Goal: Task Accomplishment & Management: Use online tool/utility

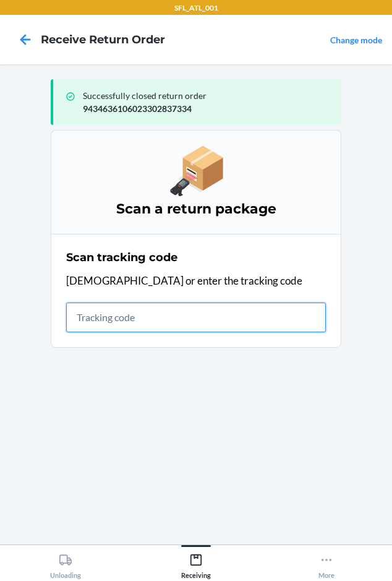
click at [111, 318] on input "text" at bounding box center [196, 318] width 260 height 30
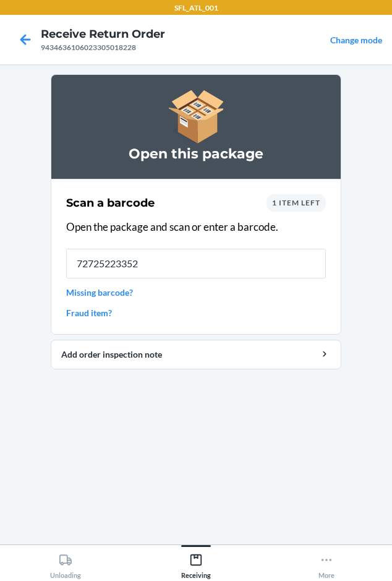
type input "727252233528"
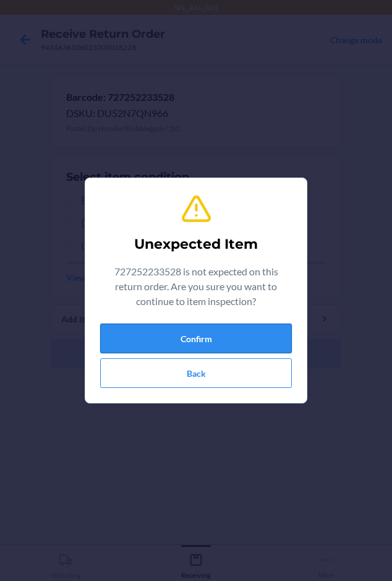
click at [147, 344] on button "Confirm" at bounding box center [196, 339] width 192 height 30
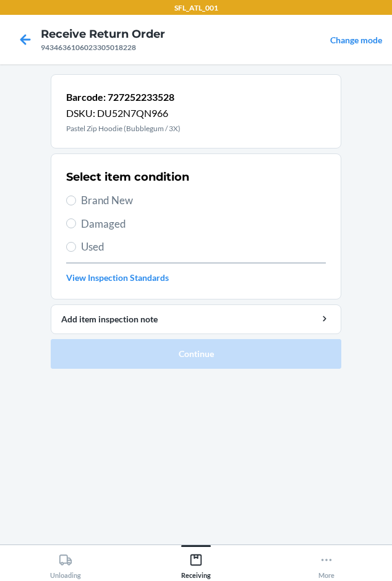
click at [86, 206] on span "Brand New" at bounding box center [203, 200] width 245 height 16
click at [76, 205] on input "Brand New" at bounding box center [71, 201] width 10 height 10
radio input "true"
click at [106, 208] on span "Brand New" at bounding box center [203, 200] width 245 height 16
click at [76, 205] on input "Brand New" at bounding box center [71, 201] width 10 height 10
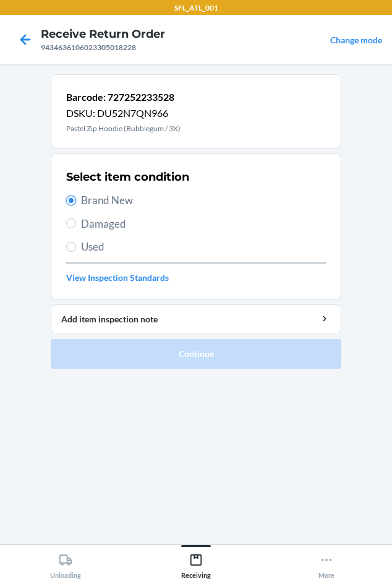
radio input "true"
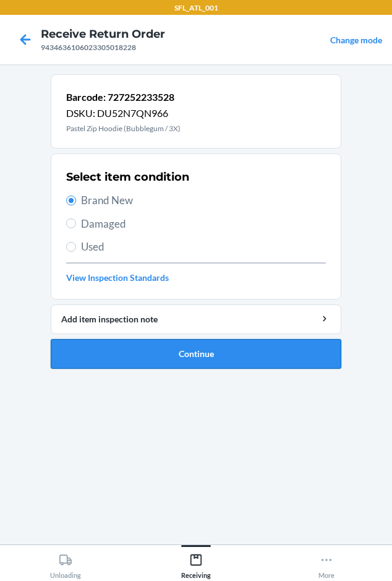
click at [100, 352] on button "Continue" at bounding box center [196, 354] width 291 height 30
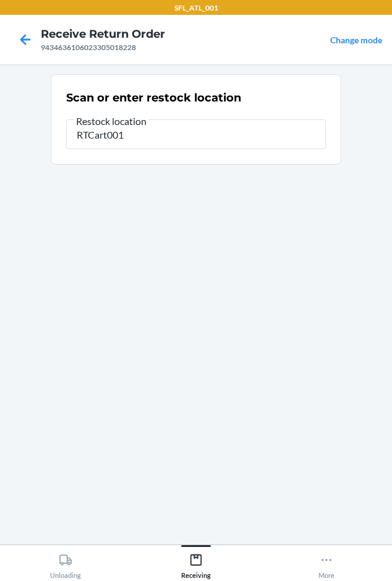
type input "RTCart001"
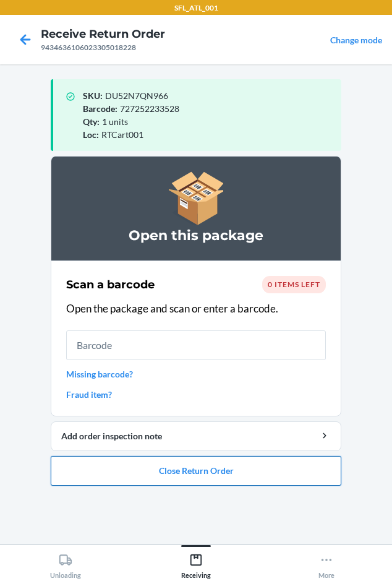
click at [111, 472] on button "Close Return Order" at bounding box center [196, 471] width 291 height 30
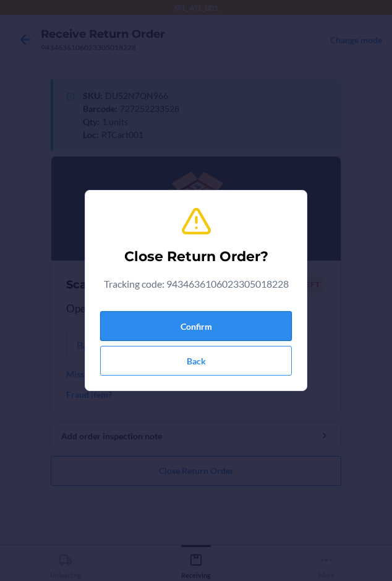
click at [115, 320] on button "Confirm" at bounding box center [196, 326] width 192 height 30
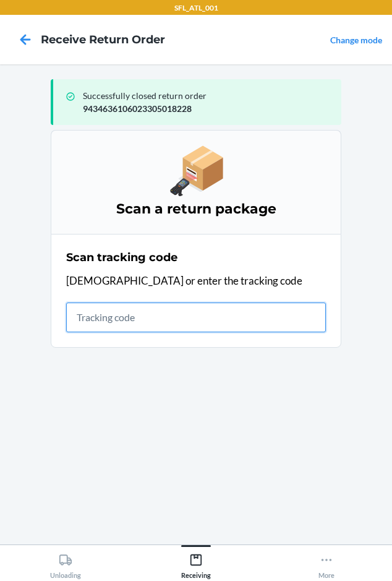
click at [102, 318] on input "text" at bounding box center [196, 318] width 260 height 30
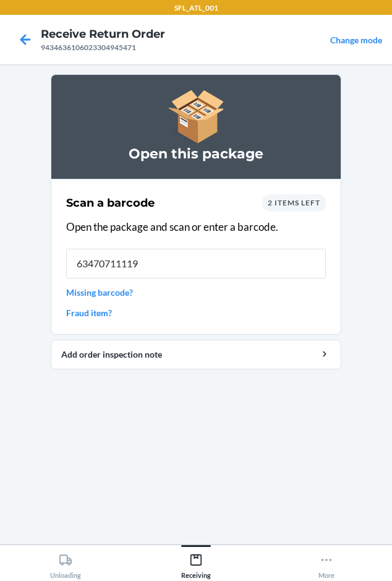
type input "634707111198"
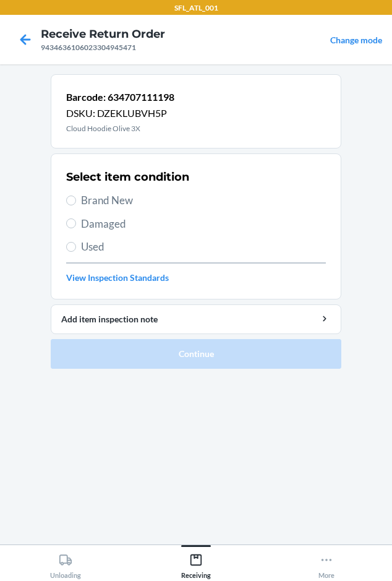
drag, startPoint x: 79, startPoint y: 190, endPoint x: 85, endPoint y: 199, distance: 10.3
click at [83, 197] on div "Select item condition Brand New Damaged Used View Inspection Standards" at bounding box center [196, 226] width 260 height 123
click at [87, 200] on span "Brand New" at bounding box center [203, 200] width 245 height 16
click at [76, 200] on input "Brand New" at bounding box center [71, 201] width 10 height 10
radio input "true"
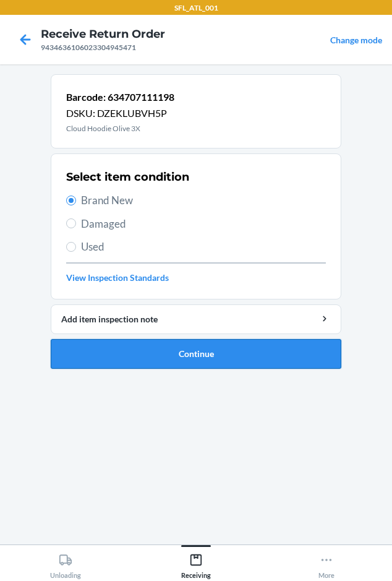
click at [144, 352] on button "Continue" at bounding box center [196, 354] width 291 height 30
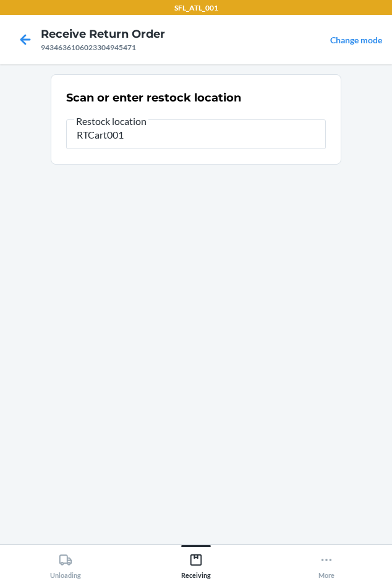
type input "RTCart001"
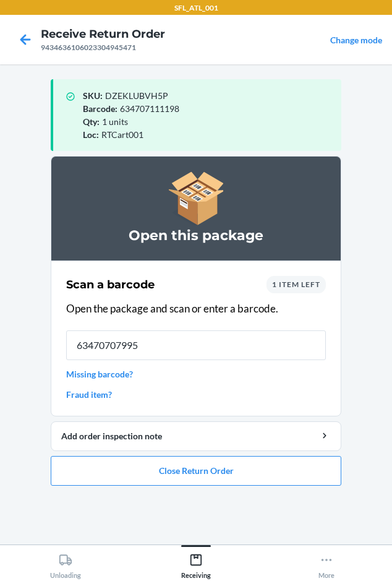
type input "634707079955"
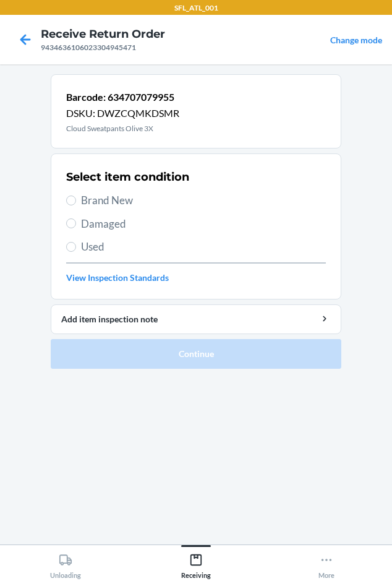
click at [92, 205] on span "Brand New" at bounding box center [203, 200] width 245 height 16
click at [76, 205] on input "Brand New" at bounding box center [71, 201] width 10 height 10
radio input "true"
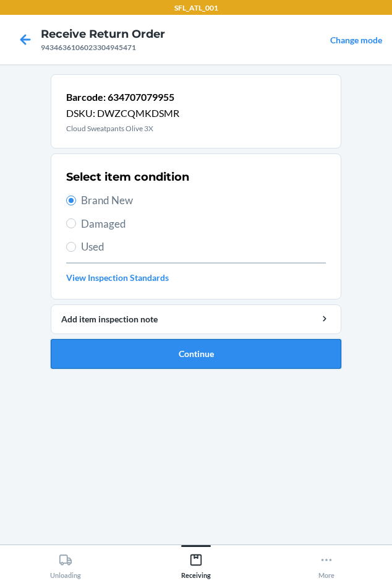
click at [154, 353] on button "Continue" at bounding box center [196, 354] width 291 height 30
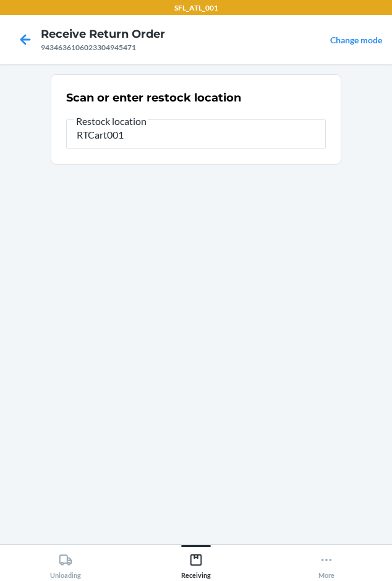
type input "RTCart001"
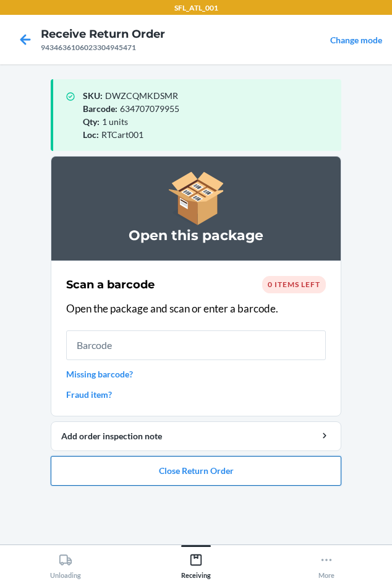
click at [80, 482] on button "Close Return Order" at bounding box center [196, 471] width 291 height 30
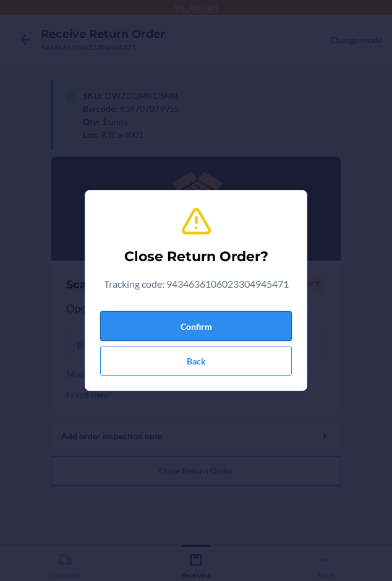
click at [132, 321] on button "Confirm" at bounding box center [196, 326] width 192 height 30
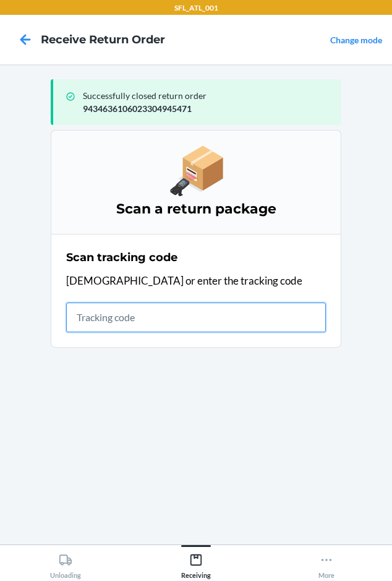
click at [82, 318] on input "text" at bounding box center [196, 318] width 260 height 30
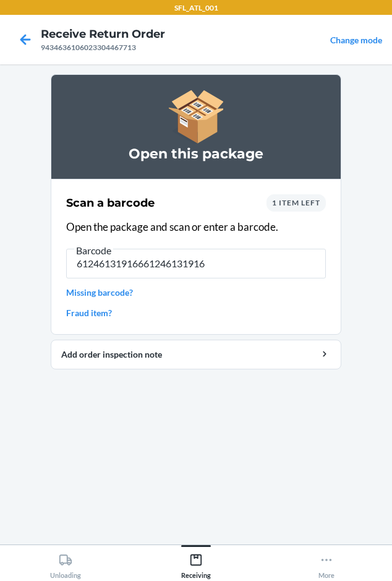
type input "612461319166612461319166"
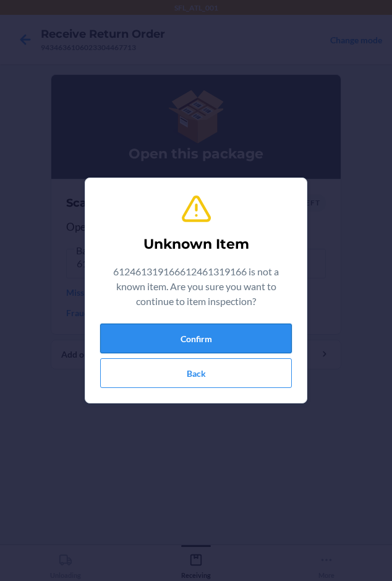
click at [173, 334] on button "Confirm" at bounding box center [196, 339] width 192 height 30
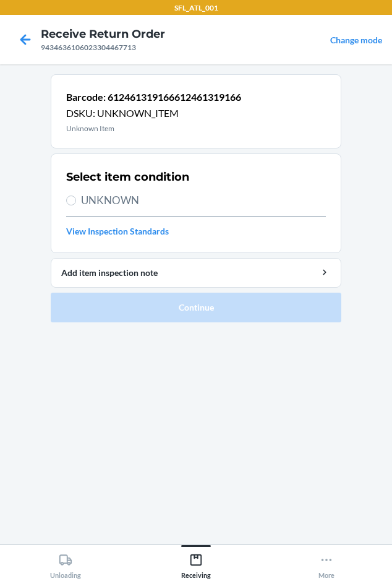
click at [86, 197] on span "UNKNOWN" at bounding box center [203, 200] width 245 height 16
click at [76, 197] on input "UNKNOWN" at bounding box center [71, 201] width 10 height 10
radio input "true"
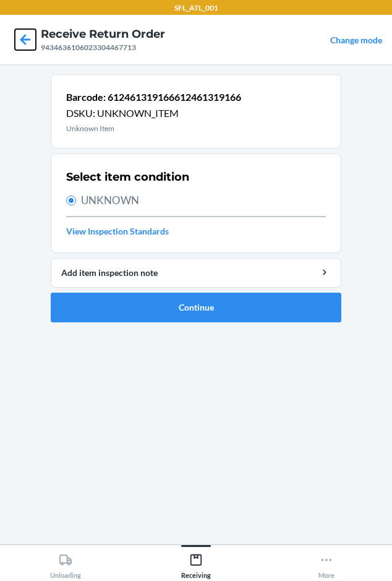
click at [27, 37] on icon at bounding box center [25, 39] width 21 height 21
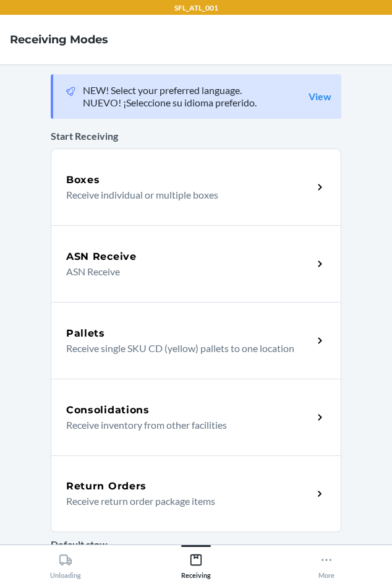
click at [169, 484] on div "Return Orders" at bounding box center [189, 486] width 247 height 15
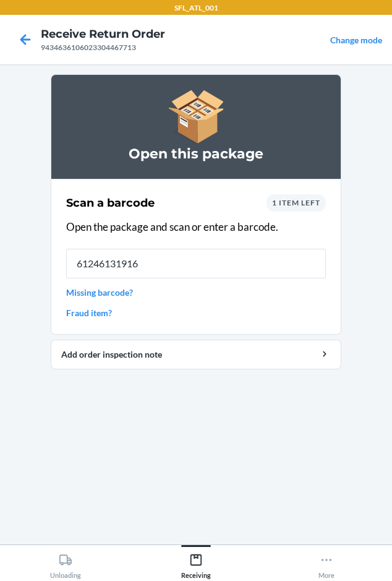
type input "612461319166"
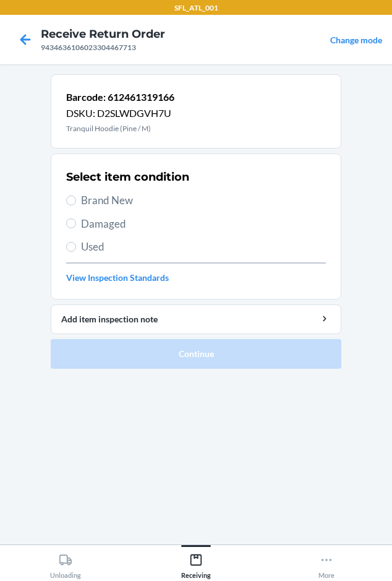
click at [105, 194] on span "Brand New" at bounding box center [203, 200] width 245 height 16
click at [76, 196] on input "Brand New" at bounding box center [71, 201] width 10 height 10
radio input "true"
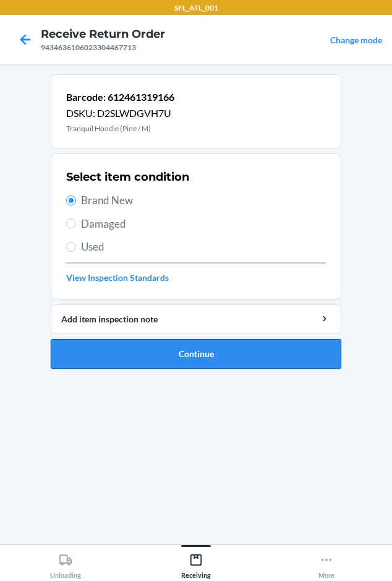
click at [155, 353] on button "Continue" at bounding box center [196, 354] width 291 height 30
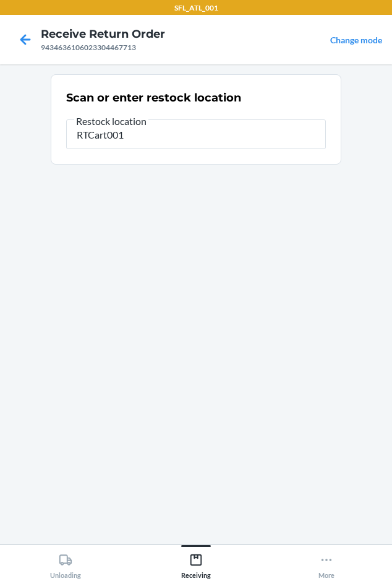
type input "RTCart001"
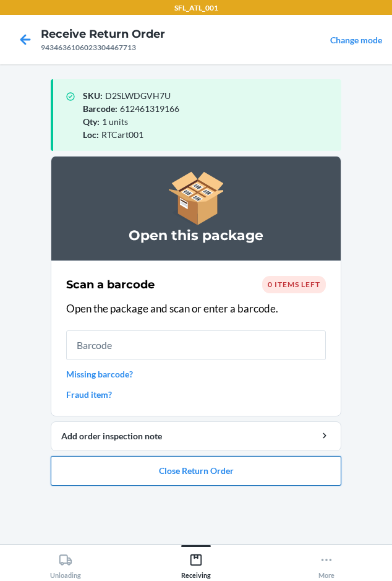
click at [102, 480] on button "Close Return Order" at bounding box center [196, 471] width 291 height 30
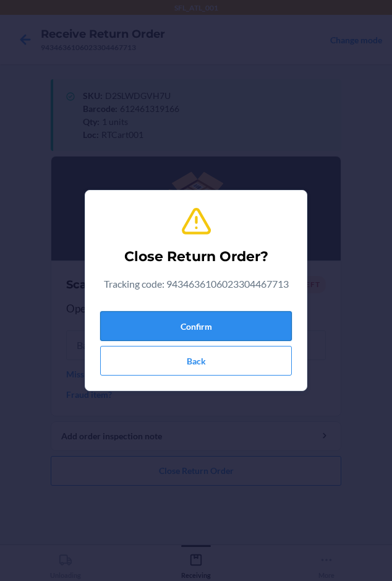
click at [110, 324] on button "Confirm" at bounding box center [196, 326] width 192 height 30
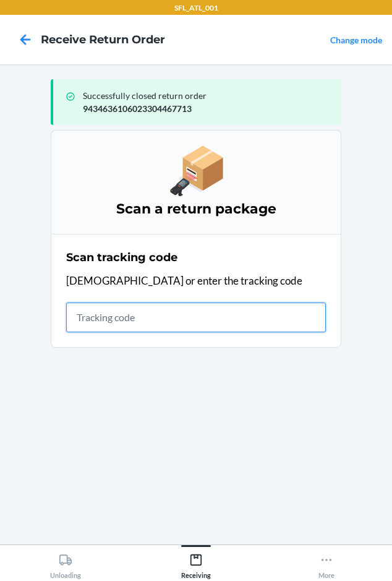
click at [90, 313] on input "text" at bounding box center [196, 318] width 260 height 30
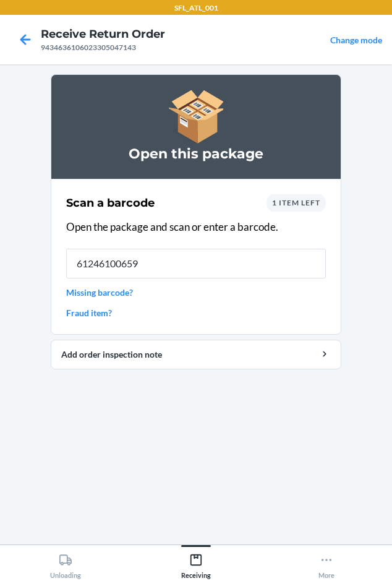
type input "612461006592"
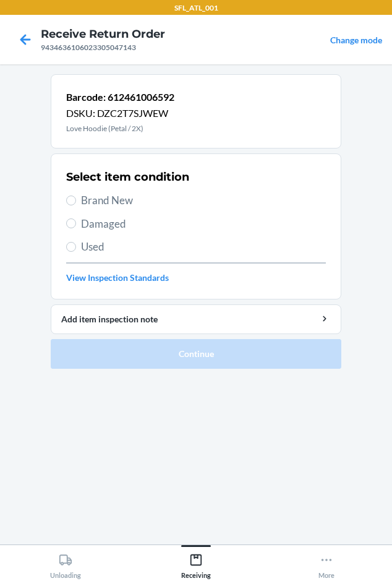
click at [115, 201] on span "Brand New" at bounding box center [203, 200] width 245 height 16
click at [76, 201] on input "Brand New" at bounding box center [71, 201] width 10 height 10
radio input "true"
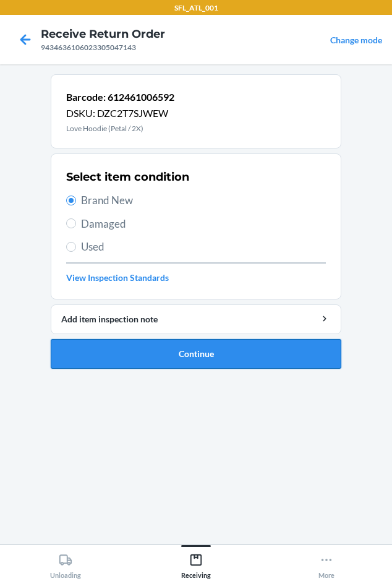
click at [132, 340] on button "Continue" at bounding box center [196, 354] width 291 height 30
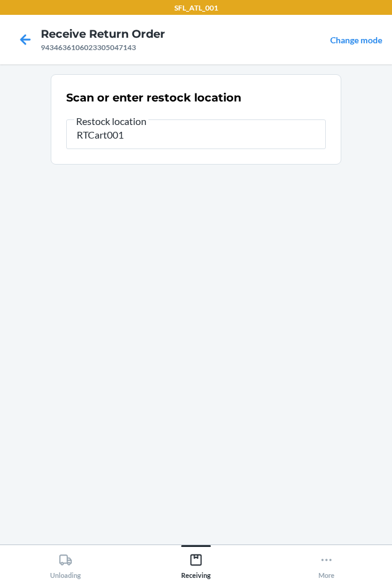
type input "RTCart001"
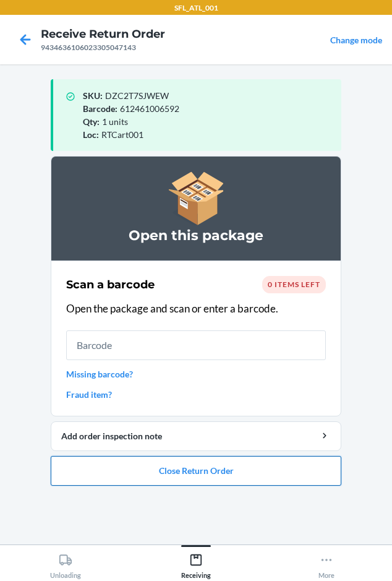
click at [192, 475] on button "Close Return Order" at bounding box center [196, 471] width 291 height 30
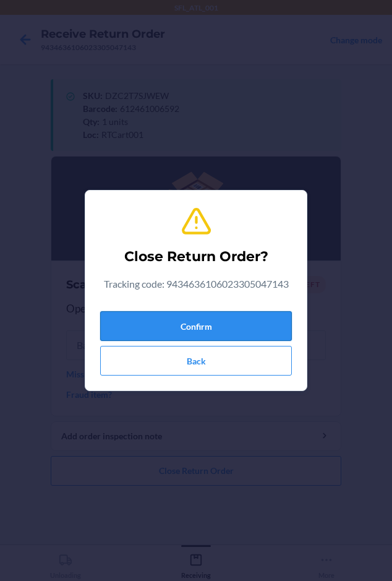
click at [154, 333] on button "Confirm" at bounding box center [196, 326] width 192 height 30
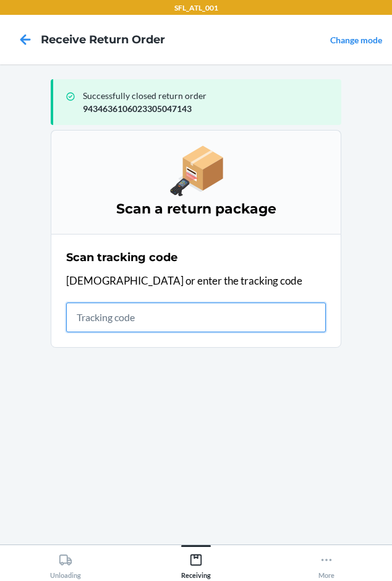
click at [92, 324] on input "text" at bounding box center [196, 318] width 260 height 30
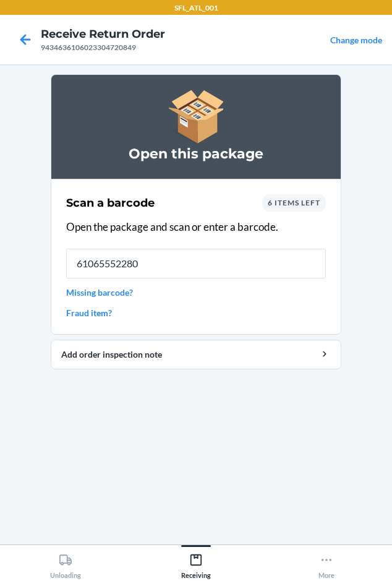
type input "610655522804"
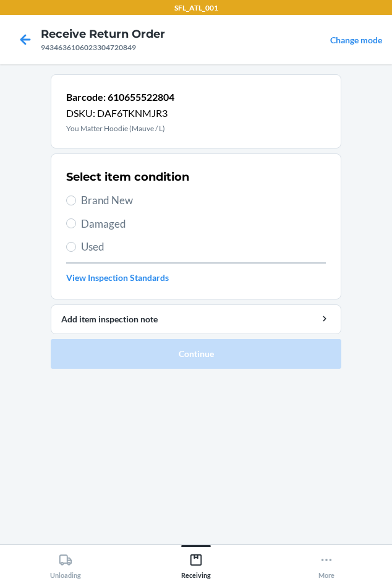
click at [95, 200] on span "Brand New" at bounding box center [203, 200] width 245 height 16
click at [76, 200] on input "Brand New" at bounding box center [71, 201] width 10 height 10
radio input "true"
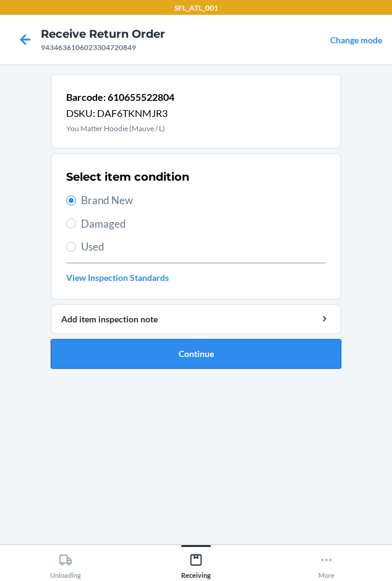
click at [111, 361] on button "Continue" at bounding box center [196, 354] width 291 height 30
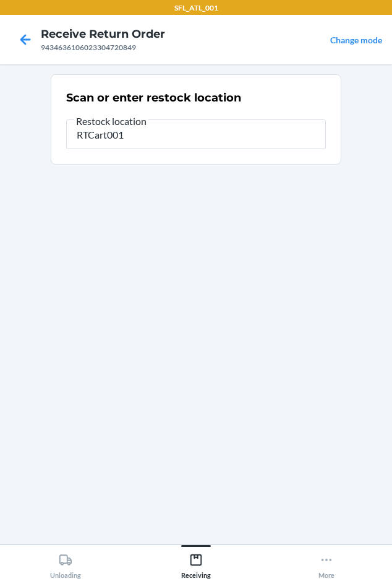
type input "RTCart001"
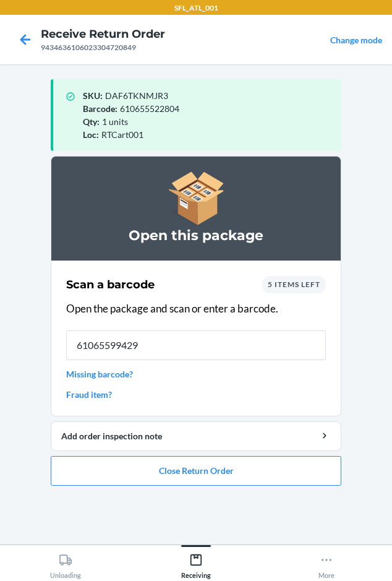
type input "610655994298"
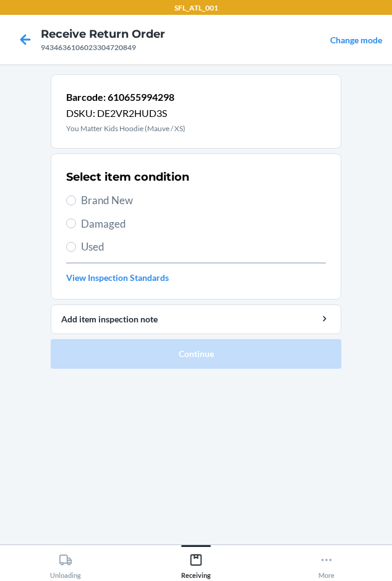
click at [105, 207] on span "Brand New" at bounding box center [203, 200] width 245 height 16
click at [76, 205] on input "Brand New" at bounding box center [71, 201] width 10 height 10
radio input "true"
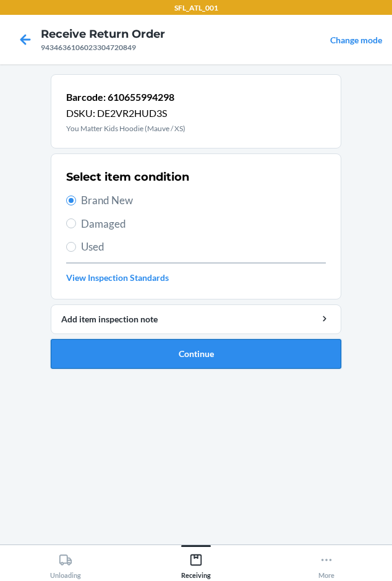
click at [166, 354] on button "Continue" at bounding box center [196, 354] width 291 height 30
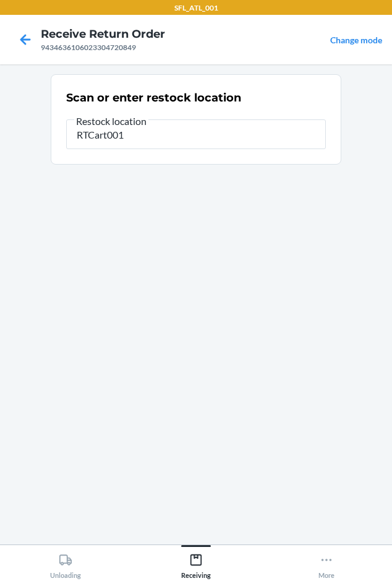
type input "RTCart001"
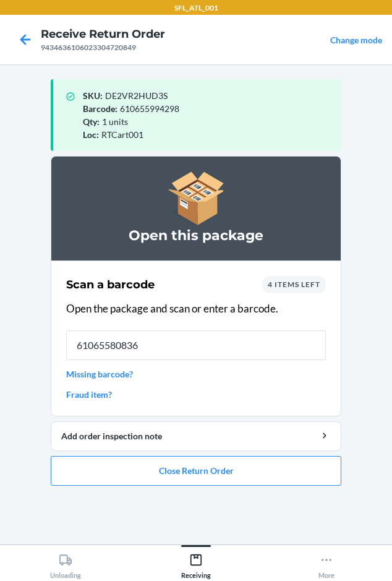
type input "610655808366"
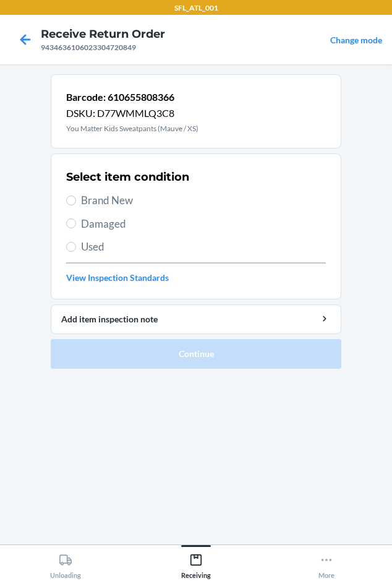
drag, startPoint x: 94, startPoint y: 195, endPoint x: 128, endPoint y: 334, distance: 143.2
click at [94, 196] on span "Brand New" at bounding box center [203, 200] width 245 height 16
click at [76, 196] on input "Brand New" at bounding box center [71, 201] width 10 height 10
radio input "true"
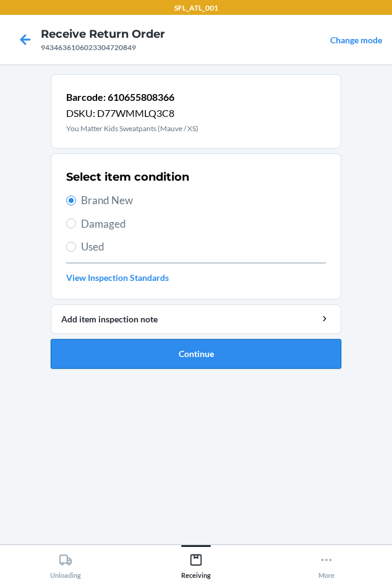
click at [124, 368] on button "Continue" at bounding box center [196, 354] width 291 height 30
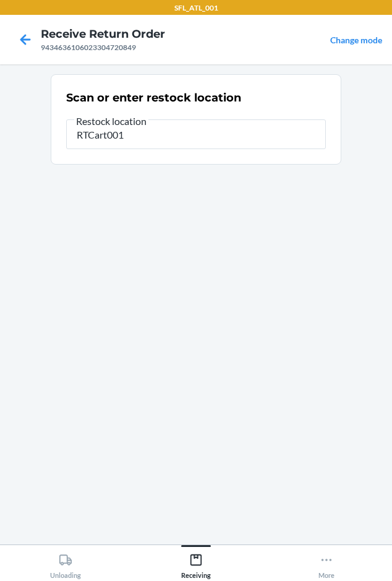
type input "RTCart001"
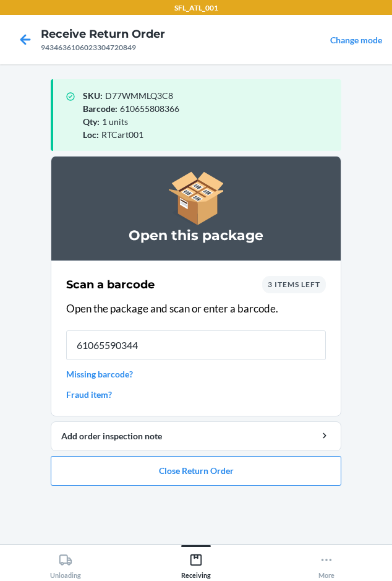
type input "610655903443"
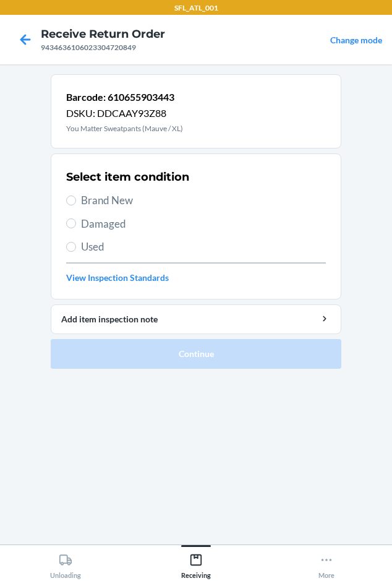
click at [106, 200] on span "Brand New" at bounding box center [203, 200] width 245 height 16
click at [76, 200] on input "Brand New" at bounding box center [71, 201] width 10 height 10
radio input "true"
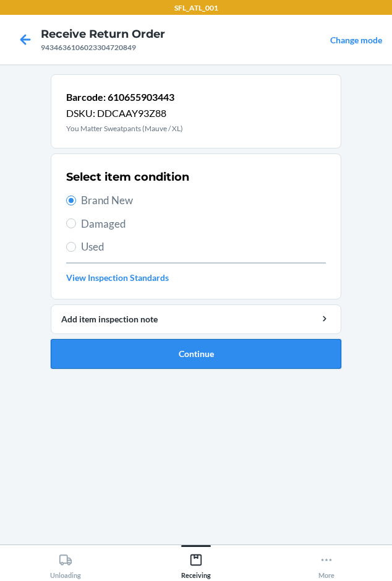
click at [134, 350] on button "Continue" at bounding box center [196, 354] width 291 height 30
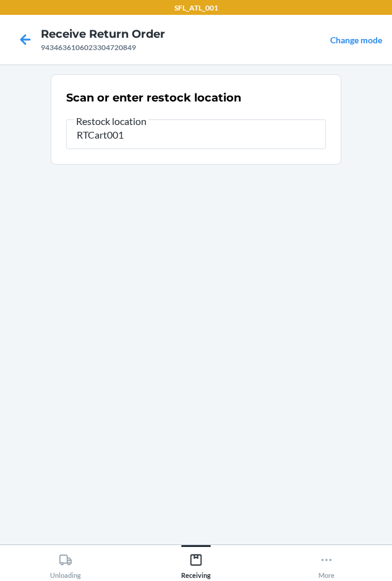
type input "RTCart001"
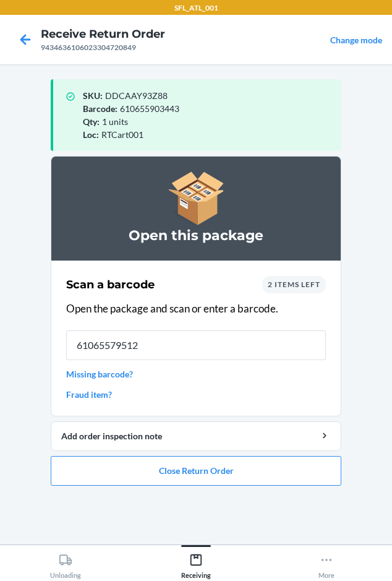
type input "610655795123"
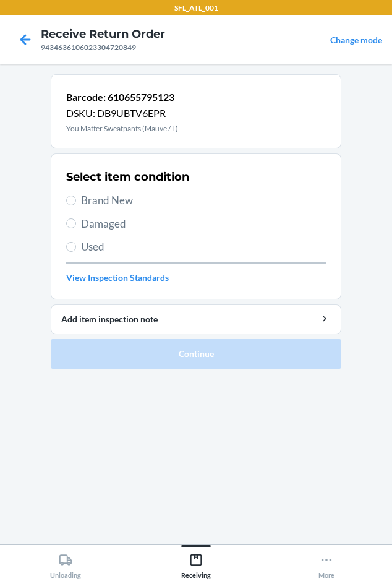
click at [129, 202] on span "Brand New" at bounding box center [203, 200] width 245 height 16
click at [76, 202] on input "Brand New" at bounding box center [71, 201] width 10 height 10
radio input "true"
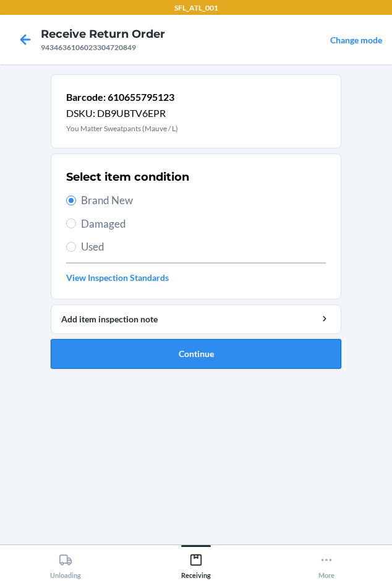
click at [126, 340] on button "Continue" at bounding box center [196, 354] width 291 height 30
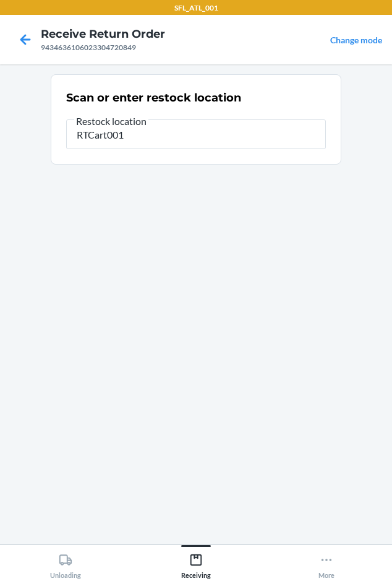
type input "RTCart001"
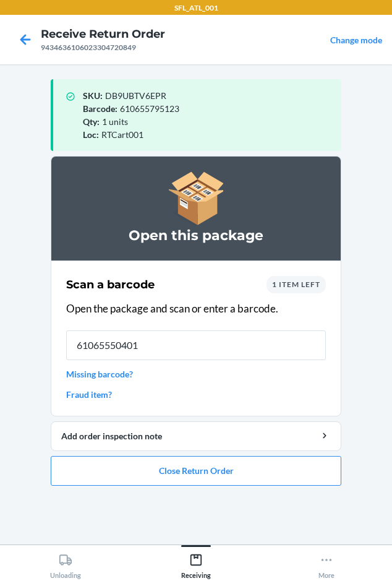
type input "610655504015"
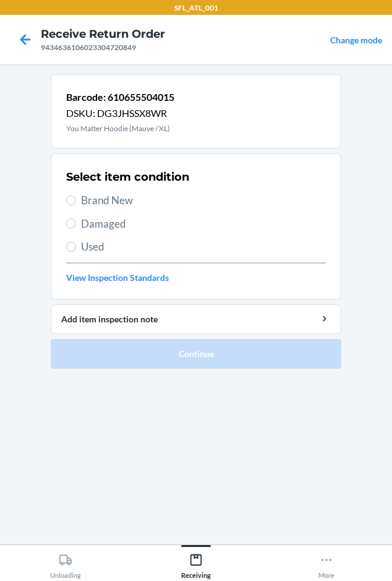
click at [81, 194] on span "Brand New" at bounding box center [203, 200] width 245 height 16
click at [76, 196] on input "Brand New" at bounding box center [71, 201] width 10 height 10
radio input "true"
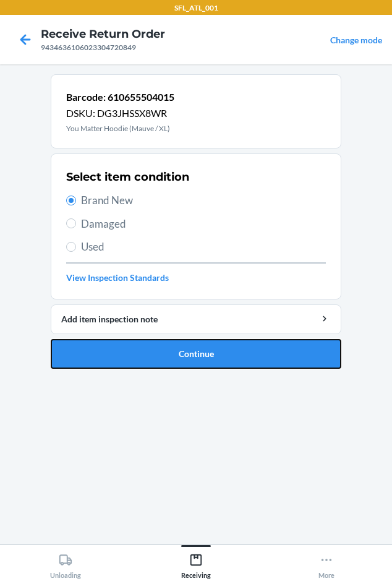
click at [182, 344] on button "Continue" at bounding box center [196, 354] width 291 height 30
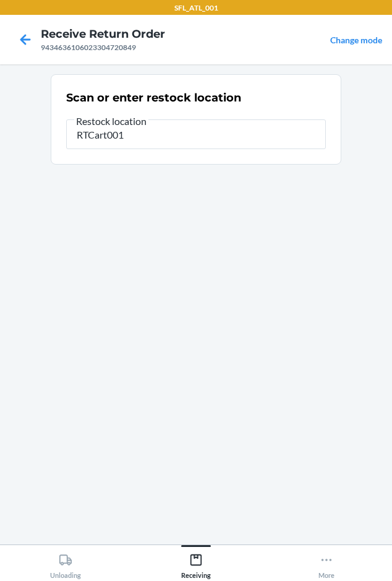
type input "RTCart001"
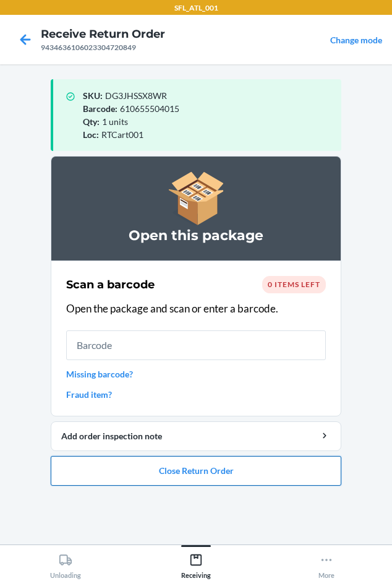
click at [96, 465] on button "Close Return Order" at bounding box center [196, 471] width 291 height 30
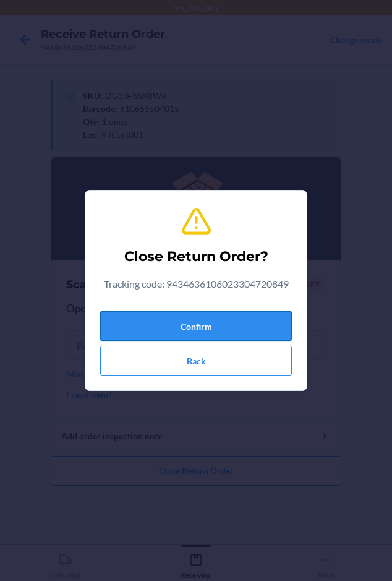
drag, startPoint x: 185, startPoint y: 326, endPoint x: 173, endPoint y: 314, distance: 17.1
click at [181, 322] on button "Confirm" at bounding box center [196, 326] width 192 height 30
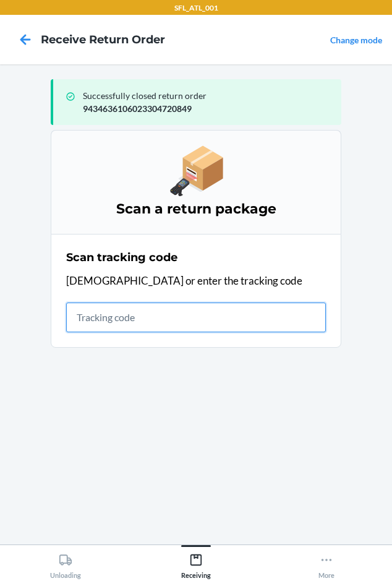
click at [92, 323] on input "text" at bounding box center [196, 318] width 260 height 30
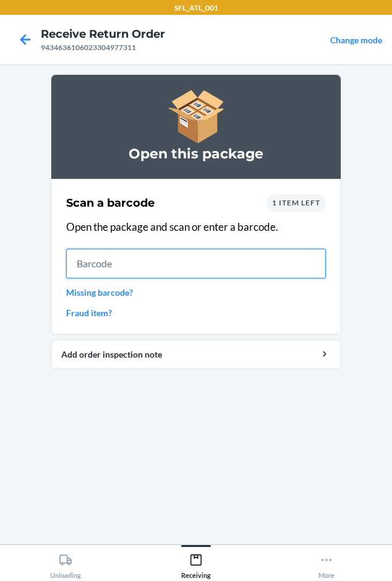
click at [137, 269] on input "text" at bounding box center [196, 264] width 260 height 30
type input "659359723865"
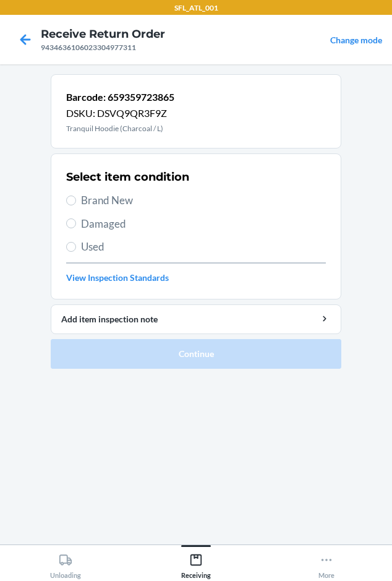
click at [93, 197] on span "Brand New" at bounding box center [203, 200] width 245 height 16
click at [76, 197] on input "Brand New" at bounding box center [71, 201] width 10 height 10
radio input "true"
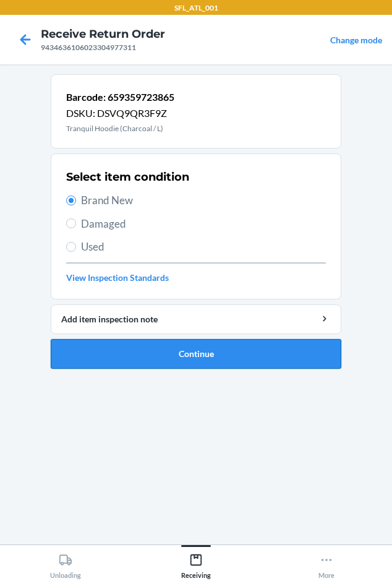
click at [115, 356] on button "Continue" at bounding box center [196, 354] width 291 height 30
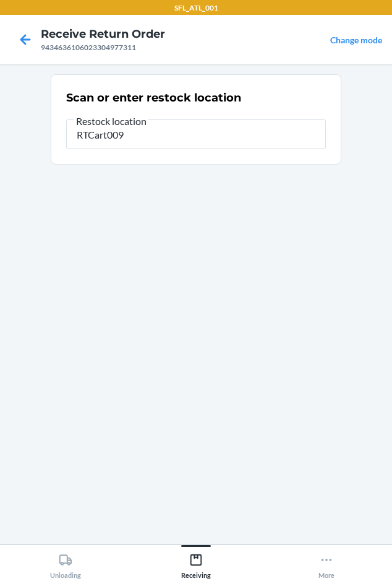
type input "RTCart009"
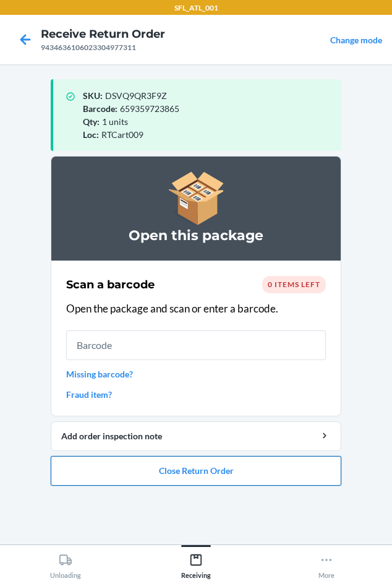
click at [116, 471] on button "Close Return Order" at bounding box center [196, 471] width 291 height 30
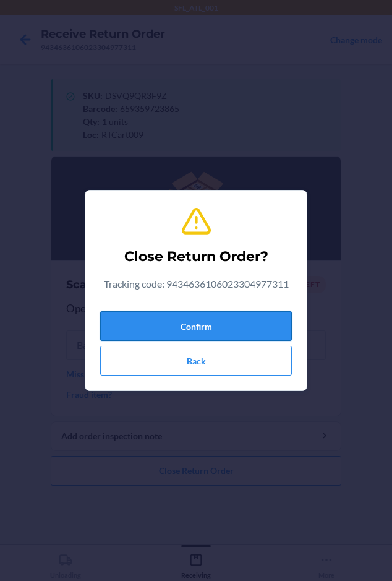
click at [154, 319] on button "Confirm" at bounding box center [196, 326] width 192 height 30
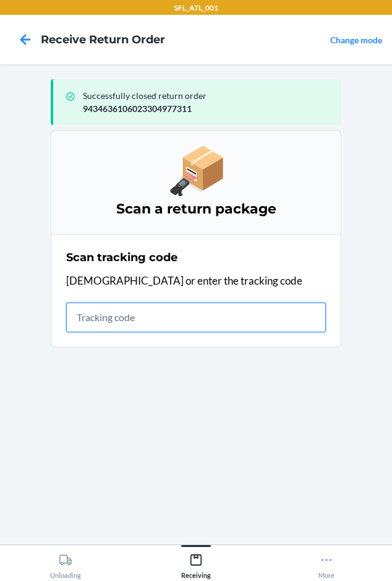
click at [77, 320] on input "text" at bounding box center [196, 318] width 260 height 30
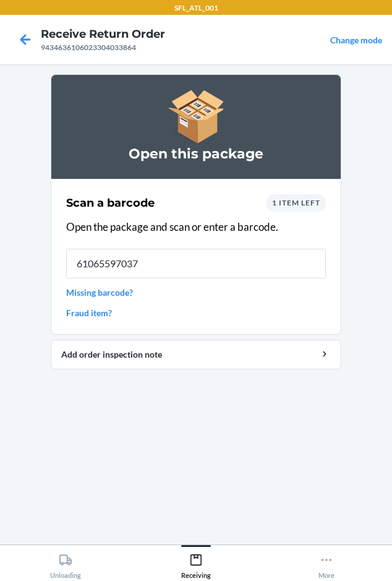
type input "610655970377"
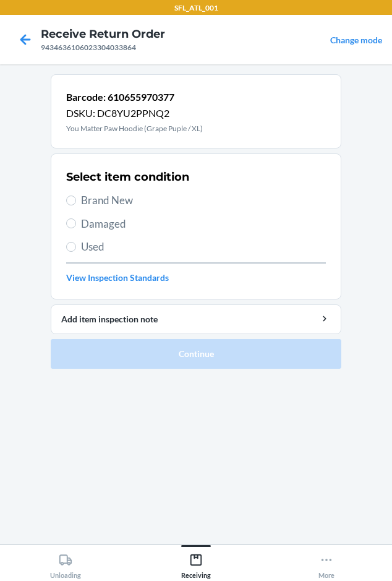
click at [92, 202] on span "Brand New" at bounding box center [203, 200] width 245 height 16
click at [76, 202] on input "Brand New" at bounding box center [71, 201] width 10 height 10
radio input "true"
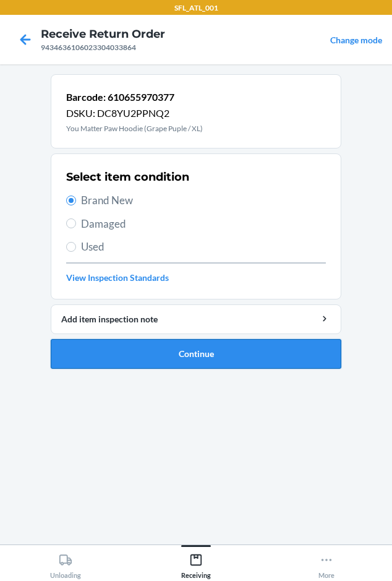
click at [145, 354] on button "Continue" at bounding box center [196, 354] width 291 height 30
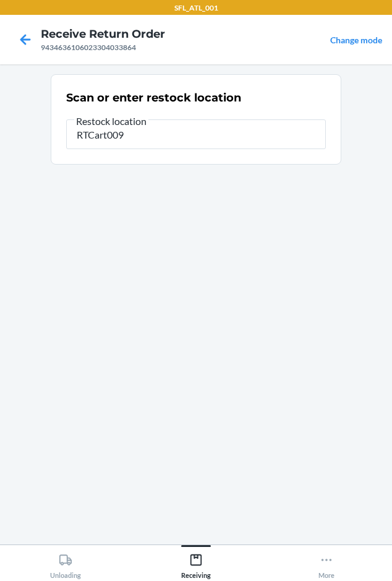
type input "RTCart009"
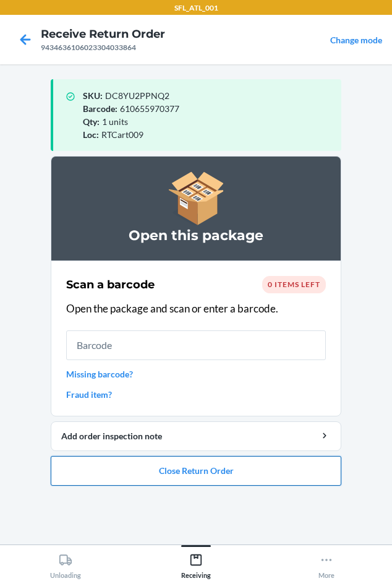
click at [119, 475] on button "Close Return Order" at bounding box center [196, 471] width 291 height 30
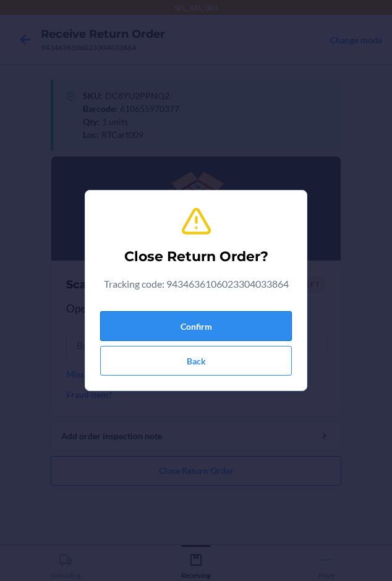
click at [127, 322] on button "Confirm" at bounding box center [196, 326] width 192 height 30
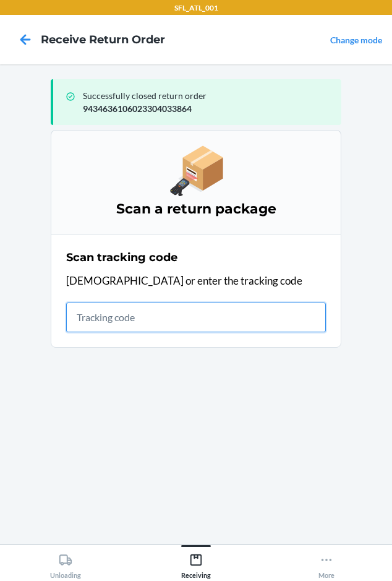
click at [81, 313] on input "text" at bounding box center [196, 318] width 260 height 30
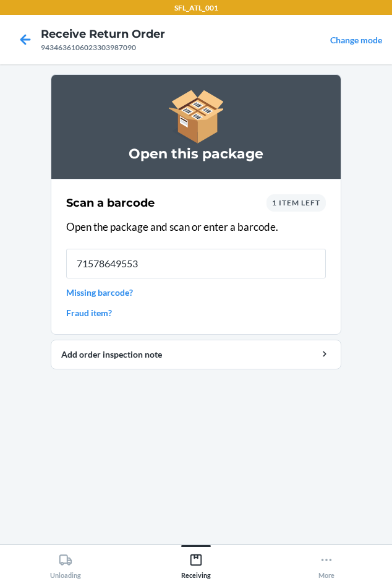
type input "715786495536"
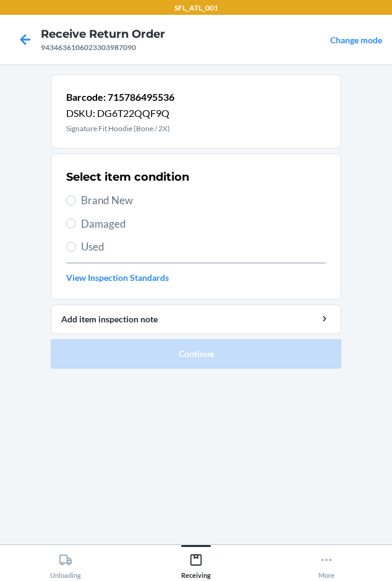
click at [106, 202] on span "Brand New" at bounding box center [203, 200] width 245 height 16
click at [76, 202] on input "Brand New" at bounding box center [71, 201] width 10 height 10
radio input "true"
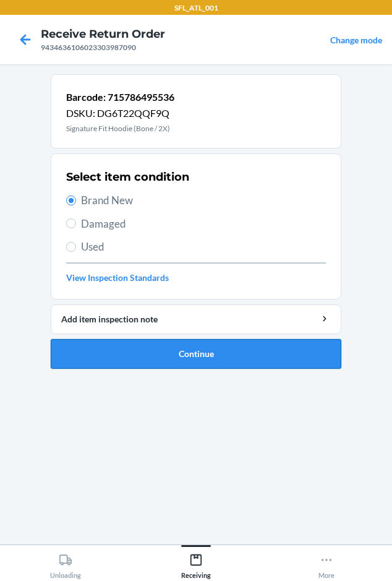
click at [118, 350] on button "Continue" at bounding box center [196, 354] width 291 height 30
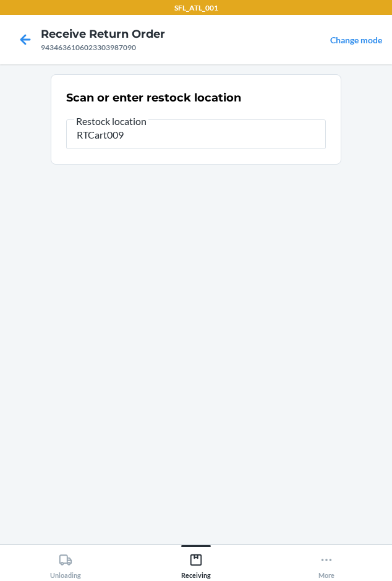
type input "RTCart009"
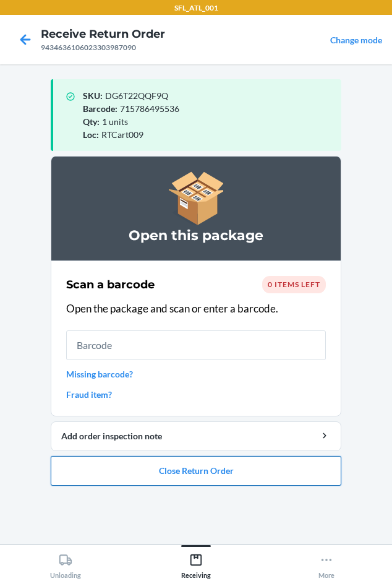
click at [109, 477] on button "Close Return Order" at bounding box center [196, 471] width 291 height 30
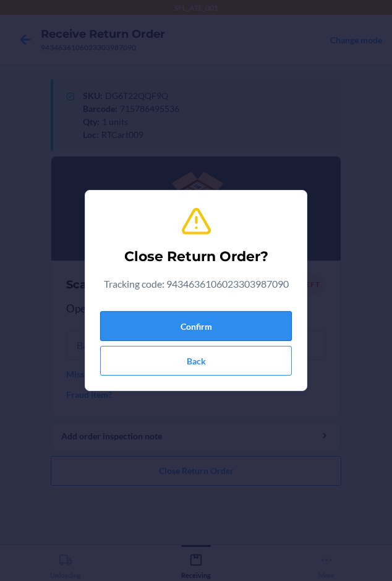
click at [166, 321] on button "Confirm" at bounding box center [196, 326] width 192 height 30
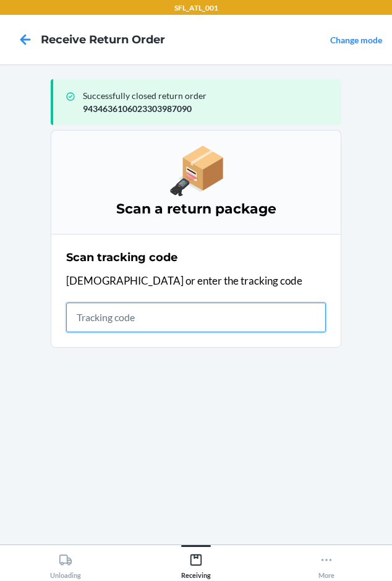
click at [72, 319] on input "text" at bounding box center [196, 318] width 260 height 30
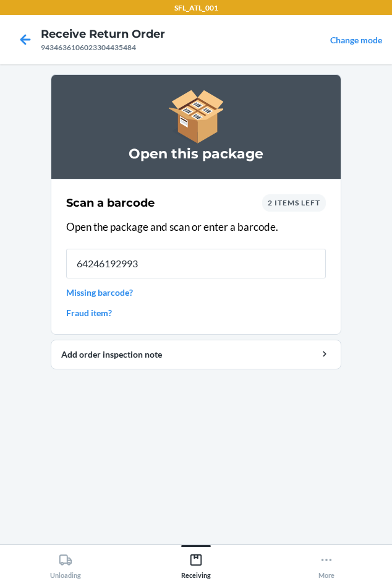
type input "642461929935"
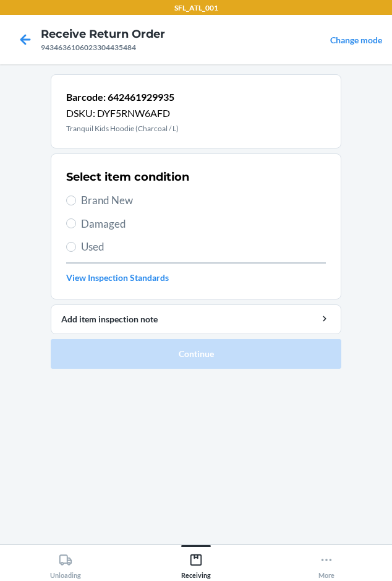
click at [83, 204] on span "Brand New" at bounding box center [203, 200] width 245 height 16
click at [76, 204] on input "Brand New" at bounding box center [71, 201] width 10 height 10
radio input "true"
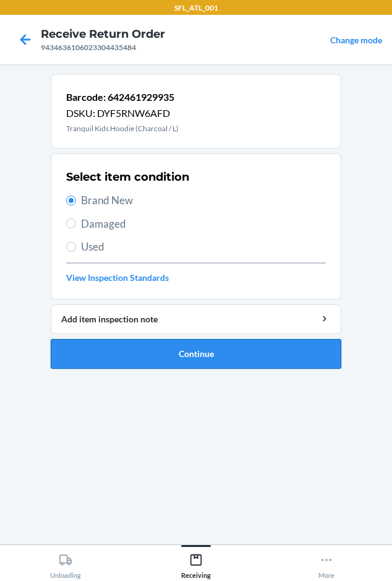
click at [132, 356] on button "Continue" at bounding box center [196, 354] width 291 height 30
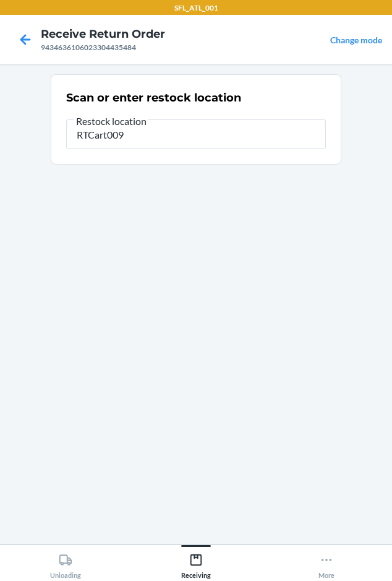
type input "RTCart009"
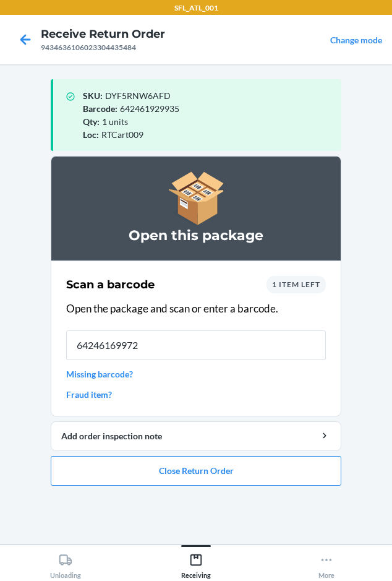
type input "642461699722"
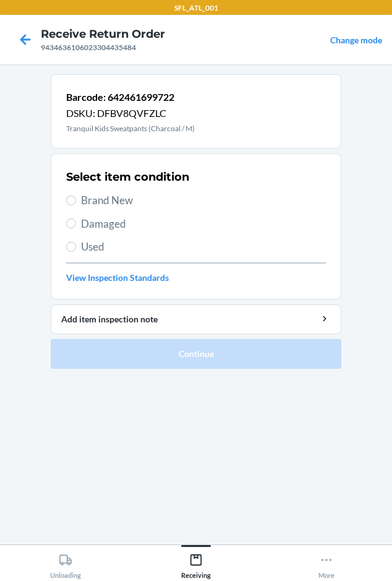
click at [94, 206] on span "Brand New" at bounding box center [203, 200] width 245 height 16
click at [76, 205] on input "Brand New" at bounding box center [71, 201] width 10 height 10
radio input "true"
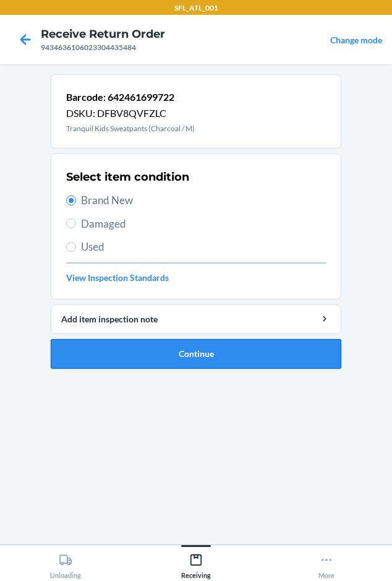
click at [132, 352] on button "Continue" at bounding box center [196, 354] width 291 height 30
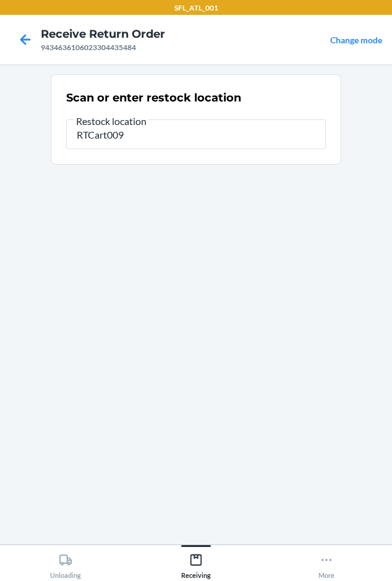
type input "RTCart009"
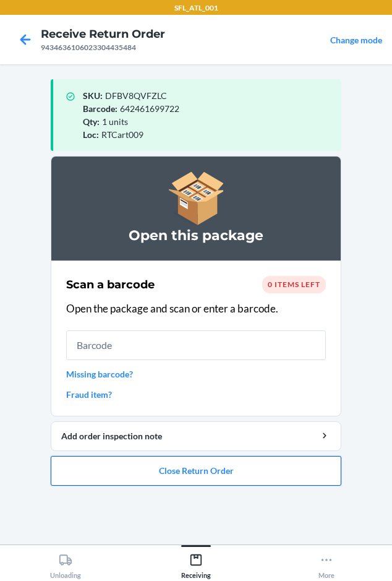
click at [146, 477] on button "Close Return Order" at bounding box center [196, 471] width 291 height 30
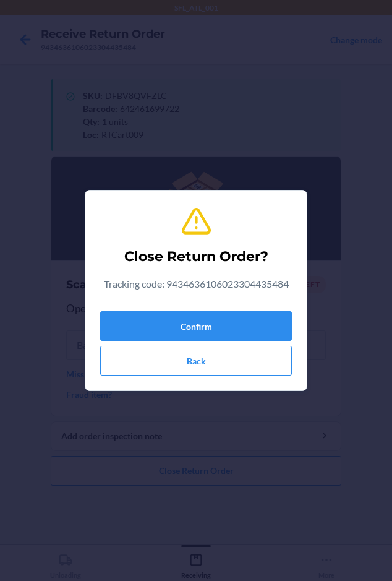
click at [159, 308] on div "Confirm Back" at bounding box center [196, 340] width 192 height 69
click at [159, 319] on button "Confirm" at bounding box center [196, 326] width 192 height 30
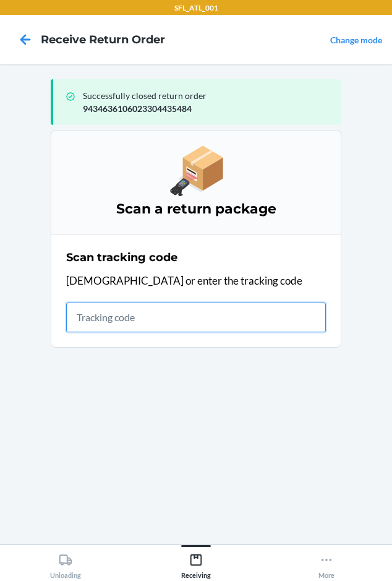
click at [82, 325] on input "text" at bounding box center [196, 318] width 260 height 30
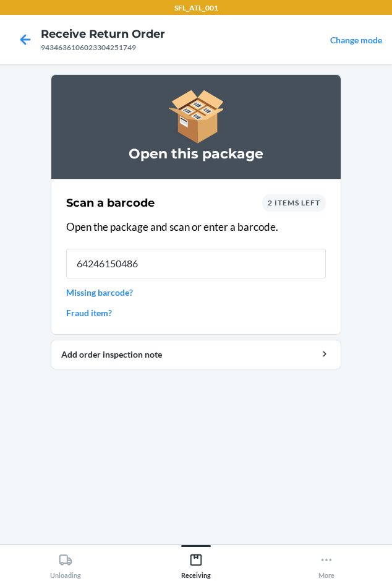
type input "642461504866"
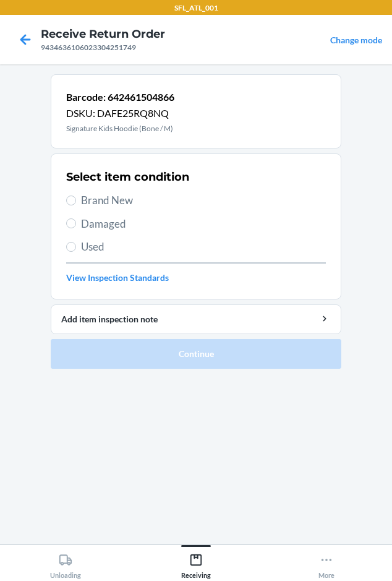
click at [74, 196] on label "Brand New" at bounding box center [196, 200] width 260 height 16
click at [74, 196] on input "Brand New" at bounding box center [71, 201] width 10 height 10
radio input "true"
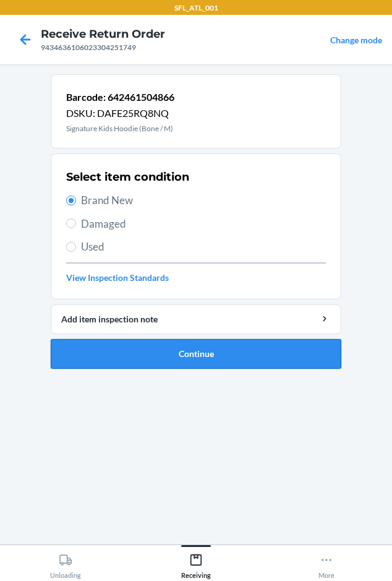
click at [119, 345] on button "Continue" at bounding box center [196, 354] width 291 height 30
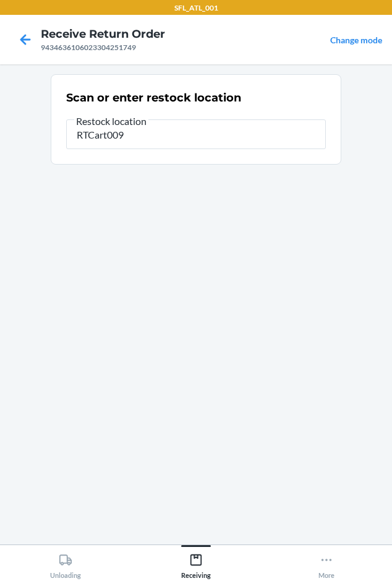
type input "RTCart009"
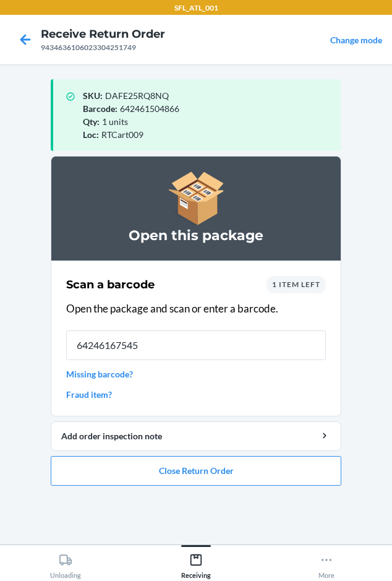
type input "642461675450"
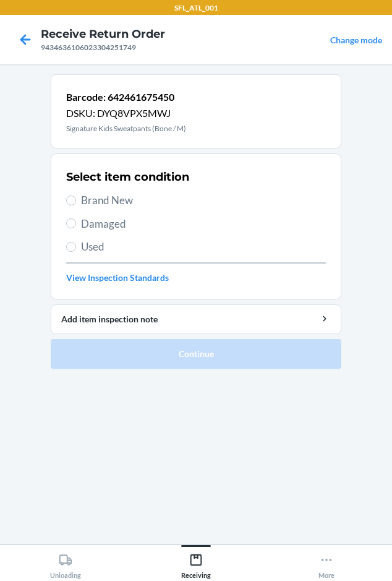
click at [77, 202] on label "Brand New" at bounding box center [196, 200] width 260 height 16
click at [76, 202] on input "Brand New" at bounding box center [71, 201] width 10 height 10
radio input "true"
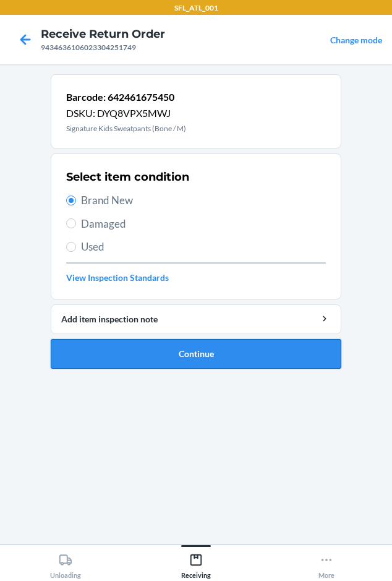
click at [149, 361] on button "Continue" at bounding box center [196, 354] width 291 height 30
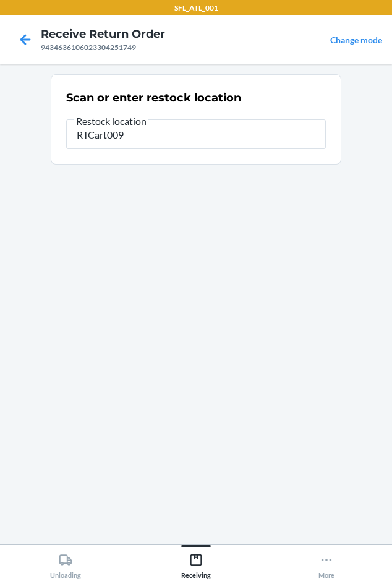
type input "RTCart009"
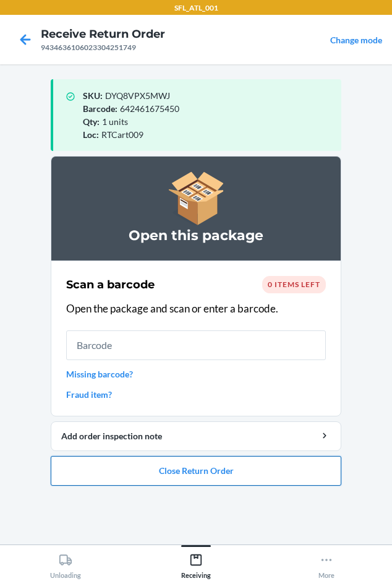
click at [170, 474] on button "Close Return Order" at bounding box center [196, 471] width 291 height 30
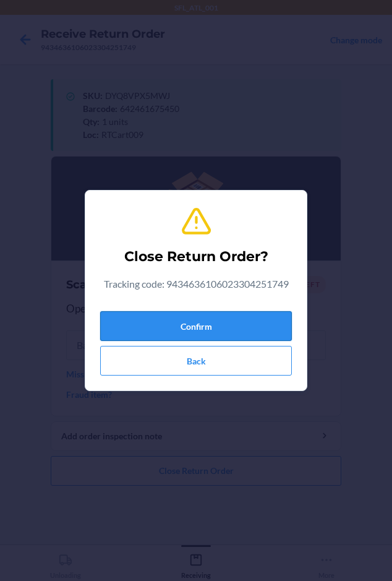
click at [158, 323] on button "Confirm" at bounding box center [196, 326] width 192 height 30
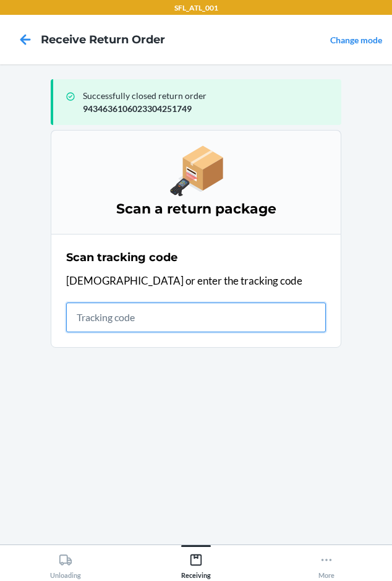
click at [77, 313] on input "text" at bounding box center [196, 318] width 260 height 30
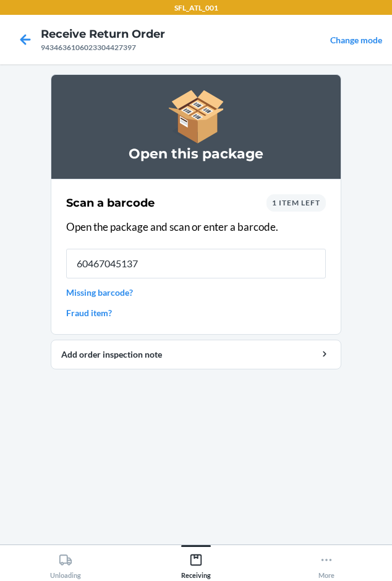
type input "604670451379"
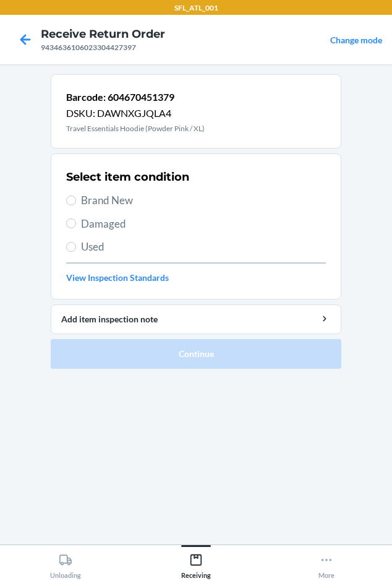
click at [103, 199] on span "Brand New" at bounding box center [203, 200] width 245 height 16
click at [76, 199] on input "Brand New" at bounding box center [71, 201] width 10 height 10
radio input "true"
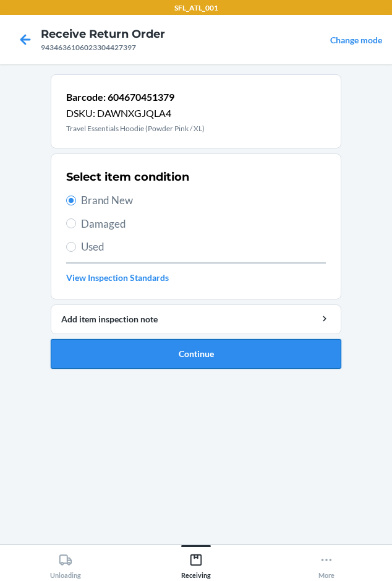
click at [114, 361] on button "Continue" at bounding box center [196, 354] width 291 height 30
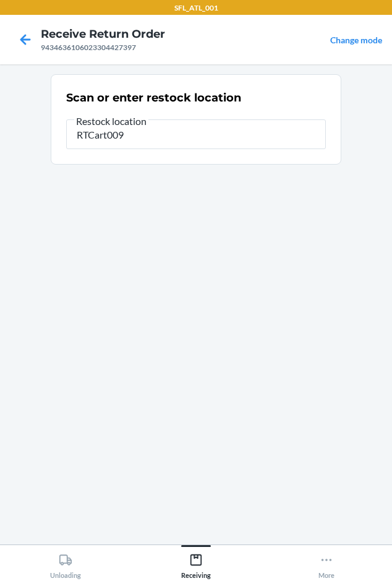
type input "RTCart009"
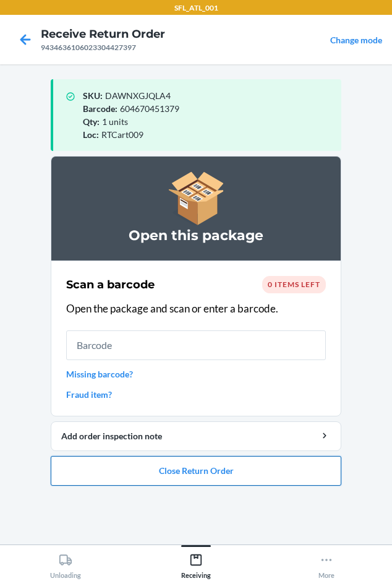
click at [182, 473] on button "Close Return Order" at bounding box center [196, 471] width 291 height 30
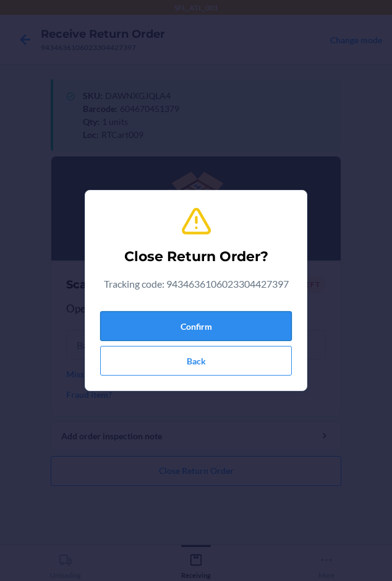
click at [147, 321] on button "Confirm" at bounding box center [196, 326] width 192 height 30
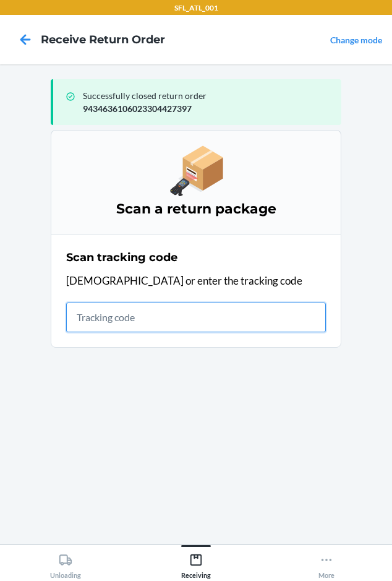
click at [92, 321] on input "text" at bounding box center [196, 318] width 260 height 30
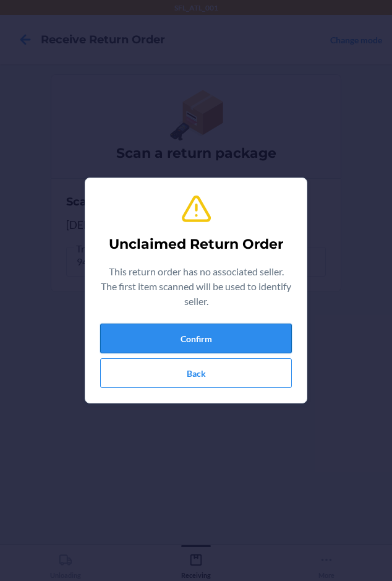
click at [181, 334] on button "Confirm" at bounding box center [196, 339] width 192 height 30
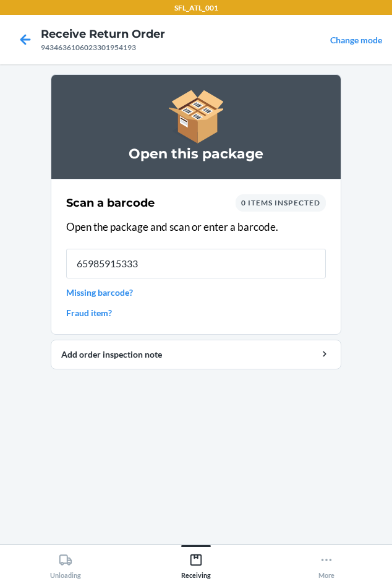
type input "659859153339"
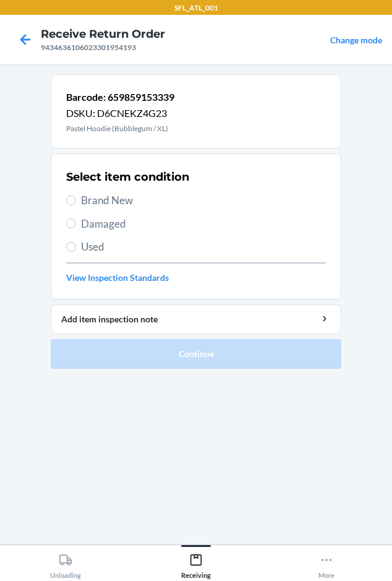
click at [96, 201] on span "Brand New" at bounding box center [203, 200] width 245 height 16
click at [76, 201] on input "Brand New" at bounding box center [71, 201] width 10 height 10
radio input "true"
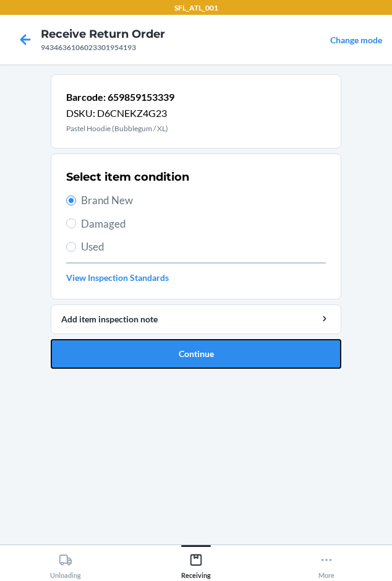
click at [136, 354] on button "Continue" at bounding box center [196, 354] width 291 height 30
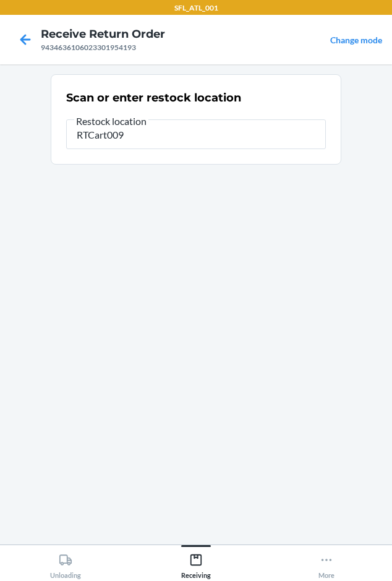
type input "RTCart009"
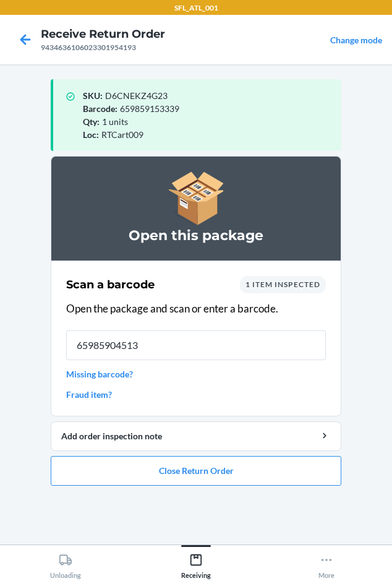
type input "659859045139"
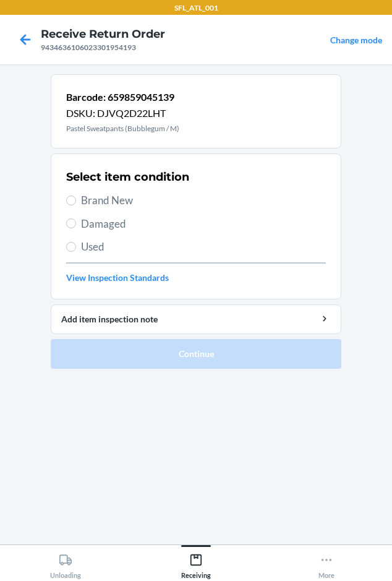
click at [92, 201] on span "Brand New" at bounding box center [203, 200] width 245 height 16
click at [76, 201] on input "Brand New" at bounding box center [71, 201] width 10 height 10
radio input "true"
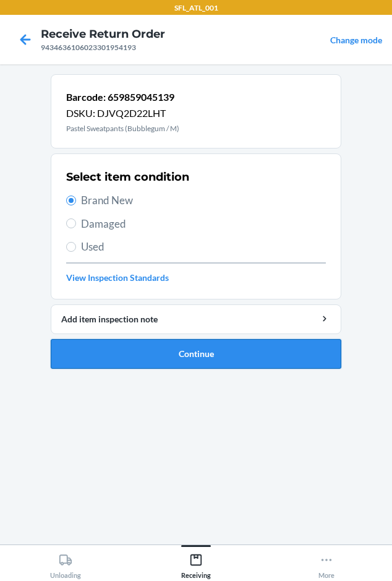
click at [148, 351] on button "Continue" at bounding box center [196, 354] width 291 height 30
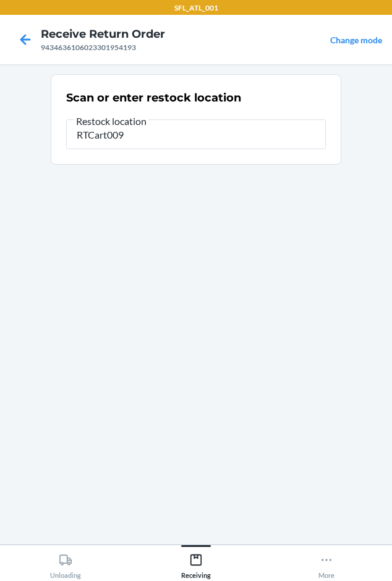
type input "RTCart009"
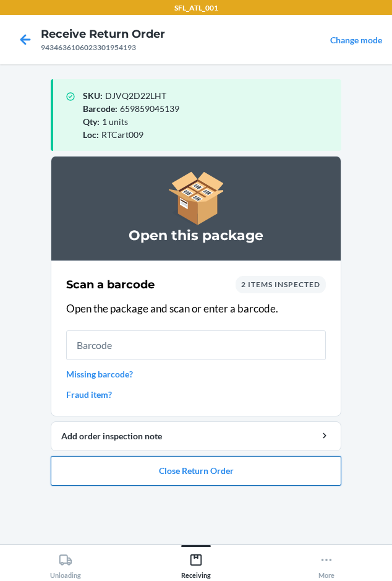
click at [114, 468] on button "Close Return Order" at bounding box center [196, 471] width 291 height 30
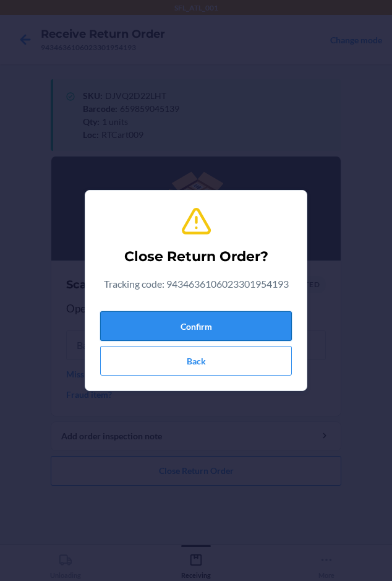
click at [136, 314] on button "Confirm" at bounding box center [196, 326] width 192 height 30
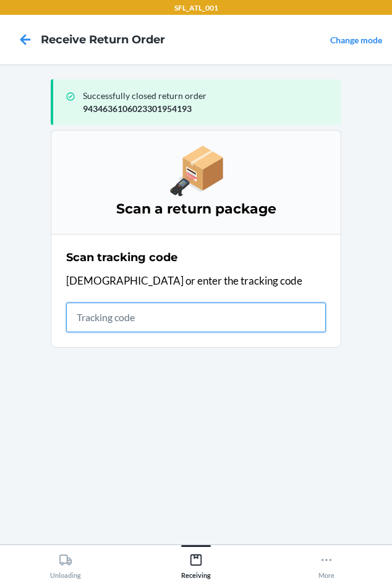
click at [93, 325] on input "text" at bounding box center [196, 318] width 260 height 30
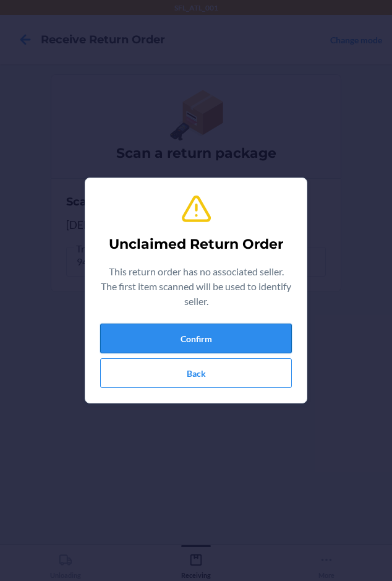
click at [189, 340] on button "Confirm" at bounding box center [196, 339] width 192 height 30
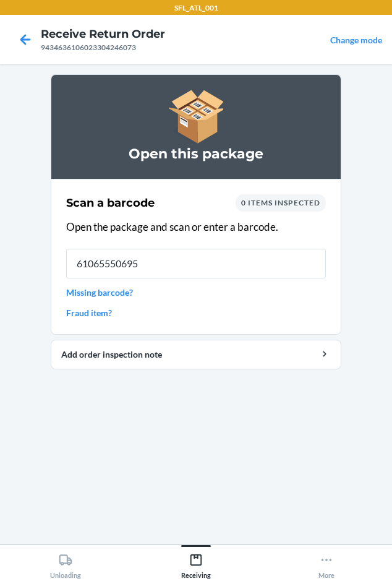
type input "610655506958"
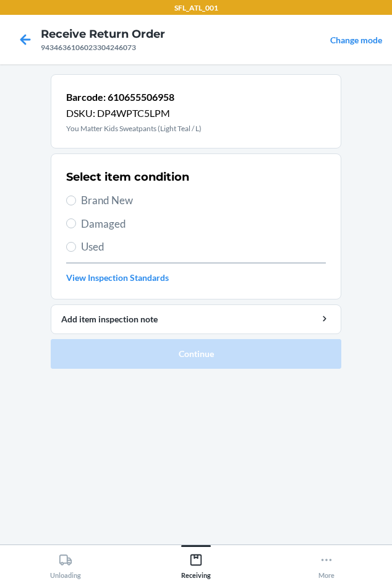
click at [116, 193] on span "Brand New" at bounding box center [203, 200] width 245 height 16
click at [76, 196] on input "Brand New" at bounding box center [71, 201] width 10 height 10
radio input "true"
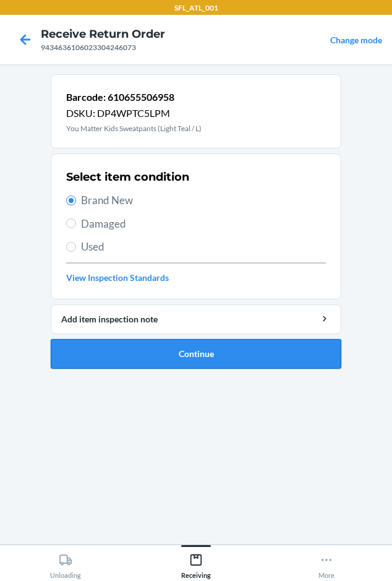
click at [160, 353] on button "Continue" at bounding box center [196, 354] width 291 height 30
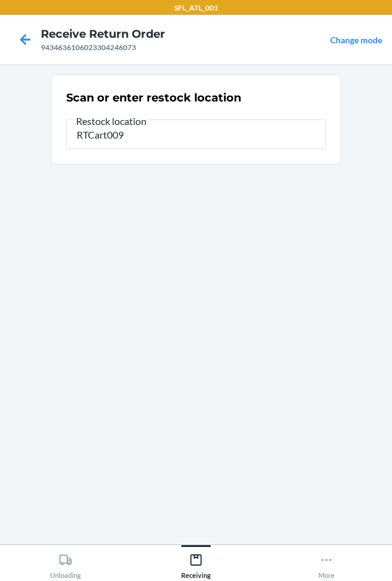
type input "RTCart009"
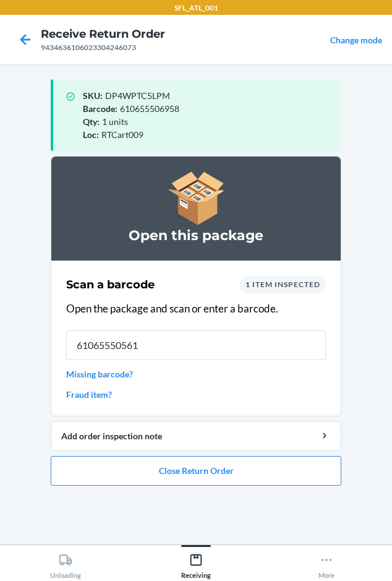
type input "610655505616"
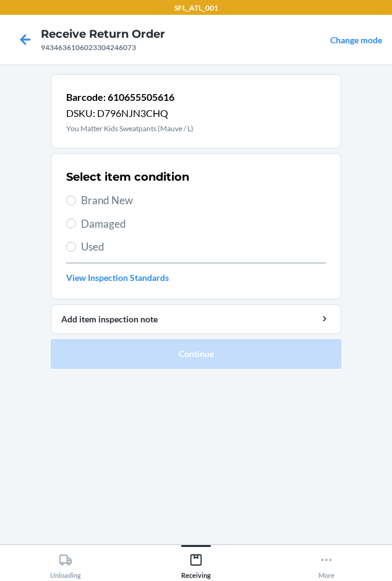
click at [102, 196] on span "Brand New" at bounding box center [203, 200] width 245 height 16
click at [76, 196] on input "Brand New" at bounding box center [71, 201] width 10 height 10
radio input "true"
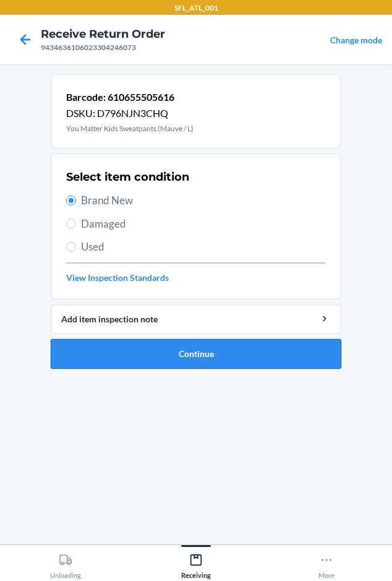
click at [158, 351] on button "Continue" at bounding box center [196, 354] width 291 height 30
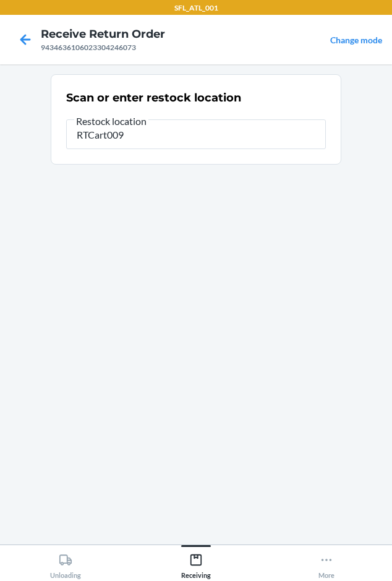
type input "RTCart009"
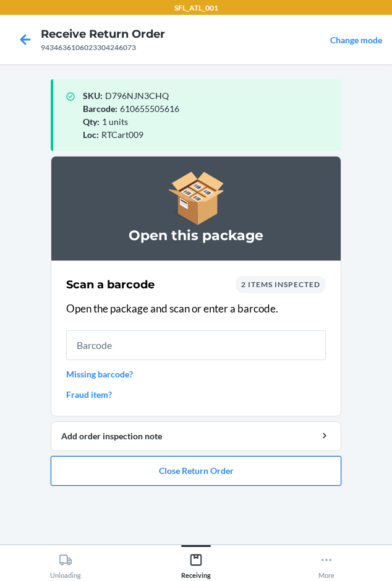
click at [110, 463] on button "Close Return Order" at bounding box center [196, 471] width 291 height 30
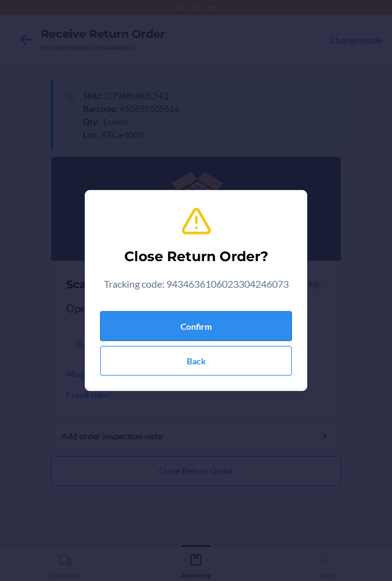
click at [151, 327] on button "Confirm" at bounding box center [196, 326] width 192 height 30
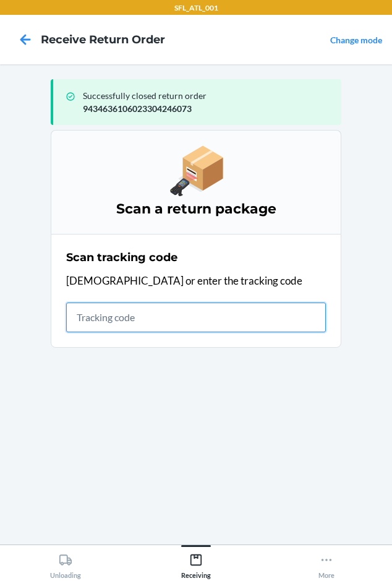
click at [82, 326] on input "text" at bounding box center [196, 318] width 260 height 30
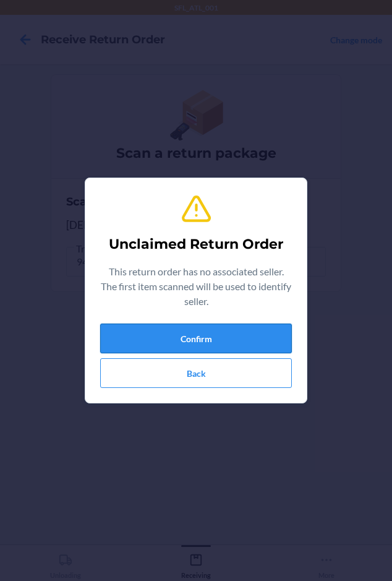
click at [185, 340] on button "Confirm" at bounding box center [196, 339] width 192 height 30
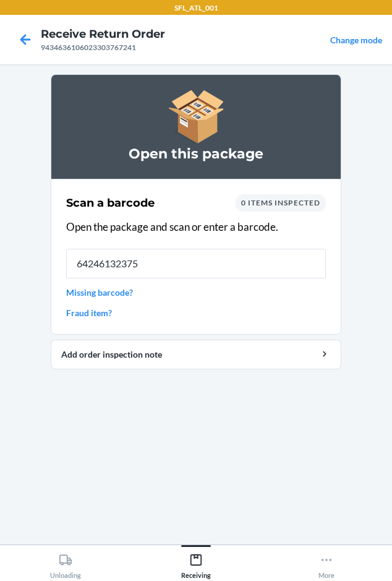
type input "642461323757"
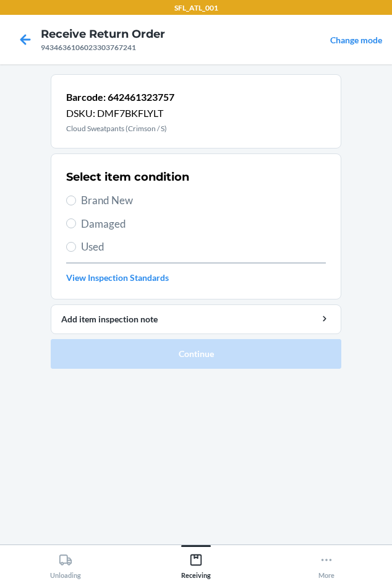
click at [95, 204] on span "Brand New" at bounding box center [203, 200] width 245 height 16
click at [76, 204] on input "Brand New" at bounding box center [71, 201] width 10 height 10
radio input "true"
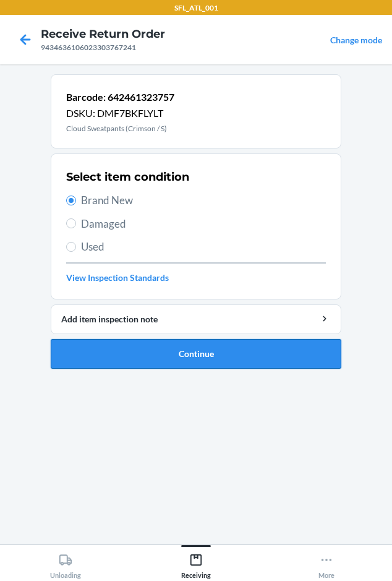
click at [135, 344] on button "Continue" at bounding box center [196, 354] width 291 height 30
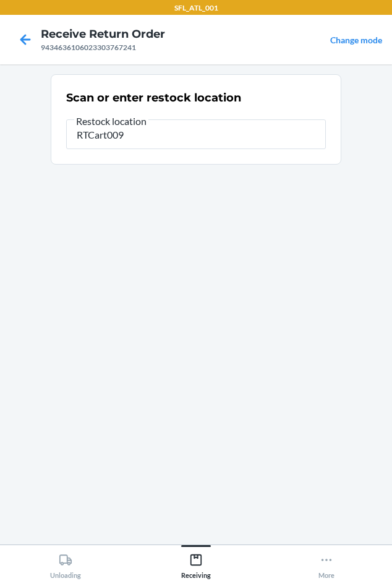
type input "RTCart009"
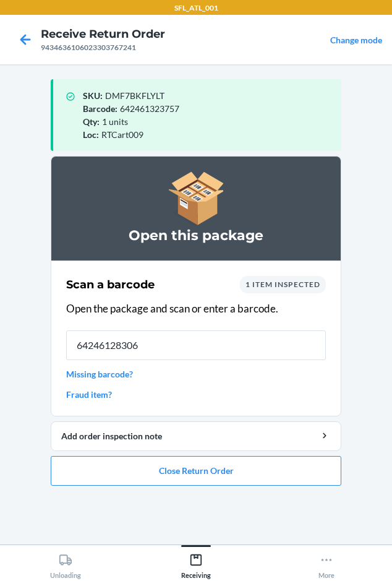
type input "642461283068"
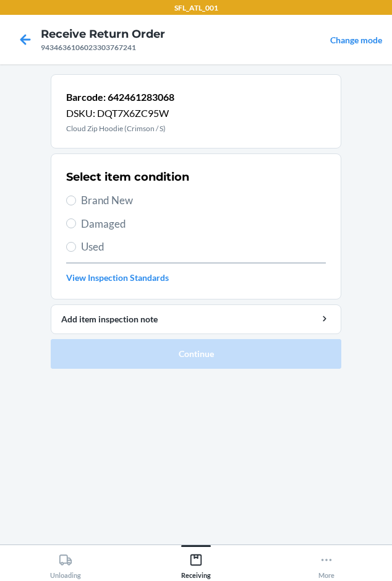
click at [108, 192] on div "Select item condition Brand New Damaged Used View Inspection Standards" at bounding box center [196, 226] width 260 height 123
click at [108, 201] on span "Brand New" at bounding box center [203, 200] width 245 height 16
click at [76, 201] on input "Brand New" at bounding box center [71, 201] width 10 height 10
radio input "true"
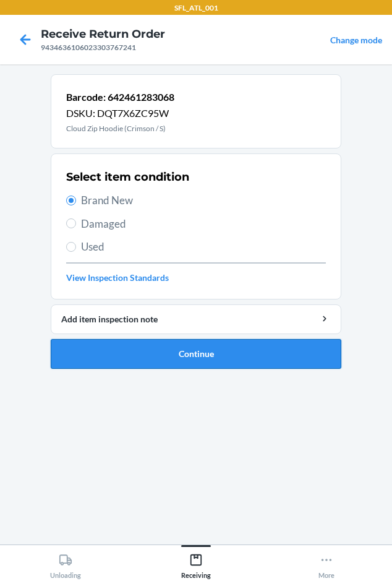
click at [131, 352] on button "Continue" at bounding box center [196, 354] width 291 height 30
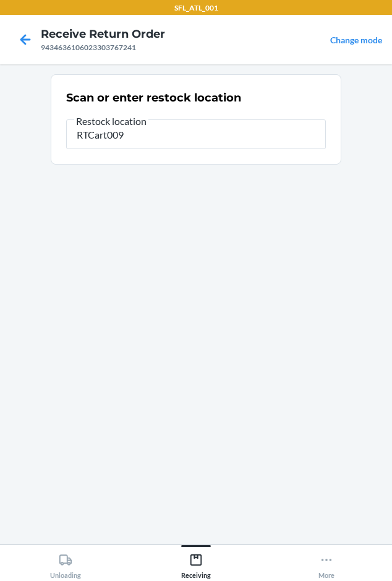
type input "RTCart009"
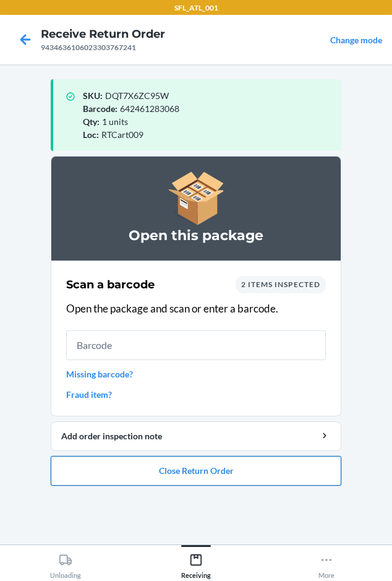
click at [215, 471] on button "Close Return Order" at bounding box center [196, 471] width 291 height 30
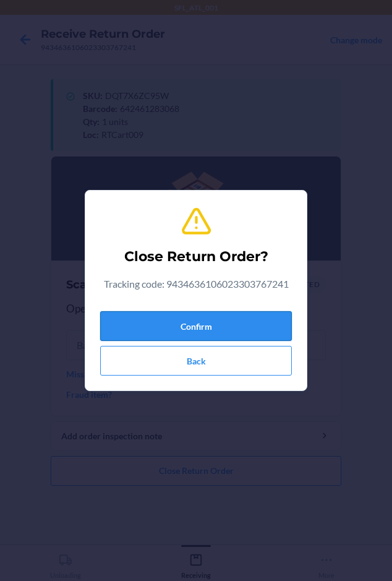
click at [164, 332] on button "Confirm" at bounding box center [196, 326] width 192 height 30
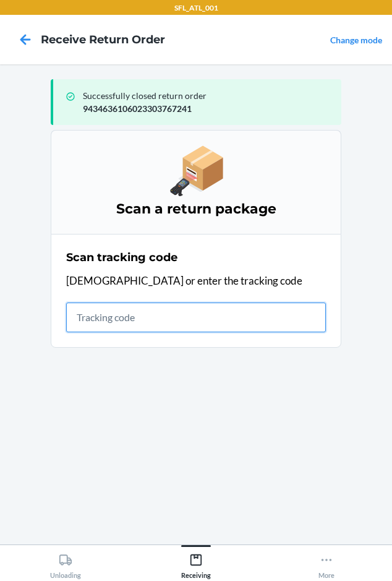
click at [90, 323] on input "text" at bounding box center [196, 318] width 260 height 30
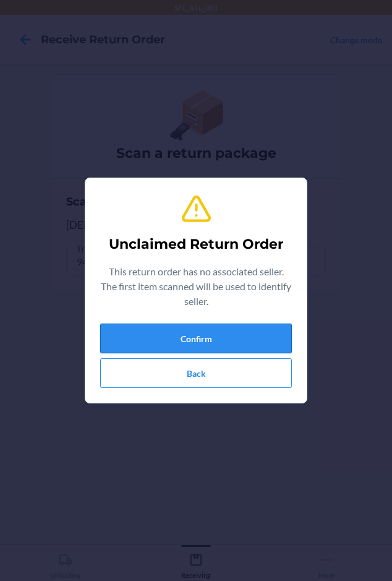
click at [222, 334] on button "Confirm" at bounding box center [196, 339] width 192 height 30
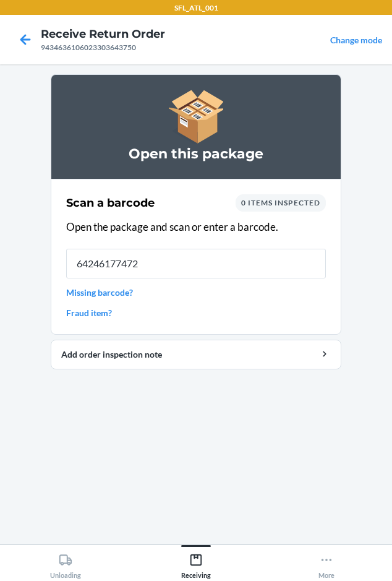
type input "642461774726"
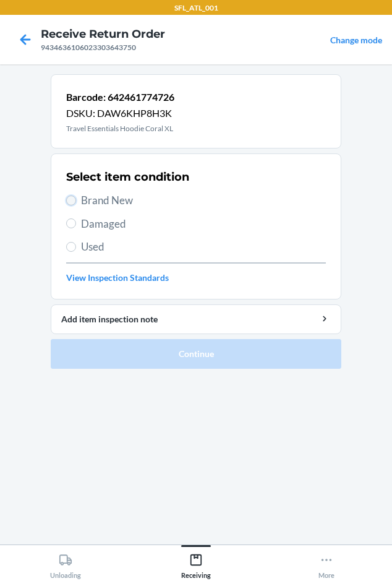
click at [73, 197] on input "Brand New" at bounding box center [71, 201] width 10 height 10
radio input "true"
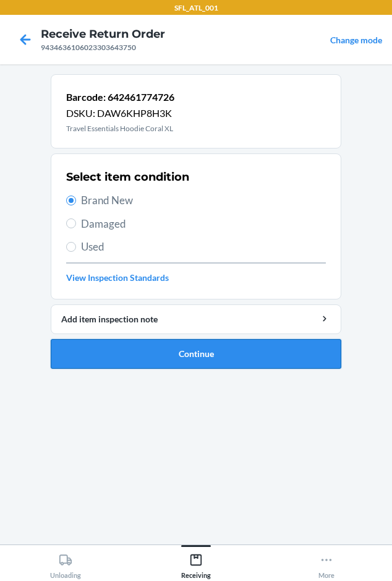
click at [103, 345] on button "Continue" at bounding box center [196, 354] width 291 height 30
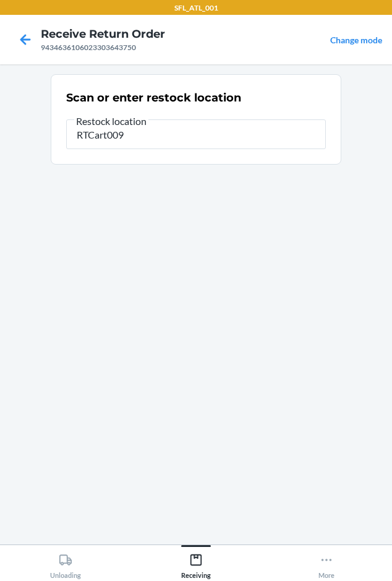
type input "RTCart009"
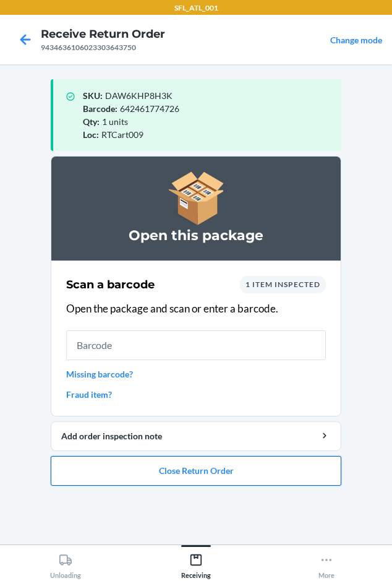
click at [244, 470] on button "Close Return Order" at bounding box center [196, 471] width 291 height 30
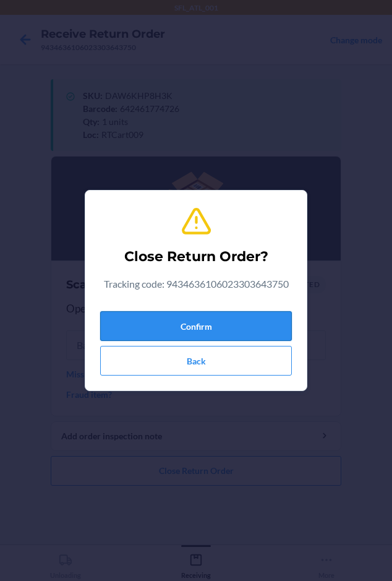
click at [124, 314] on button "Confirm" at bounding box center [196, 326] width 192 height 30
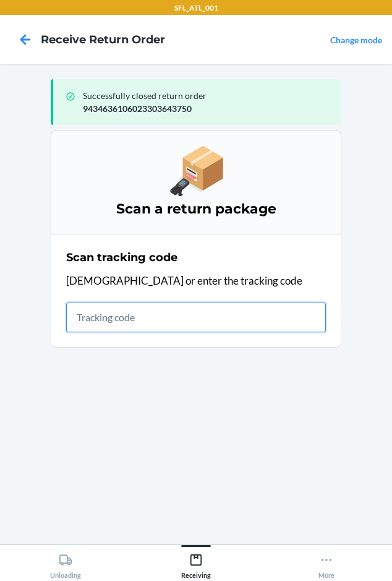
click at [106, 323] on input "text" at bounding box center [196, 318] width 260 height 30
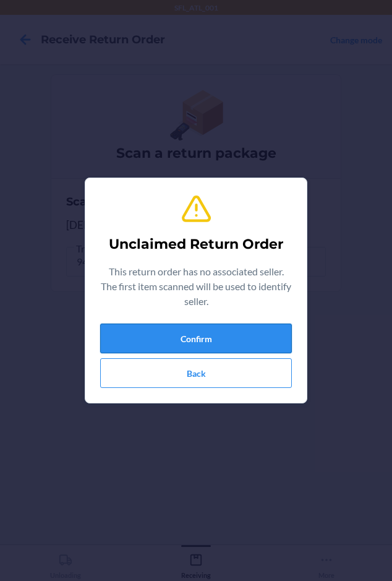
click at [192, 337] on button "Confirm" at bounding box center [196, 339] width 192 height 30
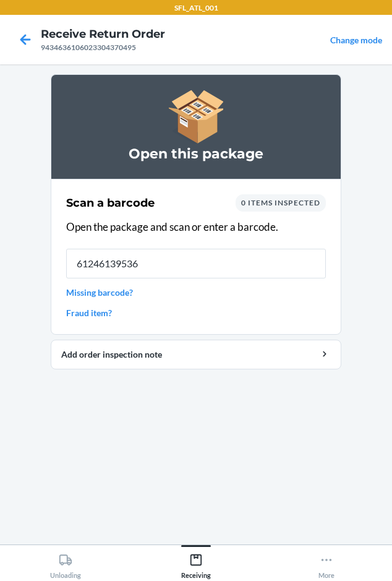
type input "612461395368"
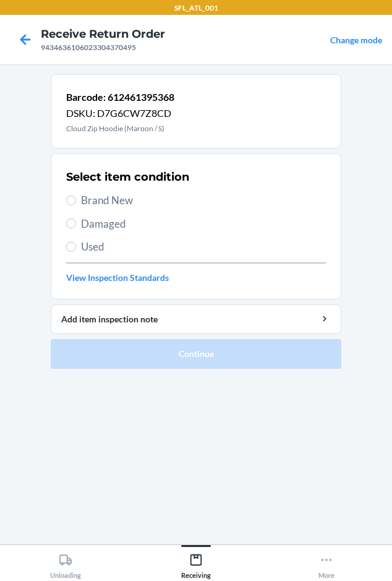
click at [129, 202] on span "Brand New" at bounding box center [203, 200] width 245 height 16
click at [76, 202] on input "Brand New" at bounding box center [71, 201] width 10 height 10
radio input "true"
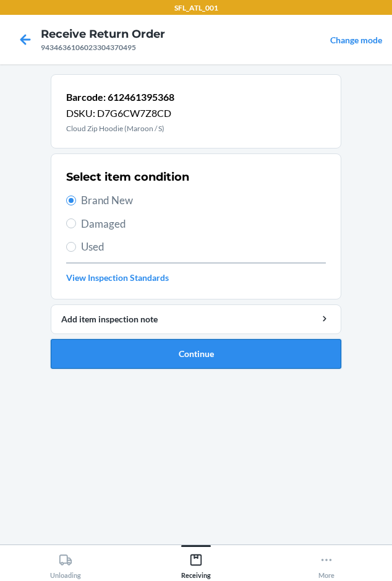
click at [183, 350] on button "Continue" at bounding box center [196, 354] width 291 height 30
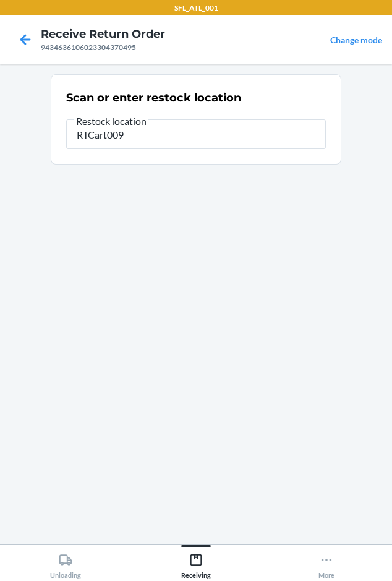
type input "RTCart009"
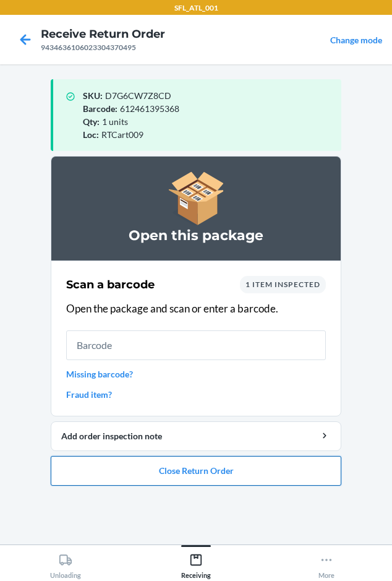
click at [144, 482] on button "Close Return Order" at bounding box center [196, 471] width 291 height 30
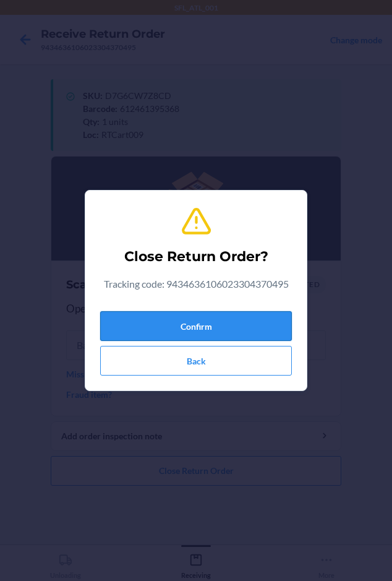
click at [191, 329] on button "Confirm" at bounding box center [196, 326] width 192 height 30
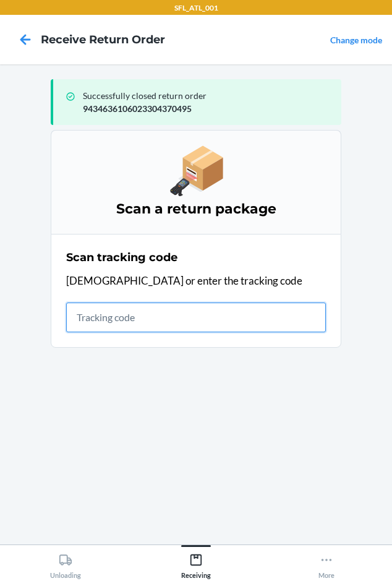
click at [79, 313] on input "text" at bounding box center [196, 318] width 260 height 30
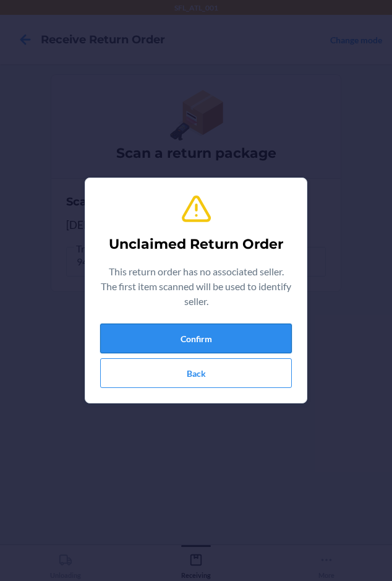
click at [170, 340] on button "Confirm" at bounding box center [196, 339] width 192 height 30
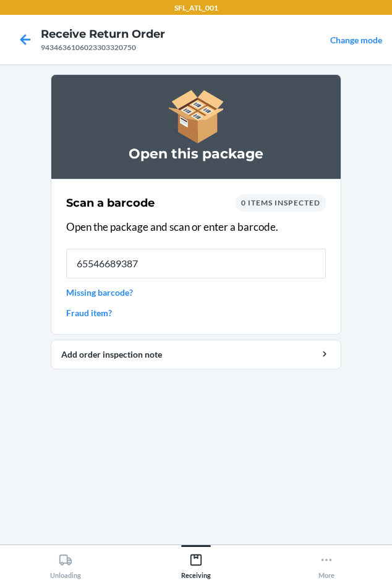
type input "655466893873"
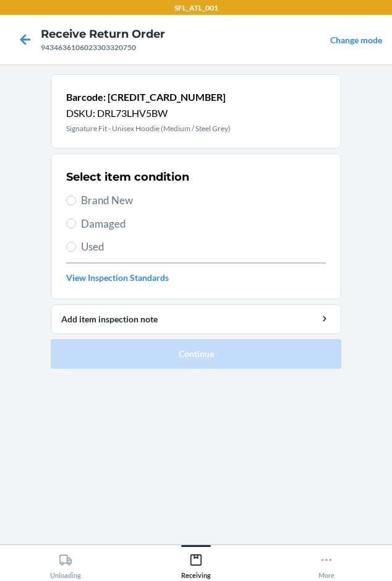
click at [108, 202] on span "Brand New" at bounding box center [203, 200] width 245 height 16
click at [76, 202] on input "Brand New" at bounding box center [71, 201] width 10 height 10
radio input "true"
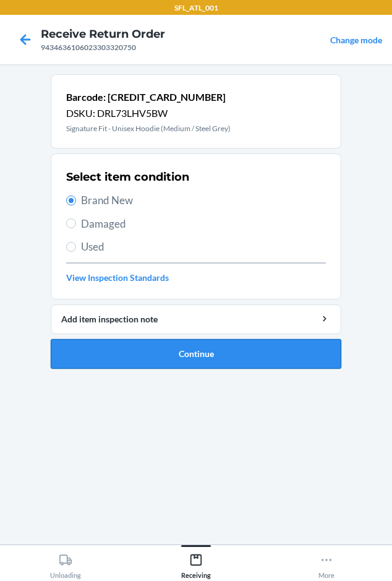
click at [152, 358] on button "Continue" at bounding box center [196, 354] width 291 height 30
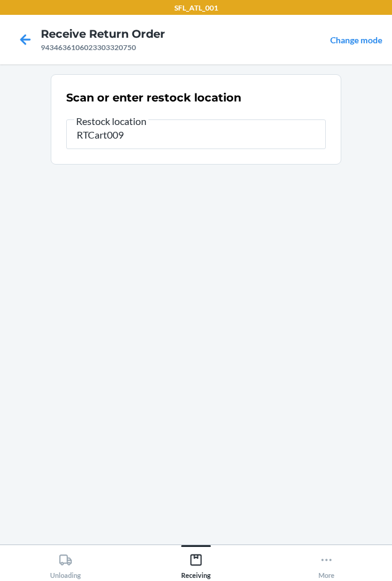
type input "RTCart009"
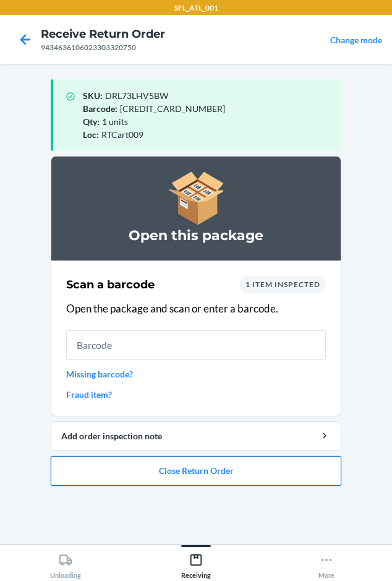
click at [168, 472] on button "Close Return Order" at bounding box center [196, 471] width 291 height 30
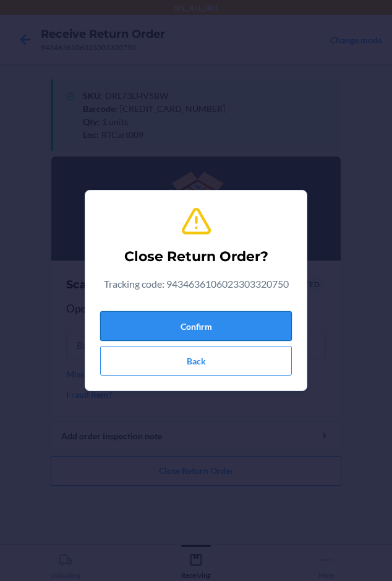
click at [150, 320] on button "Confirm" at bounding box center [196, 326] width 192 height 30
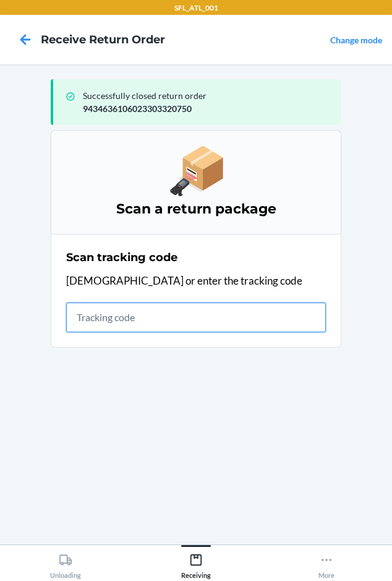
click at [80, 319] on input "text" at bounding box center [196, 318] width 260 height 30
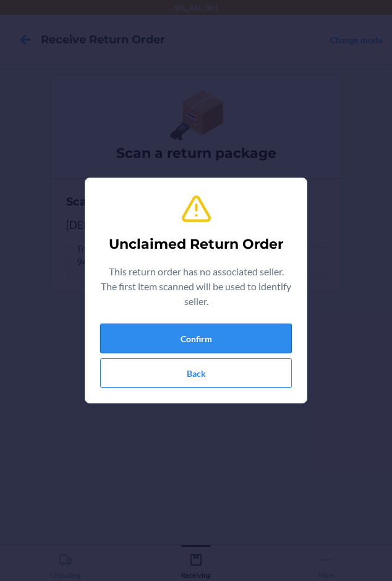
click at [229, 341] on button "Confirm" at bounding box center [196, 339] width 192 height 30
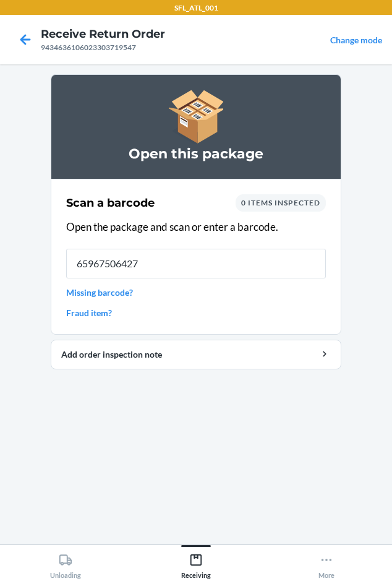
type input "659675064277"
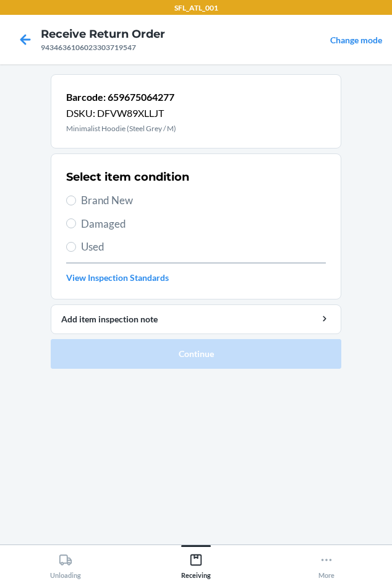
click at [89, 197] on span "Brand New" at bounding box center [203, 200] width 245 height 16
click at [76, 197] on input "Brand New" at bounding box center [71, 201] width 10 height 10
radio input "true"
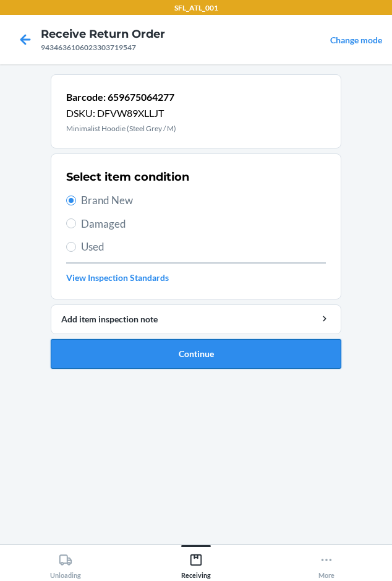
click at [102, 363] on button "Continue" at bounding box center [196, 354] width 291 height 30
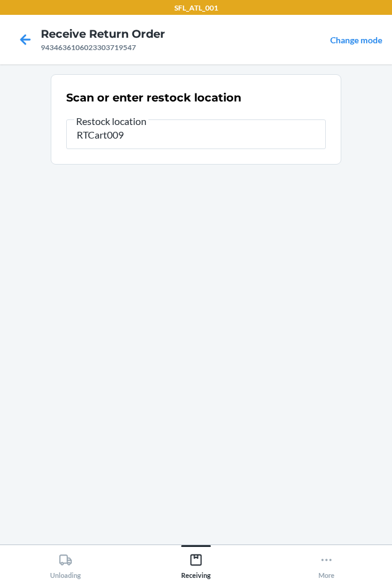
type input "RTCart009"
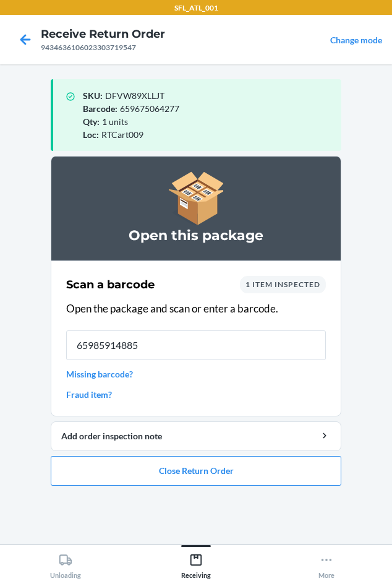
type input "659859148854"
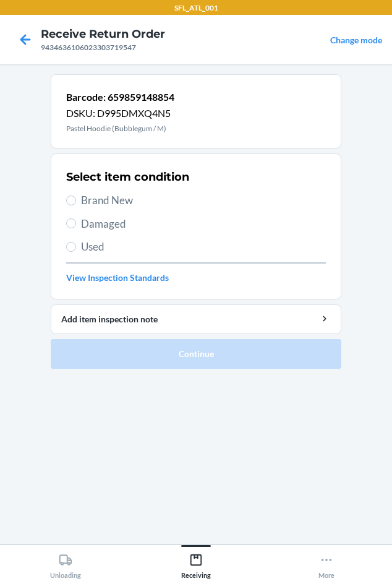
click at [114, 199] on span "Brand New" at bounding box center [203, 200] width 245 height 16
click at [76, 199] on input "Brand New" at bounding box center [71, 201] width 10 height 10
radio input "true"
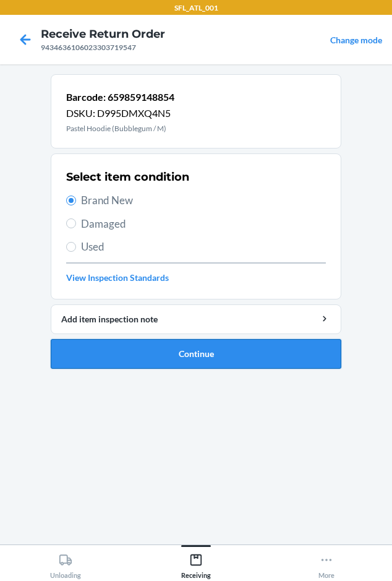
click at [108, 348] on button "Continue" at bounding box center [196, 354] width 291 height 30
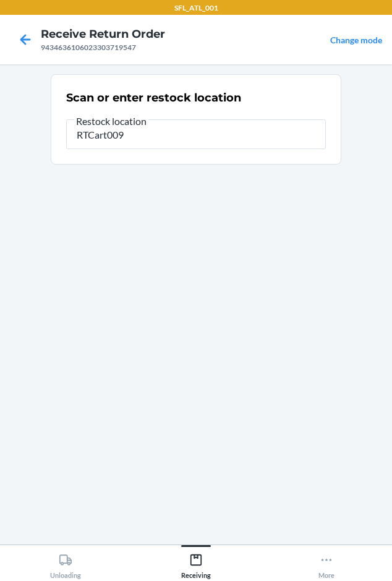
type input "RTCart009"
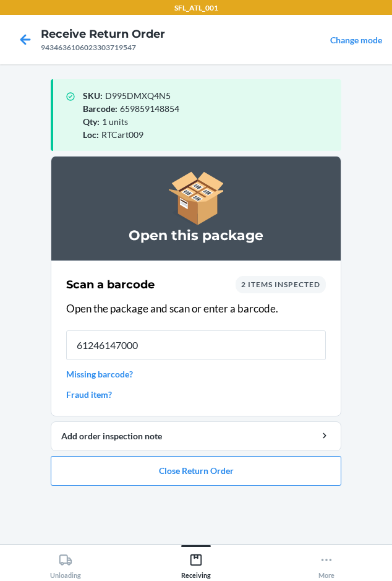
type input "612461470003"
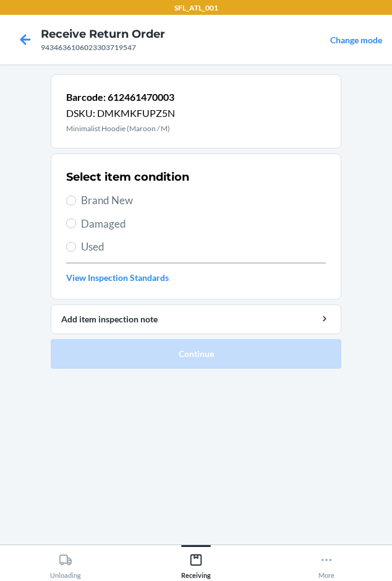
click at [98, 199] on span "Brand New" at bounding box center [203, 200] width 245 height 16
click at [76, 199] on input "Brand New" at bounding box center [71, 201] width 10 height 10
radio input "true"
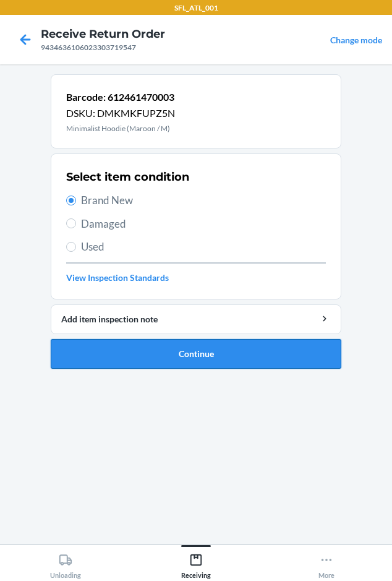
click at [146, 353] on button "Continue" at bounding box center [196, 354] width 291 height 30
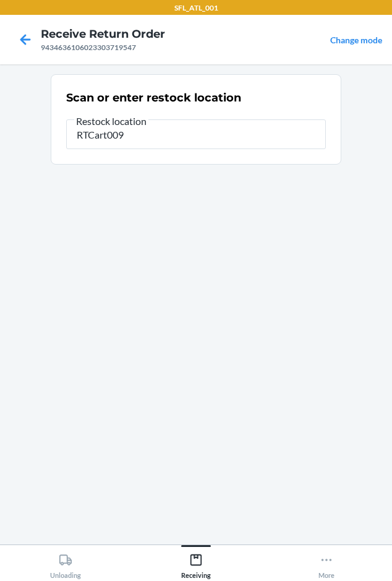
type input "RTCart009"
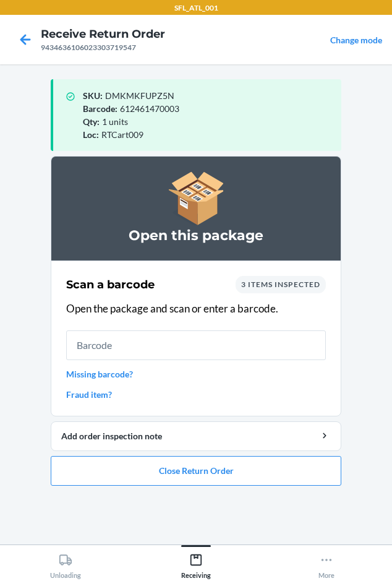
click at [95, 455] on li "Open this package Scan a barcode 3 items inspected Open the package and scan or…" at bounding box center [196, 321] width 291 height 330
click at [101, 477] on button "Close Return Order" at bounding box center [196, 471] width 291 height 30
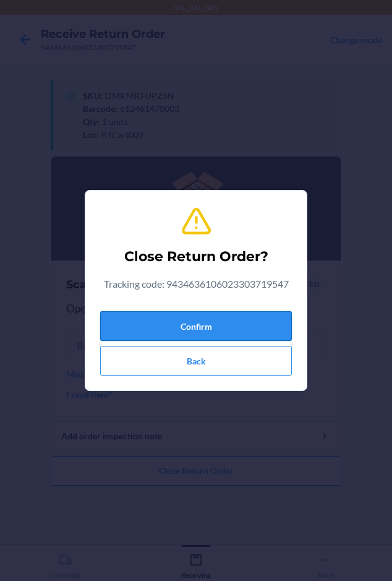
click at [150, 321] on button "Confirm" at bounding box center [196, 326] width 192 height 30
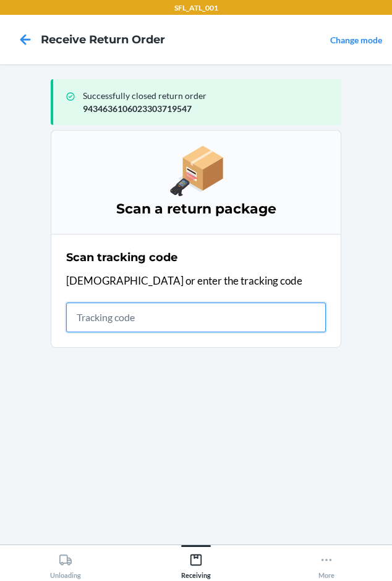
click at [76, 318] on input "text" at bounding box center [196, 318] width 260 height 30
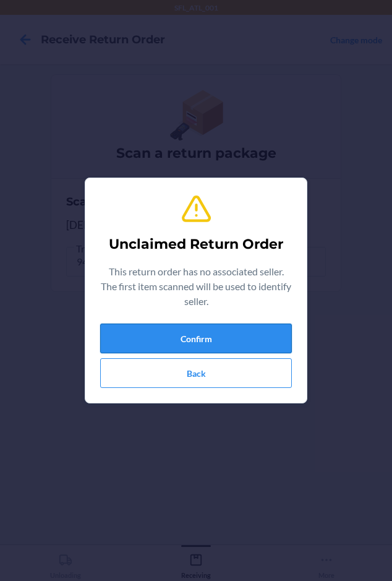
click at [192, 342] on button "Confirm" at bounding box center [196, 339] width 192 height 30
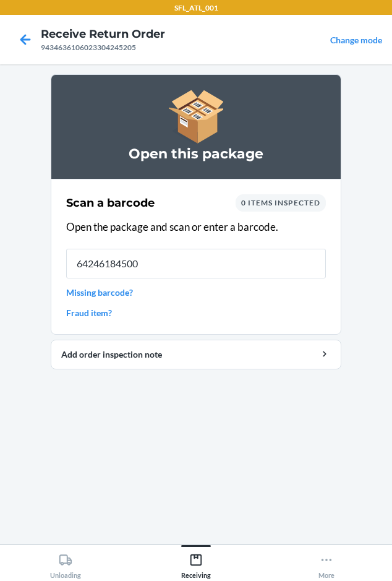
type input "642461845006"
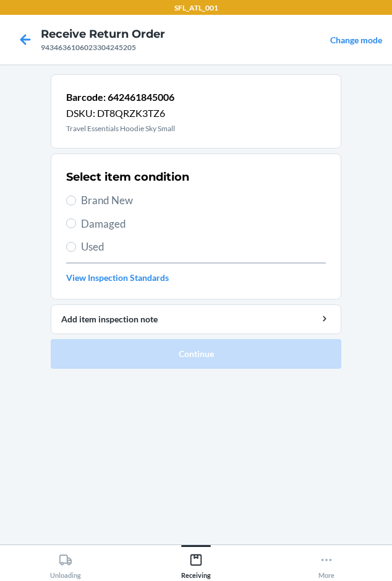
click at [101, 202] on span "Brand New" at bounding box center [203, 200] width 245 height 16
click at [76, 202] on input "Brand New" at bounding box center [71, 201] width 10 height 10
radio input "true"
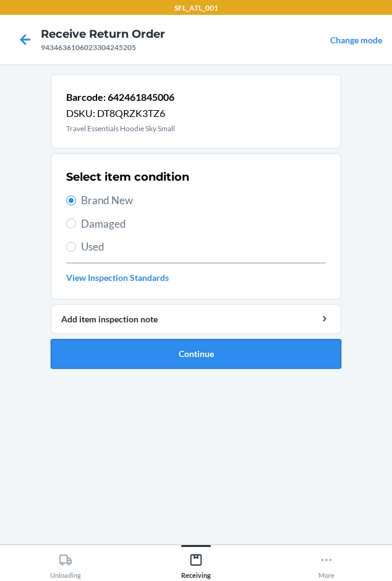
click at [102, 350] on button "Continue" at bounding box center [196, 354] width 291 height 30
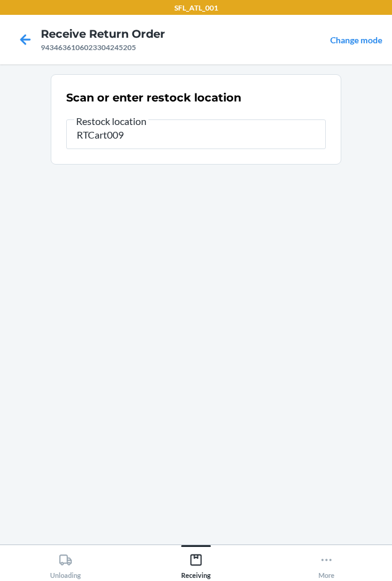
type input "RTCart009"
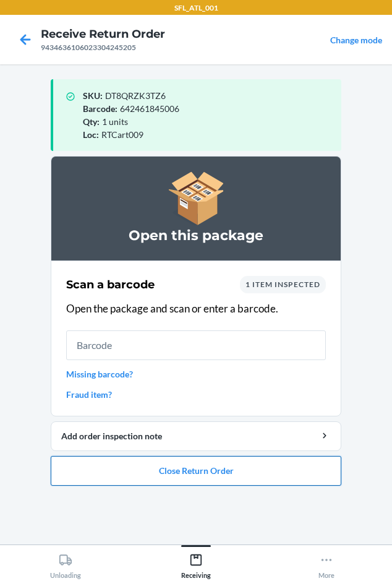
click at [202, 475] on button "Close Return Order" at bounding box center [196, 471] width 291 height 30
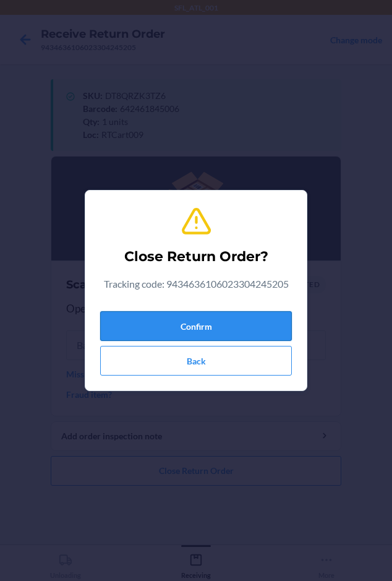
click at [181, 324] on button "Confirm" at bounding box center [196, 326] width 192 height 30
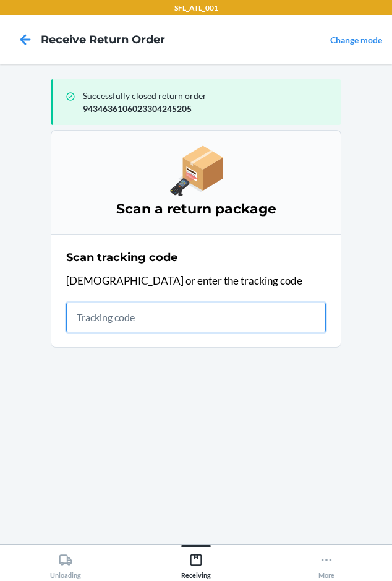
click at [97, 319] on input "text" at bounding box center [196, 318] width 260 height 30
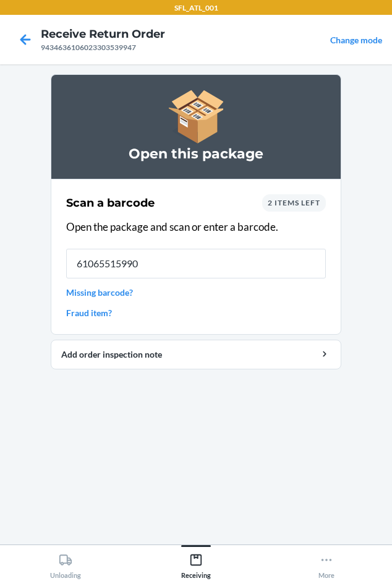
type input "610655159901"
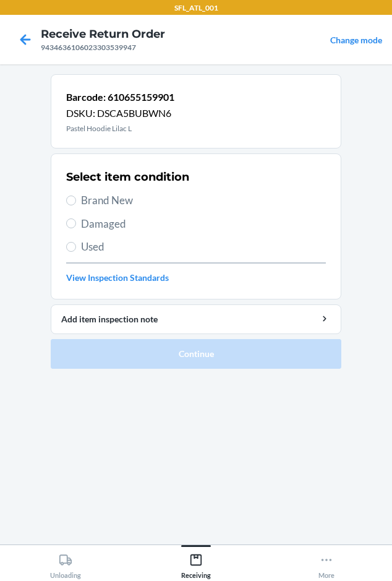
click at [106, 202] on span "Brand New" at bounding box center [203, 200] width 245 height 16
click at [76, 202] on input "Brand New" at bounding box center [71, 201] width 10 height 10
radio input "true"
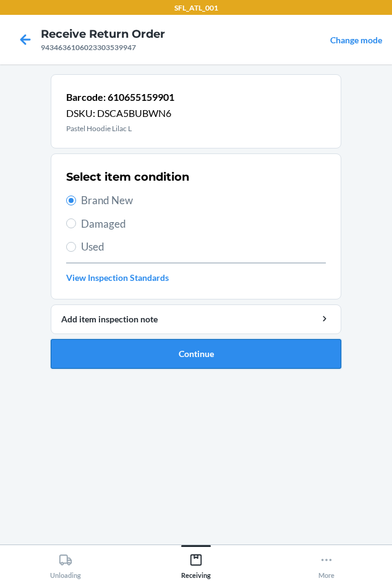
click at [133, 360] on button "Continue" at bounding box center [196, 354] width 291 height 30
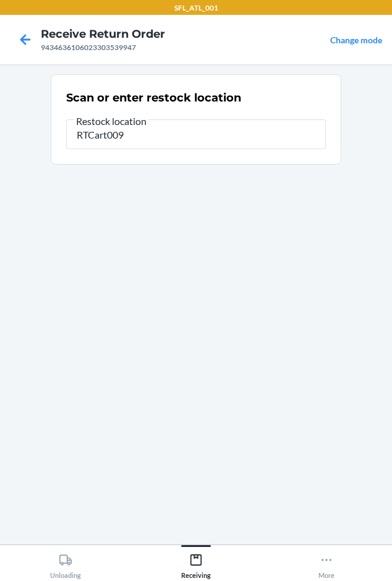
type input "RTCart009"
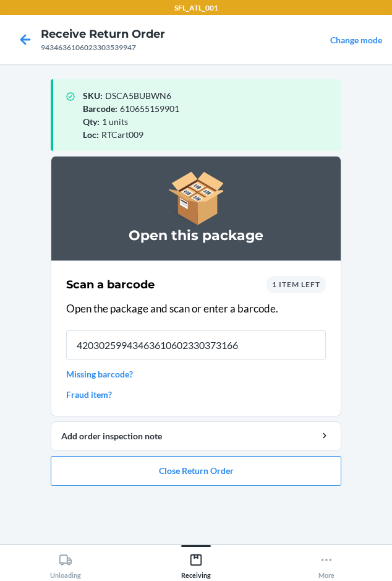
type input "420302599434636106023303731662"
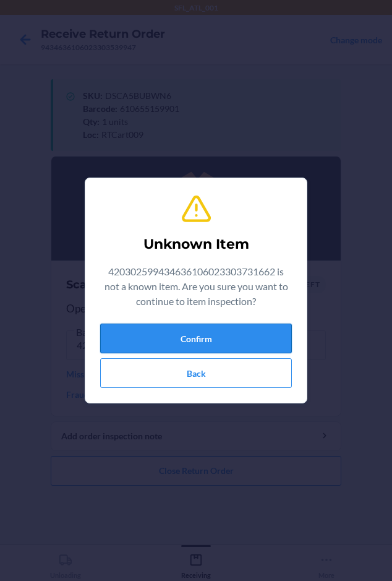
click at [162, 334] on button "Confirm" at bounding box center [196, 339] width 192 height 30
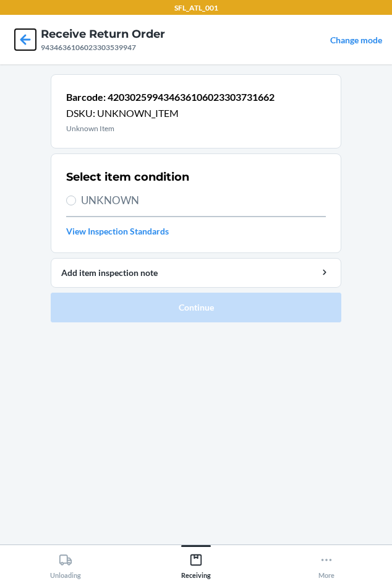
click at [28, 46] on icon at bounding box center [25, 39] width 21 height 21
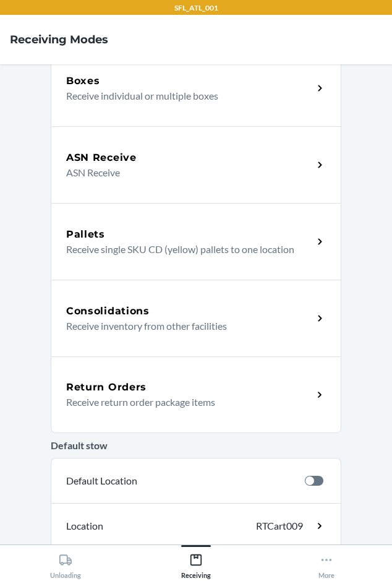
scroll to position [205, 0]
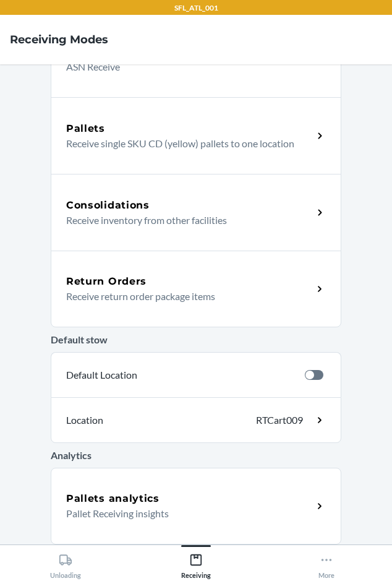
click at [134, 271] on div "Return Orders Receive return order package items" at bounding box center [196, 289] width 291 height 77
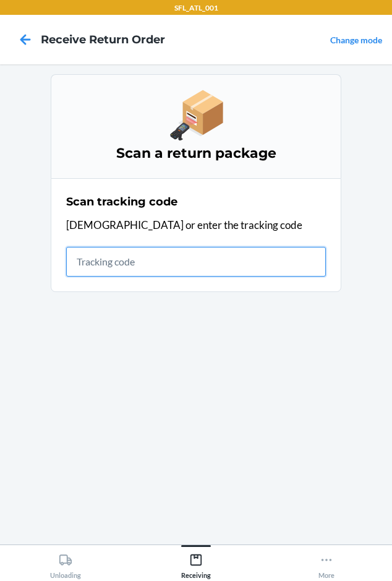
click at [87, 261] on input "text" at bounding box center [196, 262] width 260 height 30
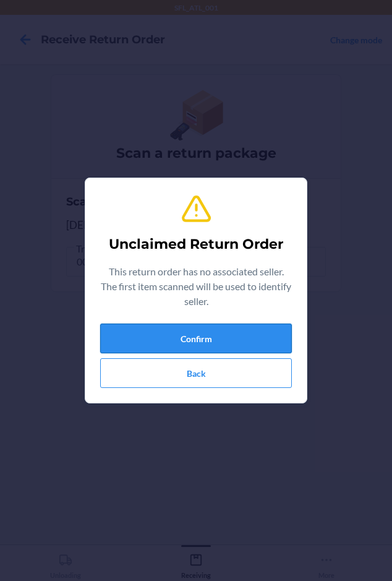
click at [128, 343] on button "Confirm" at bounding box center [196, 339] width 192 height 30
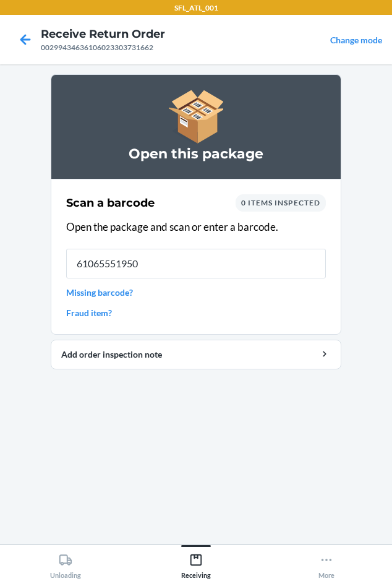
type input "610655519507"
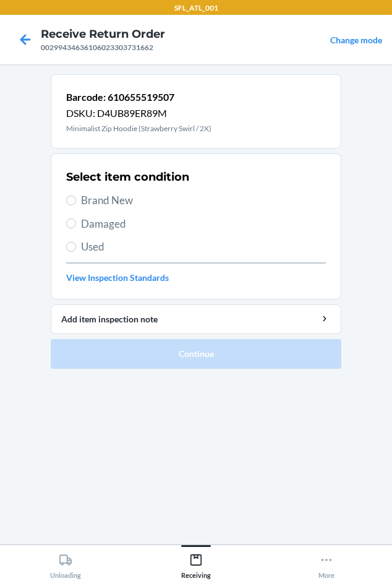
click at [92, 199] on span "Brand New" at bounding box center [203, 200] width 245 height 16
click at [76, 199] on input "Brand New" at bounding box center [71, 201] width 10 height 10
radio input "true"
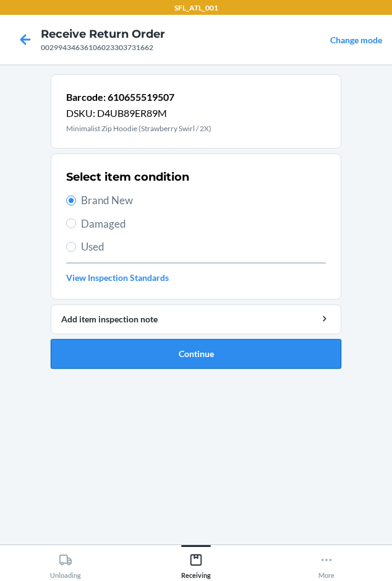
click at [178, 357] on button "Continue" at bounding box center [196, 354] width 291 height 30
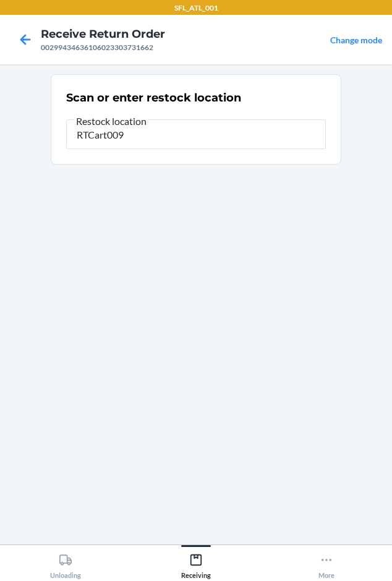
type input "RTCart009"
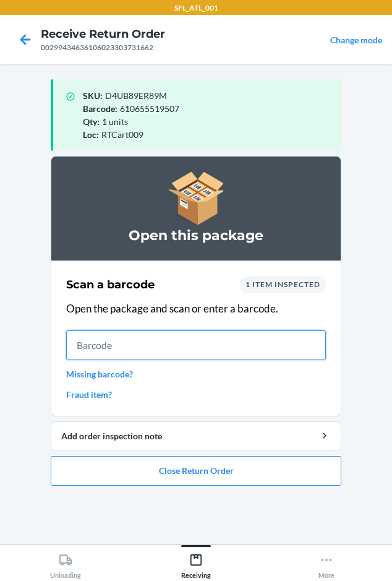
click at [188, 347] on input "text" at bounding box center [196, 346] width 260 height 30
type input "610655287758"
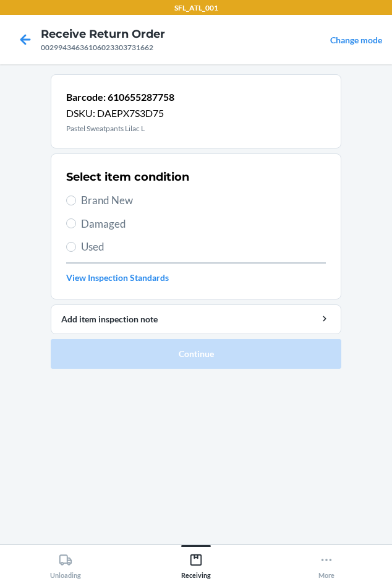
click at [98, 199] on span "Brand New" at bounding box center [203, 200] width 245 height 16
click at [76, 199] on input "Brand New" at bounding box center [71, 201] width 10 height 10
radio input "true"
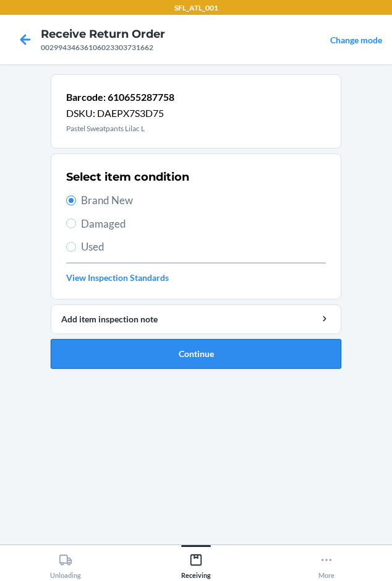
click at [139, 358] on button "Continue" at bounding box center [196, 354] width 291 height 30
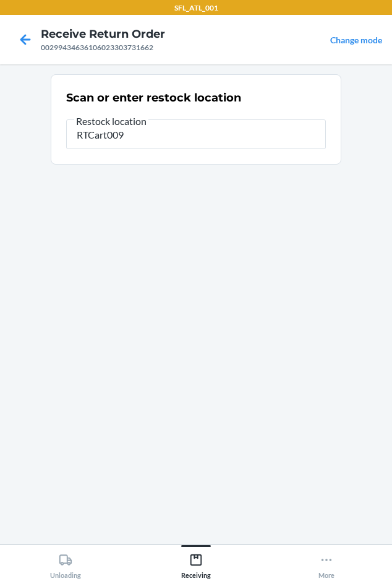
type input "RTCart009"
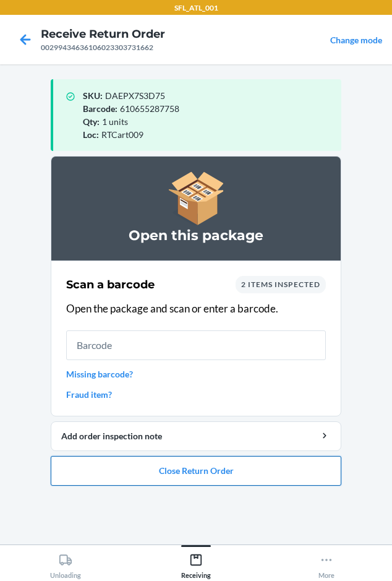
click at [93, 475] on button "Close Return Order" at bounding box center [196, 471] width 291 height 30
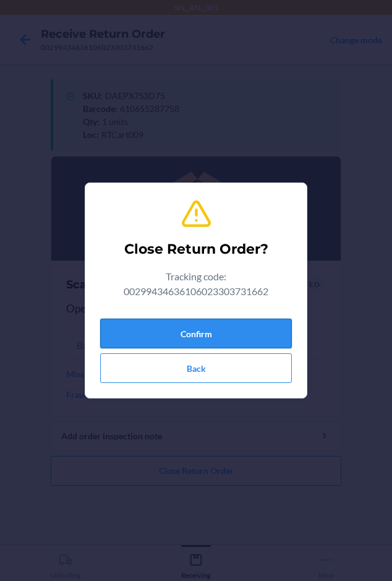
click at [126, 338] on button "Confirm" at bounding box center [196, 334] width 192 height 30
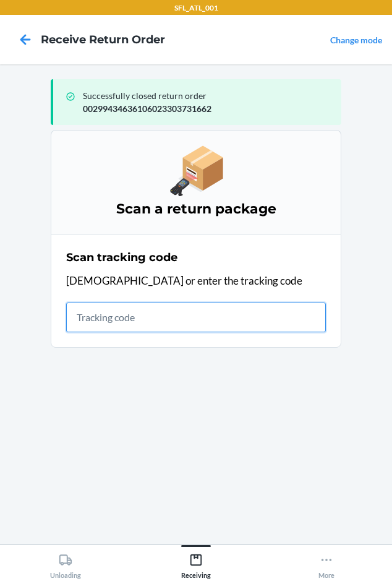
click at [98, 321] on input "text" at bounding box center [196, 318] width 260 height 30
click at [109, 321] on input "text" at bounding box center [196, 318] width 260 height 30
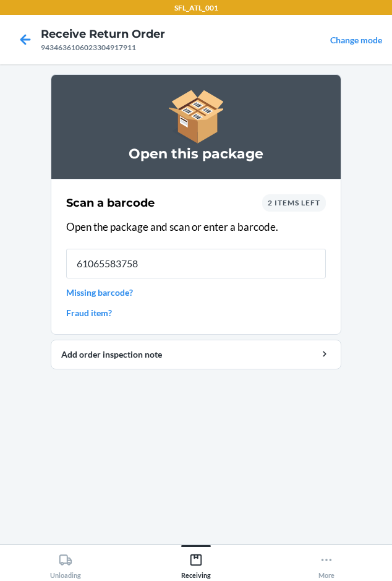
type input "610655837588"
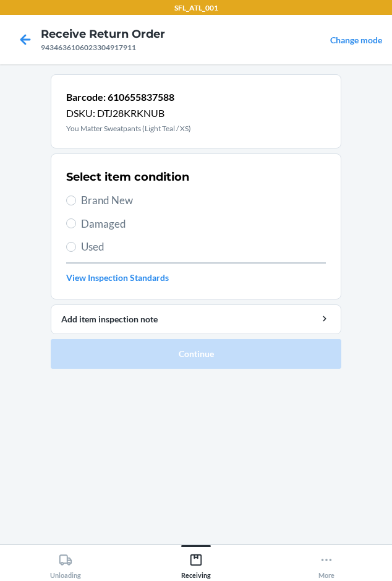
click at [119, 199] on span "Brand New" at bounding box center [203, 200] width 245 height 16
click at [76, 199] on input "Brand New" at bounding box center [71, 201] width 10 height 10
radio input "true"
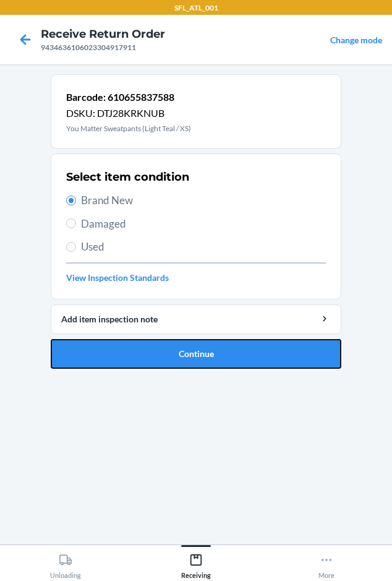
click at [138, 358] on button "Continue" at bounding box center [196, 354] width 291 height 30
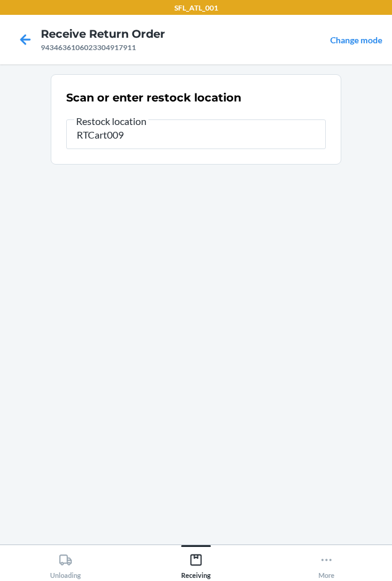
type input "RTCart009"
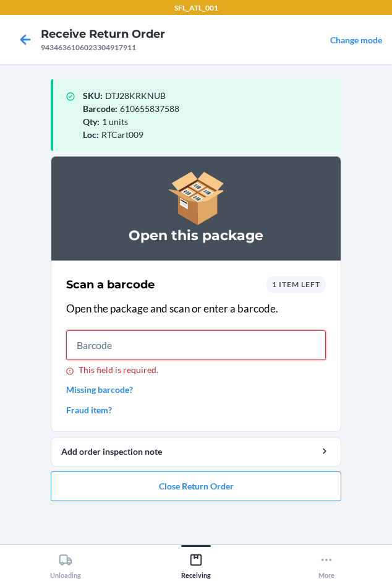
drag, startPoint x: 136, startPoint y: 353, endPoint x: 142, endPoint y: 351, distance: 6.5
click at [142, 352] on input "This field is required." at bounding box center [196, 346] width 260 height 30
type input "610655645442"
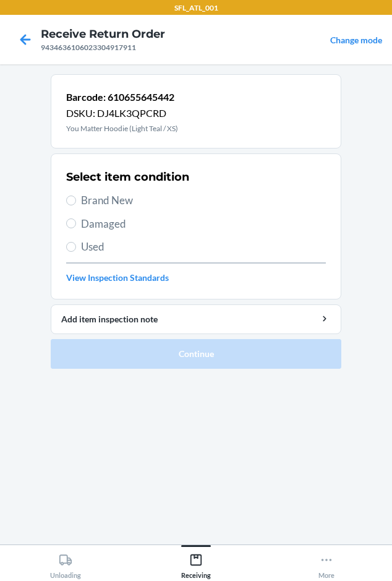
click at [89, 203] on span "Brand New" at bounding box center [203, 200] width 245 height 16
click at [76, 203] on input "Brand New" at bounding box center [71, 201] width 10 height 10
radio input "true"
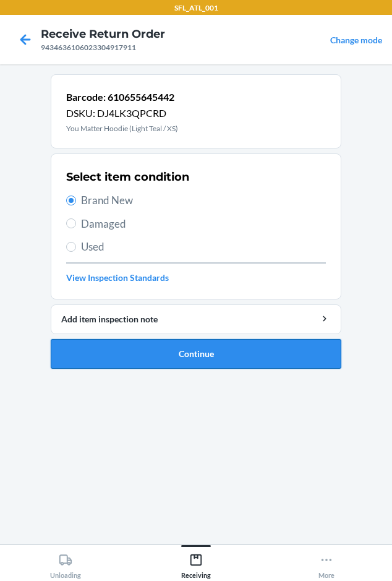
click at [137, 350] on button "Continue" at bounding box center [196, 354] width 291 height 30
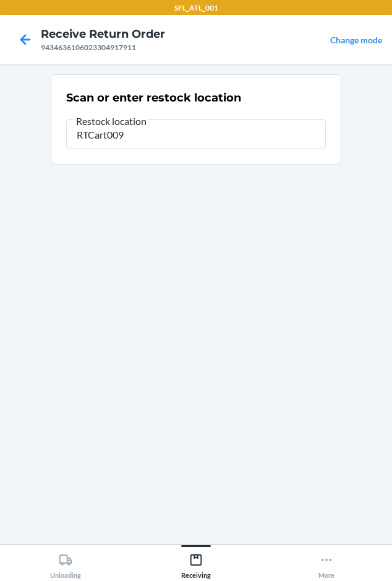
type input "RTCart009"
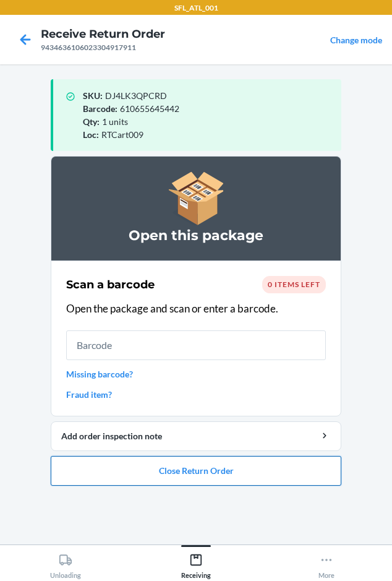
click at [208, 468] on button "Close Return Order" at bounding box center [196, 471] width 291 height 30
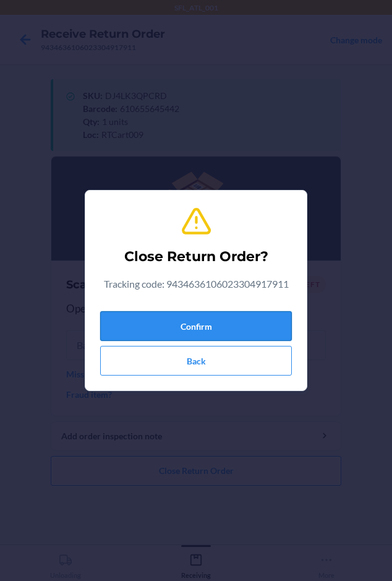
click at [162, 327] on button "Confirm" at bounding box center [196, 326] width 192 height 30
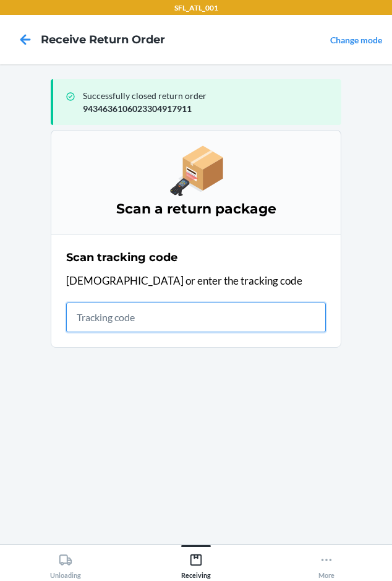
click at [96, 323] on input "text" at bounding box center [196, 318] width 260 height 30
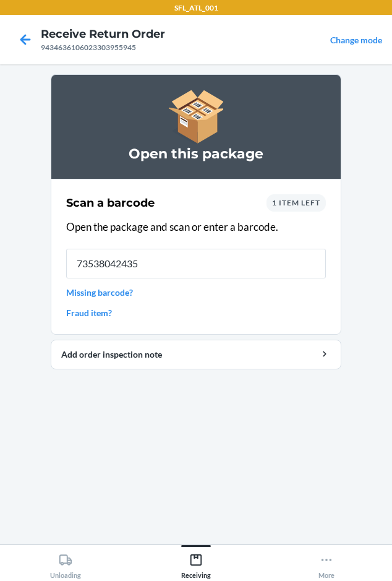
type input "735380424350"
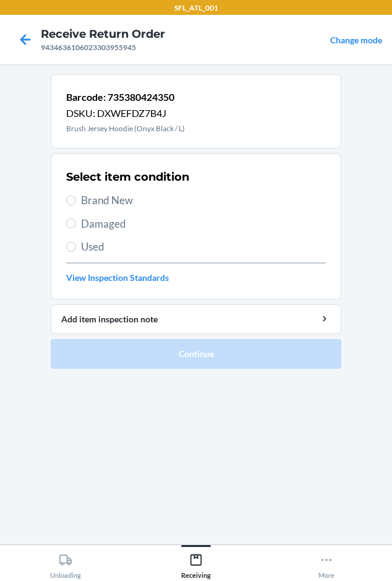
click at [100, 199] on span "Brand New" at bounding box center [203, 200] width 245 height 16
click at [76, 199] on input "Brand New" at bounding box center [71, 201] width 10 height 10
radio input "true"
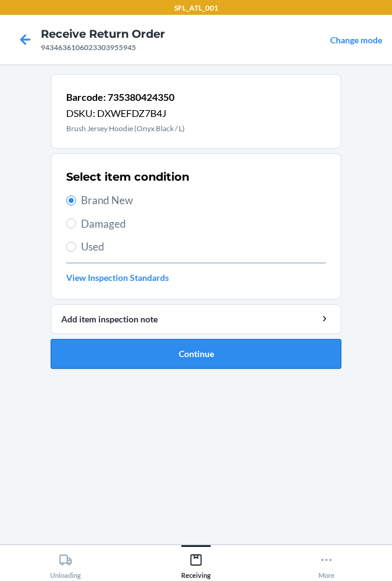
click at [129, 357] on button "Continue" at bounding box center [196, 354] width 291 height 30
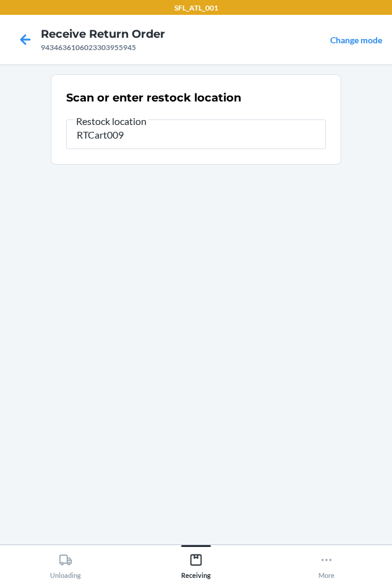
type input "RTCart009"
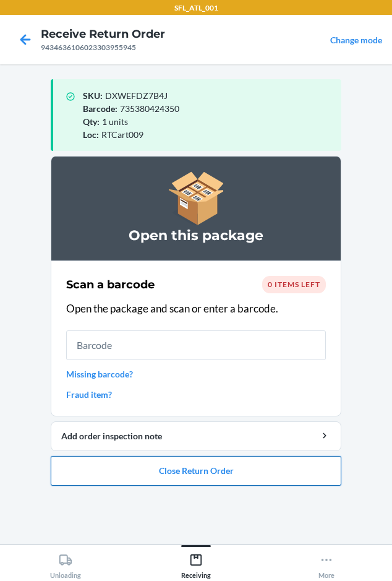
click at [89, 459] on button "Close Return Order" at bounding box center [196, 471] width 291 height 30
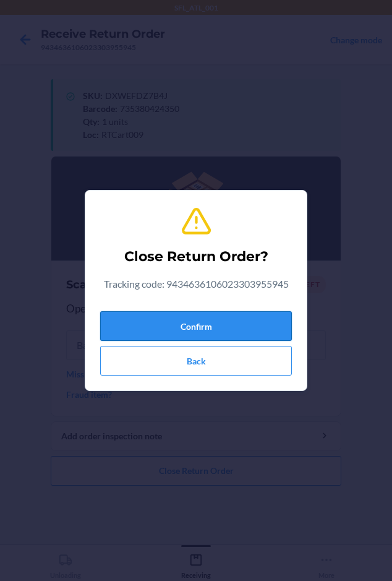
click at [174, 321] on button "Confirm" at bounding box center [196, 326] width 192 height 30
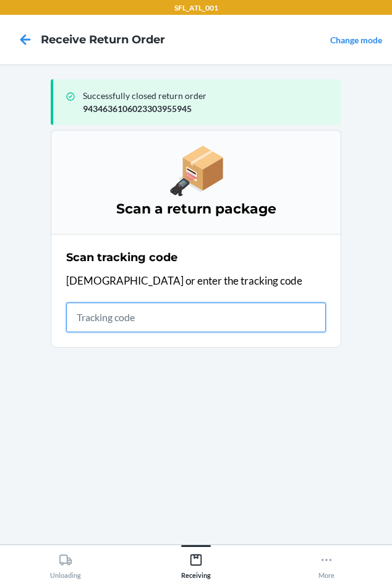
click at [91, 320] on input "text" at bounding box center [196, 318] width 260 height 30
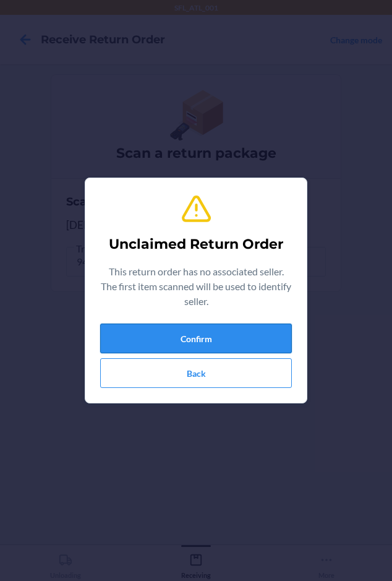
click at [152, 338] on button "Confirm" at bounding box center [196, 339] width 192 height 30
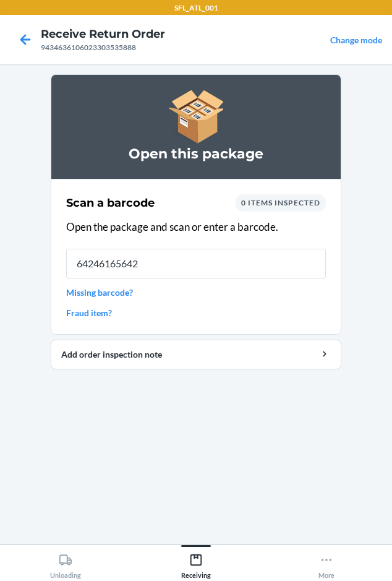
type input "642461656428"
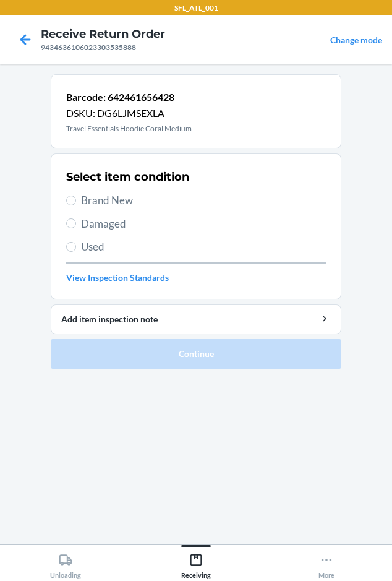
click at [110, 197] on span "Brand New" at bounding box center [203, 200] width 245 height 16
click at [76, 197] on input "Brand New" at bounding box center [71, 201] width 10 height 10
radio input "true"
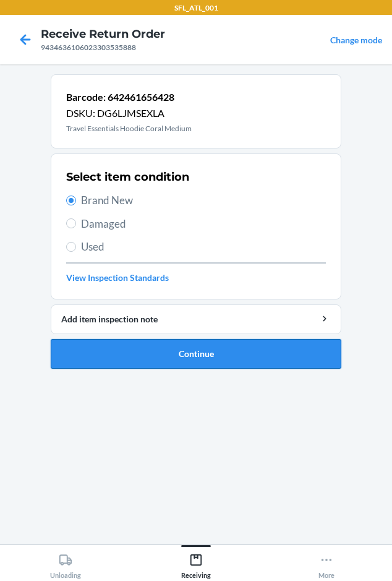
click at [130, 355] on button "Continue" at bounding box center [196, 354] width 291 height 30
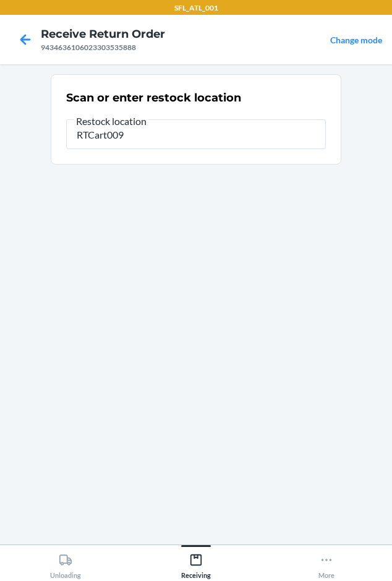
type input "RTCart009"
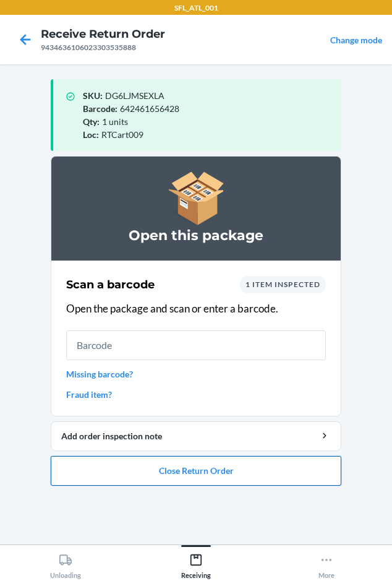
click at [110, 475] on button "Close Return Order" at bounding box center [196, 471] width 291 height 30
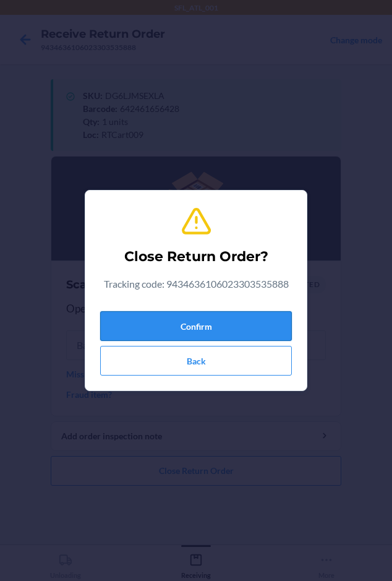
click at [149, 321] on button "Confirm" at bounding box center [196, 326] width 192 height 30
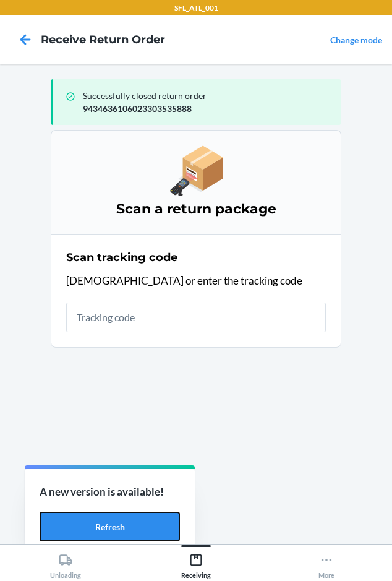
drag, startPoint x: 124, startPoint y: 530, endPoint x: 128, endPoint y: 489, distance: 41.0
click at [124, 530] on button "Refresh" at bounding box center [110, 527] width 140 height 30
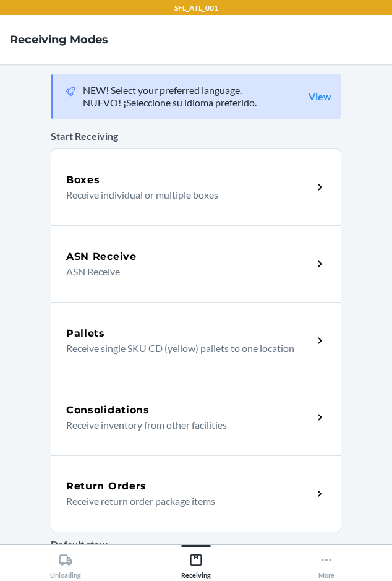
click at [186, 494] on p "Receive return order package items" at bounding box center [184, 501] width 237 height 15
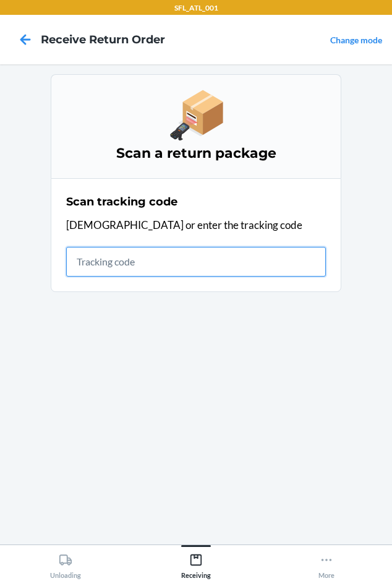
click at [82, 264] on input "text" at bounding box center [196, 262] width 260 height 30
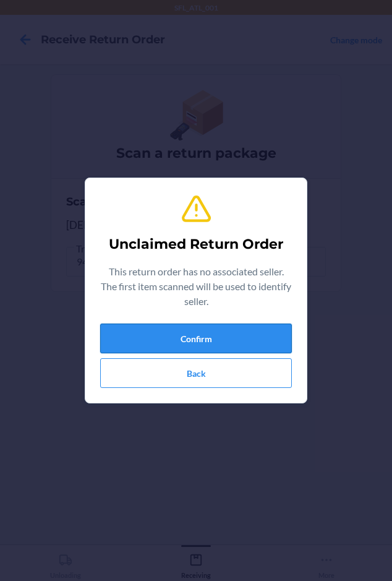
click at [128, 343] on button "Confirm" at bounding box center [196, 339] width 192 height 30
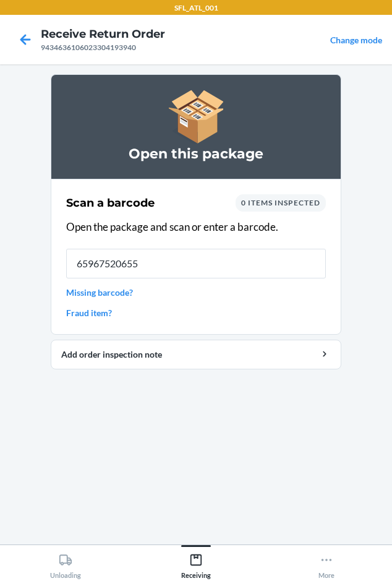
type input "[CREDIT_CARD_NUMBER]"
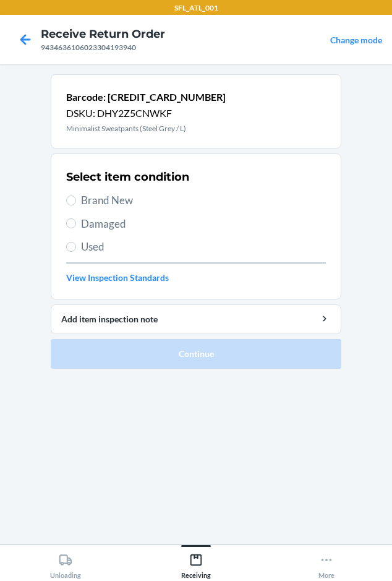
click at [83, 203] on span "Brand New" at bounding box center [203, 200] width 245 height 16
click at [76, 203] on input "Brand New" at bounding box center [71, 201] width 10 height 10
radio input "true"
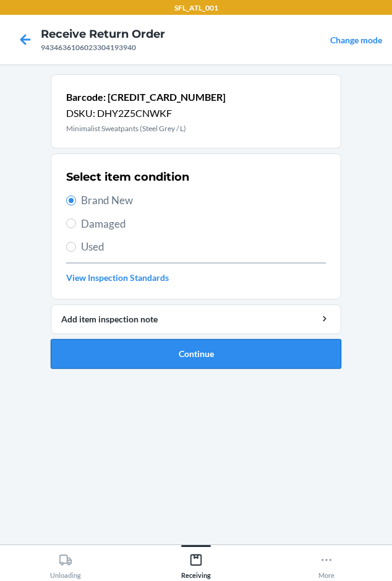
click at [128, 363] on button "Continue" at bounding box center [196, 354] width 291 height 30
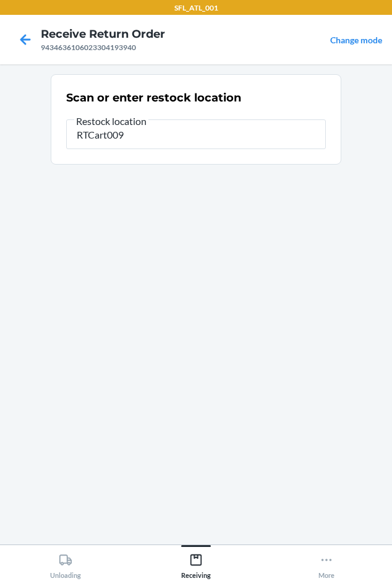
type input "RTCart009"
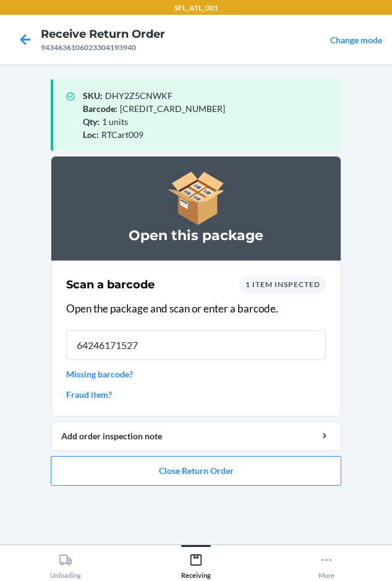
type input "642461715279"
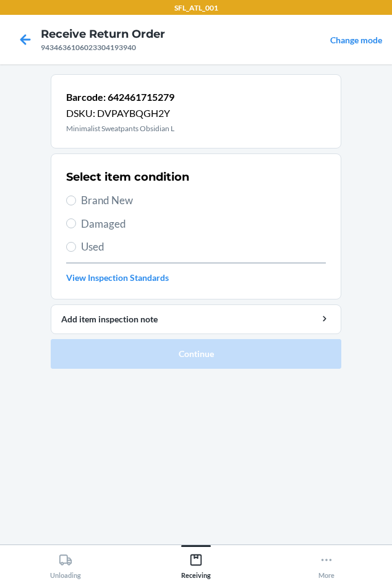
click at [96, 206] on span "Brand New" at bounding box center [203, 200] width 245 height 16
click at [76, 205] on input "Brand New" at bounding box center [71, 201] width 10 height 10
radio input "true"
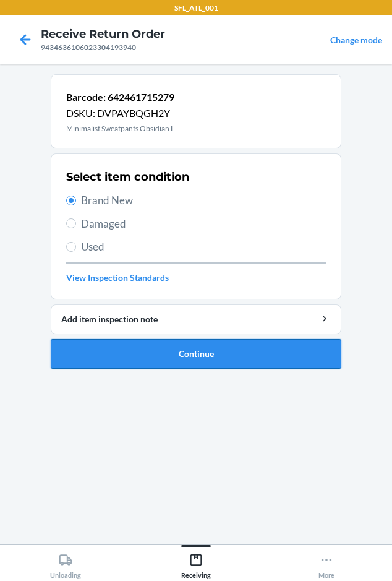
click at [102, 346] on button "Continue" at bounding box center [196, 354] width 291 height 30
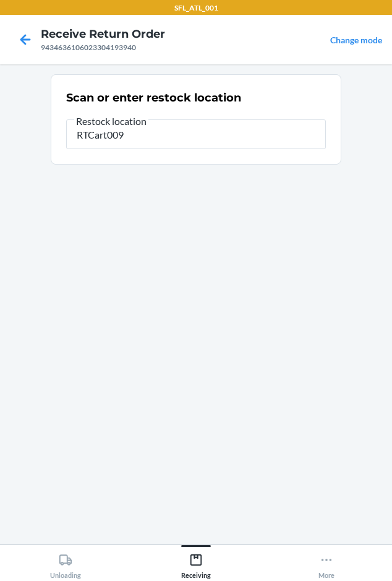
type input "RTCart009"
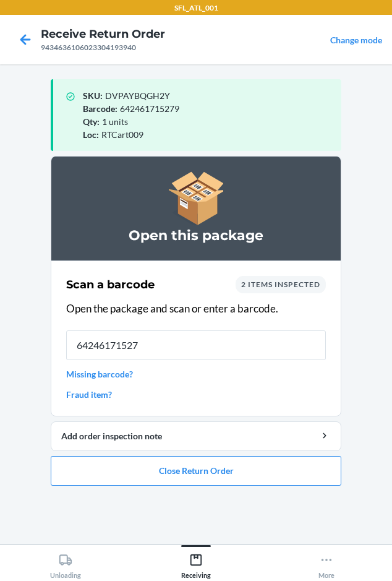
type input "642461715279"
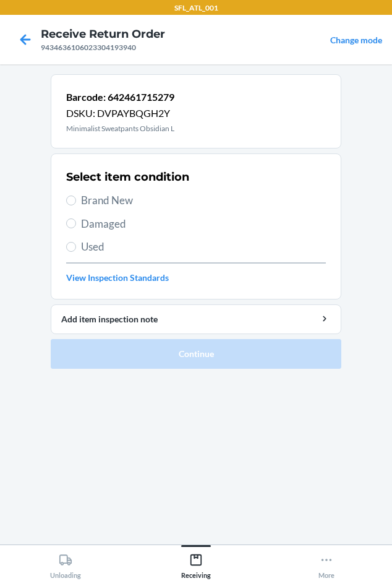
click at [97, 203] on span "Brand New" at bounding box center [203, 200] width 245 height 16
click at [76, 203] on input "Brand New" at bounding box center [71, 201] width 10 height 10
radio input "true"
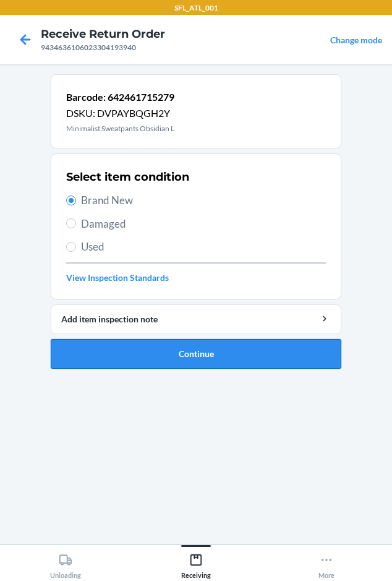
click at [130, 357] on button "Continue" at bounding box center [196, 354] width 291 height 30
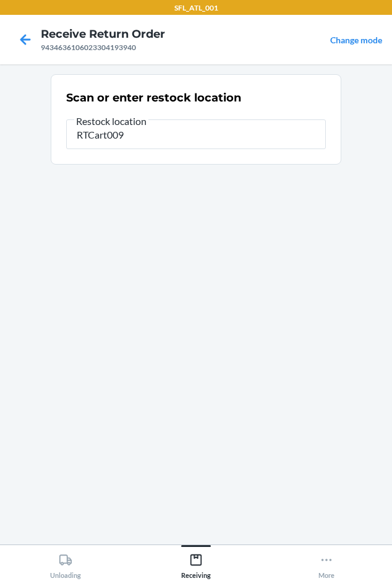
type input "RTCart009"
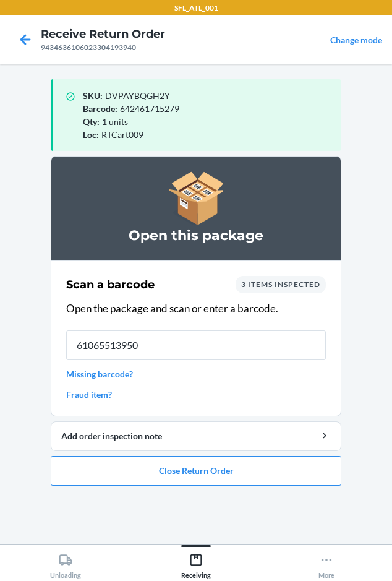
type input "610655139507"
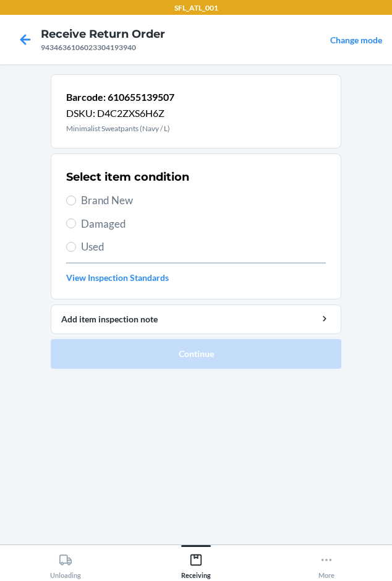
click at [89, 204] on span "Brand New" at bounding box center [203, 200] width 245 height 16
click at [76, 204] on input "Brand New" at bounding box center [71, 201] width 10 height 10
radio input "true"
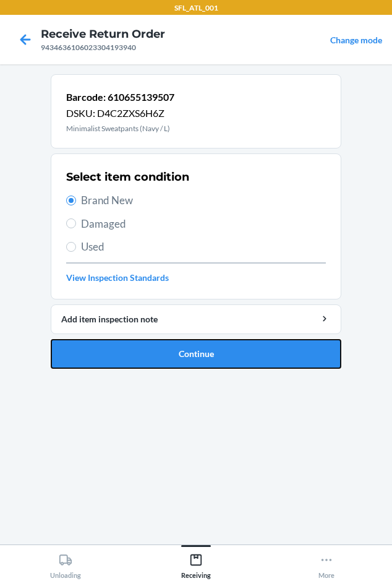
click at [110, 350] on button "Continue" at bounding box center [196, 354] width 291 height 30
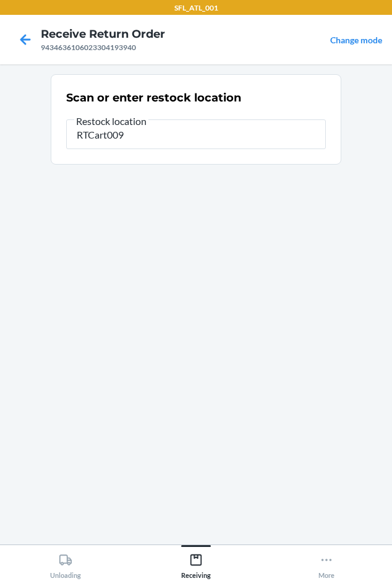
type input "RTCart009"
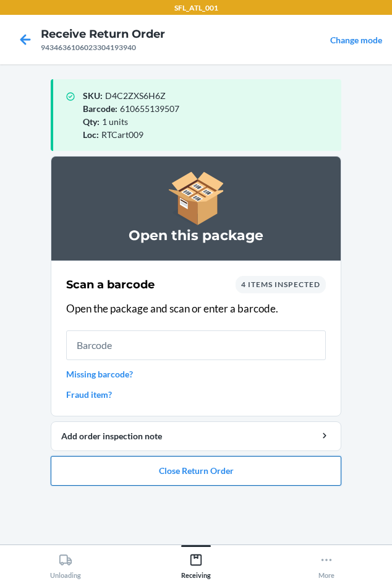
click at [121, 475] on button "Close Return Order" at bounding box center [196, 471] width 291 height 30
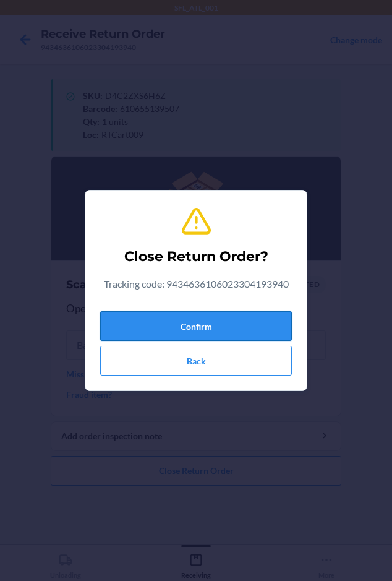
click at [142, 315] on button "Confirm" at bounding box center [196, 326] width 192 height 30
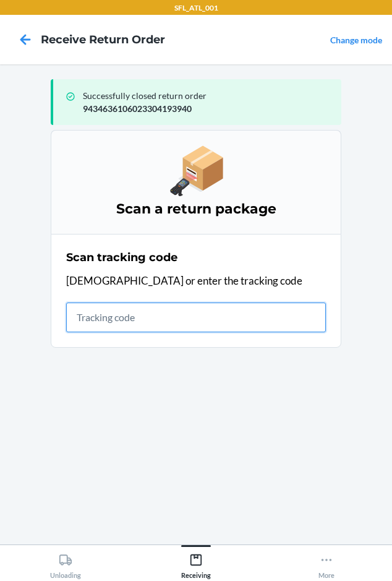
click at [117, 314] on input "text" at bounding box center [196, 318] width 260 height 30
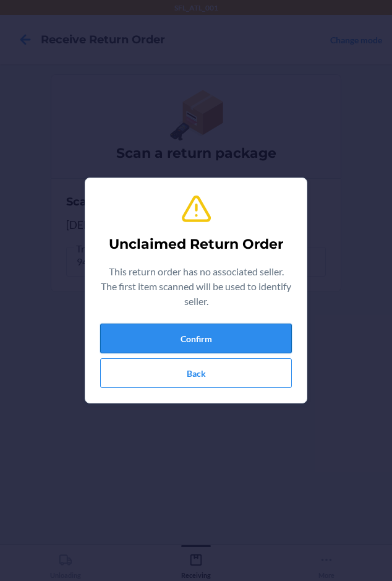
click at [188, 331] on button "Confirm" at bounding box center [196, 339] width 192 height 30
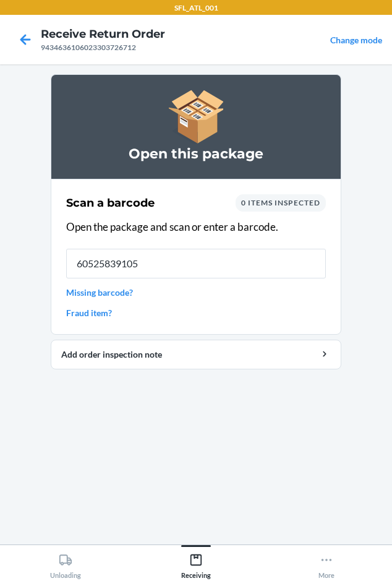
type input "605258391056"
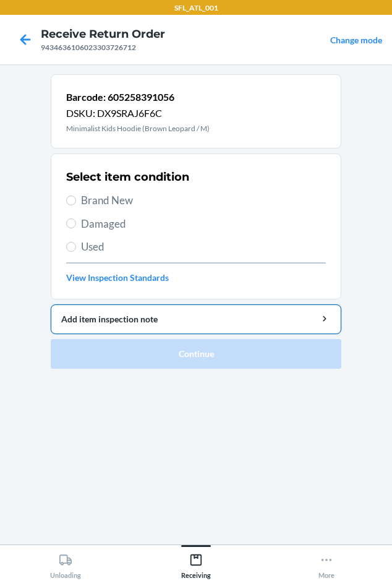
drag, startPoint x: 93, startPoint y: 208, endPoint x: 124, endPoint y: 334, distance: 129.4
click at [93, 207] on span "Brand New" at bounding box center [203, 200] width 245 height 16
click at [76, 205] on input "Brand New" at bounding box center [71, 201] width 10 height 10
radio input "true"
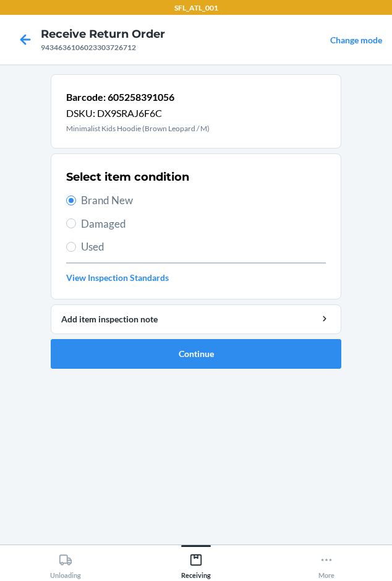
click at [141, 369] on ol "Barcode: 605258391056 DSKU: DX9SRAJ6F6C Minimalist Kids Hoodie (Brown Leopard /…" at bounding box center [196, 226] width 291 height 305
click at [142, 358] on button "Continue" at bounding box center [196, 354] width 291 height 30
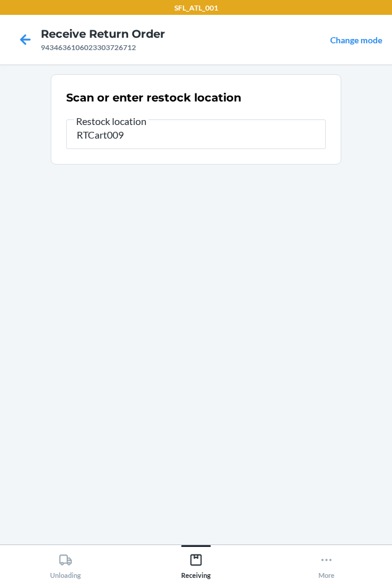
type input "RTCart009"
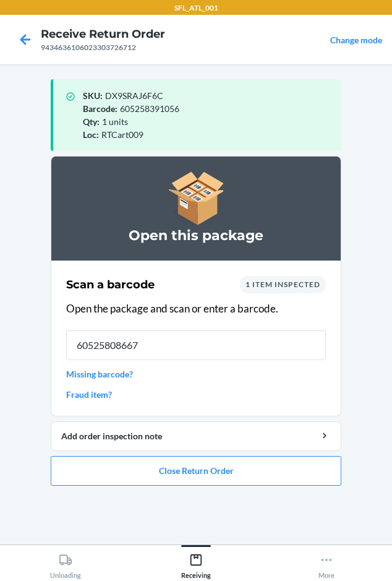
type input "605258086679"
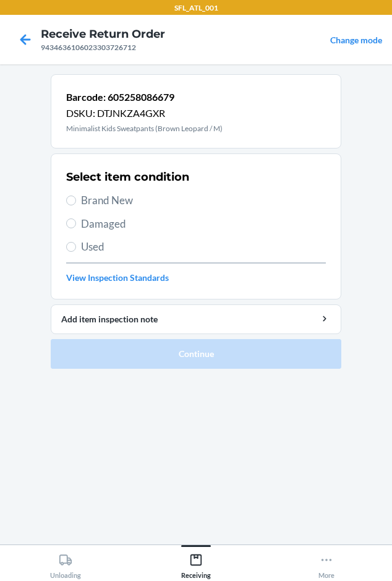
click at [99, 199] on span "Brand New" at bounding box center [203, 200] width 245 height 16
click at [76, 199] on input "Brand New" at bounding box center [71, 201] width 10 height 10
radio input "true"
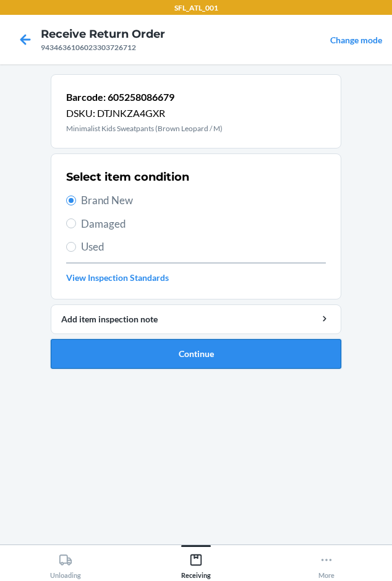
click at [205, 362] on button "Continue" at bounding box center [196, 354] width 291 height 30
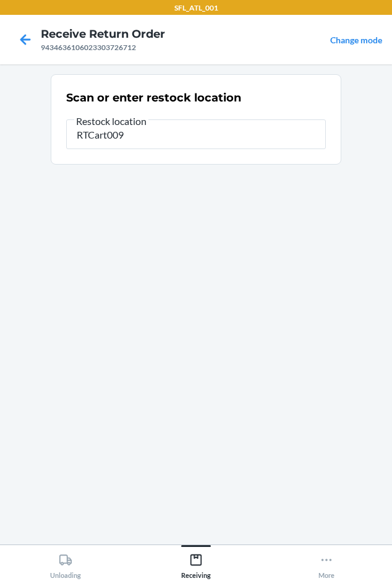
type input "RTCart009"
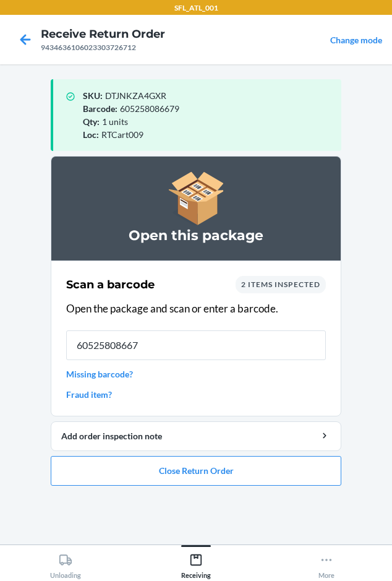
type input "605258086679"
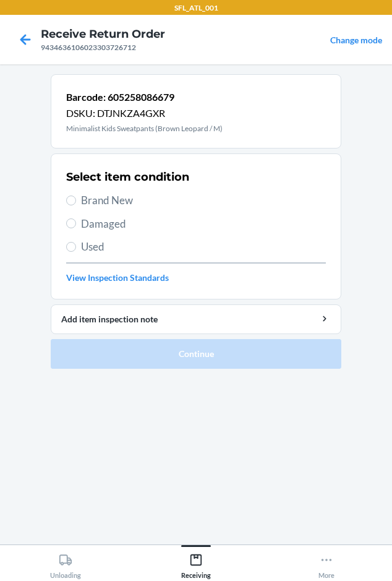
click at [111, 203] on span "Brand New" at bounding box center [203, 200] width 245 height 16
click at [76, 203] on input "Brand New" at bounding box center [71, 201] width 10 height 10
radio input "true"
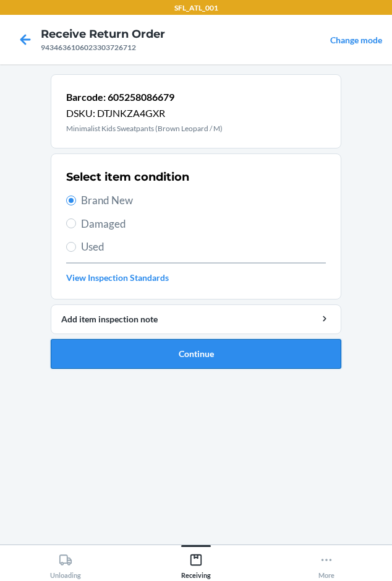
click at [110, 350] on button "Continue" at bounding box center [196, 354] width 291 height 30
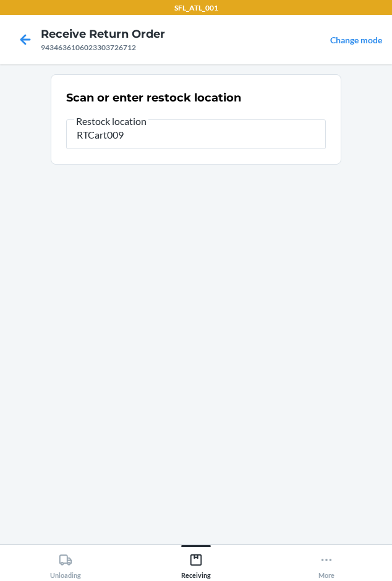
type input "RTCart009"
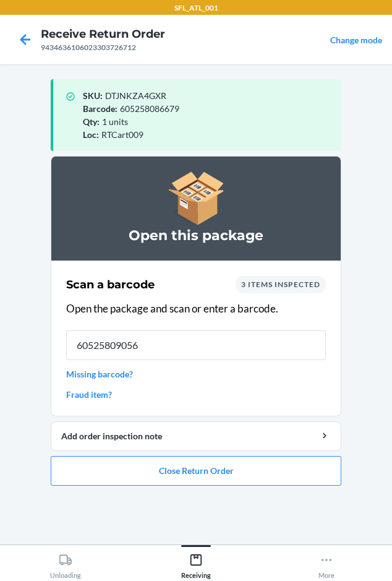
type input "605258090560"
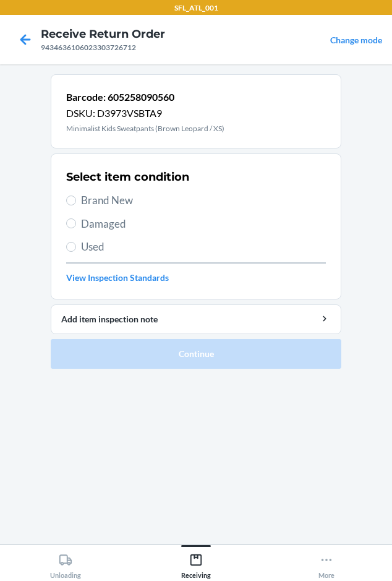
click at [91, 199] on span "Brand New" at bounding box center [203, 200] width 245 height 16
click at [76, 199] on input "Brand New" at bounding box center [71, 201] width 10 height 10
radio input "true"
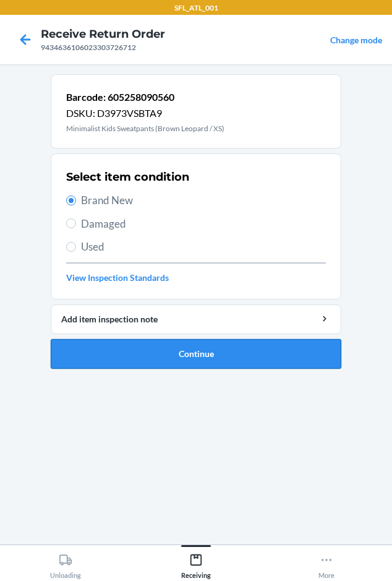
click at [122, 364] on button "Continue" at bounding box center [196, 354] width 291 height 30
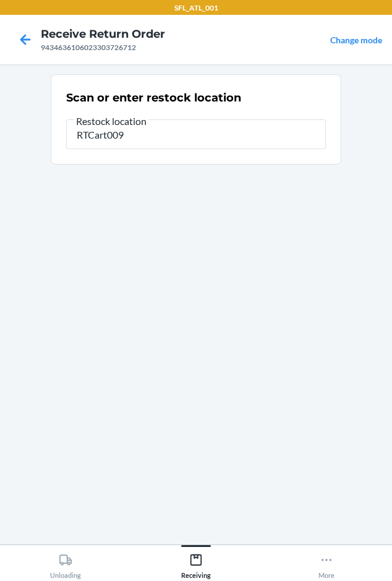
type input "RTCart009"
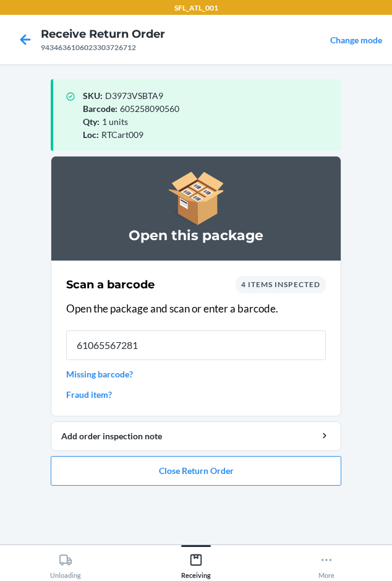
type input "610655672813"
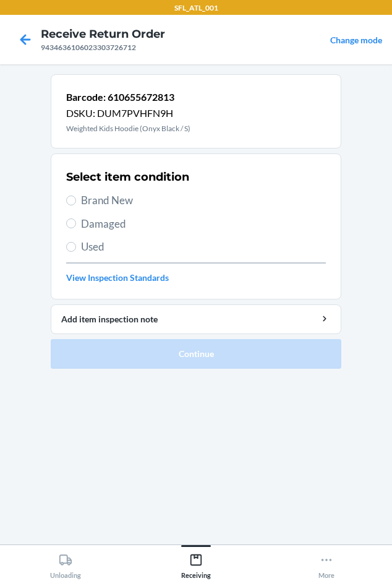
click at [100, 205] on span "Brand New" at bounding box center [203, 200] width 245 height 16
click at [76, 205] on input "Brand New" at bounding box center [71, 201] width 10 height 10
radio input "true"
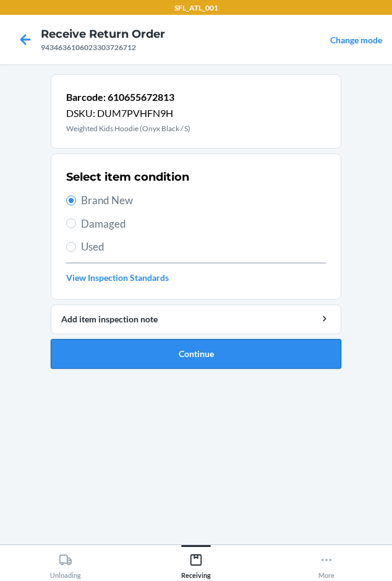
click at [126, 346] on button "Continue" at bounding box center [196, 354] width 291 height 30
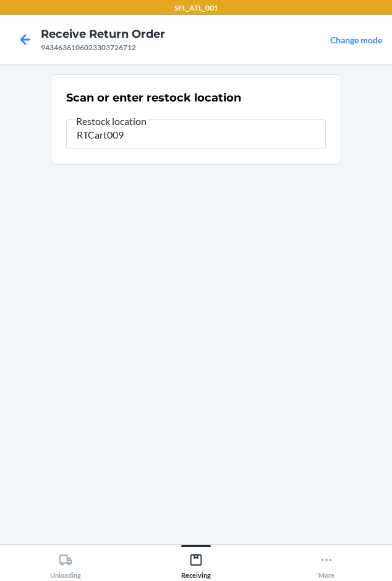
type input "RTCart009"
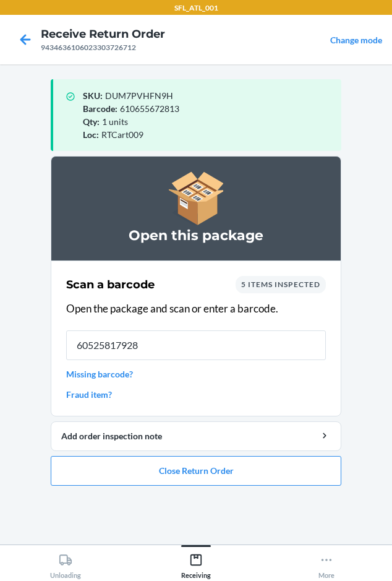
type input "605258179289"
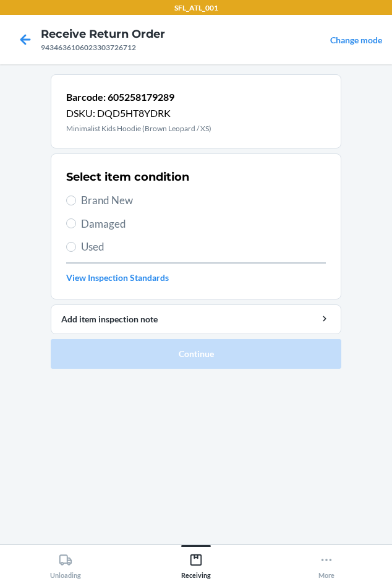
click at [84, 204] on span "Brand New" at bounding box center [203, 200] width 245 height 16
click at [76, 204] on input "Brand New" at bounding box center [71, 201] width 10 height 10
radio input "true"
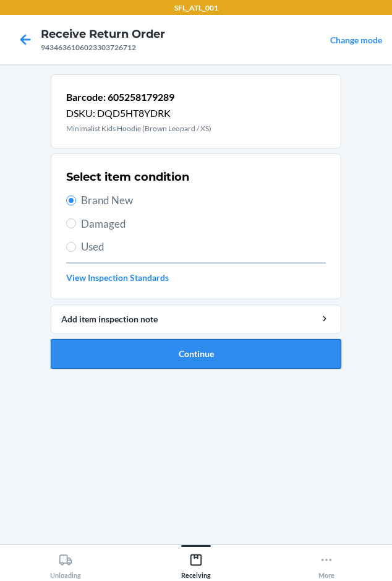
click at [111, 353] on button "Continue" at bounding box center [196, 354] width 291 height 30
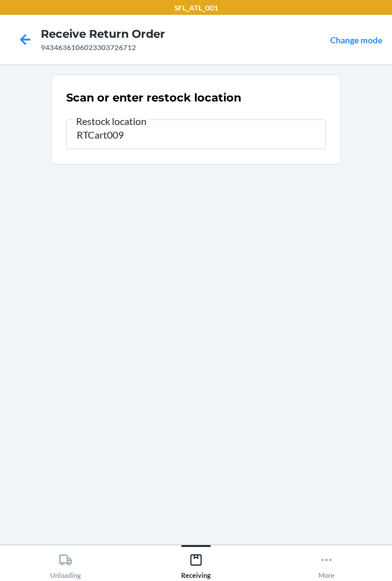
type input "RTCart009"
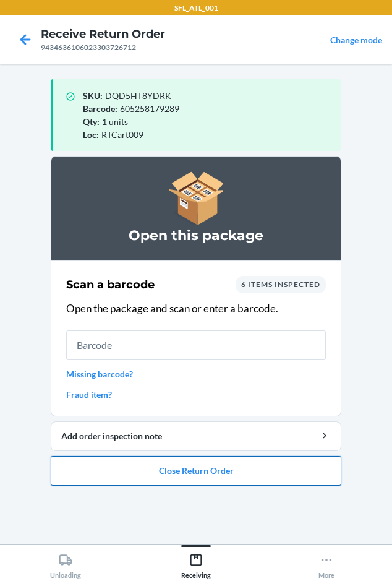
click at [108, 480] on button "Close Return Order" at bounding box center [196, 471] width 291 height 30
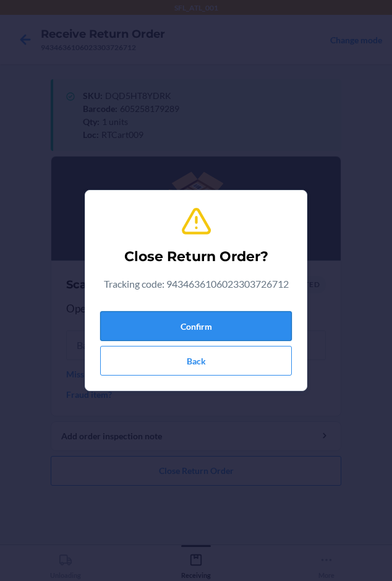
click at [148, 327] on button "Confirm" at bounding box center [196, 326] width 192 height 30
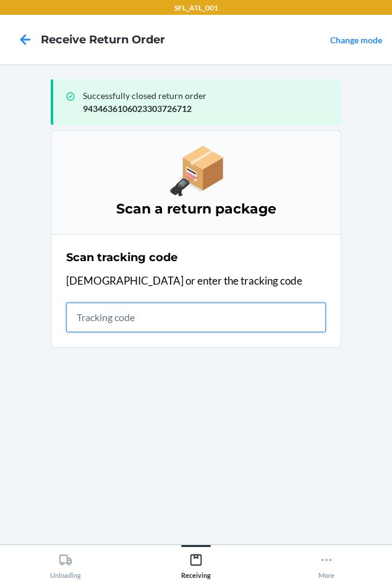
click at [96, 322] on input "text" at bounding box center [196, 318] width 260 height 30
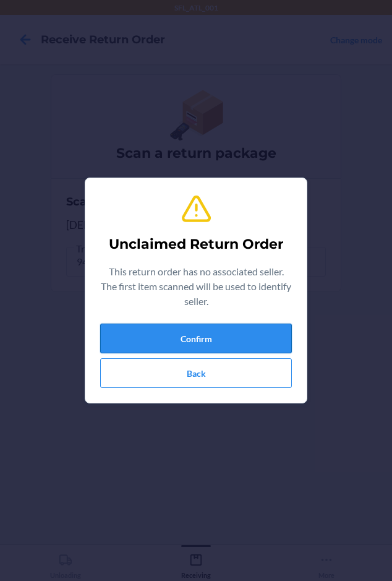
click at [262, 335] on button "Confirm" at bounding box center [196, 339] width 192 height 30
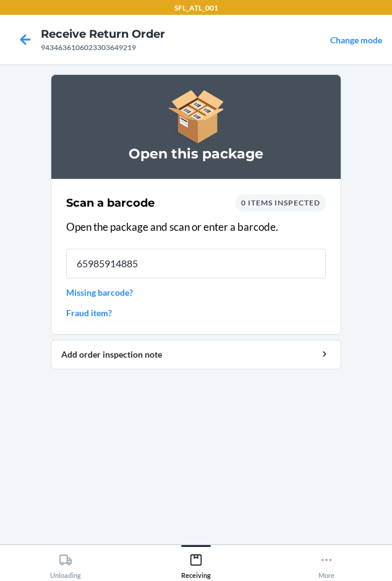
type input "659859148854"
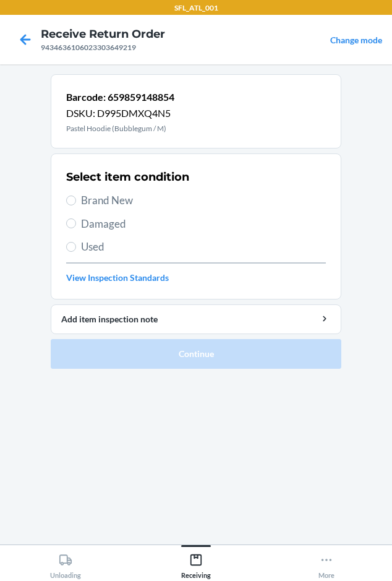
click at [109, 201] on span "Brand New" at bounding box center [203, 200] width 245 height 16
click at [76, 201] on input "Brand New" at bounding box center [71, 201] width 10 height 10
radio input "true"
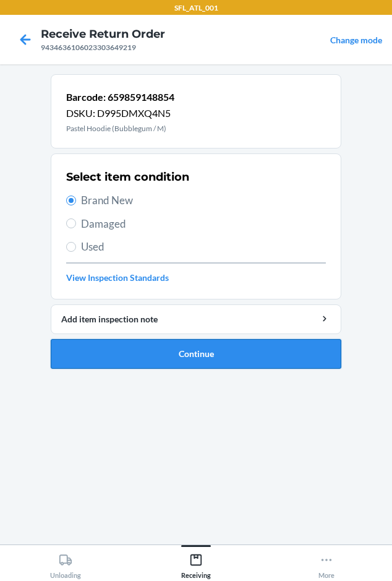
click at [134, 363] on button "Continue" at bounding box center [196, 354] width 291 height 30
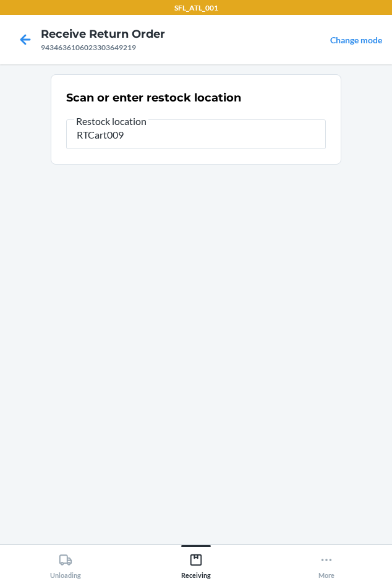
type input "RTCart009"
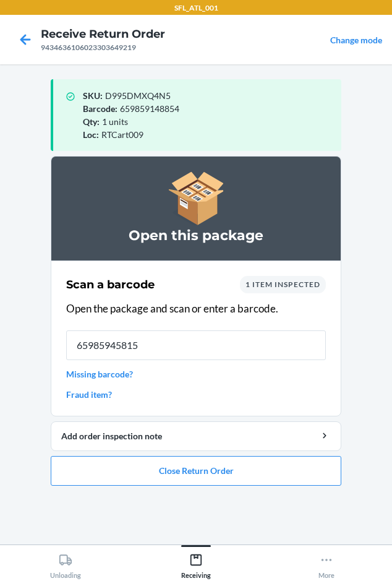
type input "659859458151"
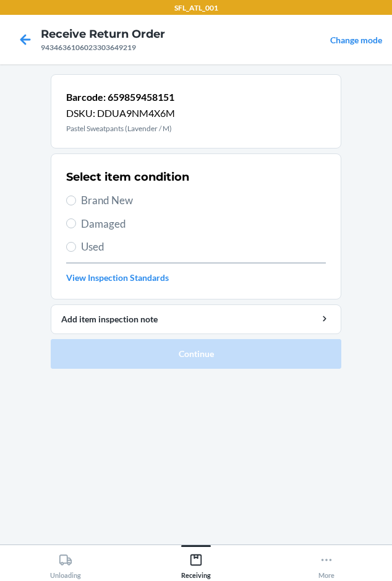
click at [95, 200] on span "Brand New" at bounding box center [203, 200] width 245 height 16
click at [76, 200] on input "Brand New" at bounding box center [71, 201] width 10 height 10
radio input "true"
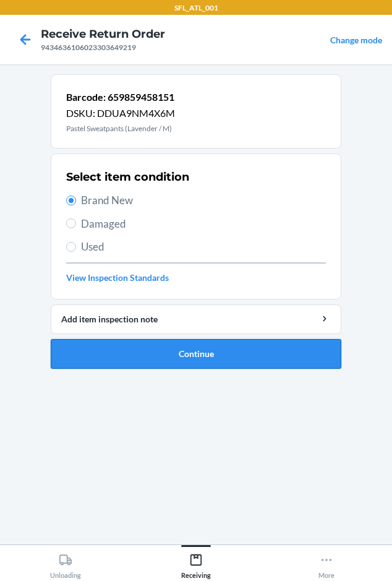
click at [129, 364] on button "Continue" at bounding box center [196, 354] width 291 height 30
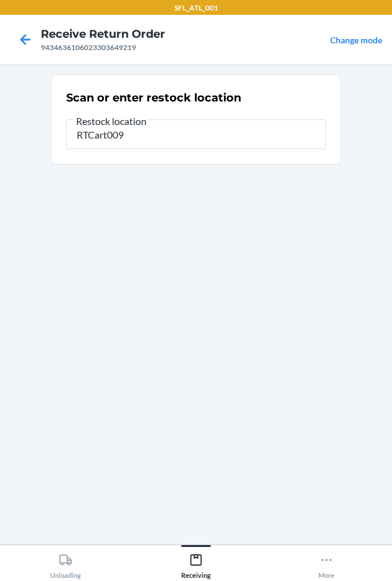
type input "RTCart009"
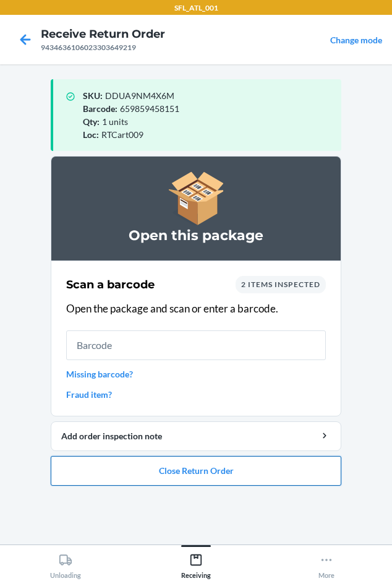
click at [156, 465] on button "Close Return Order" at bounding box center [196, 471] width 291 height 30
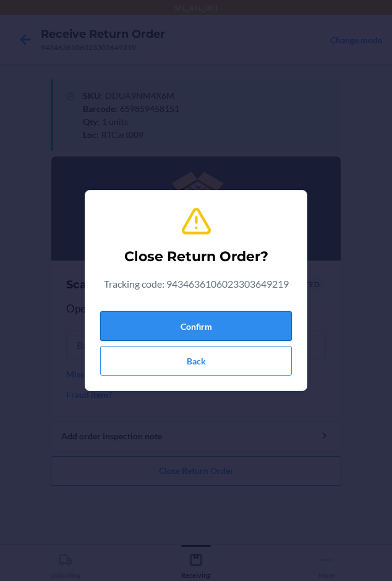
click at [155, 322] on button "Confirm" at bounding box center [196, 326] width 192 height 30
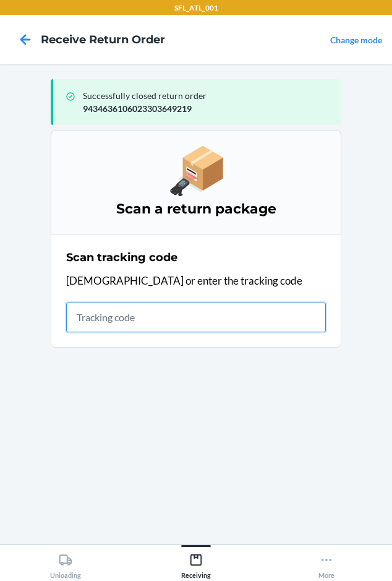
click at [86, 320] on input "text" at bounding box center [196, 318] width 260 height 30
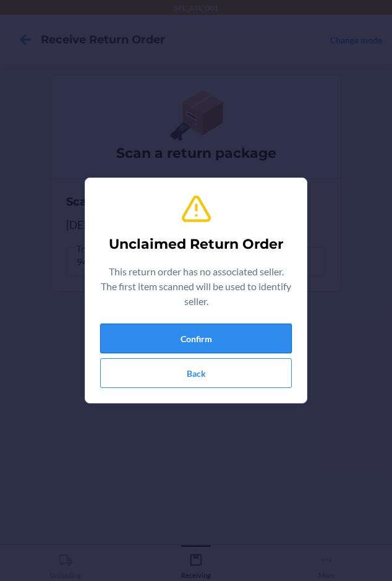
click at [160, 327] on button "Confirm" at bounding box center [196, 339] width 192 height 30
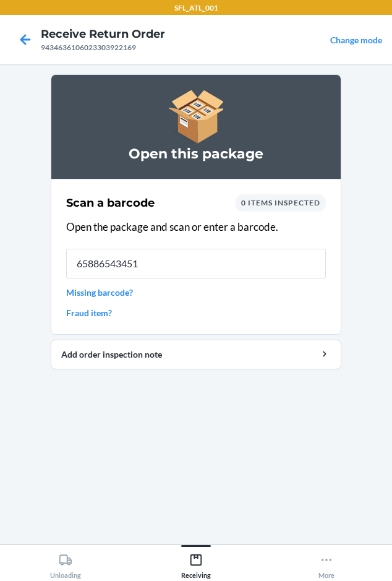
type input "658865434517"
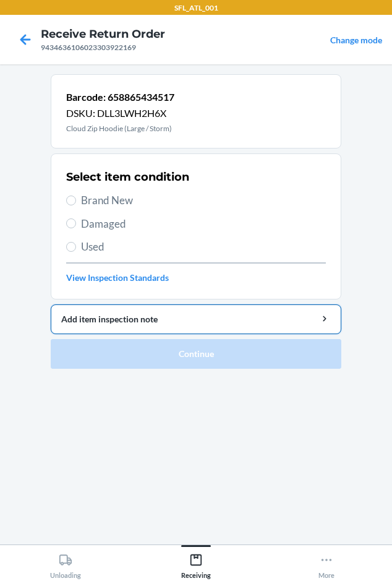
drag, startPoint x: 95, startPoint y: 197, endPoint x: 162, endPoint y: 313, distance: 133.7
click at [96, 197] on span "Brand New" at bounding box center [203, 200] width 245 height 16
click at [76, 197] on input "Brand New" at bounding box center [71, 201] width 10 height 10
radio input "true"
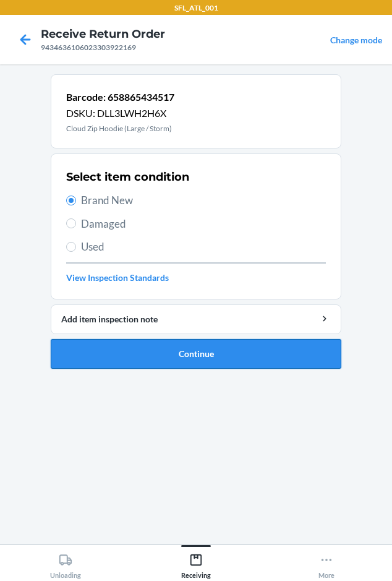
click at [157, 368] on button "Continue" at bounding box center [196, 354] width 291 height 30
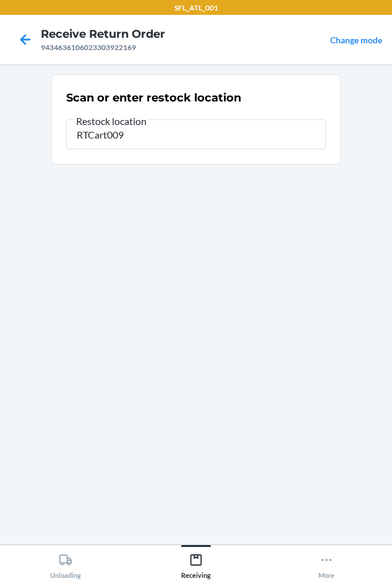
type input "RTCart009"
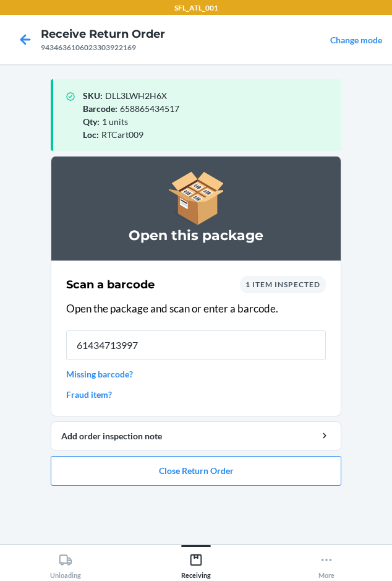
type input "614347139974"
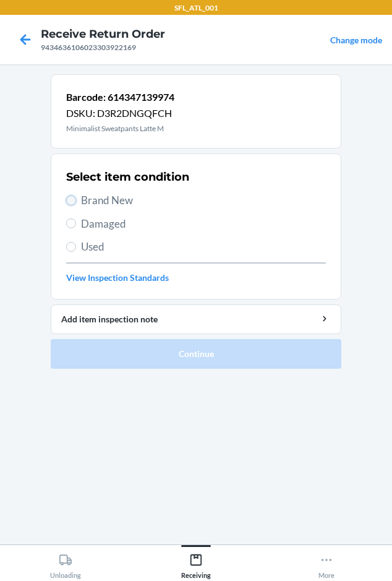
click at [67, 202] on input "Brand New" at bounding box center [71, 201] width 10 height 10
radio input "true"
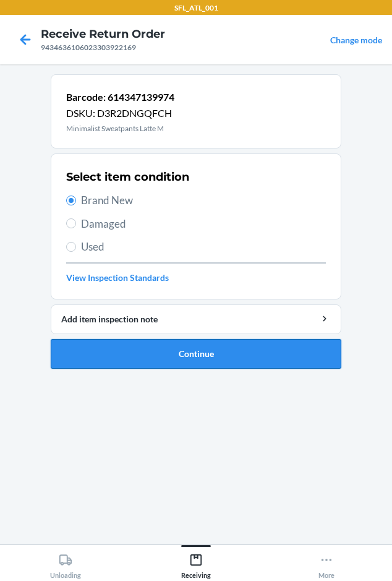
click at [136, 350] on button "Continue" at bounding box center [196, 354] width 291 height 30
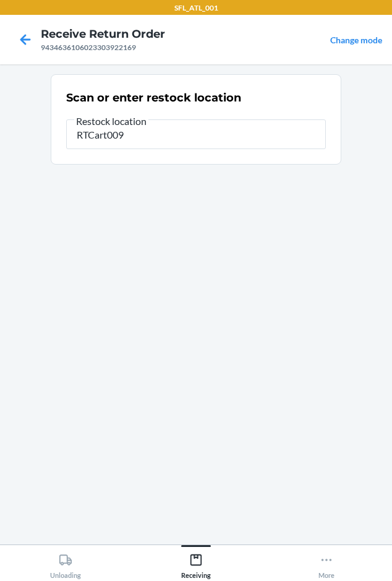
type input "RTCart009"
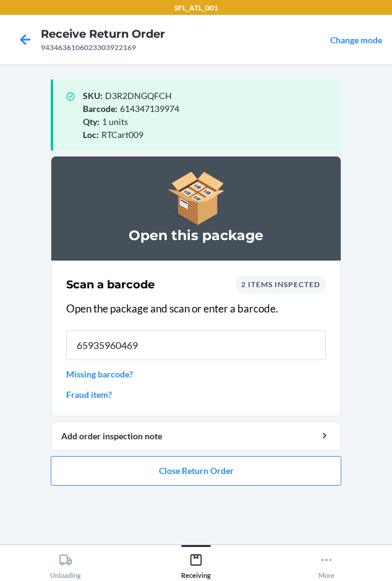
type input "659359604690"
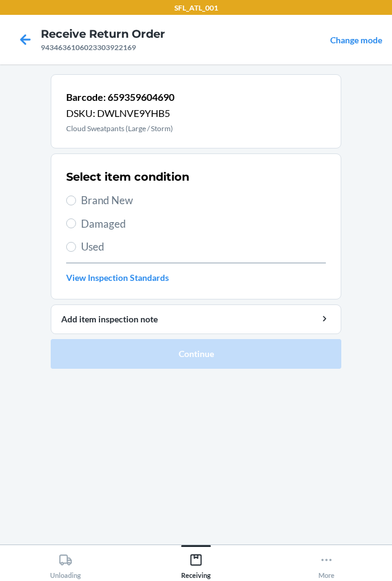
click at [95, 205] on span "Brand New" at bounding box center [203, 200] width 245 height 16
click at [76, 205] on input "Brand New" at bounding box center [71, 201] width 10 height 10
radio input "true"
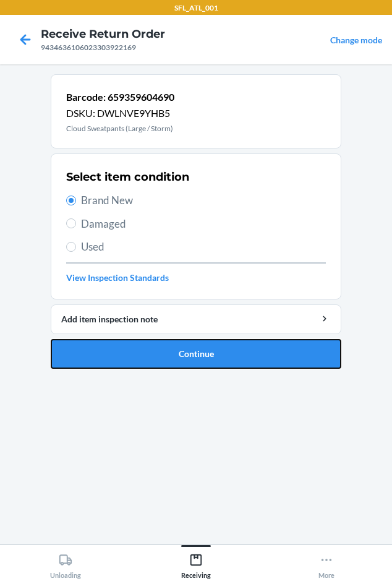
click at [121, 364] on button "Continue" at bounding box center [196, 354] width 291 height 30
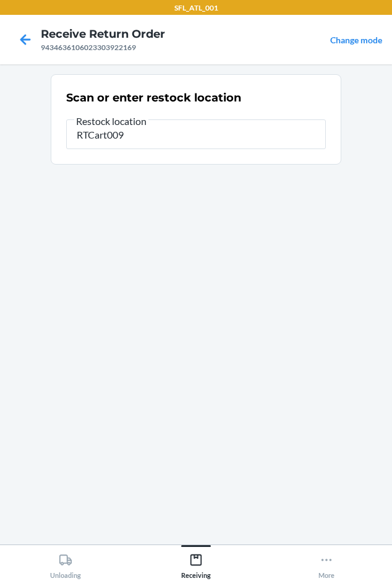
type input "RTCart009"
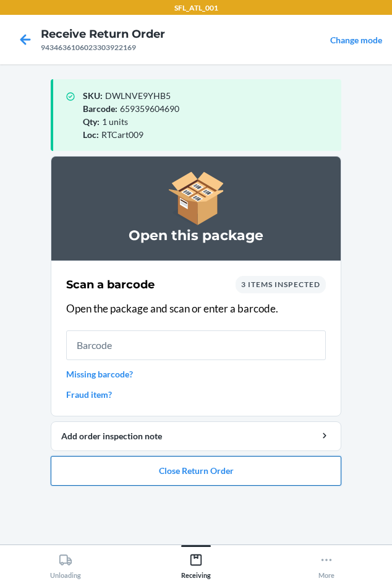
click at [197, 478] on button "Close Return Order" at bounding box center [196, 471] width 291 height 30
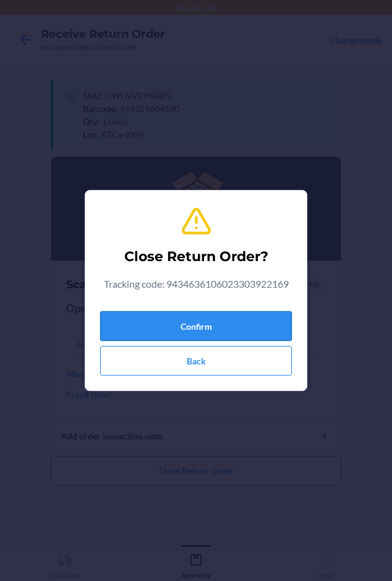
click at [187, 326] on button "Confirm" at bounding box center [196, 326] width 192 height 30
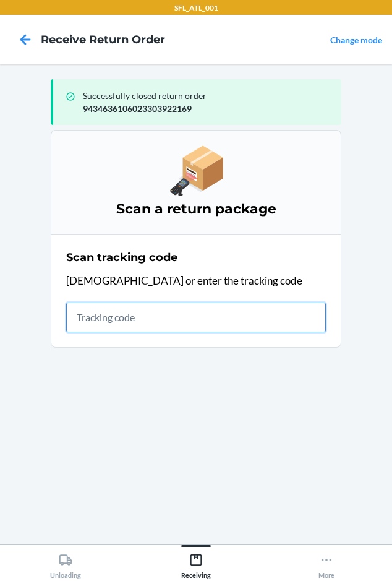
click at [102, 322] on input "text" at bounding box center [196, 318] width 260 height 30
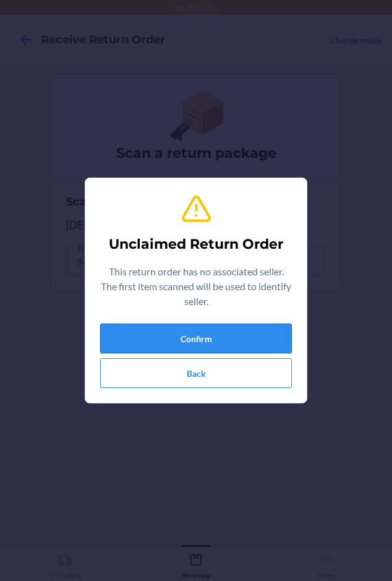
click at [174, 337] on button "Confirm" at bounding box center [196, 339] width 192 height 30
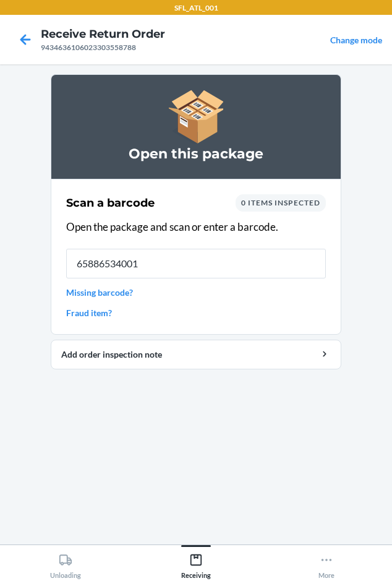
type input "658865340016"
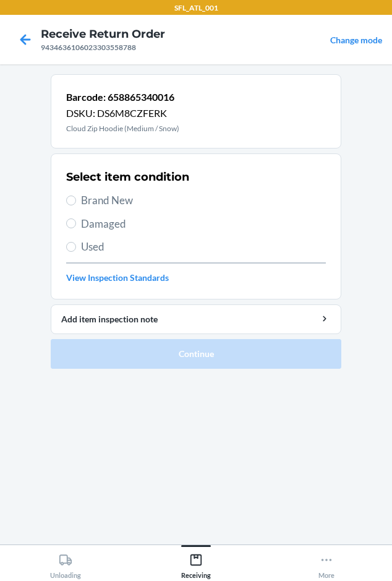
click at [97, 197] on span "Brand New" at bounding box center [203, 200] width 245 height 16
click at [76, 197] on input "Brand New" at bounding box center [71, 201] width 10 height 10
radio input "true"
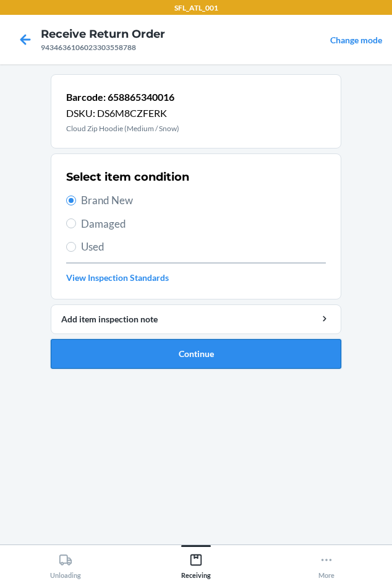
click at [175, 362] on button "Continue" at bounding box center [196, 354] width 291 height 30
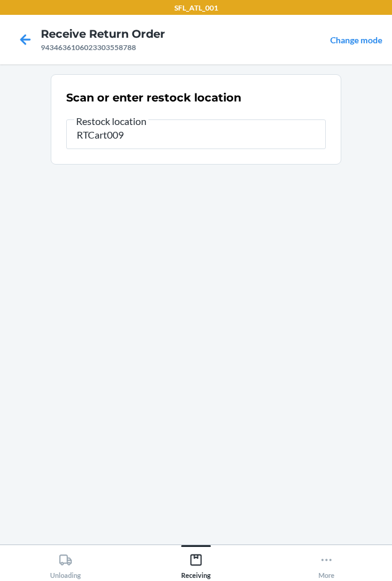
type input "RTCart009"
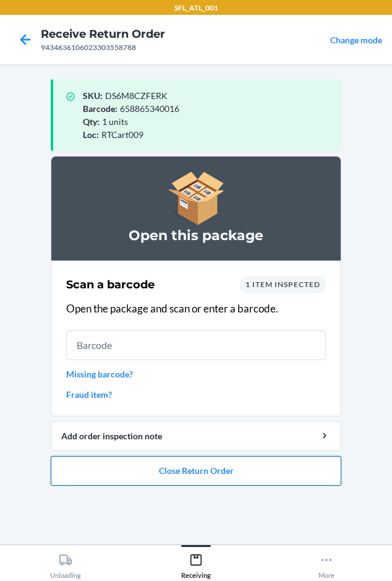
click at [155, 458] on button "Close Return Order" at bounding box center [196, 471] width 291 height 30
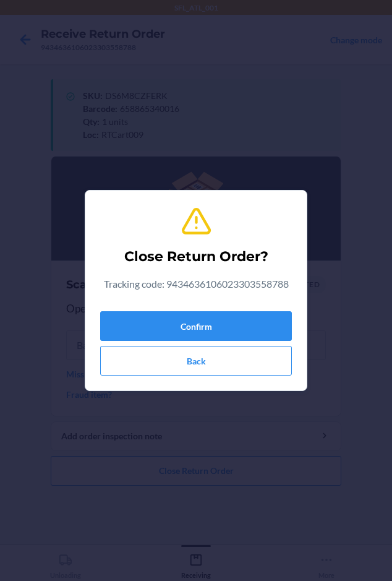
click at [155, 309] on div "Confirm Back" at bounding box center [196, 340] width 192 height 69
click at [157, 326] on button "Confirm" at bounding box center [196, 326] width 192 height 30
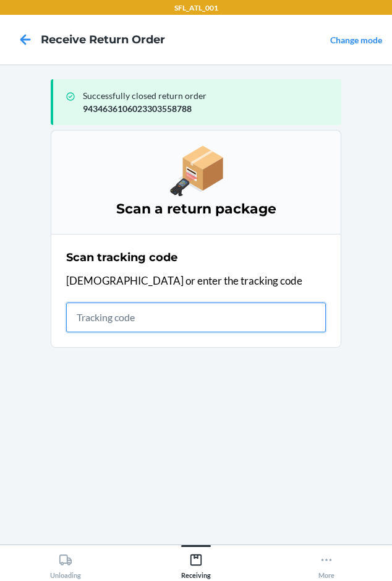
click at [84, 316] on input "text" at bounding box center [196, 318] width 260 height 30
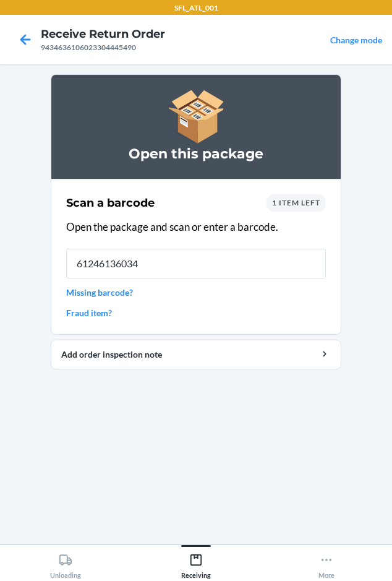
type input "612461360342"
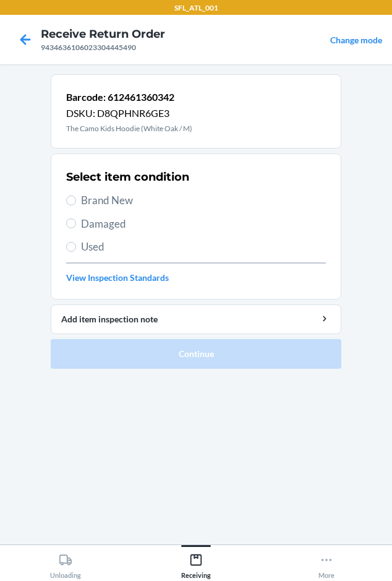
click at [90, 201] on span "Brand New" at bounding box center [203, 200] width 245 height 16
click at [76, 201] on input "Brand New" at bounding box center [71, 201] width 10 height 10
radio input "true"
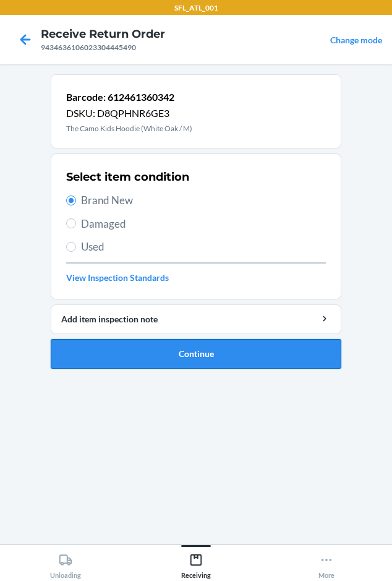
click at [137, 346] on button "Continue" at bounding box center [196, 354] width 291 height 30
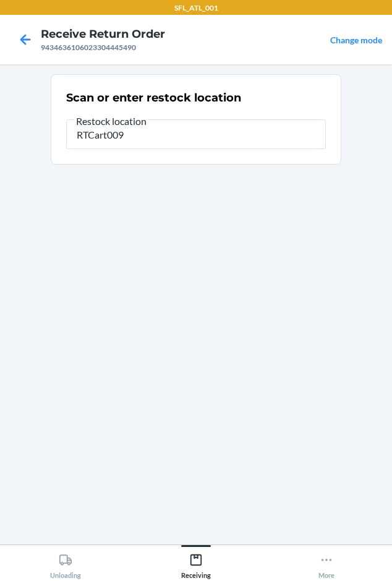
type input "RTCart009"
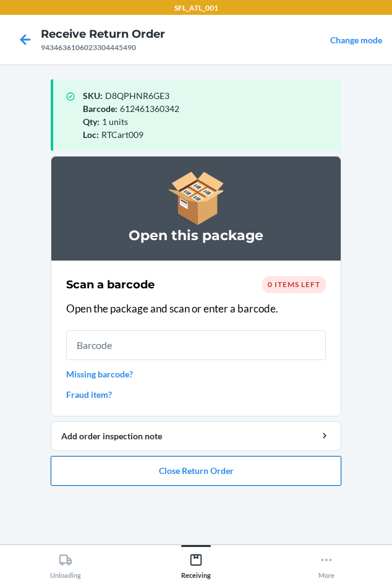
click at [168, 459] on button "Close Return Order" at bounding box center [196, 471] width 291 height 30
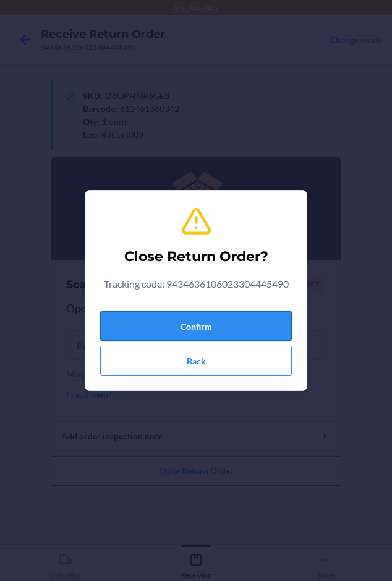
click at [186, 317] on button "Confirm" at bounding box center [196, 326] width 192 height 30
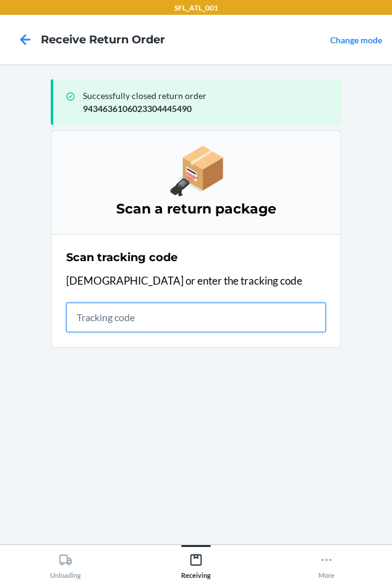
click at [80, 323] on input "text" at bounding box center [196, 318] width 260 height 30
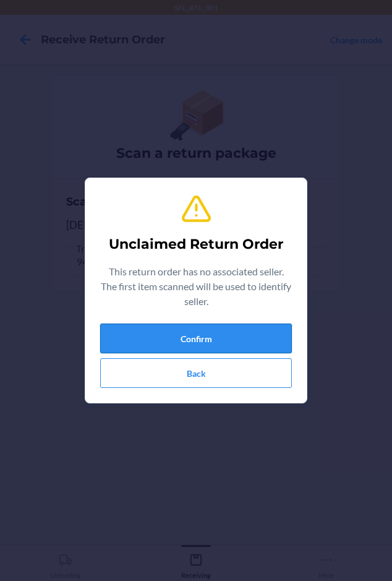
click at [161, 337] on button "Confirm" at bounding box center [196, 339] width 192 height 30
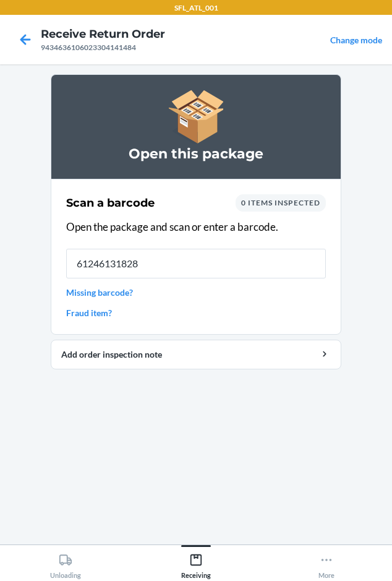
type input "612461318282"
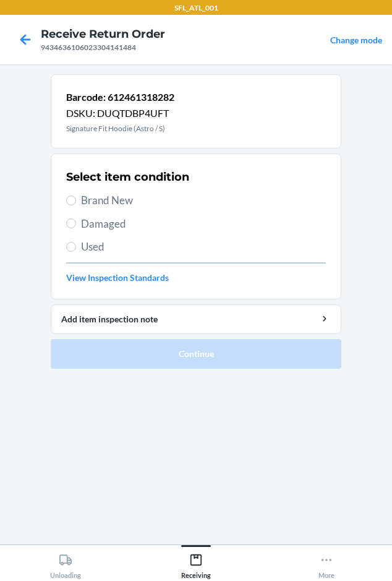
click at [103, 201] on span "Brand New" at bounding box center [203, 200] width 245 height 16
click at [76, 201] on input "Brand New" at bounding box center [71, 201] width 10 height 10
radio input "true"
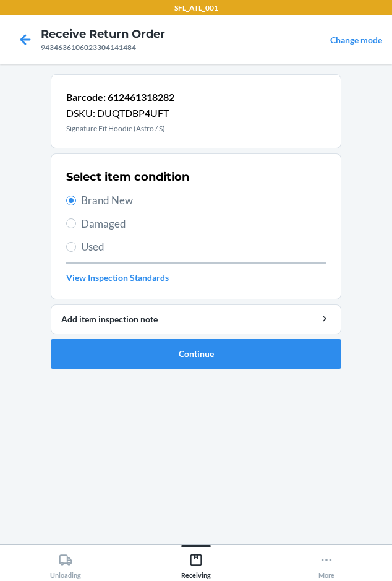
click at [137, 338] on li "Barcode: 612461318282 DSKU: DUQTDBP4UFT Signature Fit Hoodie (Astro / S) Select…" at bounding box center [196, 221] width 291 height 295
click at [139, 357] on button "Continue" at bounding box center [196, 354] width 291 height 30
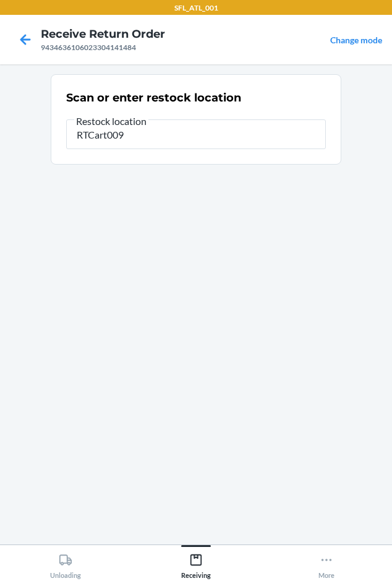
type input "RTCart009"
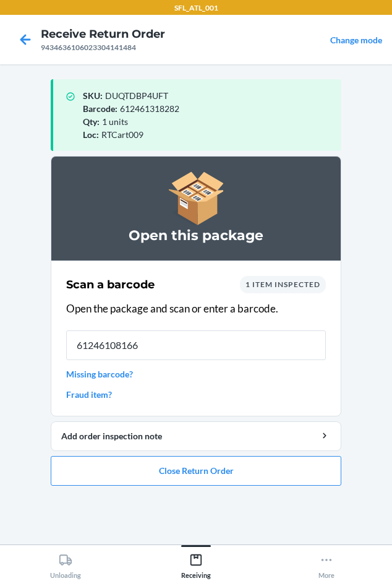
type input "612461081667"
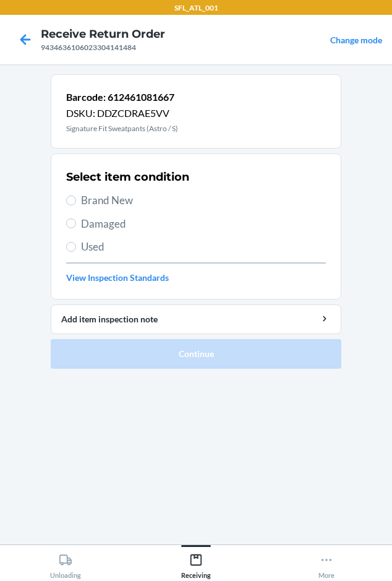
click at [93, 205] on span "Brand New" at bounding box center [203, 200] width 245 height 16
click at [76, 205] on input "Brand New" at bounding box center [71, 201] width 10 height 10
radio input "true"
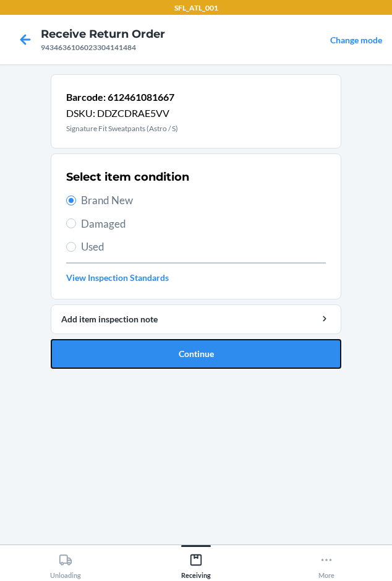
click at [103, 363] on button "Continue" at bounding box center [196, 354] width 291 height 30
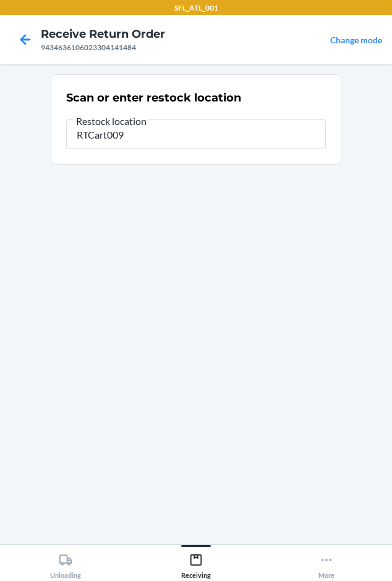
type input "RTCart009"
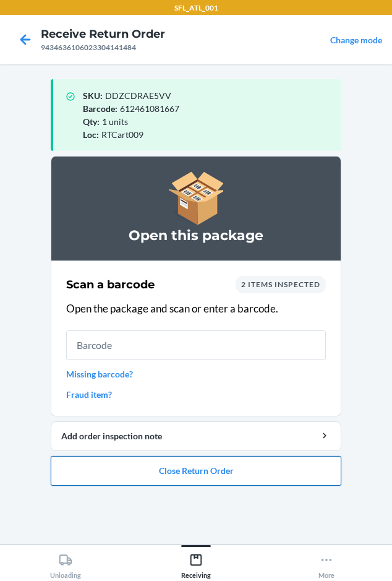
click at [215, 475] on button "Close Return Order" at bounding box center [196, 471] width 291 height 30
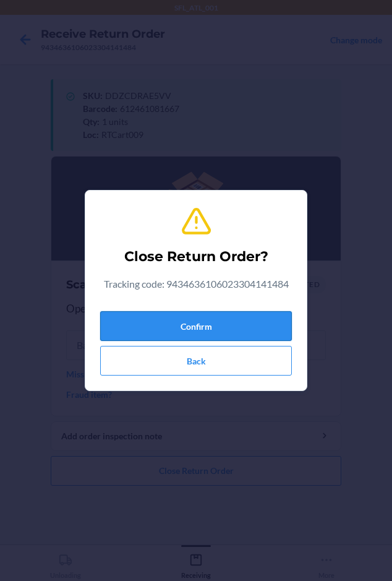
click at [197, 317] on button "Confirm" at bounding box center [196, 326] width 192 height 30
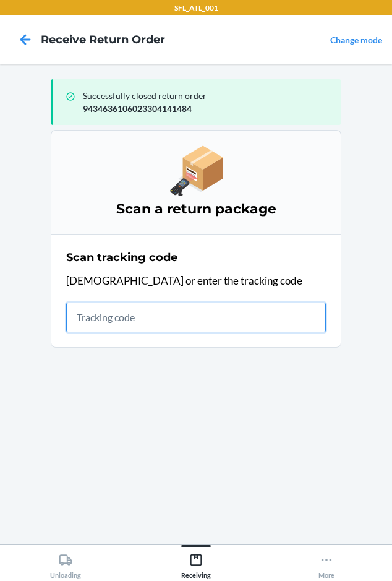
click at [87, 316] on input "text" at bounding box center [196, 318] width 260 height 30
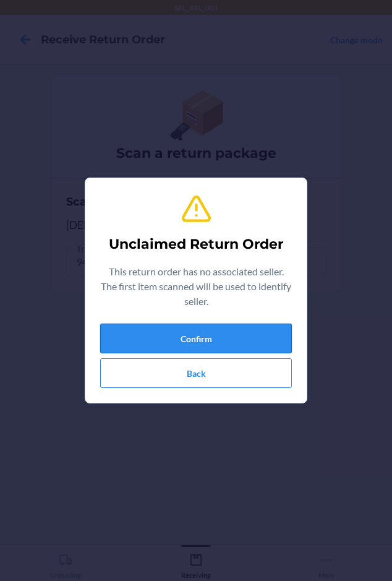
click at [144, 336] on button "Confirm" at bounding box center [196, 339] width 192 height 30
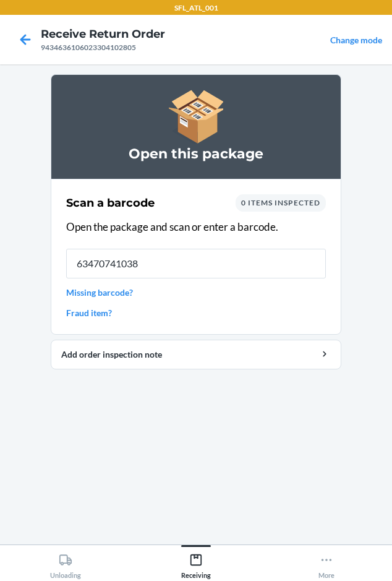
type input "634707410383"
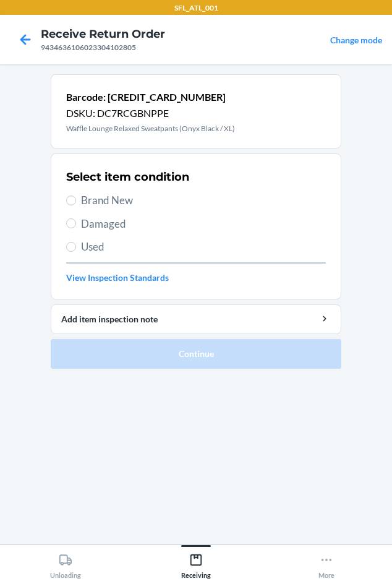
click at [102, 127] on p "Waffle Lounge Relaxed Sweatpants (Onyx Black / XL)" at bounding box center [150, 128] width 169 height 11
click at [102, 128] on p "Waffle Lounge Relaxed Sweatpants (Onyx Black / XL)" at bounding box center [150, 128] width 169 height 11
drag, startPoint x: 102, startPoint y: 128, endPoint x: 264, endPoint y: 464, distance: 373.2
click at [266, 480] on section "Barcode: 634707410383 DSKU: DC7RCGBNPPE Waffle Lounge Relaxed Sweatpants (Onyx …" at bounding box center [196, 304] width 291 height 460
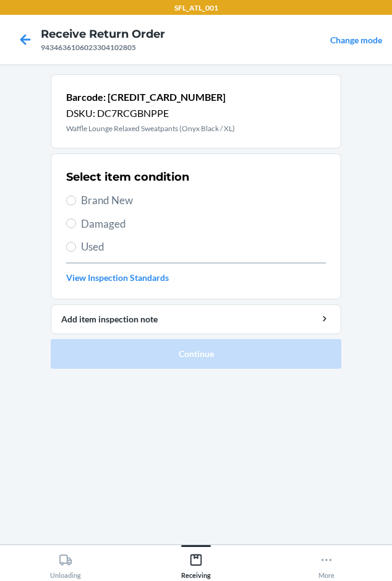
click at [131, 131] on p "Waffle Lounge Relaxed Sweatpants (Onyx Black / XL)" at bounding box center [150, 128] width 169 height 11
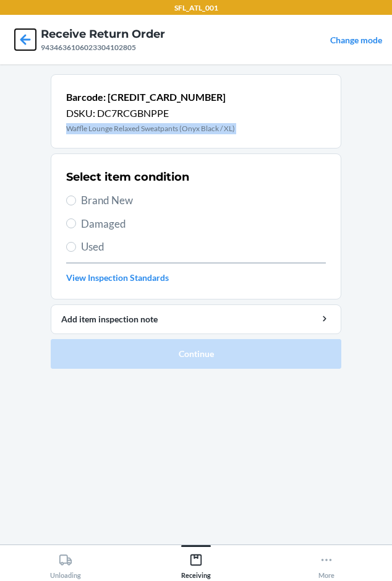
click at [25, 41] on icon at bounding box center [25, 39] width 21 height 21
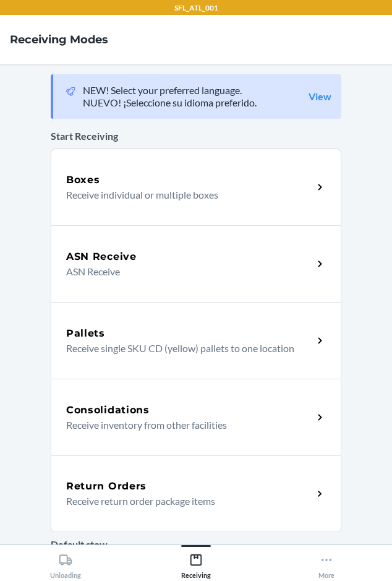
click at [215, 506] on p "Receive return order package items" at bounding box center [184, 501] width 237 height 15
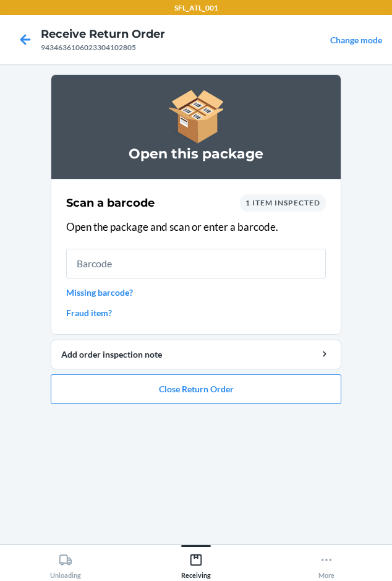
click at [96, 313] on link "Fraud item?" at bounding box center [196, 312] width 260 height 13
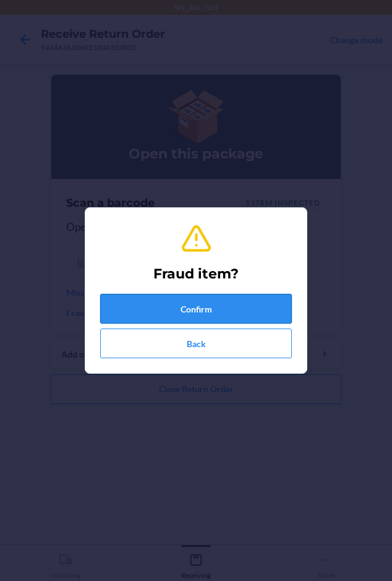
click at [147, 310] on button "Confirm" at bounding box center [196, 309] width 192 height 30
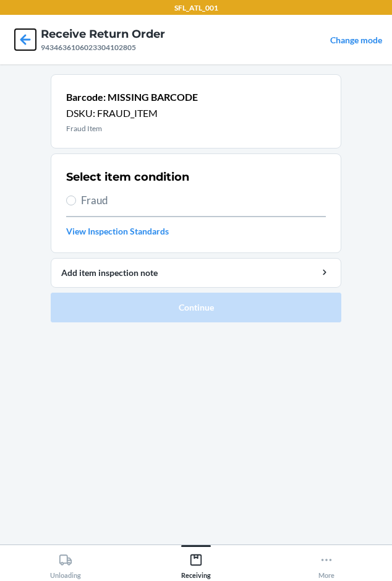
click at [22, 34] on icon at bounding box center [25, 39] width 21 height 21
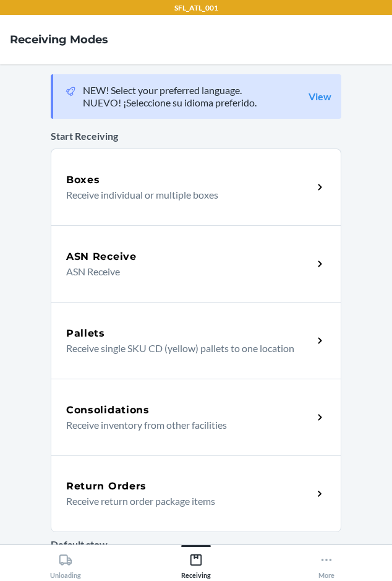
click at [135, 477] on div "Return Orders Receive return order package items" at bounding box center [196, 494] width 291 height 77
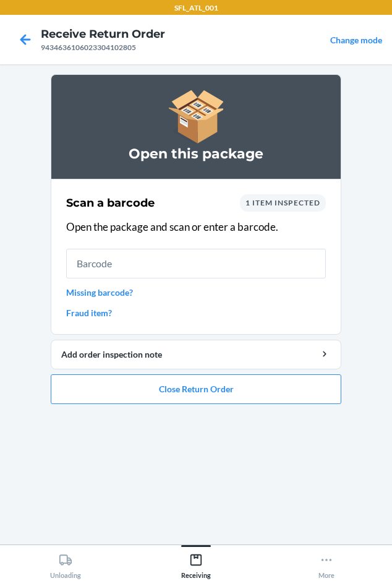
click at [279, 203] on span "1 item inspected" at bounding box center [283, 202] width 75 height 9
click at [267, 201] on span "1 item inspected" at bounding box center [283, 202] width 75 height 9
click at [277, 202] on span "1 item inspected" at bounding box center [283, 202] width 75 height 9
click at [287, 202] on span "1 item inspected" at bounding box center [283, 202] width 75 height 9
click at [280, 204] on span "1 item inspected" at bounding box center [283, 202] width 75 height 9
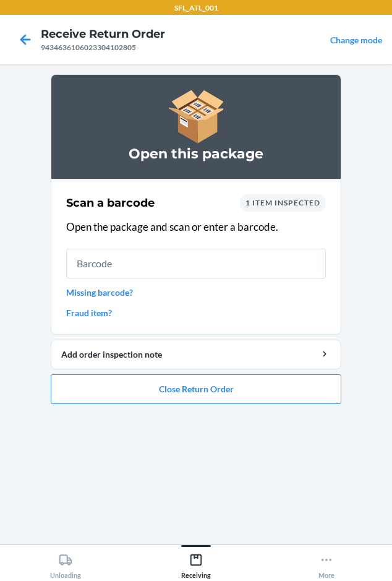
click at [262, 204] on span "1 item inspected" at bounding box center [283, 202] width 75 height 9
click at [261, 204] on span "1 item inspected" at bounding box center [283, 202] width 75 height 9
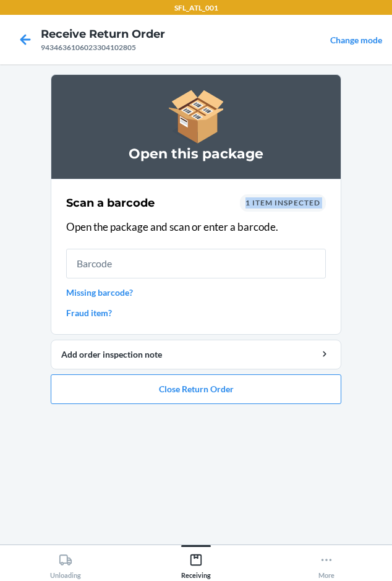
click at [295, 207] on span "1 item inspected" at bounding box center [283, 202] width 75 height 9
drag, startPoint x: 266, startPoint y: 202, endPoint x: 279, endPoint y: 203, distance: 12.4
click at [279, 203] on span "1 item inspected" at bounding box center [283, 202] width 75 height 9
click at [256, 202] on span "1 item inspected" at bounding box center [283, 202] width 75 height 9
click at [277, 204] on span "1 item inspected" at bounding box center [283, 202] width 75 height 9
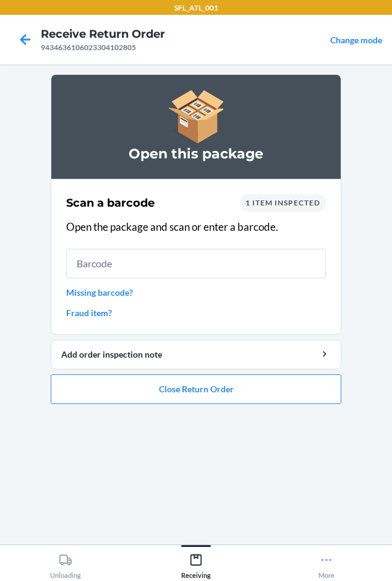
click at [293, 202] on span "1 item inspected" at bounding box center [283, 202] width 75 height 9
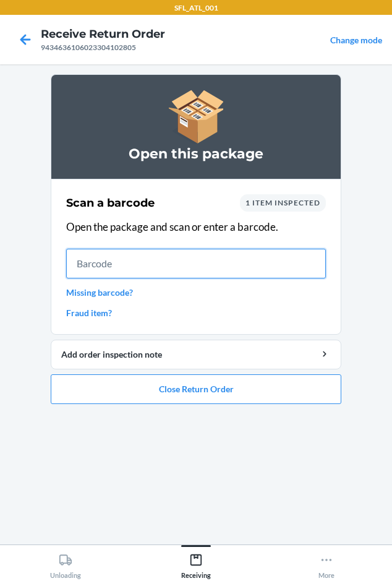
click at [195, 270] on input "text" at bounding box center [196, 264] width 260 height 30
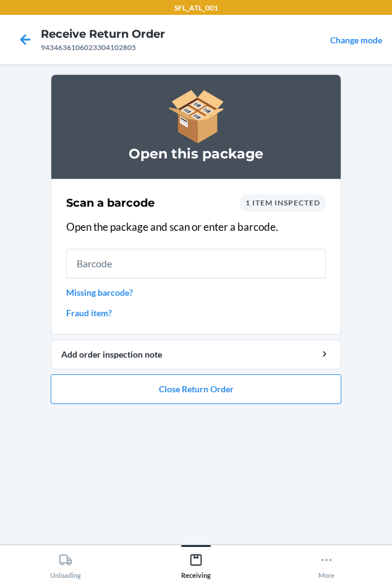
click at [257, 201] on span "1 item inspected" at bounding box center [283, 202] width 75 height 9
click at [261, 201] on span "1 item inspected" at bounding box center [283, 202] width 75 height 9
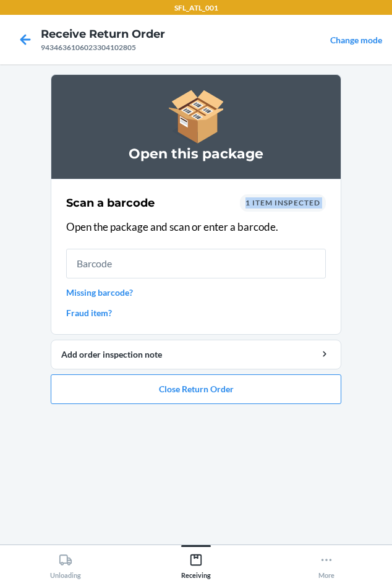
click at [261, 201] on span "1 item inspected" at bounding box center [283, 202] width 75 height 9
click at [260, 201] on span "1 item inspected" at bounding box center [283, 202] width 75 height 9
click at [258, 195] on div "1 item inspected" at bounding box center [283, 202] width 86 height 17
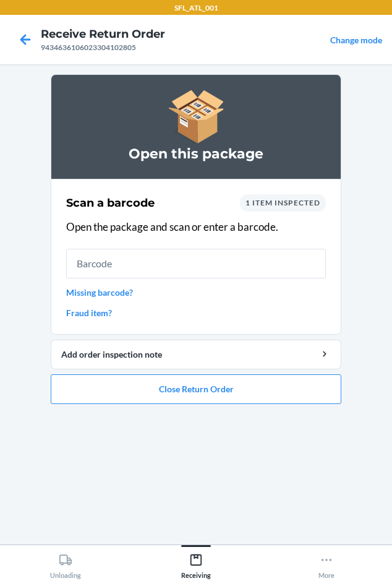
click at [264, 202] on span "1 item inspected" at bounding box center [283, 202] width 75 height 9
click at [266, 204] on span "1 item inspected" at bounding box center [283, 202] width 75 height 9
drag, startPoint x: 268, startPoint y: 205, endPoint x: 244, endPoint y: 108, distance: 100.1
click at [244, 108] on div "Open this package" at bounding box center [196, 126] width 291 height 105
click at [33, 40] on icon at bounding box center [25, 39] width 21 height 21
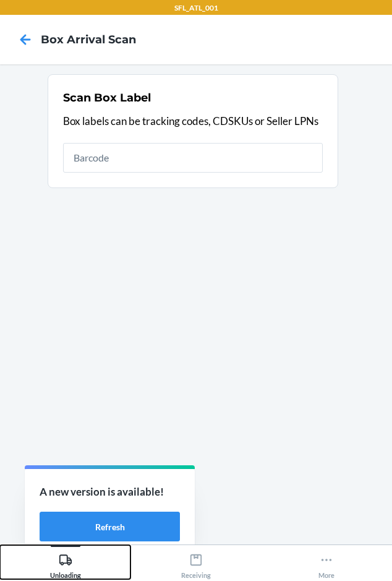
click at [60, 550] on div "Unloading" at bounding box center [65, 563] width 31 height 31
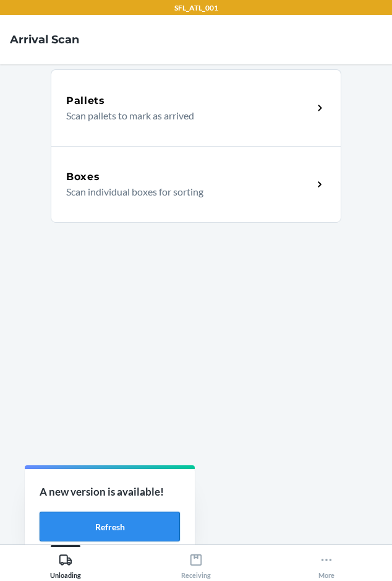
click at [71, 520] on button "Refresh" at bounding box center [110, 527] width 140 height 30
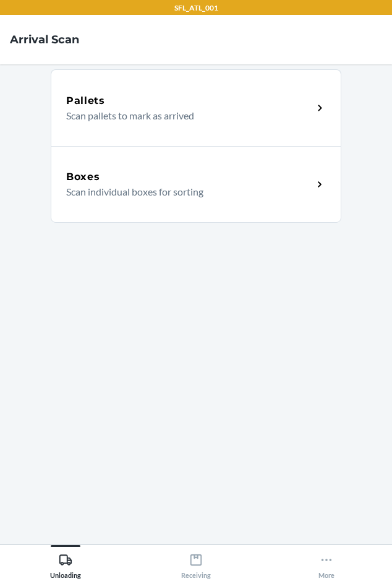
click at [133, 173] on div "Boxes" at bounding box center [189, 177] width 247 height 15
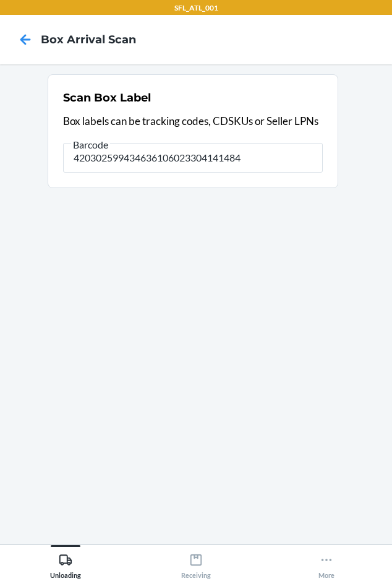
type input "420302599434636106023304141484"
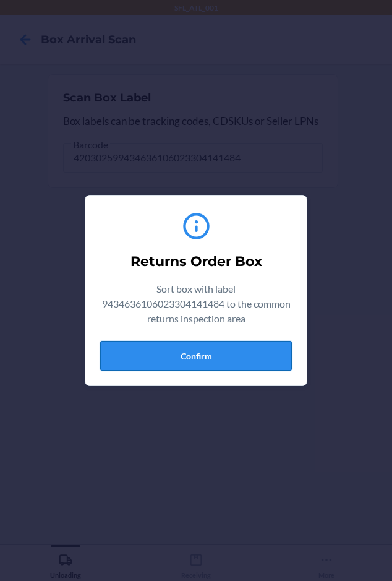
click at [140, 351] on button "Confirm" at bounding box center [196, 356] width 192 height 30
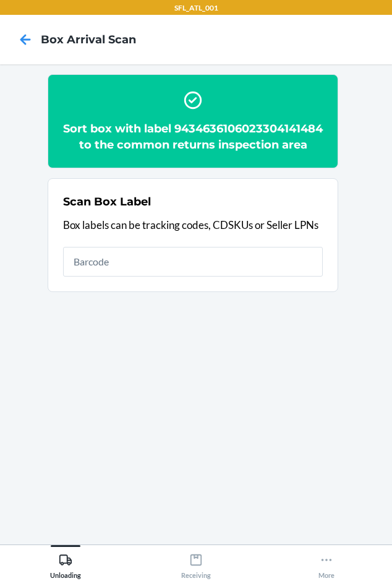
click at [178, 146] on h2 "Sort box with label 9434636106023304141484 to the common returns inspection area" at bounding box center [193, 137] width 260 height 32
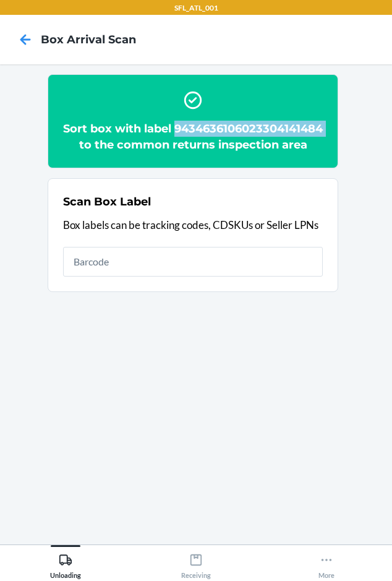
click at [178, 146] on h2 "Sort box with label 9434636106023304141484 to the common returns inspection area" at bounding box center [193, 137] width 260 height 32
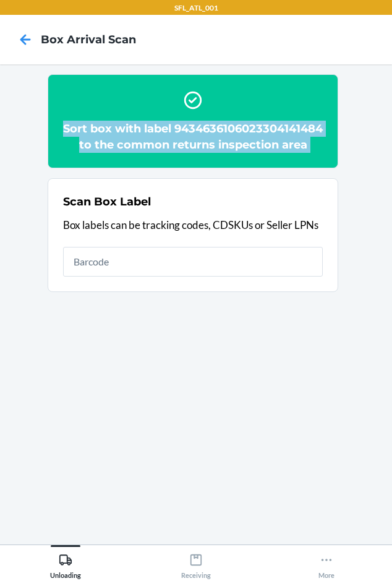
click at [178, 146] on h2 "Sort box with label 9434636106023304141484 to the common returns inspection area" at bounding box center [193, 137] width 260 height 32
click at [197, 153] on h2 "Sort box with label 9434636106023304141484 to the common returns inspection area" at bounding box center [193, 137] width 260 height 32
click at [199, 153] on h2 "Sort box with label 9434636106023304141484 to the common returns inspection area" at bounding box center [193, 137] width 260 height 32
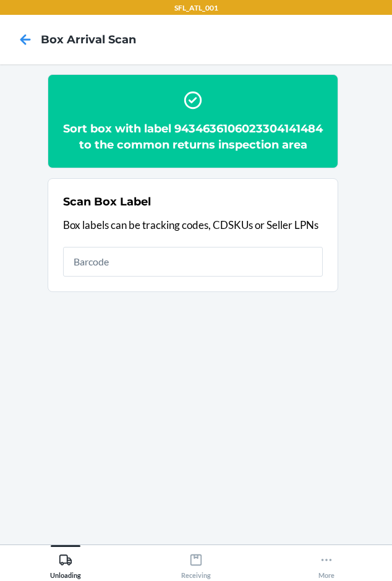
click at [234, 201] on section "Scan Box Label Box labels can be tracking codes, CDSKUs or Seller LPNs" at bounding box center [193, 235] width 291 height 114
click at [208, 148] on h2 "Sort box with label 9434636106023304141484 to the common returns inspection area" at bounding box center [193, 137] width 260 height 32
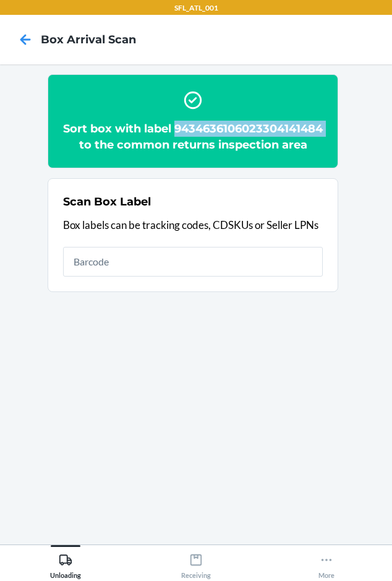
click at [208, 147] on h2 "Sort box with label 9434636106023304141484 to the common returns inspection area" at bounding box center [193, 137] width 260 height 32
copy h2 "9434636106023304141484"
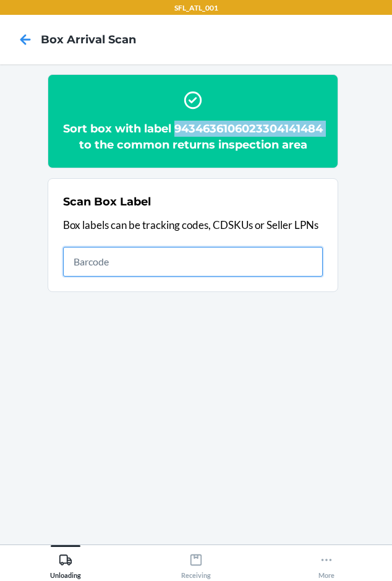
click at [157, 277] on input "text" at bounding box center [193, 262] width 260 height 30
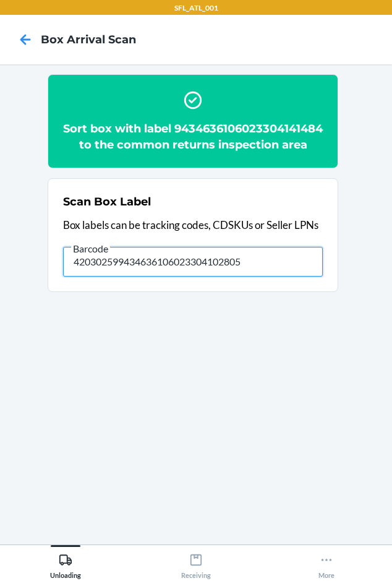
type input "420302599434636106023304102805"
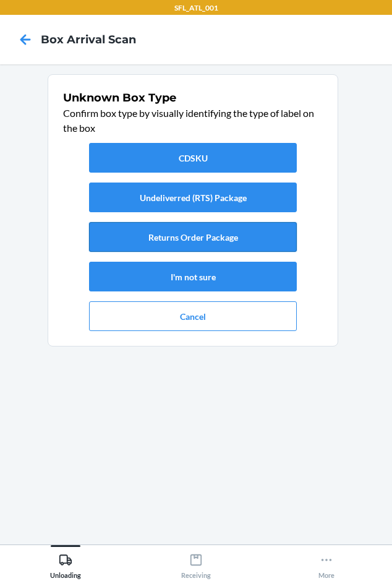
click at [111, 240] on button "Returns Order Package" at bounding box center [193, 237] width 208 height 30
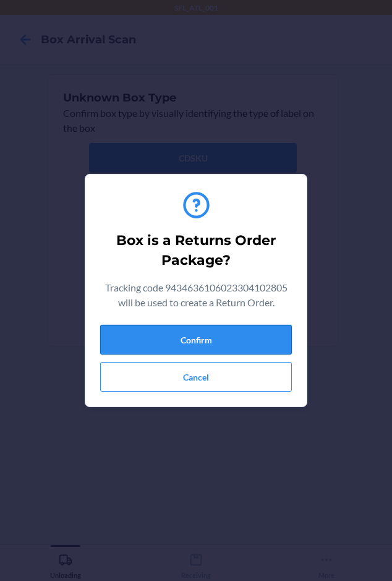
click at [144, 346] on button "Confirm" at bounding box center [196, 340] width 192 height 30
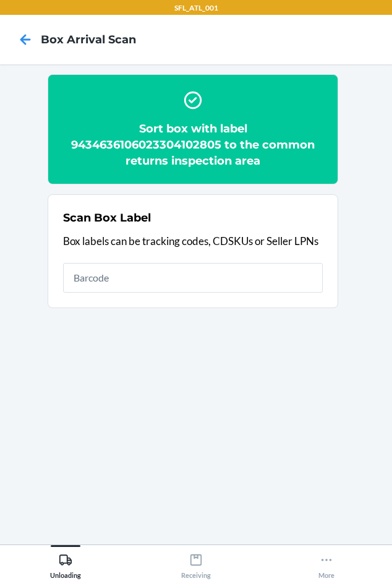
click at [191, 149] on h2 "Sort box with label 9434636106023304102805 to the common returns inspection area" at bounding box center [193, 145] width 260 height 48
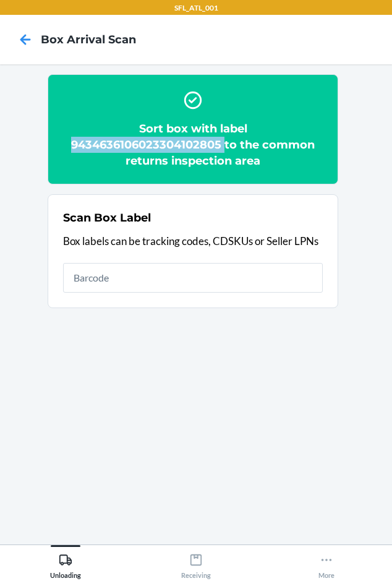
click at [190, 148] on h2 "Sort box with label 9434636106023304102805 to the common returns inspection area" at bounding box center [193, 145] width 260 height 48
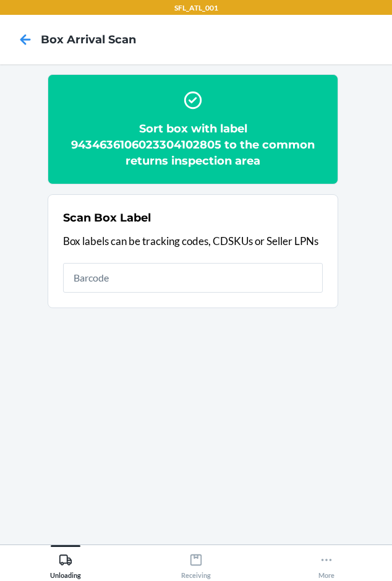
drag, startPoint x: 165, startPoint y: 137, endPoint x: 128, endPoint y: 147, distance: 38.9
click at [121, 148] on h2 "Sort box with label 9434636106023304102805 to the common returns inspection area" at bounding box center [193, 145] width 260 height 48
click at [129, 145] on h2 "Sort box with label 9434636106023304102805 to the common returns inspection area" at bounding box center [193, 145] width 260 height 48
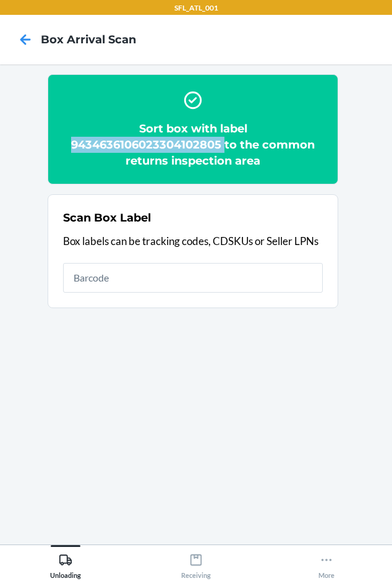
click at [129, 145] on h2 "Sort box with label 9434636106023304102805 to the common returns inspection area" at bounding box center [193, 145] width 260 height 48
copy h2 "9434636106023304102805"
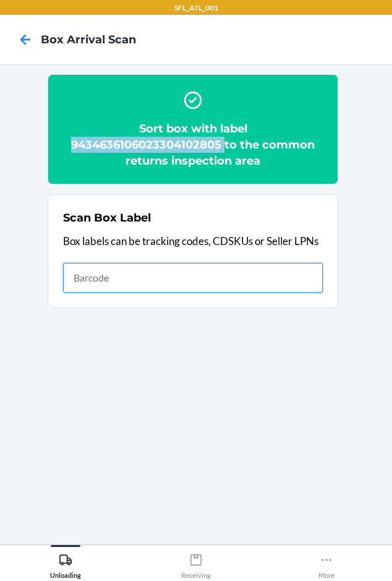
click at [120, 282] on input "text" at bounding box center [193, 278] width 260 height 30
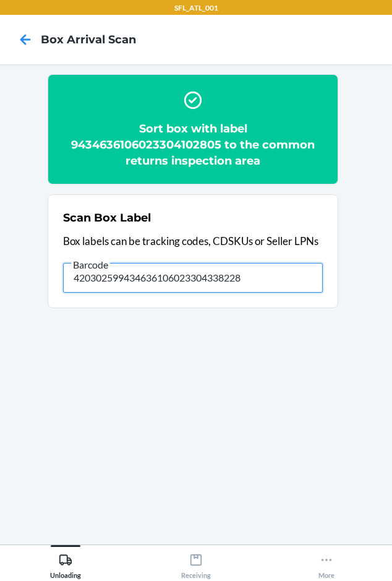
type input "420302599434636106023304338228"
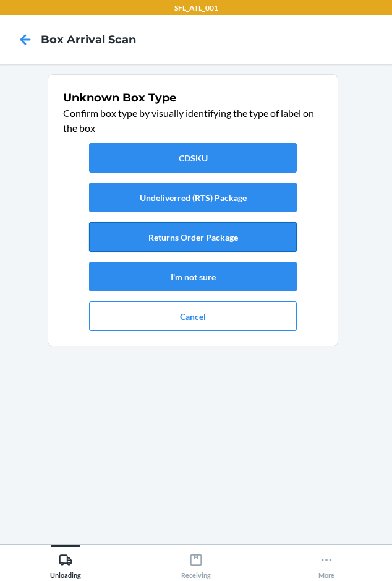
click at [188, 232] on button "Returns Order Package" at bounding box center [193, 237] width 208 height 30
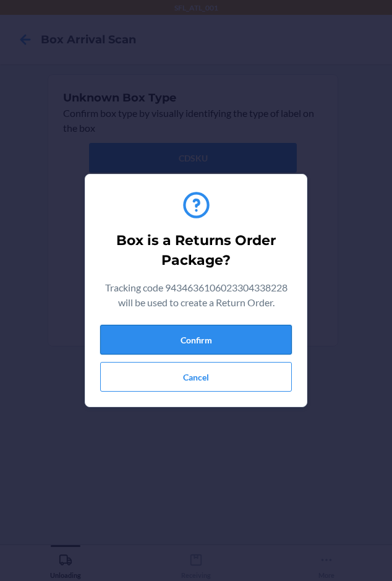
click at [187, 337] on button "Confirm" at bounding box center [196, 340] width 192 height 30
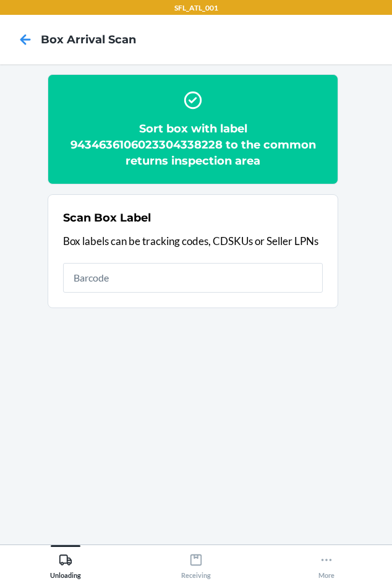
click at [177, 144] on h2 "Sort box with label 9434636106023304338228 to the common returns inspection area" at bounding box center [193, 145] width 260 height 48
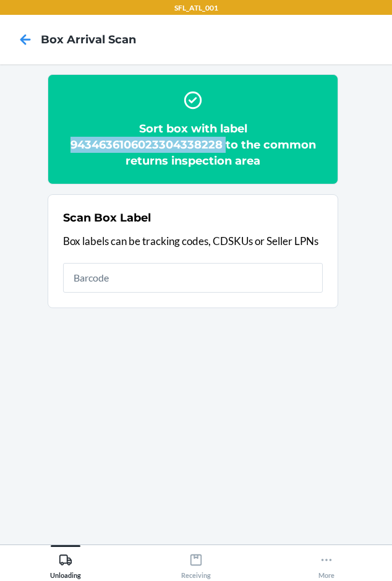
click at [177, 144] on h2 "Sort box with label 9434636106023304338228 to the common returns inspection area" at bounding box center [193, 145] width 260 height 48
copy h2 "9434636106023304338228"
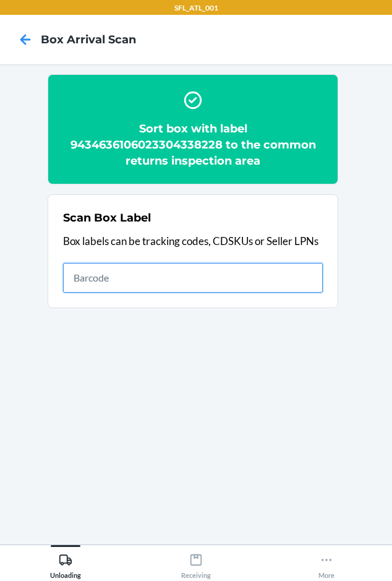
click at [182, 283] on input "text" at bounding box center [193, 278] width 260 height 30
type input "420302599434636106023302312794"
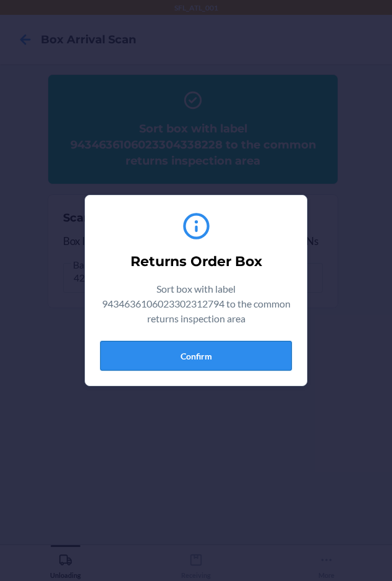
click at [175, 350] on button "Confirm" at bounding box center [196, 356] width 192 height 30
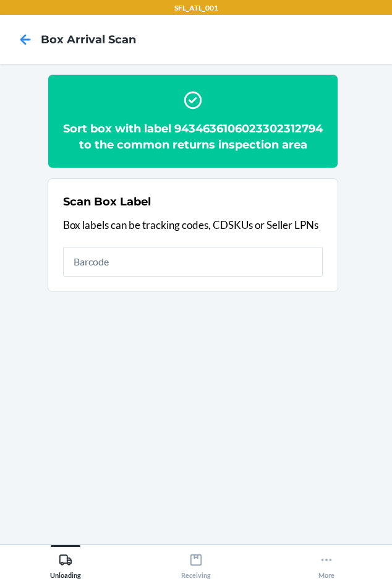
click at [116, 145] on h2 "Sort box with label 9434636106023302312794 to the common returns inspection area" at bounding box center [193, 137] width 260 height 32
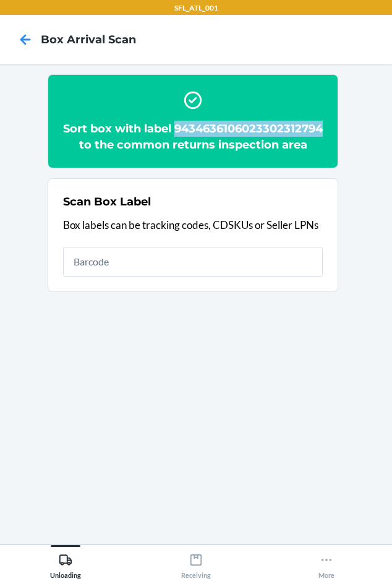
click at [116, 146] on h2 "Sort box with label 9434636106023302312794 to the common returns inspection area" at bounding box center [193, 137] width 260 height 32
copy h2 "9434636106023302312794"
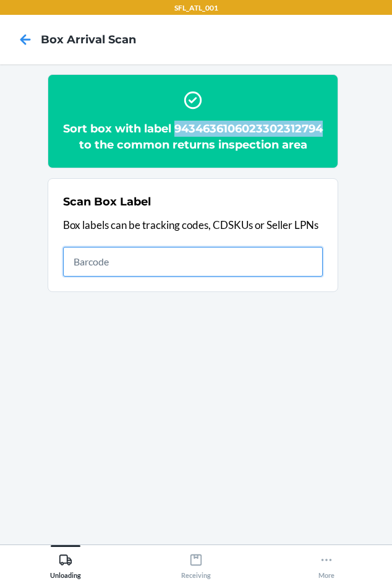
click at [95, 277] on input "text" at bounding box center [193, 262] width 260 height 30
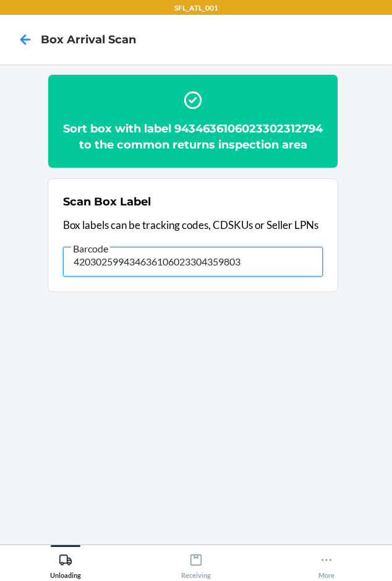
type input "420302599434636106023304359803"
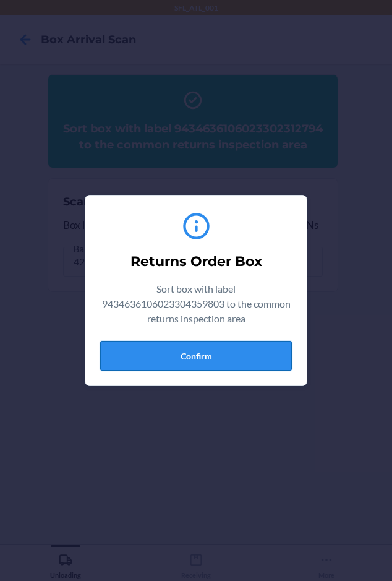
click at [181, 358] on button "Confirm" at bounding box center [196, 356] width 192 height 30
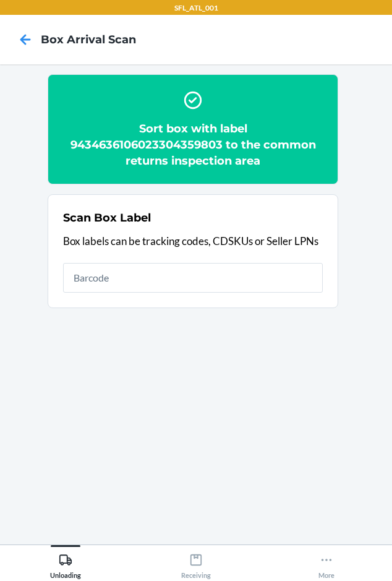
click at [164, 136] on h2 "Sort box with label 9434636106023304359803 to the common returns inspection area" at bounding box center [193, 145] width 260 height 48
click at [165, 138] on h2 "Sort box with label 9434636106023304359803 to the common returns inspection area" at bounding box center [193, 145] width 260 height 48
click at [166, 140] on h2 "Sort box with label 9434636106023304359803 to the common returns inspection area" at bounding box center [193, 145] width 260 height 48
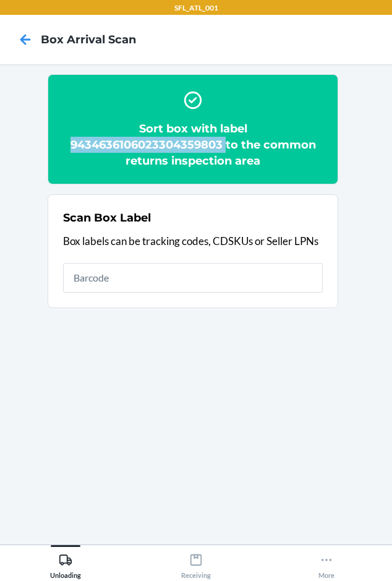
click at [166, 140] on h2 "Sort box with label 9434636106023304359803 to the common returns inspection area" at bounding box center [193, 145] width 260 height 48
copy h2 "9434636106023304359803"
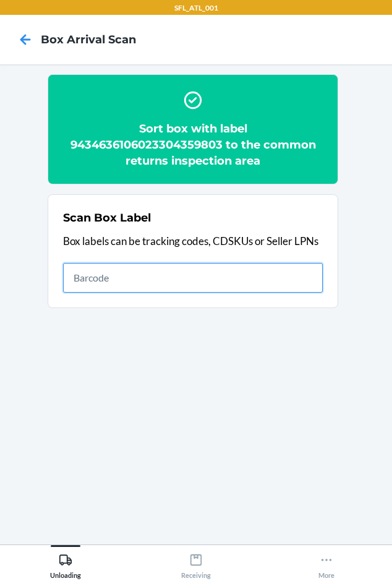
click at [129, 279] on input "text" at bounding box center [193, 278] width 260 height 30
type input "420302599434636106023302349820"
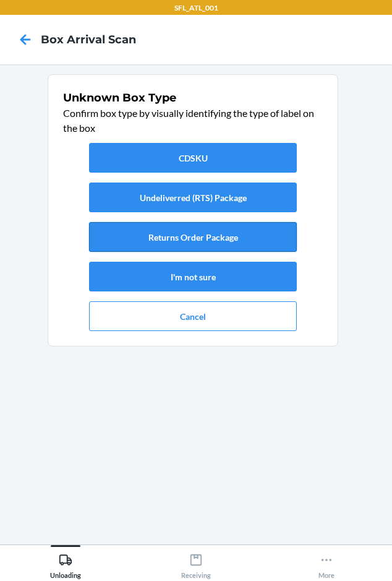
click at [206, 237] on button "Returns Order Package" at bounding box center [193, 237] width 208 height 30
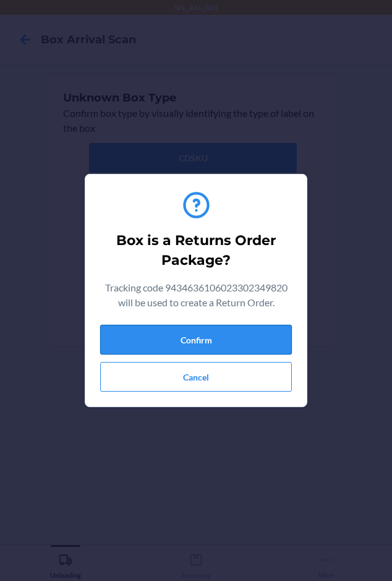
click at [196, 339] on button "Confirm" at bounding box center [196, 340] width 192 height 30
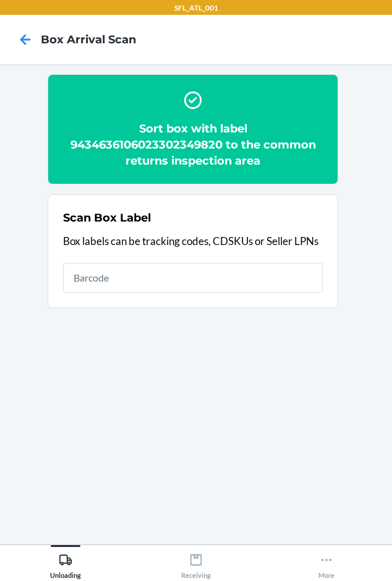
click at [136, 149] on h2 "Sort box with label 9434636106023302349820 to the common returns inspection area" at bounding box center [193, 145] width 260 height 48
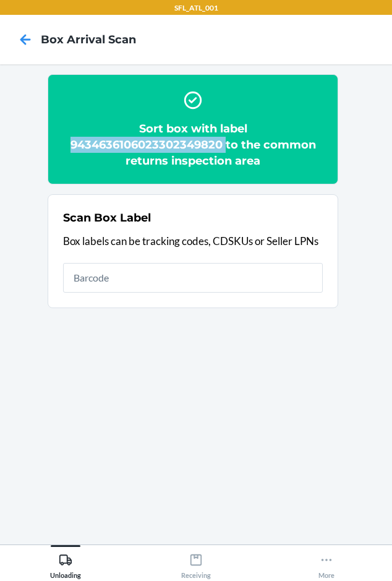
click at [136, 149] on h2 "Sort box with label 9434636106023302349820 to the common returns inspection area" at bounding box center [193, 145] width 260 height 48
copy h2 "9434636106023302349820"
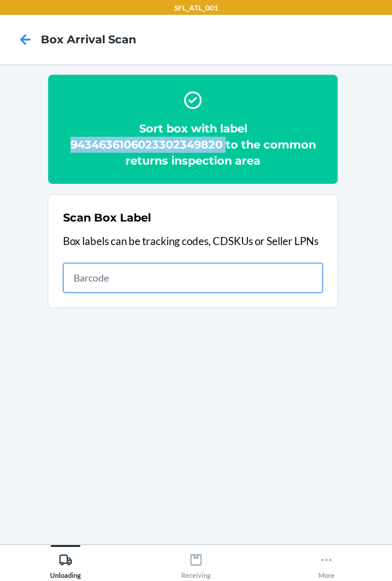
click at [184, 283] on input "text" at bounding box center [193, 278] width 260 height 30
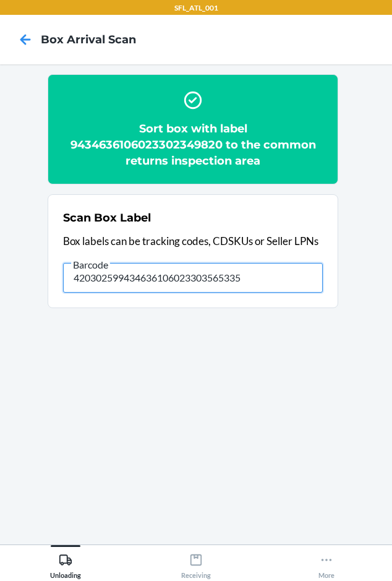
type input "420302599434636106023303565335"
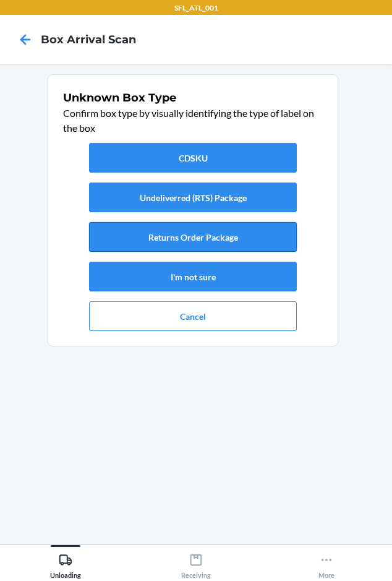
click at [128, 237] on button "Returns Order Package" at bounding box center [193, 237] width 208 height 30
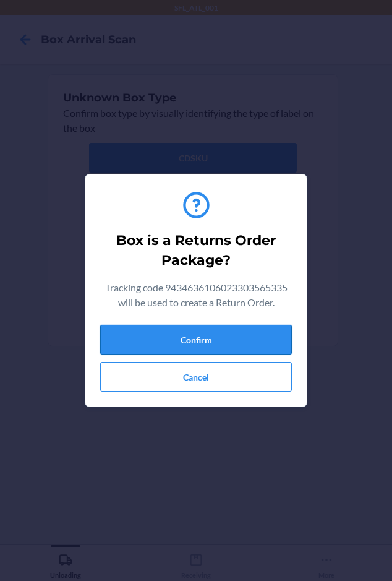
click at [155, 348] on button "Confirm" at bounding box center [196, 340] width 192 height 30
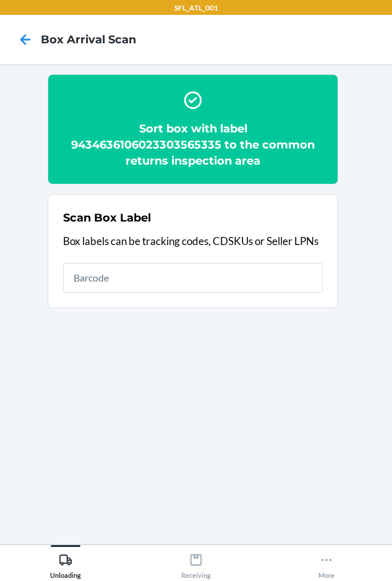
click at [150, 139] on h2 "Sort box with label 9434636106023303565335 to the common returns inspection area" at bounding box center [193, 145] width 260 height 48
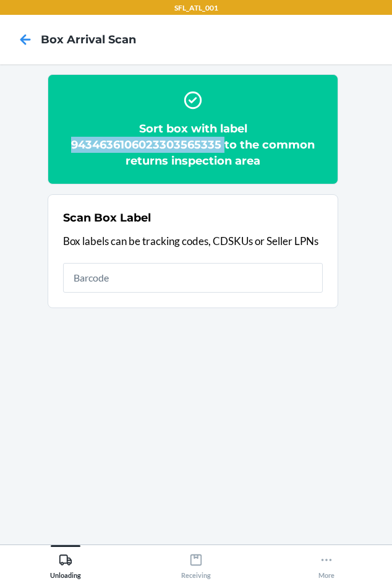
click at [152, 139] on h2 "Sort box with label 9434636106023303565335 to the common returns inspection area" at bounding box center [193, 145] width 260 height 48
copy h2 "9434636106023303565335"
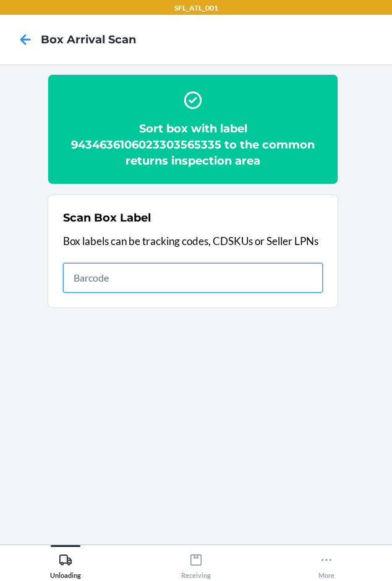
click at [185, 279] on input "text" at bounding box center [193, 278] width 260 height 30
type input "420302599434636106023304249111"
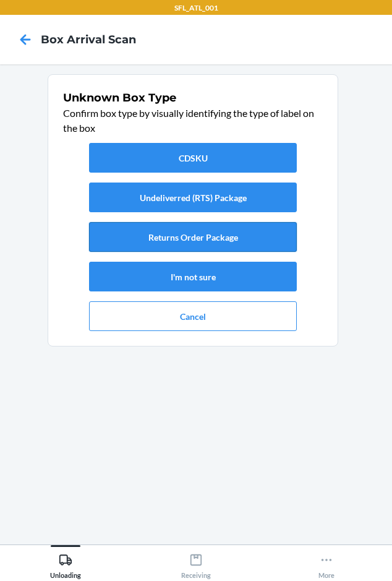
click at [176, 245] on button "Returns Order Package" at bounding box center [193, 237] width 208 height 30
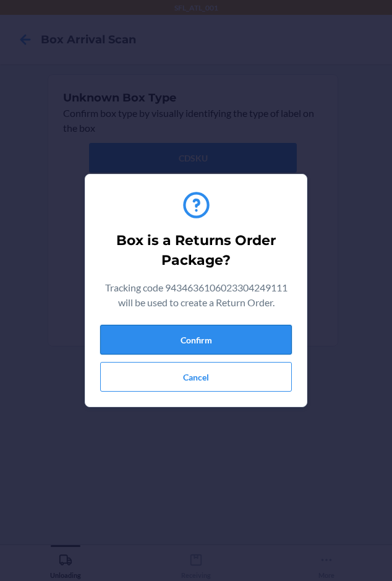
click at [209, 334] on button "Confirm" at bounding box center [196, 340] width 192 height 30
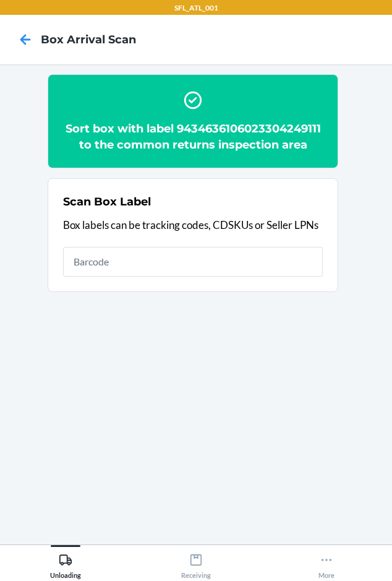
click at [204, 124] on h2 "Sort box with label 9434636106023304249111 to the common returns inspection area" at bounding box center [193, 137] width 260 height 32
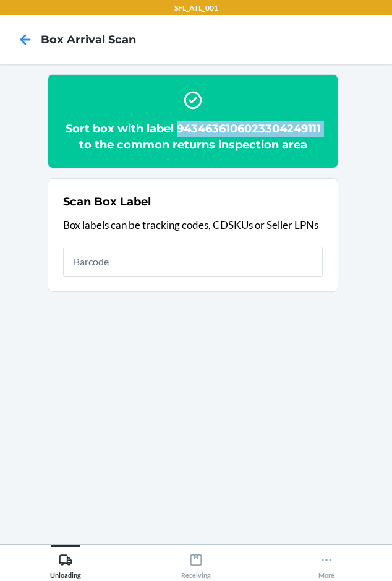
click at [204, 124] on h2 "Sort box with label 9434636106023304249111 to the common returns inspection area" at bounding box center [193, 137] width 260 height 32
copy h2 "9434636106023304249111"
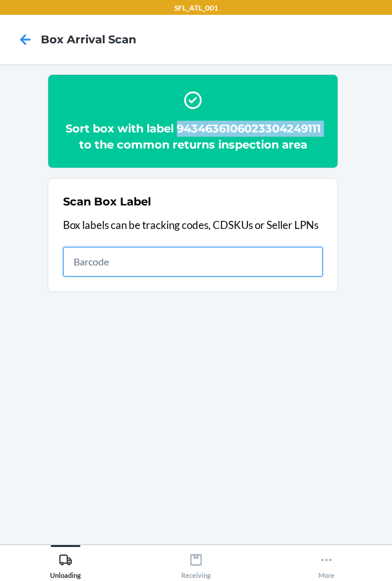
click at [188, 254] on input "text" at bounding box center [193, 262] width 260 height 30
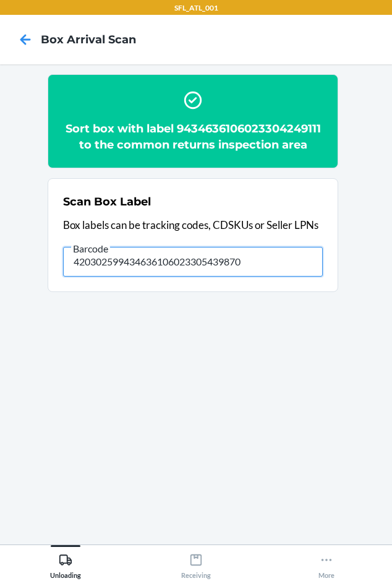
type input "420302599434636106023305439870"
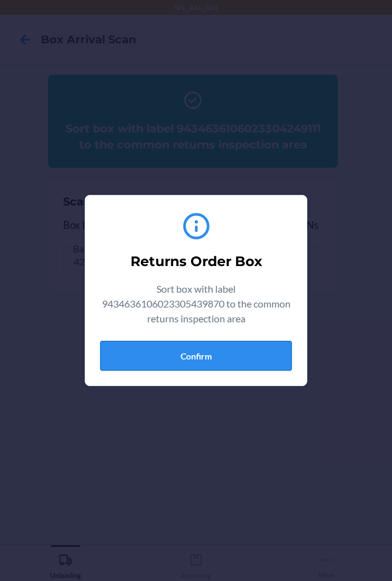
click at [182, 367] on button "Confirm" at bounding box center [196, 356] width 192 height 30
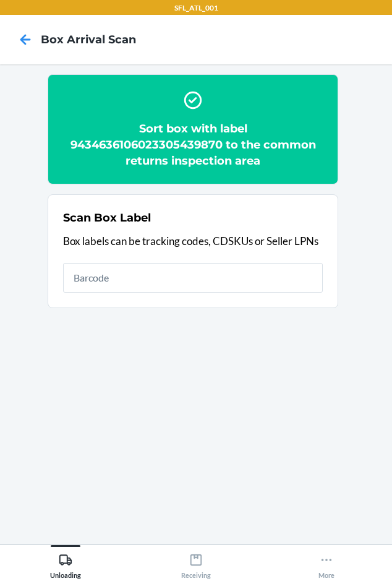
click at [174, 142] on h2 "Sort box with label 9434636106023305439870 to the common returns inspection area" at bounding box center [193, 145] width 260 height 48
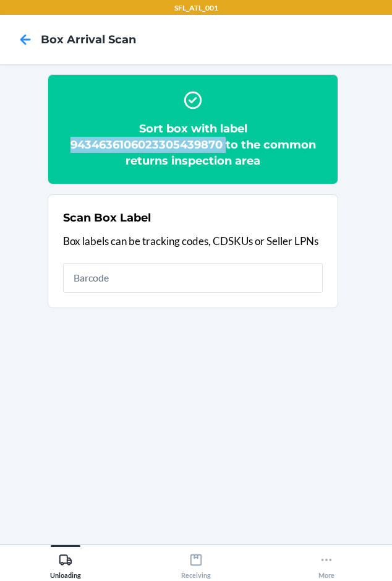
click at [174, 142] on h2 "Sort box with label 9434636106023305439870 to the common returns inspection area" at bounding box center [193, 145] width 260 height 48
copy h2 "9434636106023305439870"
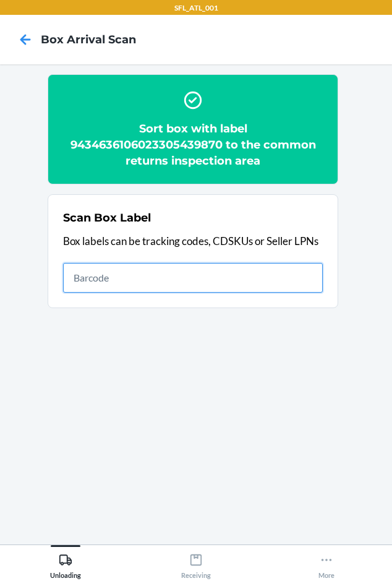
click at [165, 275] on input "text" at bounding box center [193, 278] width 260 height 30
type input "420302599434636106023305366770"
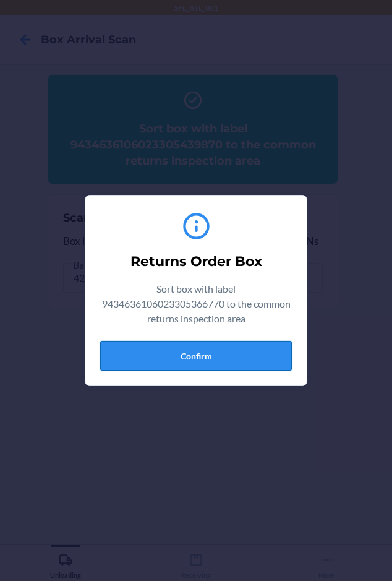
click at [158, 353] on button "Confirm" at bounding box center [196, 356] width 192 height 30
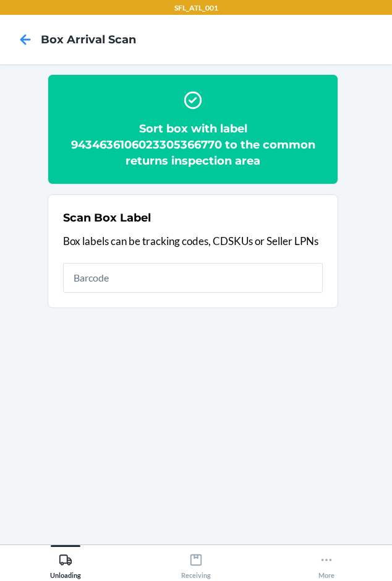
click at [137, 143] on h2 "Sort box with label 9434636106023305366770 to the common returns inspection area" at bounding box center [193, 145] width 260 height 48
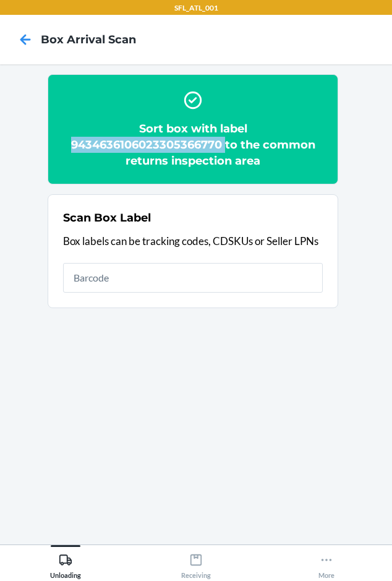
click at [137, 143] on h2 "Sort box with label 9434636106023305366770 to the common returns inspection area" at bounding box center [193, 145] width 260 height 48
copy h2 "9434636106023305366770"
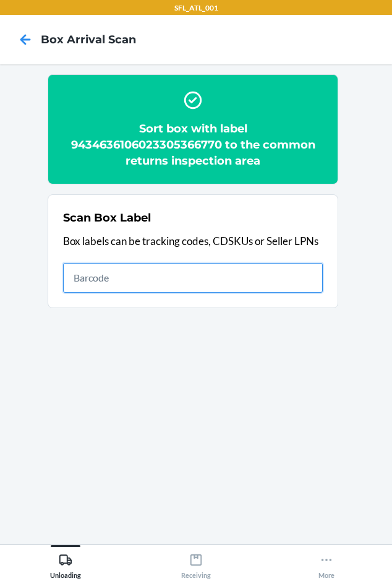
click at [89, 277] on input "text" at bounding box center [193, 278] width 260 height 30
click at [102, 282] on input "text" at bounding box center [193, 278] width 260 height 30
type input "420302599434636106023304875709"
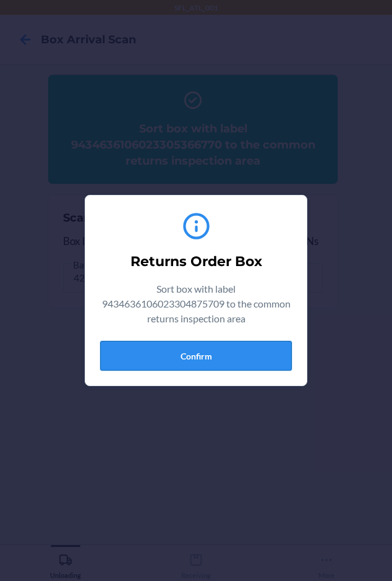
click at [178, 359] on button "Confirm" at bounding box center [196, 356] width 192 height 30
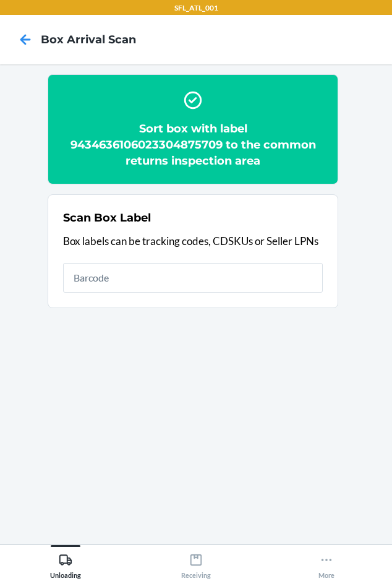
click at [176, 146] on h2 "Sort box with label 9434636106023304875709 to the common returns inspection area" at bounding box center [193, 145] width 260 height 48
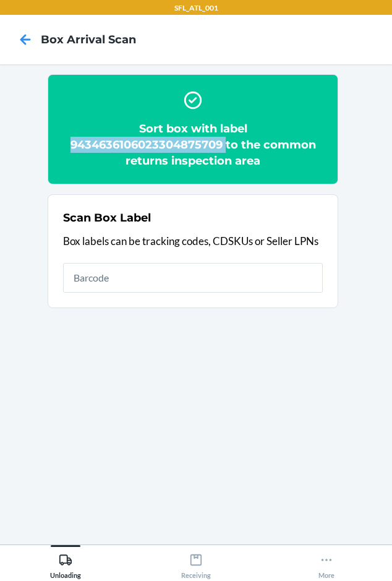
click at [176, 146] on h2 "Sort box with label 9434636106023304875709 to the common returns inspection area" at bounding box center [193, 145] width 260 height 48
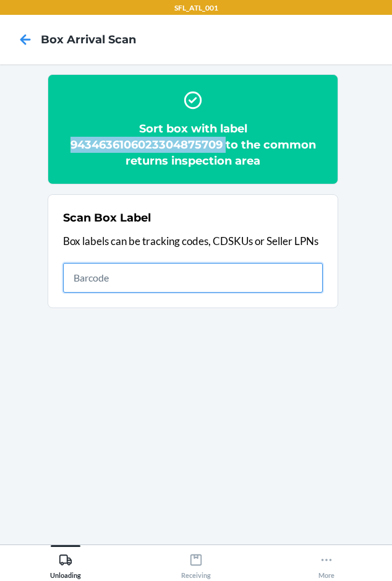
click at [171, 278] on input "text" at bounding box center [193, 278] width 260 height 30
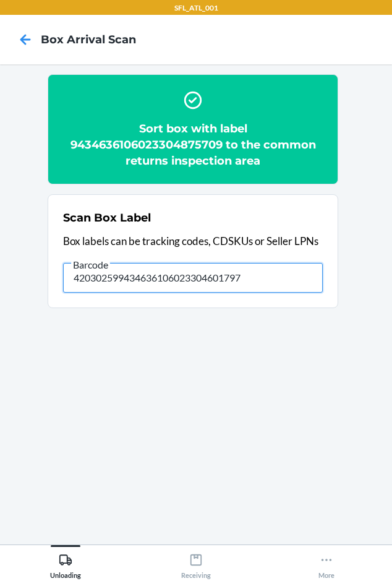
type input "420302599434636106023304601797"
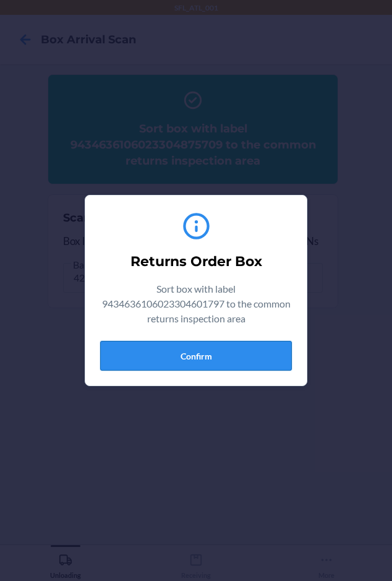
click at [236, 362] on button "Confirm" at bounding box center [196, 356] width 192 height 30
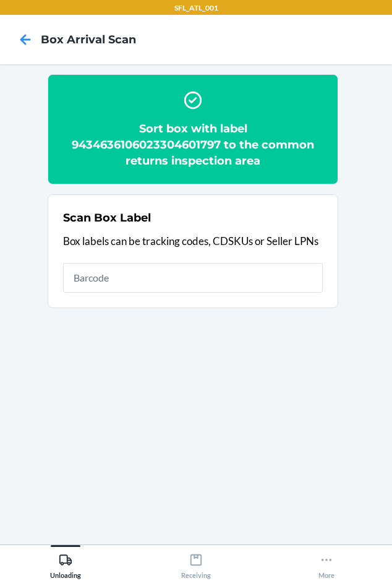
click at [170, 147] on h2 "Sort box with label 9434636106023304601797 to the common returns inspection area" at bounding box center [193, 145] width 260 height 48
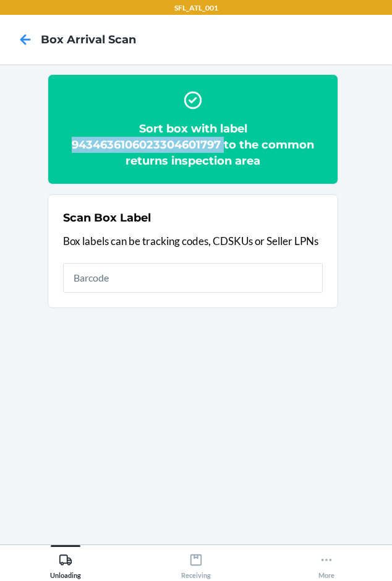
click at [170, 147] on h2 "Sort box with label 9434636106023304601797 to the common returns inspection area" at bounding box center [193, 145] width 260 height 48
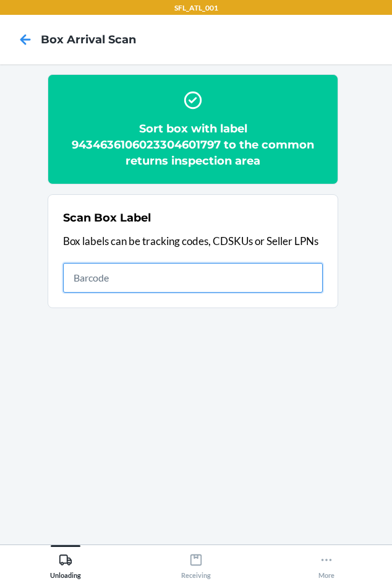
click at [128, 287] on input "text" at bounding box center [193, 278] width 260 height 30
type input "420302599434636106023304878571"
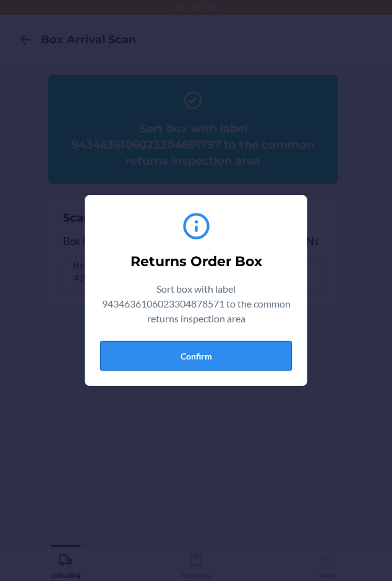
click at [150, 364] on button "Confirm" at bounding box center [196, 356] width 192 height 30
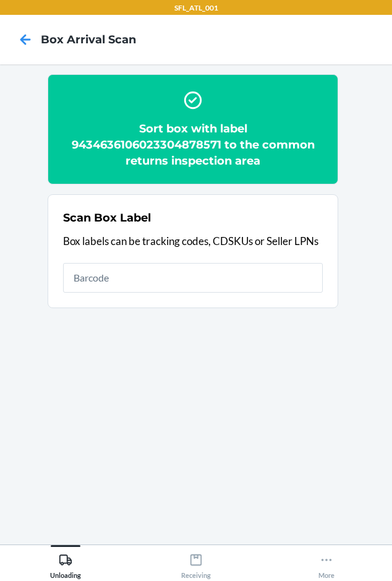
click at [129, 145] on h2 "Sort box with label 9434636106023304878571 to the common returns inspection area" at bounding box center [193, 145] width 260 height 48
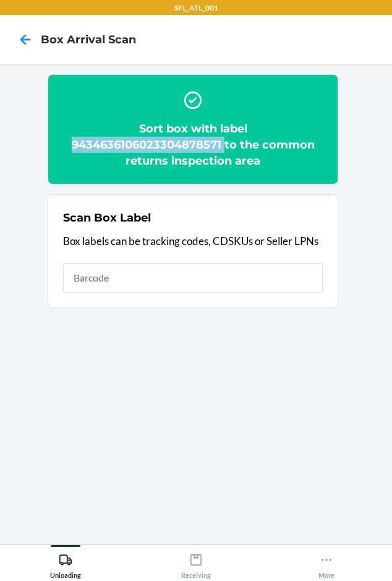
click at [129, 145] on h2 "Sort box with label 9434636106023304878571 to the common returns inspection area" at bounding box center [193, 145] width 260 height 48
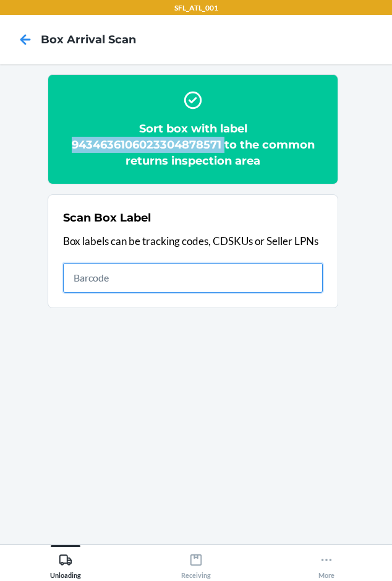
drag, startPoint x: 169, startPoint y: 276, endPoint x: 158, endPoint y: 273, distance: 11.6
click at [169, 276] on input "text" at bounding box center [193, 278] width 260 height 30
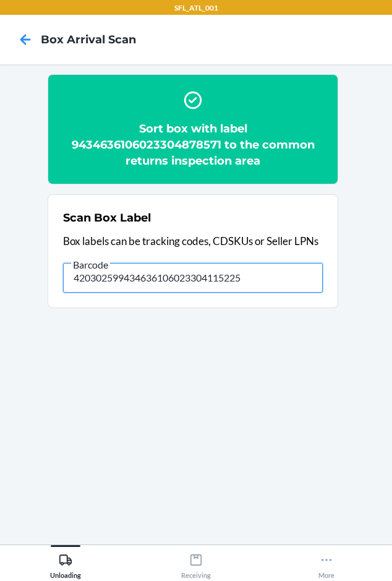
type input "420302599434636106023304115225"
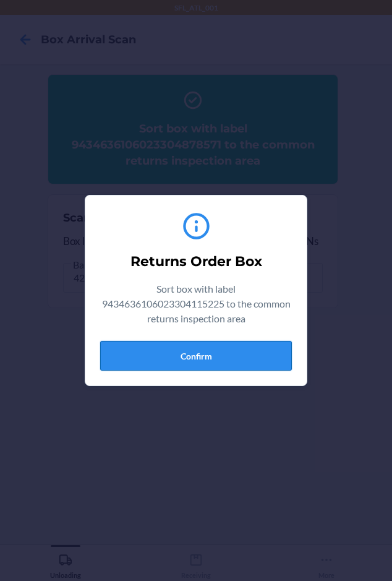
click at [136, 360] on button "Confirm" at bounding box center [196, 356] width 192 height 30
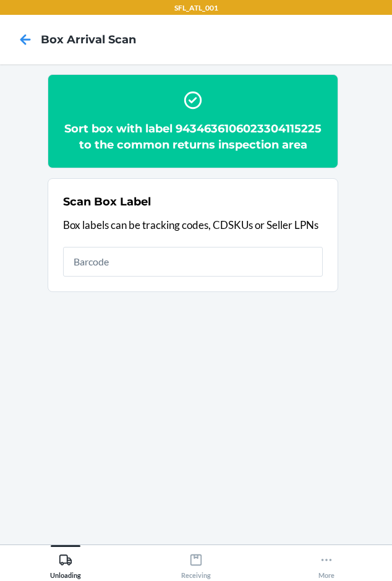
click at [197, 127] on h2 "Sort box with label 9434636106023304115225 to the common returns inspection area" at bounding box center [193, 137] width 260 height 32
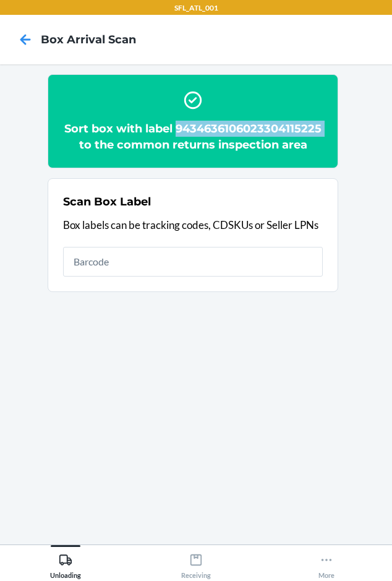
click at [197, 127] on h2 "Sort box with label 9434636106023304115225 to the common returns inspection area" at bounding box center [193, 137] width 260 height 32
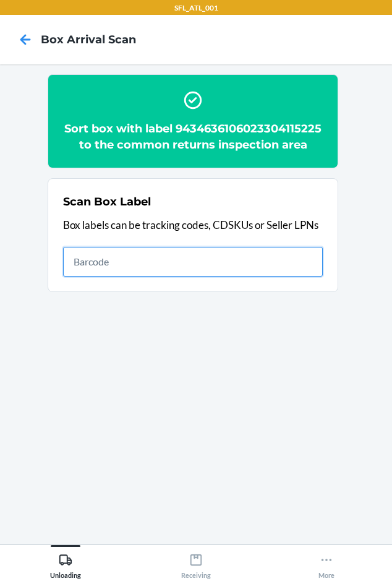
click at [145, 261] on input "text" at bounding box center [193, 262] width 260 height 30
type input "420302599434636106023305706965"
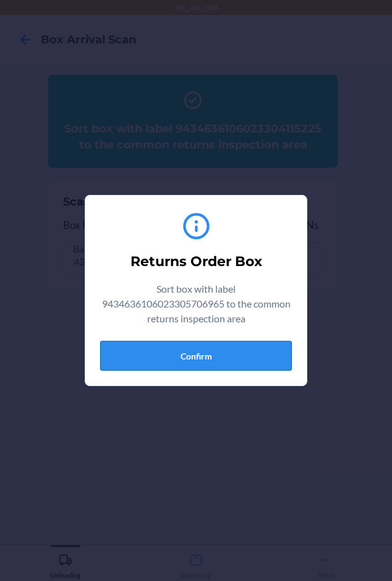
click at [125, 360] on button "Confirm" at bounding box center [196, 356] width 192 height 30
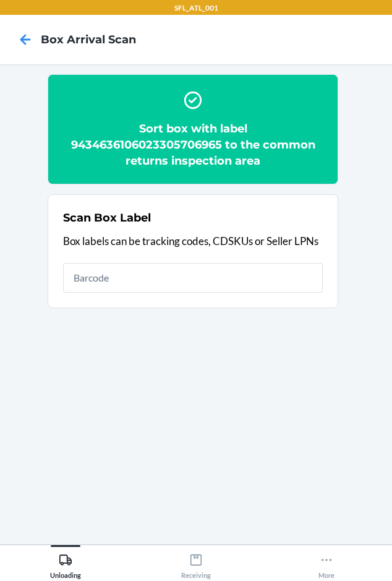
click at [134, 145] on h2 "Sort box with label 9434636106023305706965 to the common returns inspection area" at bounding box center [193, 145] width 260 height 48
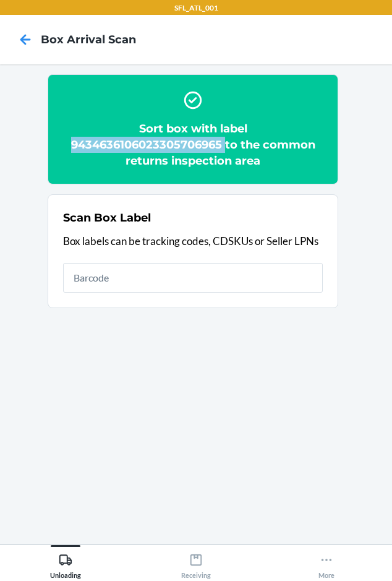
click at [134, 145] on h2 "Sort box with label 9434636106023305706965 to the common returns inspection area" at bounding box center [193, 145] width 260 height 48
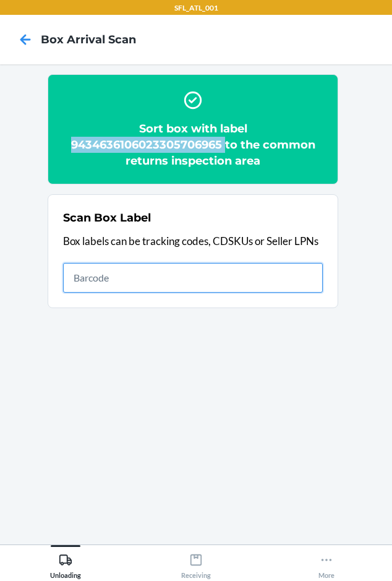
click at [109, 276] on input "text" at bounding box center [193, 278] width 260 height 30
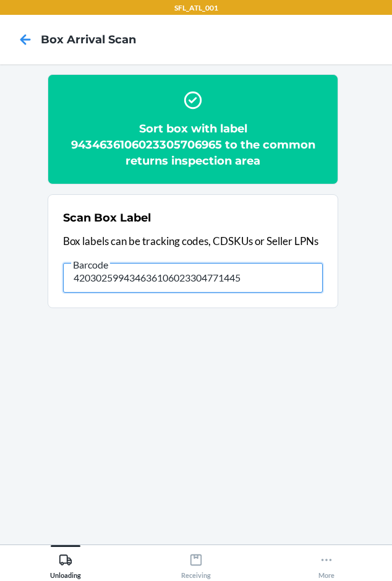
type input "420302599434636106023304771445"
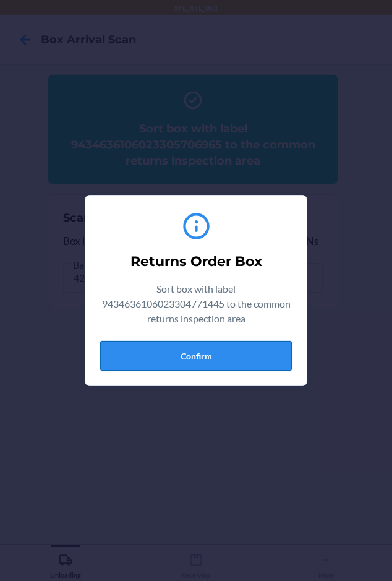
click at [184, 350] on button "Confirm" at bounding box center [196, 356] width 192 height 30
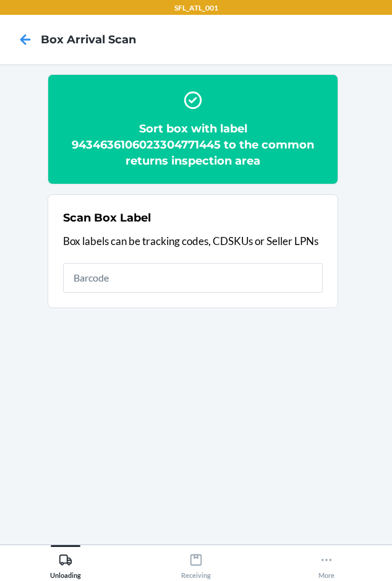
click at [201, 148] on h2 "Sort box with label 9434636106023304771445 to the common returns inspection area" at bounding box center [193, 145] width 260 height 48
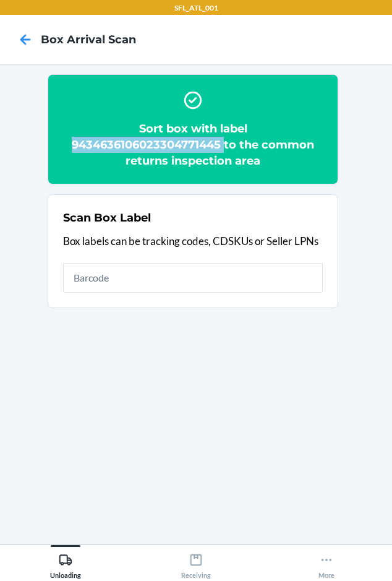
click at [201, 148] on h2 "Sort box with label 9434636106023304771445 to the common returns inspection area" at bounding box center [193, 145] width 260 height 48
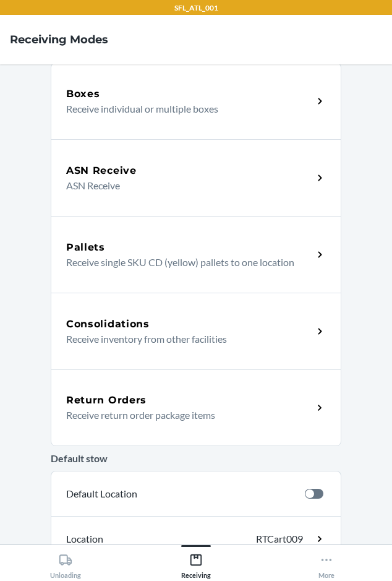
scroll to position [205, 0]
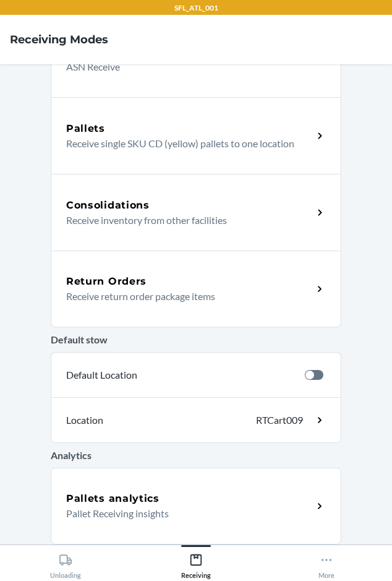
click at [200, 275] on div "Return Orders" at bounding box center [189, 281] width 247 height 15
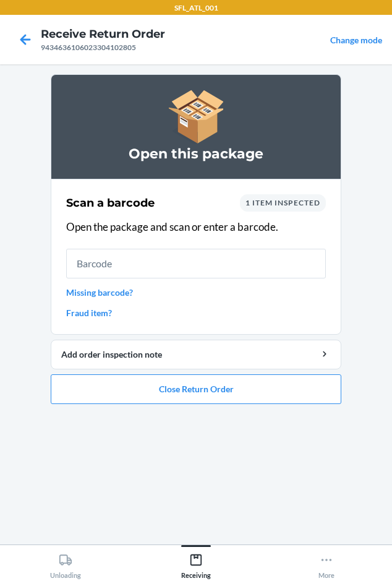
click at [264, 204] on span "1 item inspected" at bounding box center [283, 202] width 75 height 9
click at [264, 201] on span "1 item inspected" at bounding box center [283, 202] width 75 height 9
click at [269, 204] on span "1 item inspected" at bounding box center [283, 202] width 75 height 9
click at [246, 202] on span "1 item inspected" at bounding box center [283, 202] width 75 height 9
click at [289, 200] on span "1 item inspected" at bounding box center [283, 202] width 75 height 9
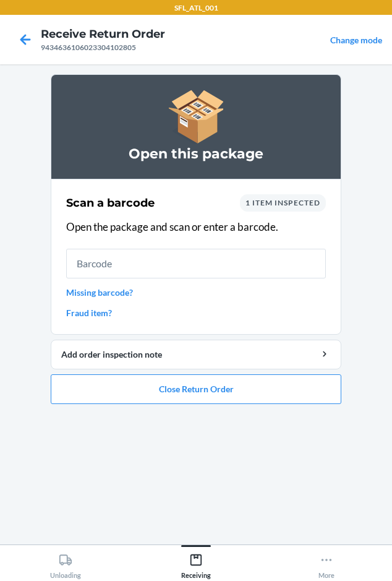
click at [290, 203] on span "1 item inspected" at bounding box center [283, 202] width 75 height 9
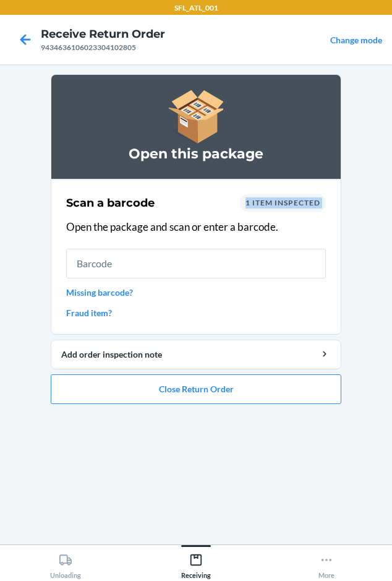
click at [290, 203] on span "1 item inspected" at bounding box center [283, 202] width 75 height 9
click at [259, 205] on span "1 item inspected" at bounding box center [283, 202] width 75 height 9
click at [92, 305] on div "Scan a barcode 1 item inspected Open the package and scan or enter a barcode. M…" at bounding box center [196, 257] width 260 height 132
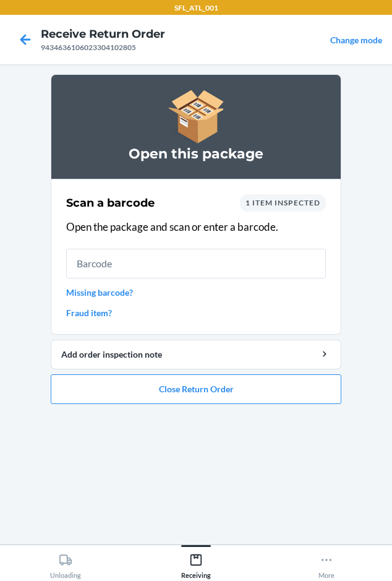
click at [93, 312] on link "Fraud item?" at bounding box center [196, 312] width 260 height 13
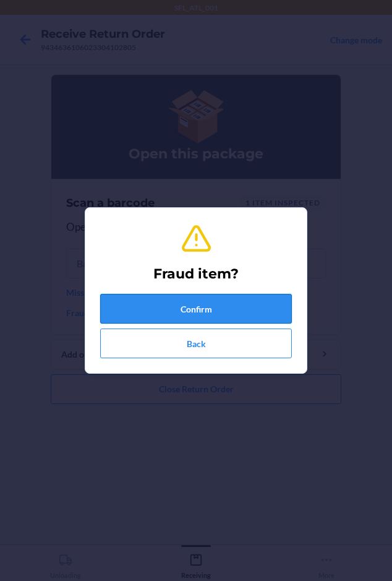
click at [163, 308] on button "Confirm" at bounding box center [196, 309] width 192 height 30
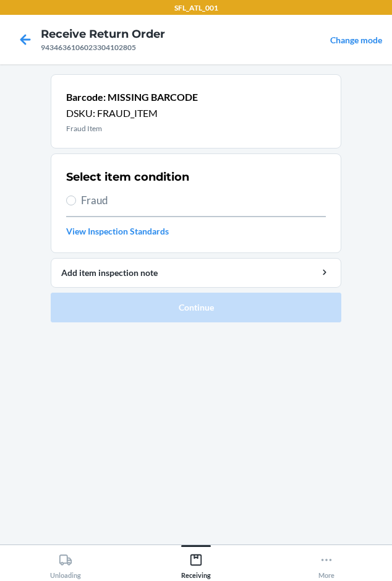
drag, startPoint x: 69, startPoint y: 195, endPoint x: 107, endPoint y: 296, distance: 107.9
click at [68, 195] on label "Fraud" at bounding box center [196, 200] width 260 height 16
click at [68, 196] on input "Fraud" at bounding box center [71, 201] width 10 height 10
radio input "true"
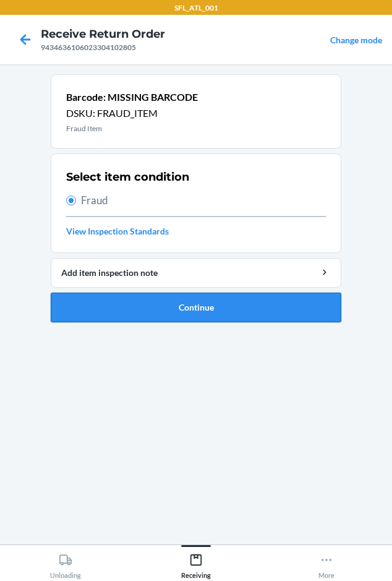
click at [112, 315] on button "Continue" at bounding box center [196, 308] width 291 height 30
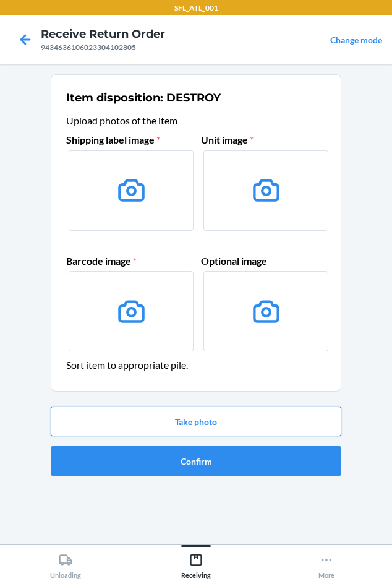
click at [141, 414] on button "Take photo" at bounding box center [196, 422] width 291 height 30
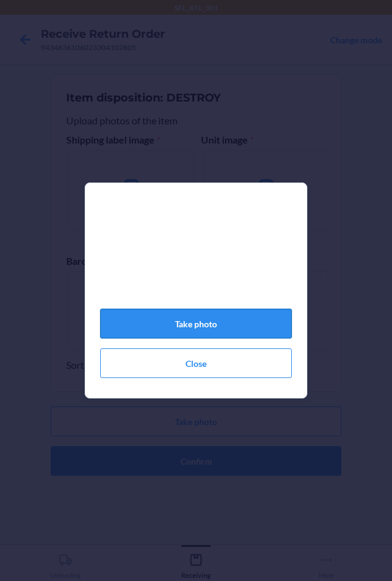
click at [168, 333] on button "Take photo" at bounding box center [196, 324] width 192 height 30
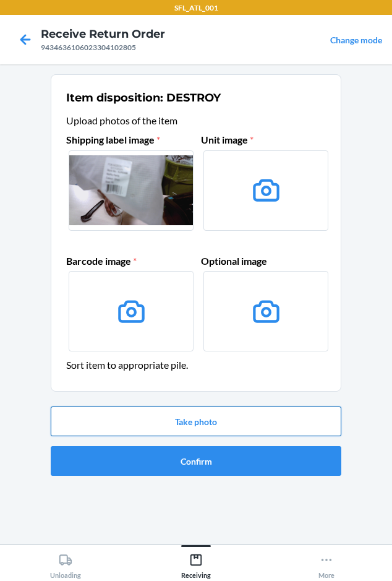
click at [173, 420] on button "Take photo" at bounding box center [196, 422] width 291 height 30
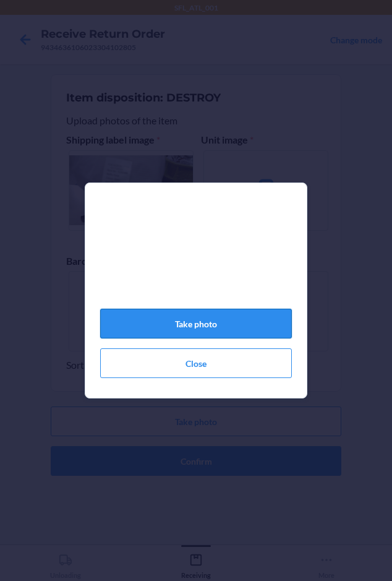
click at [188, 329] on button "Take photo" at bounding box center [196, 324] width 192 height 30
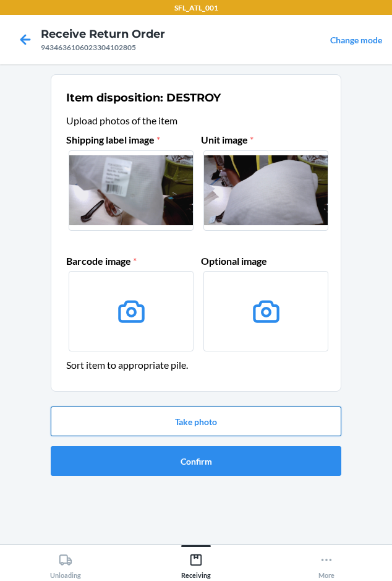
click at [189, 427] on button "Take photo" at bounding box center [196, 422] width 291 height 30
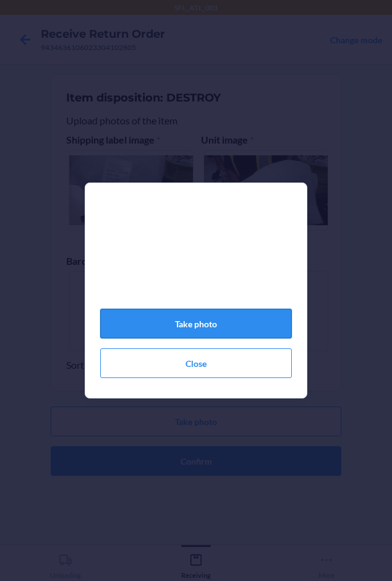
click at [199, 330] on button "Take photo" at bounding box center [196, 324] width 192 height 30
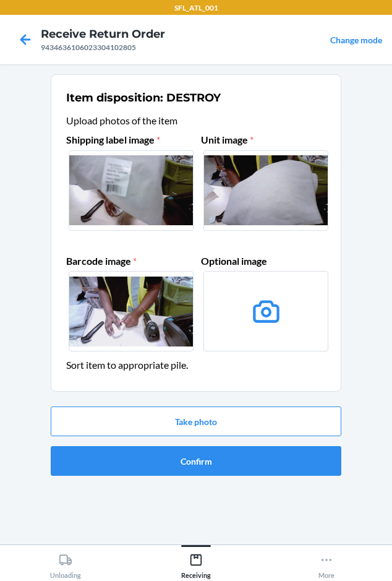
click at [142, 321] on label at bounding box center [131, 311] width 125 height 80
click at [0, 0] on input "file" at bounding box center [0, 0] width 0 height 0
click at [199, 462] on button "Confirm" at bounding box center [196, 461] width 291 height 30
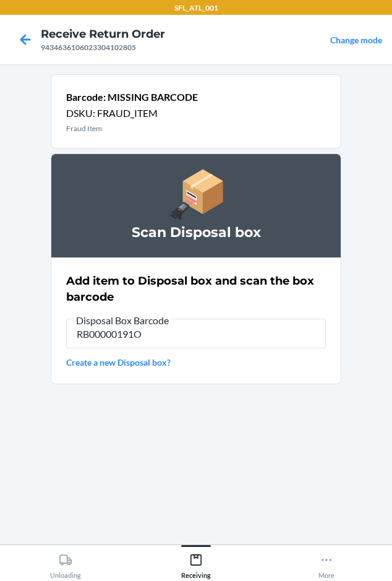
type input "RB00000191O"
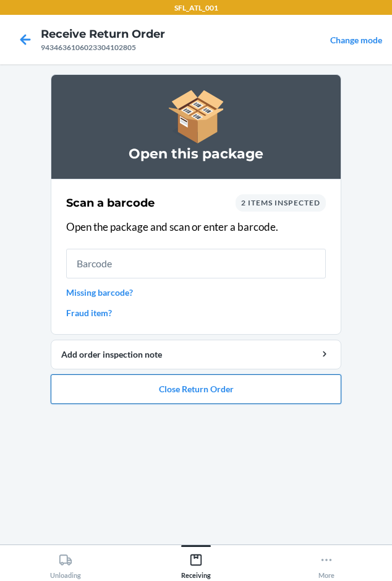
click at [209, 389] on button "Close Return Order" at bounding box center [196, 389] width 291 height 30
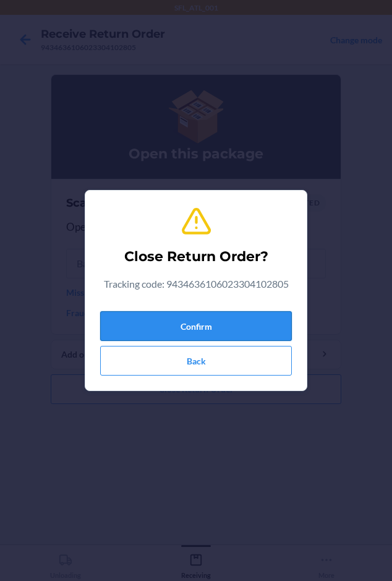
click at [191, 321] on button "Confirm" at bounding box center [196, 326] width 192 height 30
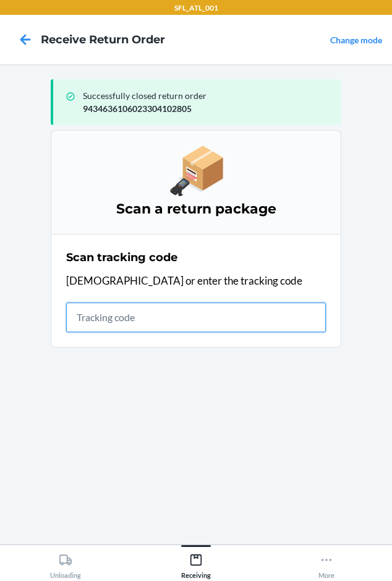
click at [82, 322] on input "text" at bounding box center [196, 318] width 260 height 30
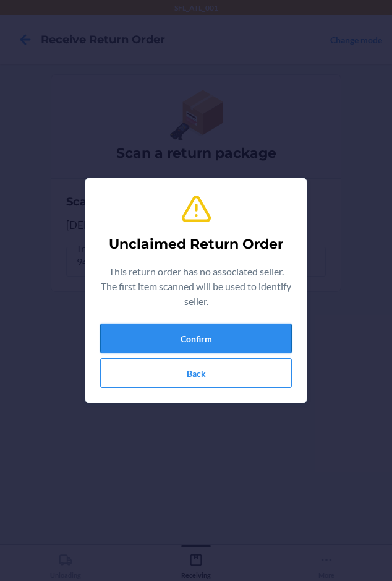
click at [154, 335] on button "Confirm" at bounding box center [196, 339] width 192 height 30
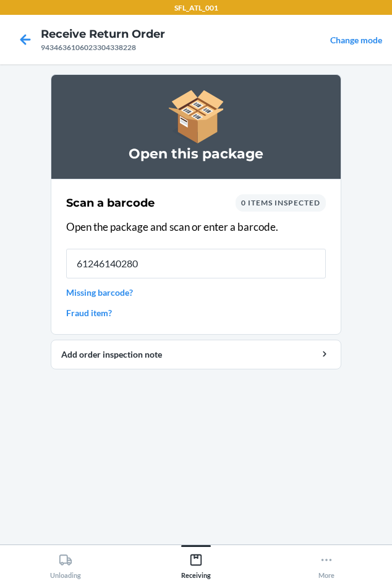
type input "612461402806"
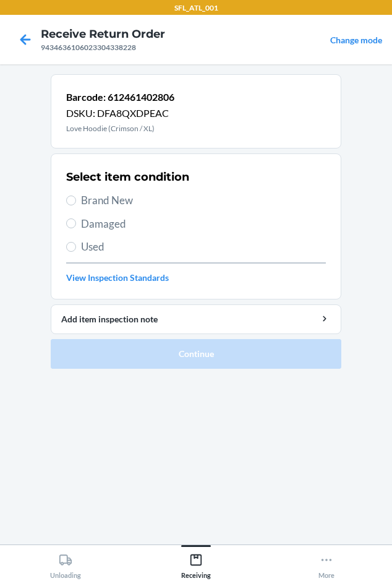
click at [91, 205] on span "Brand New" at bounding box center [203, 200] width 245 height 16
click at [76, 205] on input "Brand New" at bounding box center [71, 201] width 10 height 10
radio input "true"
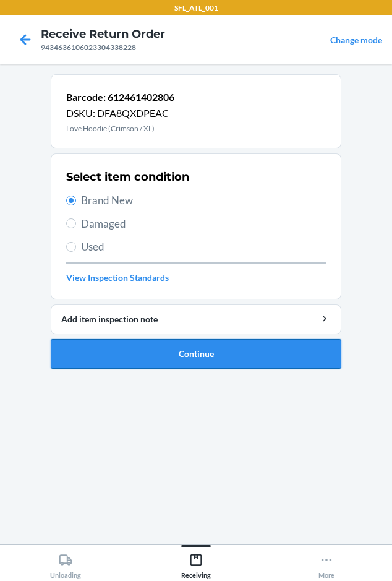
click at [129, 358] on button "Continue" at bounding box center [196, 354] width 291 height 30
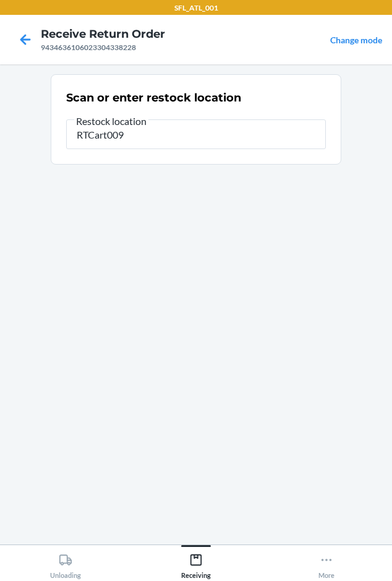
type input "RTCart009"
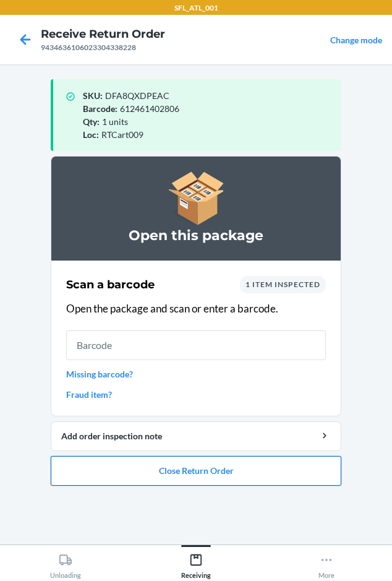
click at [129, 469] on button "Close Return Order" at bounding box center [196, 471] width 291 height 30
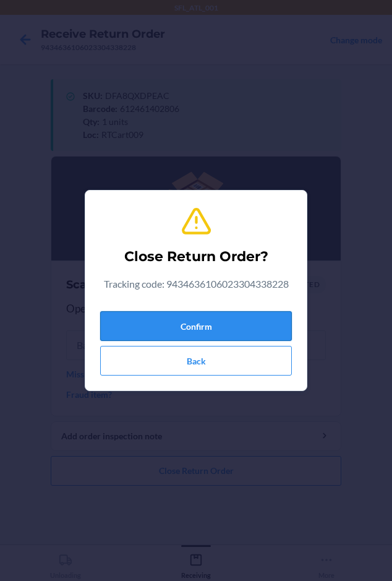
click at [160, 323] on button "Confirm" at bounding box center [196, 326] width 192 height 30
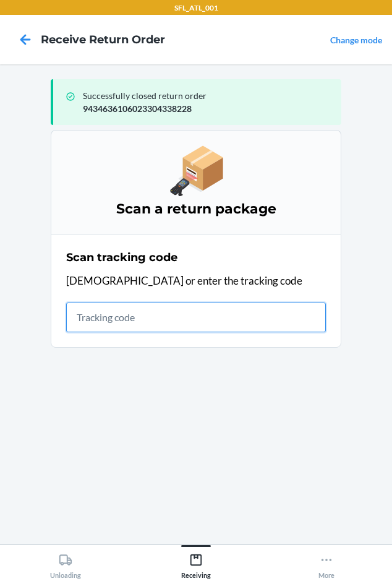
click at [82, 323] on input "text" at bounding box center [196, 318] width 260 height 30
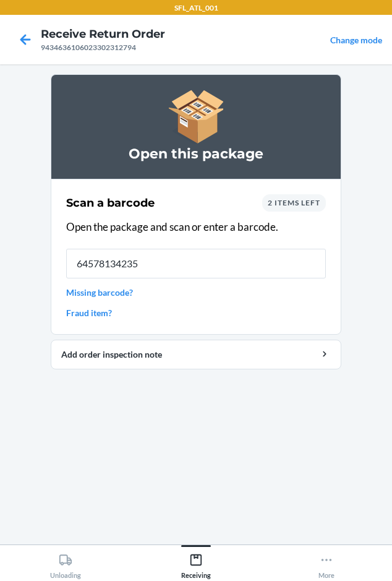
type input "645781342354"
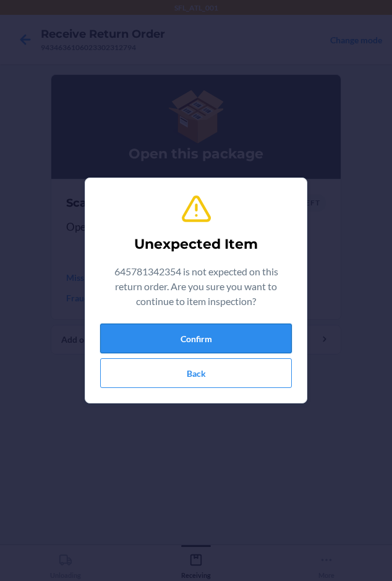
click at [165, 326] on button "Confirm" at bounding box center [196, 339] width 192 height 30
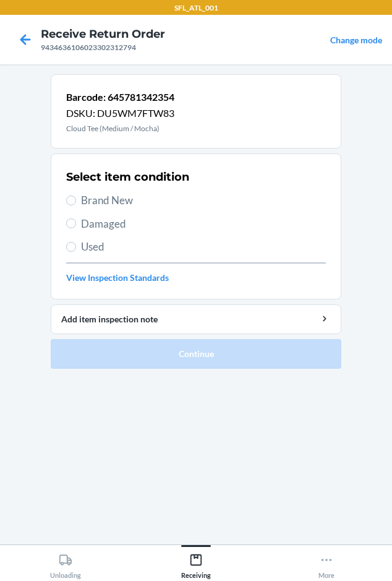
click at [94, 198] on span "Brand New" at bounding box center [203, 200] width 245 height 16
click at [76, 198] on input "Brand New" at bounding box center [71, 201] width 10 height 10
radio input "true"
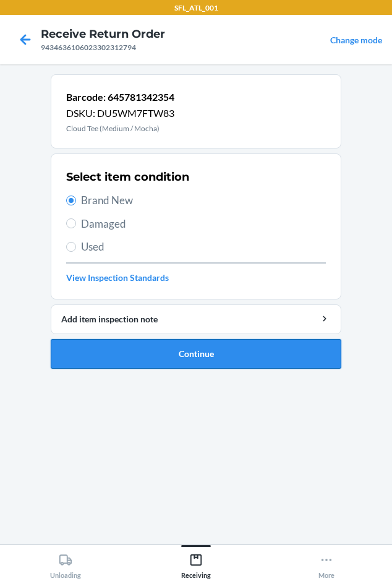
click at [112, 351] on button "Continue" at bounding box center [196, 354] width 291 height 30
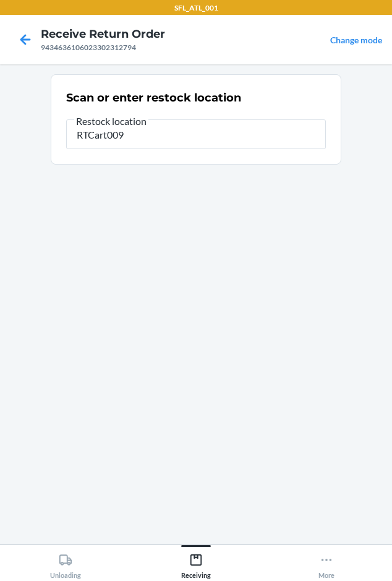
type input "RTCart009"
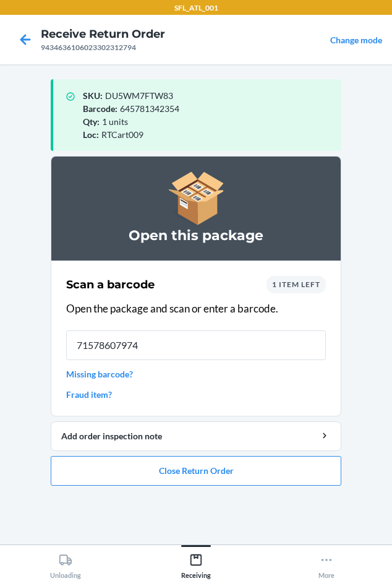
type input "715786079743"
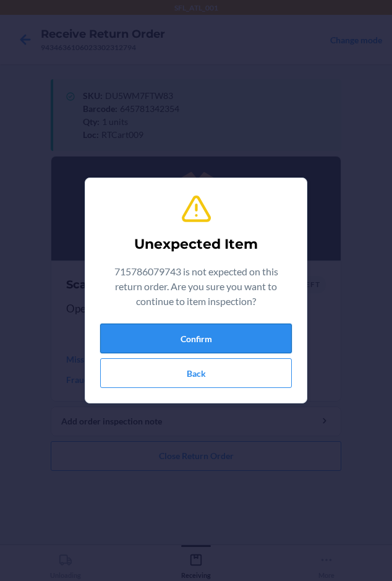
click at [184, 345] on button "Confirm" at bounding box center [196, 339] width 192 height 30
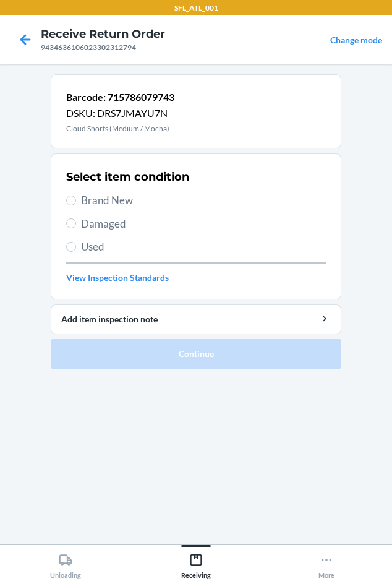
click at [85, 198] on span "Brand New" at bounding box center [203, 200] width 245 height 16
click at [76, 198] on input "Brand New" at bounding box center [71, 201] width 10 height 10
radio input "true"
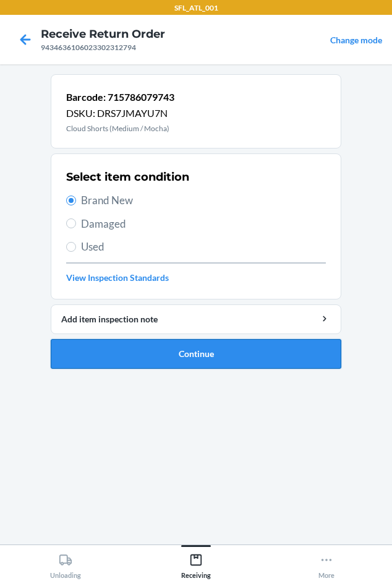
click at [74, 353] on button "Continue" at bounding box center [196, 354] width 291 height 30
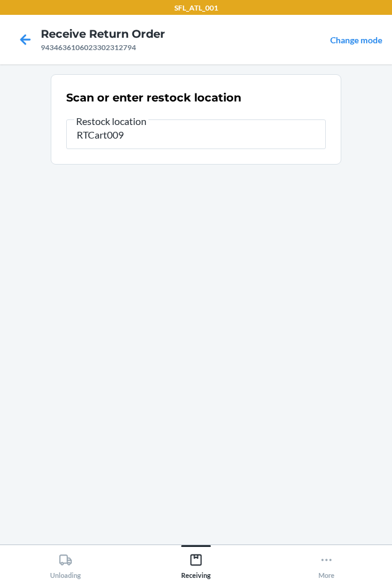
type input "RTCart009"
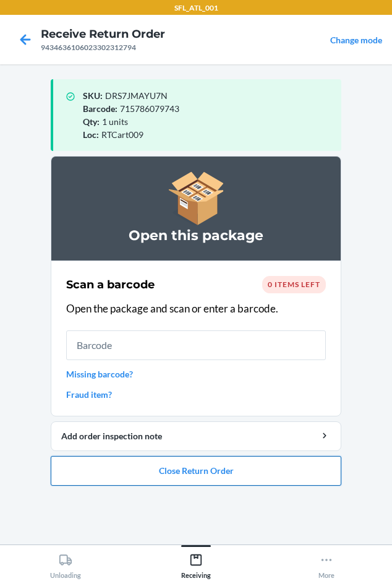
click at [92, 462] on button "Close Return Order" at bounding box center [196, 471] width 291 height 30
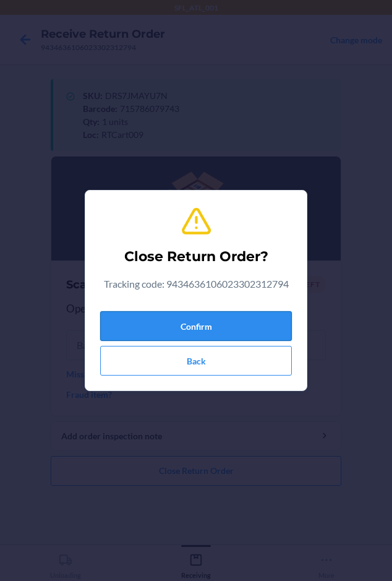
click at [122, 317] on button "Confirm" at bounding box center [196, 326] width 192 height 30
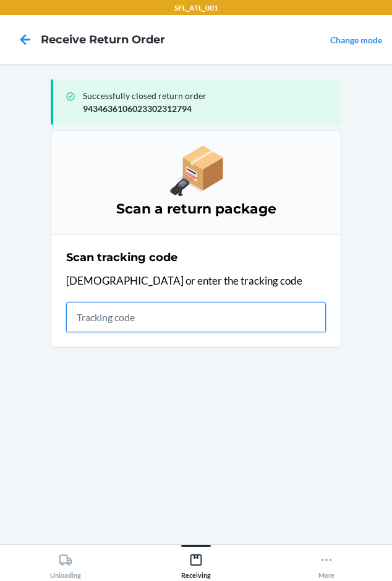
click at [103, 326] on input "text" at bounding box center [196, 318] width 260 height 30
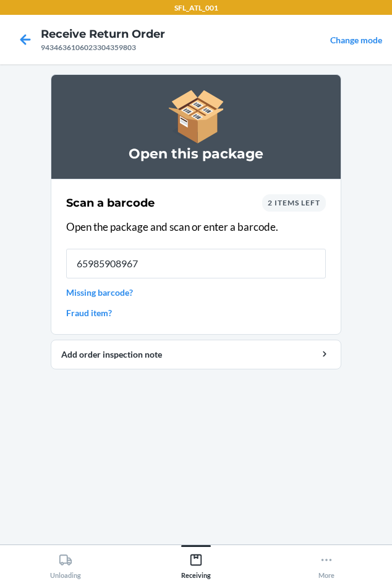
type input "659859089676"
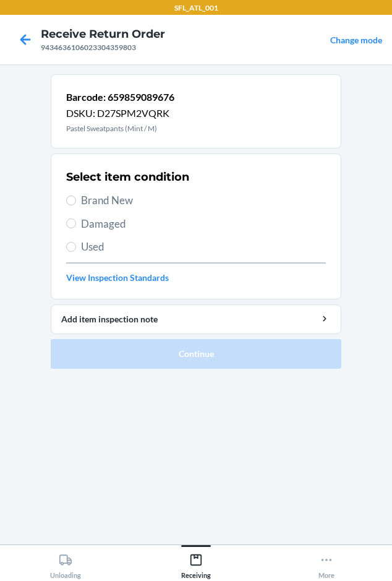
click at [82, 206] on span "Brand New" at bounding box center [203, 200] width 245 height 16
click at [76, 205] on input "Brand New" at bounding box center [71, 201] width 10 height 10
radio input "true"
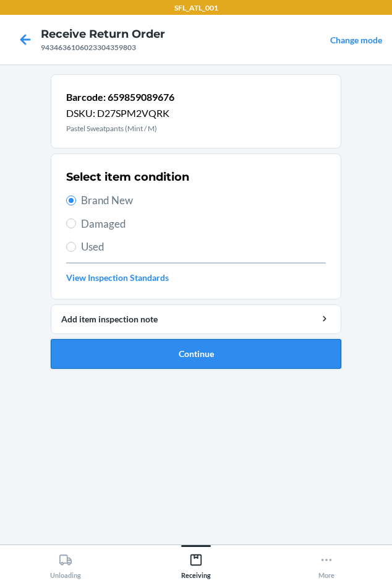
click at [152, 352] on button "Continue" at bounding box center [196, 354] width 291 height 30
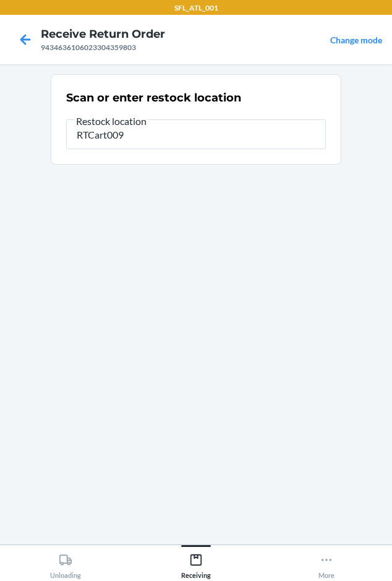
type input "RTCart009"
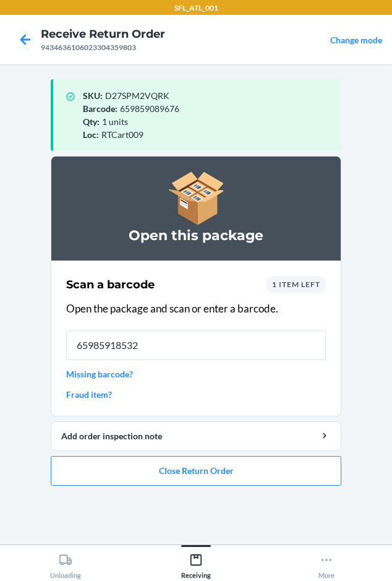
type input "659859185323"
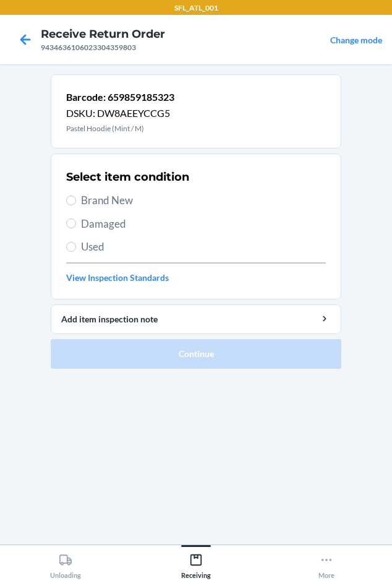
click at [72, 207] on label "Brand New" at bounding box center [196, 200] width 260 height 16
click at [72, 205] on input "Brand New" at bounding box center [71, 201] width 10 height 10
radio input "true"
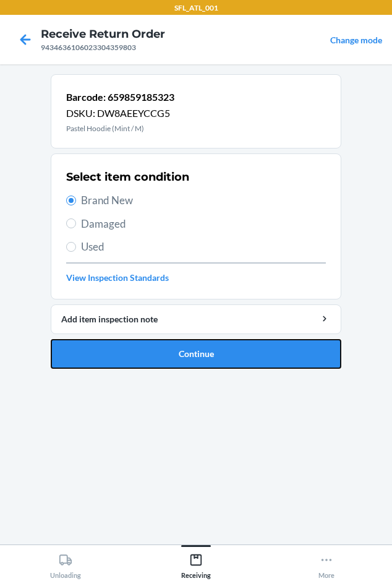
click at [92, 354] on button "Continue" at bounding box center [196, 354] width 291 height 30
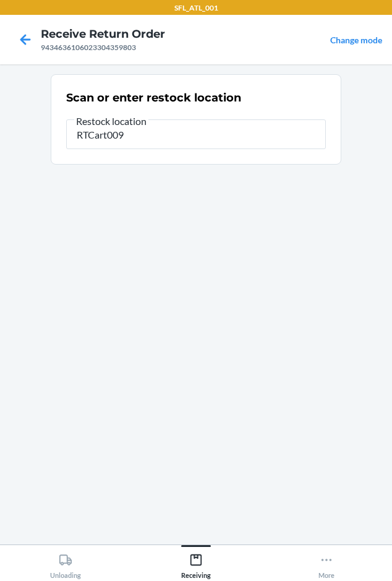
type input "RTCart009"
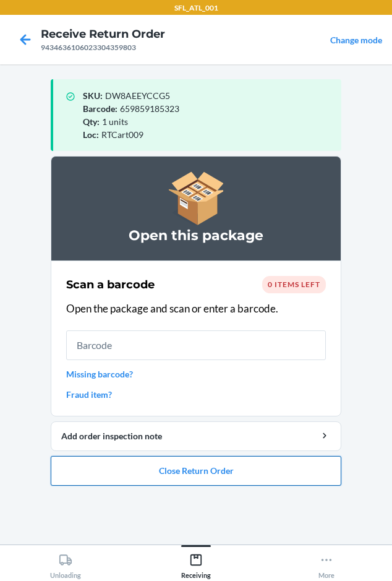
click at [77, 480] on button "Close Return Order" at bounding box center [196, 471] width 291 height 30
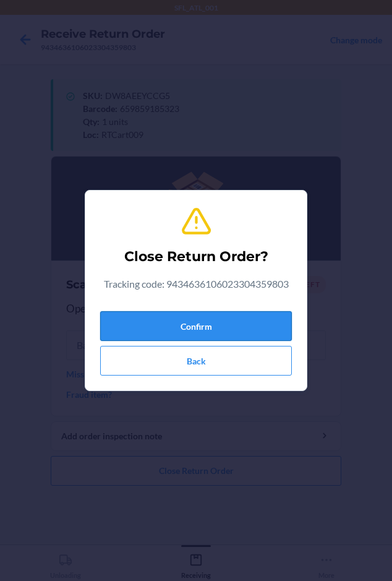
click at [125, 328] on button "Confirm" at bounding box center [196, 326] width 192 height 30
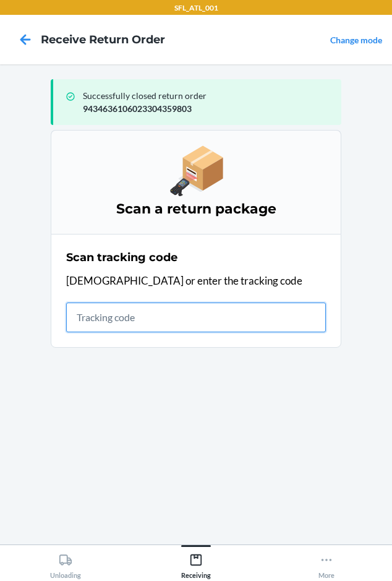
click at [82, 319] on input "text" at bounding box center [196, 318] width 260 height 30
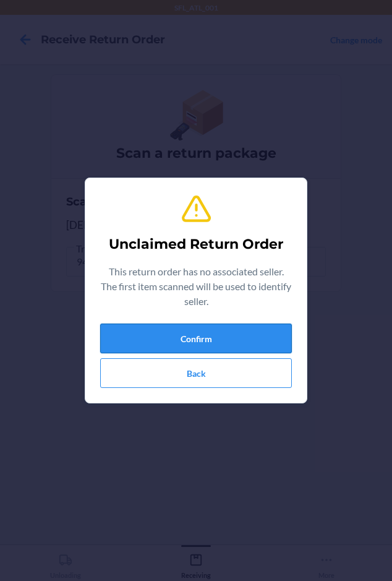
click at [149, 337] on button "Confirm" at bounding box center [196, 339] width 192 height 30
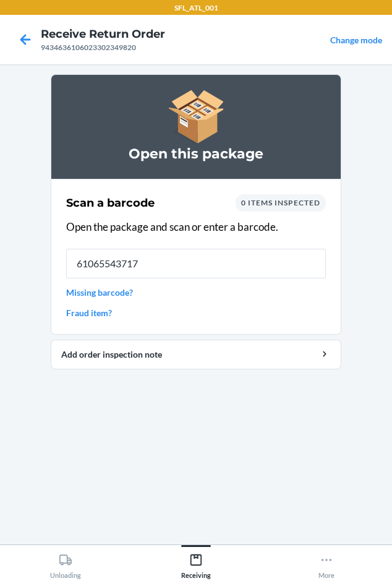
type input "610655437177"
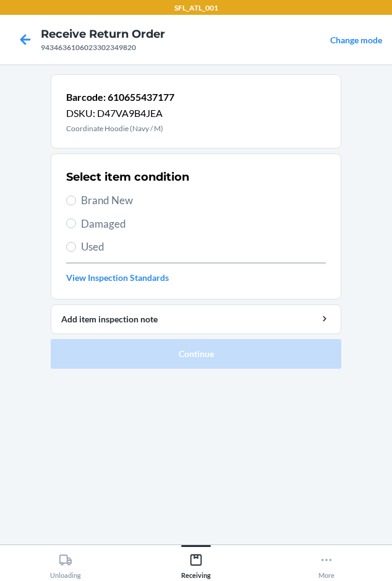
click at [96, 199] on span "Brand New" at bounding box center [203, 200] width 245 height 16
click at [76, 199] on input "Brand New" at bounding box center [71, 201] width 10 height 10
radio input "true"
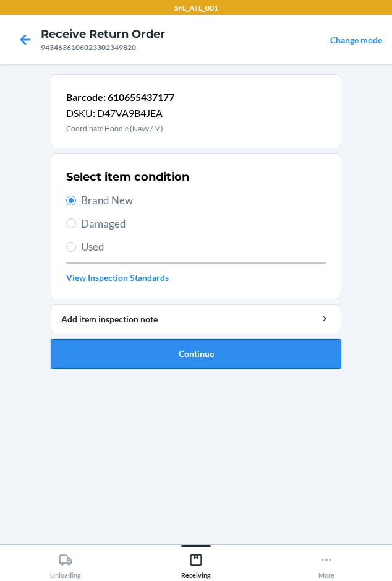
click at [229, 358] on button "Continue" at bounding box center [196, 354] width 291 height 30
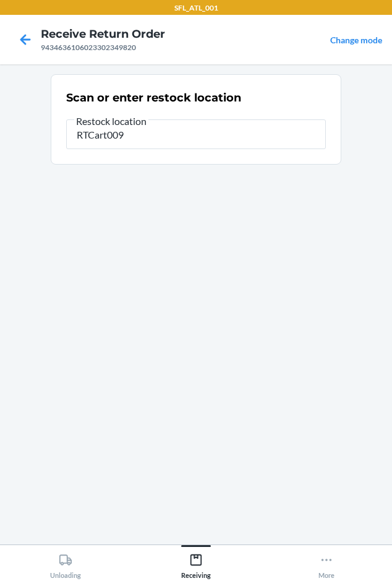
type input "RTCart009"
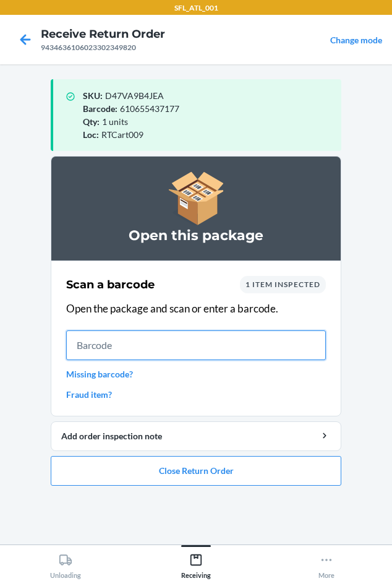
drag, startPoint x: 50, startPoint y: 206, endPoint x: 158, endPoint y: 347, distance: 177.8
click at [156, 346] on input "text" at bounding box center [196, 346] width 260 height 30
type input "610655155934"
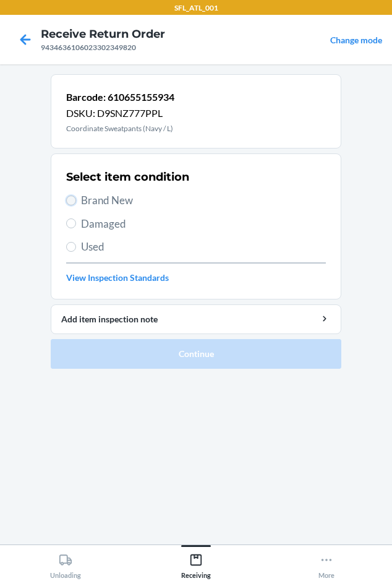
click at [74, 200] on input "Brand New" at bounding box center [71, 201] width 10 height 10
radio input "true"
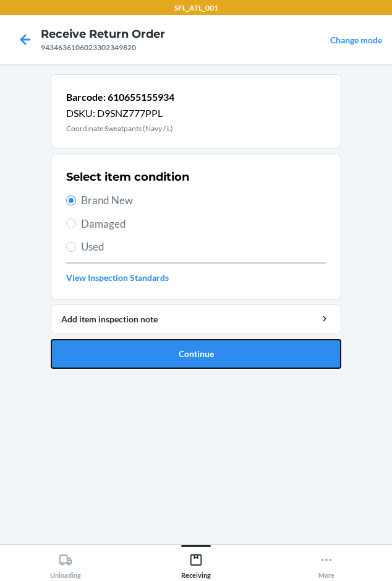
click at [144, 348] on button "Continue" at bounding box center [196, 354] width 291 height 30
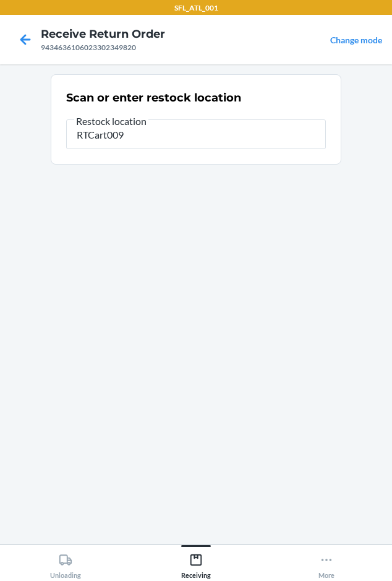
type input "RTCart009"
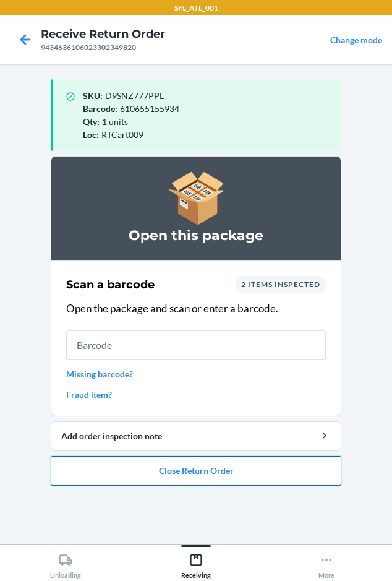
click at [189, 471] on button "Close Return Order" at bounding box center [196, 471] width 291 height 30
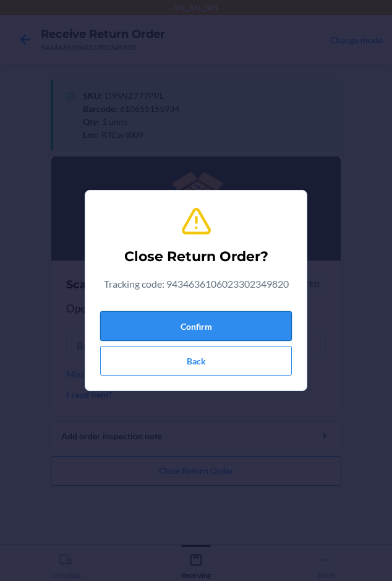
click at [176, 318] on button "Confirm" at bounding box center [196, 326] width 192 height 30
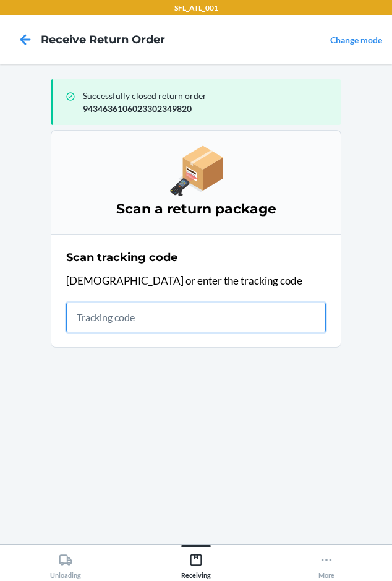
click at [83, 319] on input "text" at bounding box center [196, 318] width 260 height 30
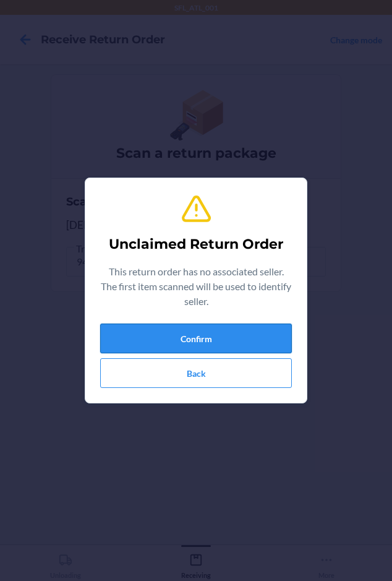
click at [174, 341] on button "Confirm" at bounding box center [196, 339] width 192 height 30
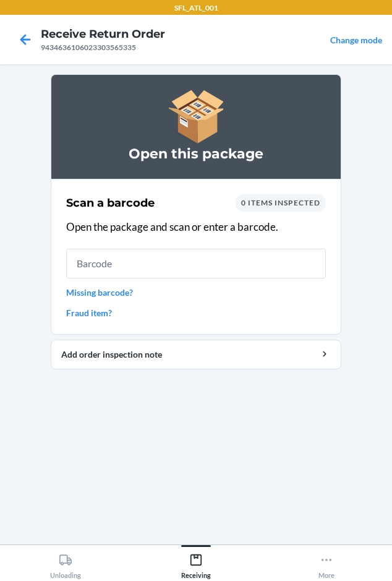
click at [290, 201] on span "0 items inspected" at bounding box center [280, 202] width 79 height 9
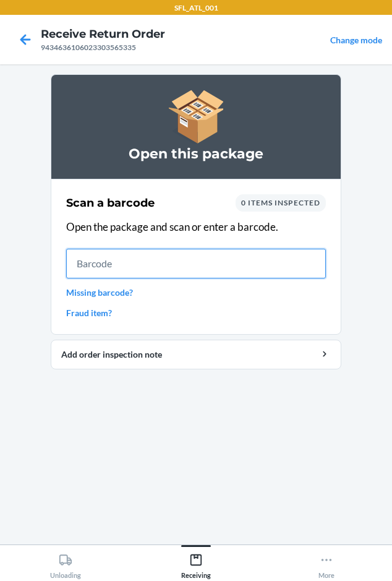
click at [183, 272] on input "text" at bounding box center [196, 264] width 260 height 30
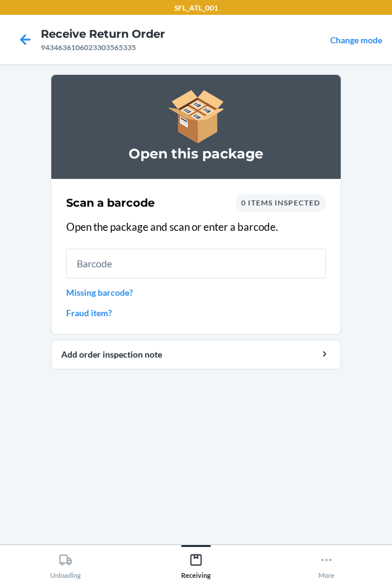
click at [111, 293] on link "Missing barcode?" at bounding box center [196, 292] width 260 height 13
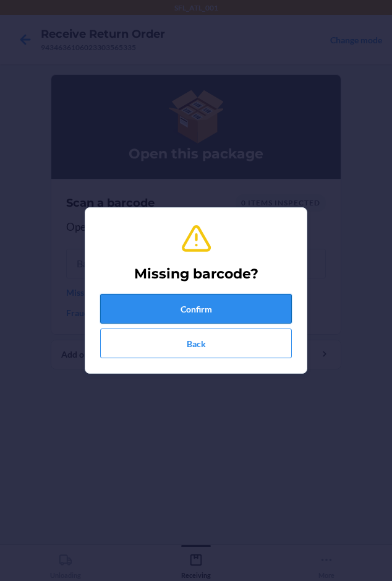
click at [134, 305] on button "Confirm" at bounding box center [196, 309] width 192 height 30
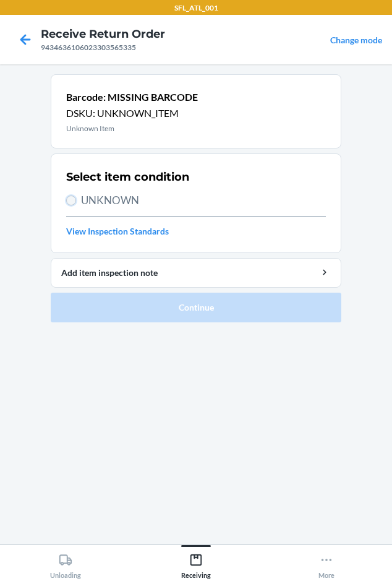
click at [74, 201] on input "UNKNOWN" at bounding box center [71, 201] width 10 height 10
radio input "true"
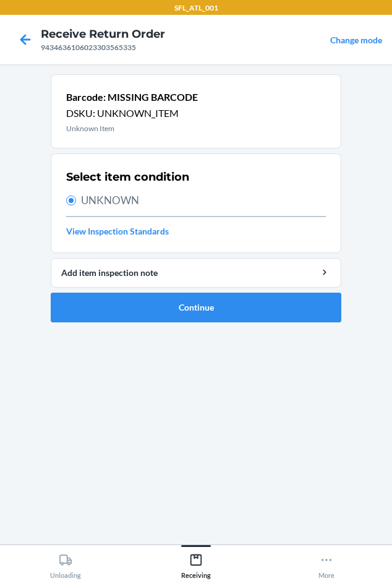
click at [117, 328] on ol "Barcode: MISSING BARCODE DSKU: UNKNOWN_ITEM Unknown Item Select item condition …" at bounding box center [196, 203] width 291 height 258
click at [119, 315] on button "Continue" at bounding box center [196, 308] width 291 height 30
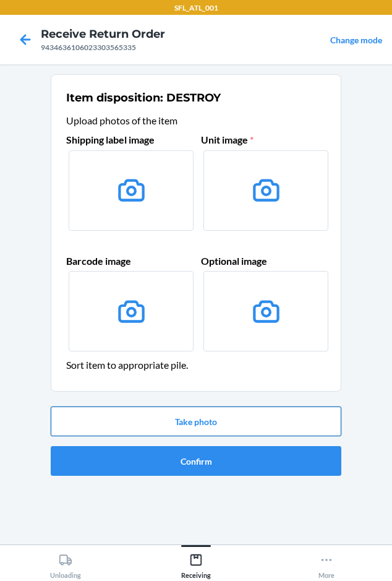
click at [167, 414] on button "Take photo" at bounding box center [196, 422] width 291 height 30
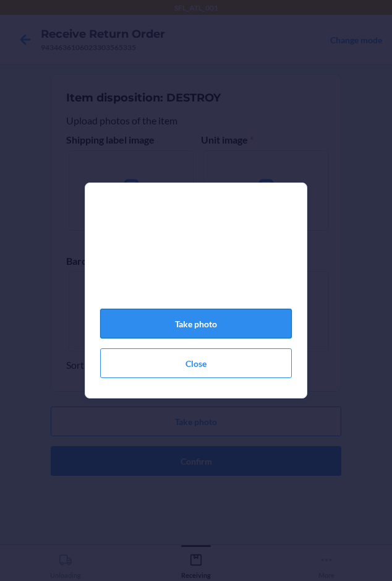
click at [189, 332] on button "Take photo" at bounding box center [196, 324] width 192 height 30
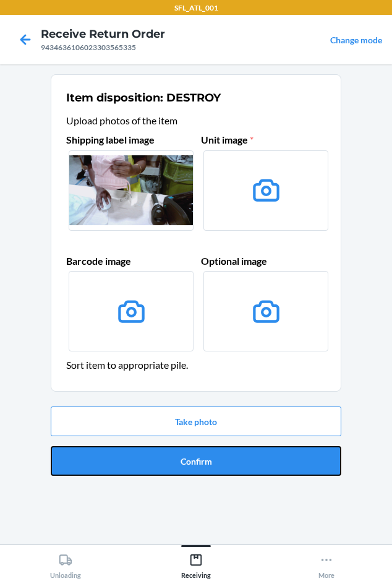
click at [217, 468] on button "Confirm" at bounding box center [196, 461] width 291 height 30
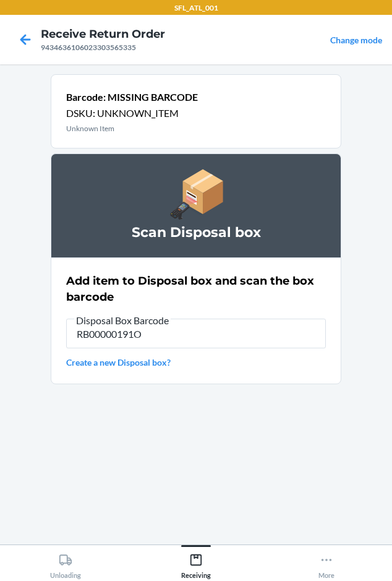
type input "RB00000191O"
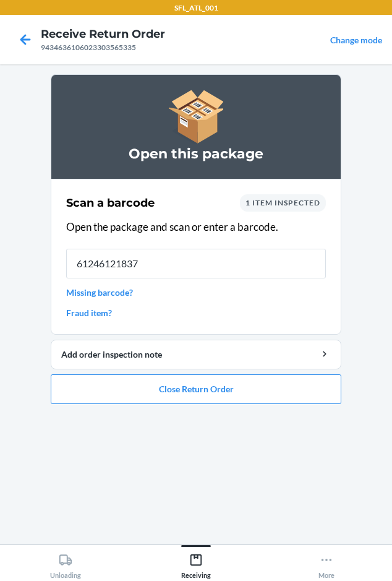
type input "612461218377"
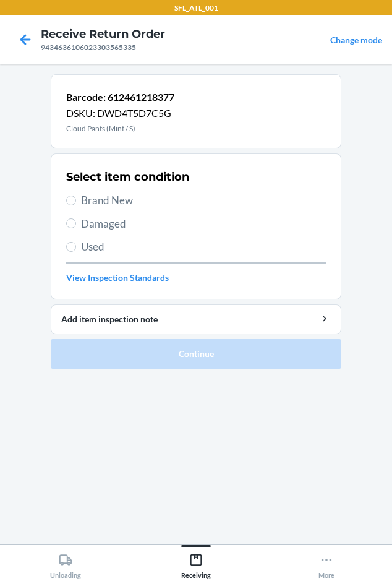
click at [94, 197] on span "Brand New" at bounding box center [203, 200] width 245 height 16
click at [76, 197] on input "Brand New" at bounding box center [71, 201] width 10 height 10
radio input "true"
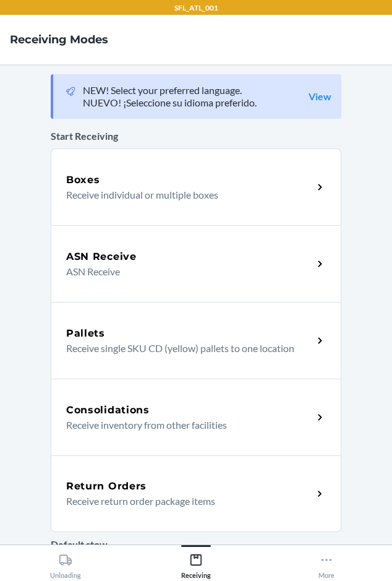
click at [224, 497] on p "Receive return order package items" at bounding box center [184, 501] width 237 height 15
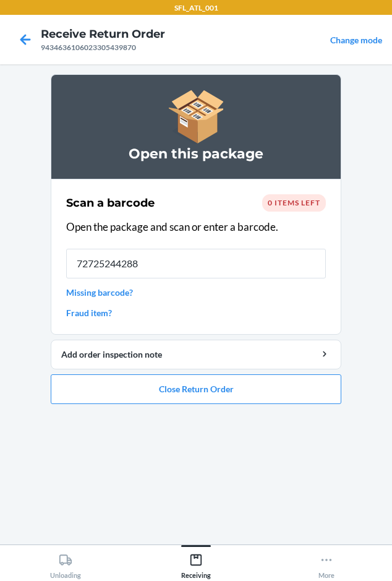
type input "727252442883"
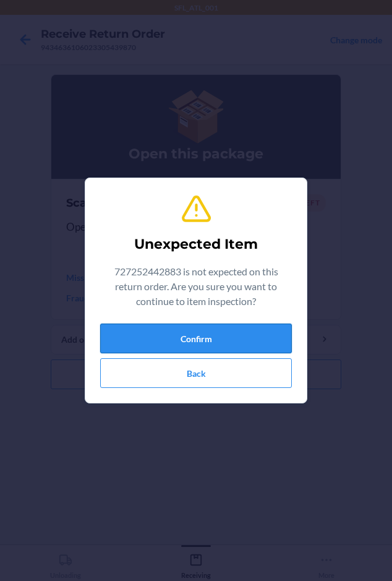
click at [222, 339] on button "Confirm" at bounding box center [196, 339] width 192 height 30
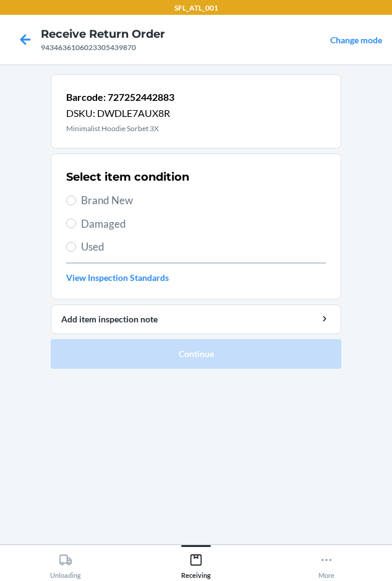
click at [90, 200] on span "Brand New" at bounding box center [203, 200] width 245 height 16
click at [76, 200] on input "Brand New" at bounding box center [71, 201] width 10 height 10
radio input "true"
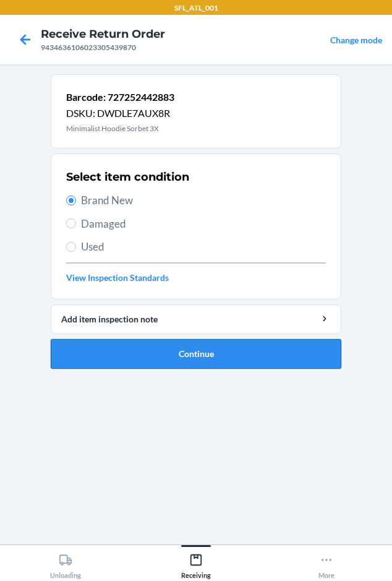
click at [136, 367] on button "Continue" at bounding box center [196, 354] width 291 height 30
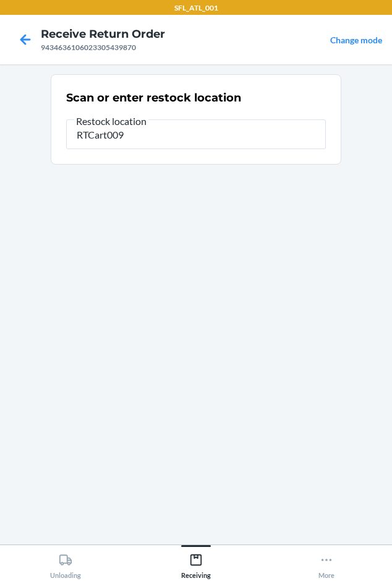
type input "RTCart009"
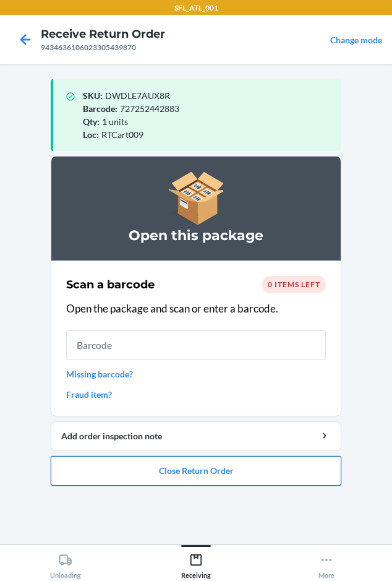
click at [134, 467] on button "Close Return Order" at bounding box center [196, 471] width 291 height 30
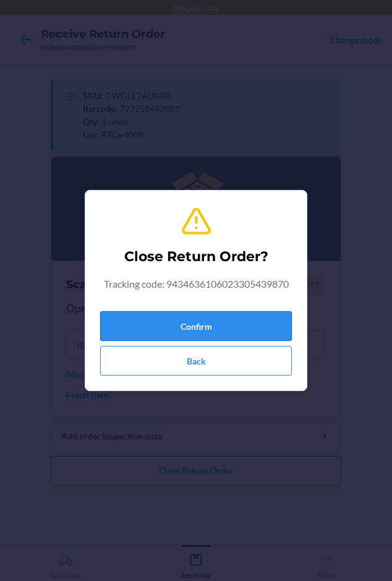
click at [143, 315] on button "Confirm" at bounding box center [196, 326] width 192 height 30
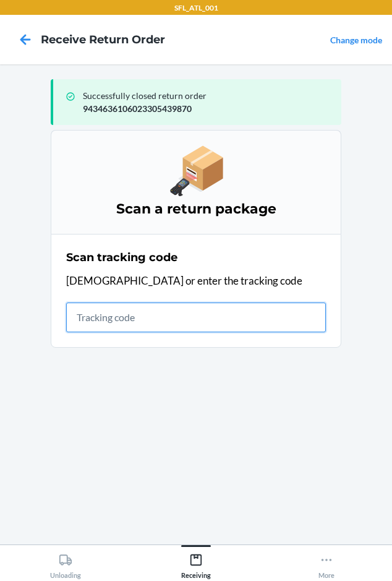
click at [82, 321] on input "text" at bounding box center [196, 318] width 260 height 30
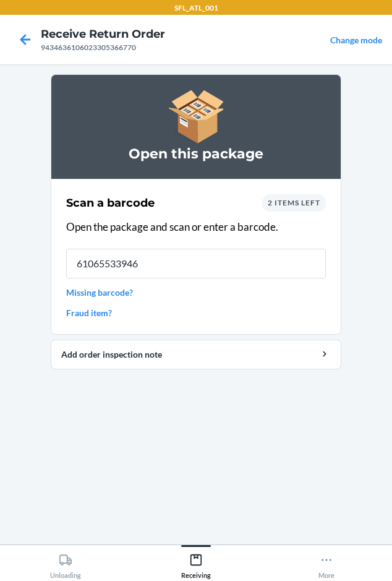
type input "610655339464"
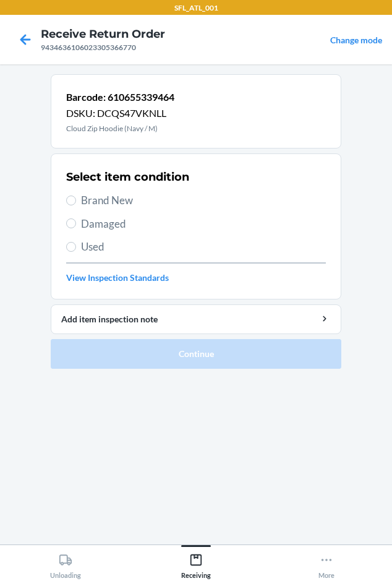
click at [98, 202] on span "Brand New" at bounding box center [203, 200] width 245 height 16
click at [76, 202] on input "Brand New" at bounding box center [71, 201] width 10 height 10
radio input "true"
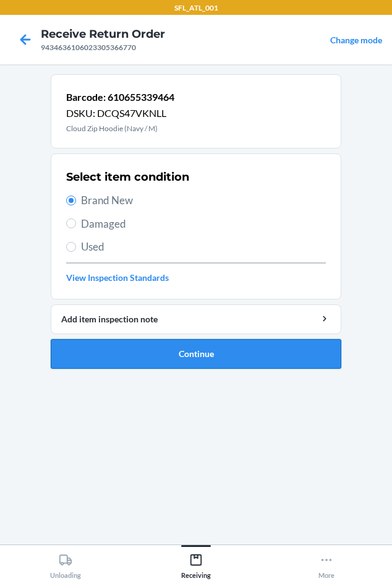
click at [129, 340] on button "Continue" at bounding box center [196, 354] width 291 height 30
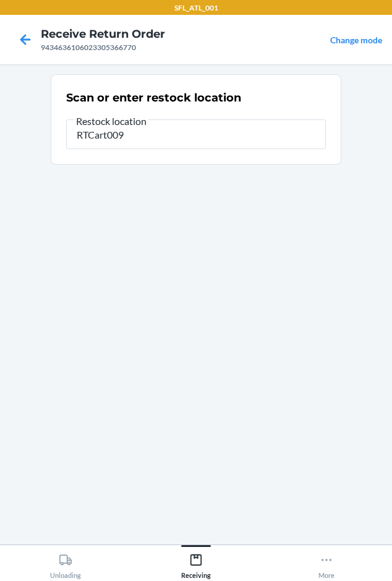
type input "RTCart009"
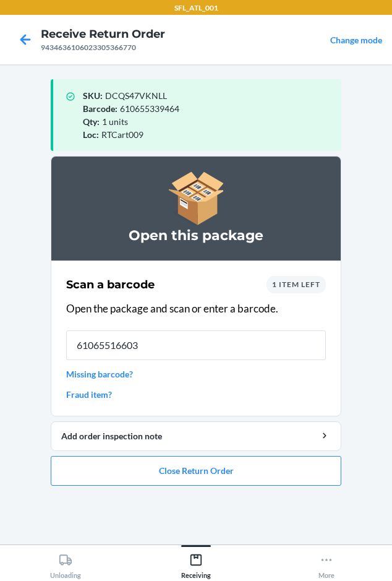
type input "610655166039"
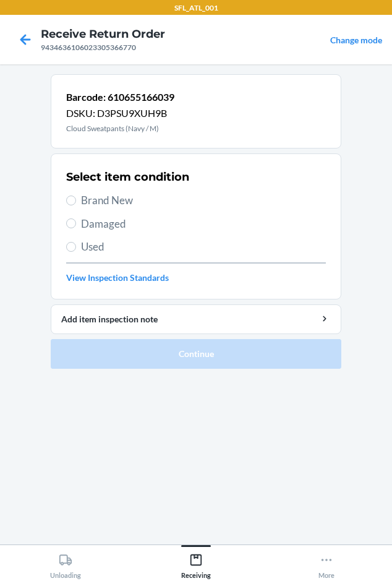
click at [123, 197] on span "Brand New" at bounding box center [203, 200] width 245 height 16
click at [76, 197] on input "Brand New" at bounding box center [71, 201] width 10 height 10
radio input "true"
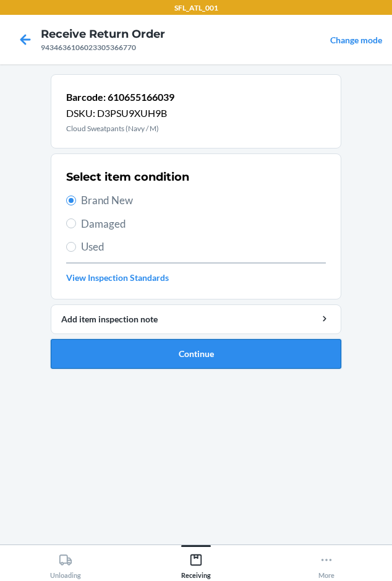
click at [123, 347] on button "Continue" at bounding box center [196, 354] width 291 height 30
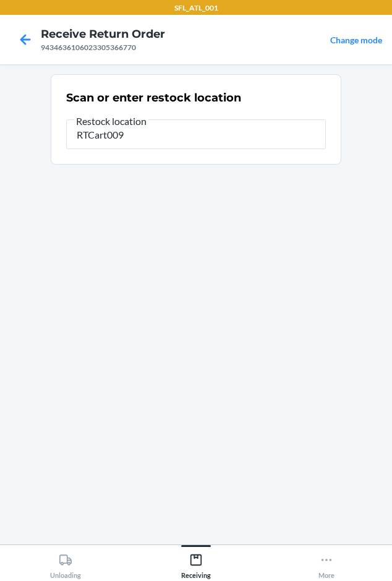
type input "RTCart009"
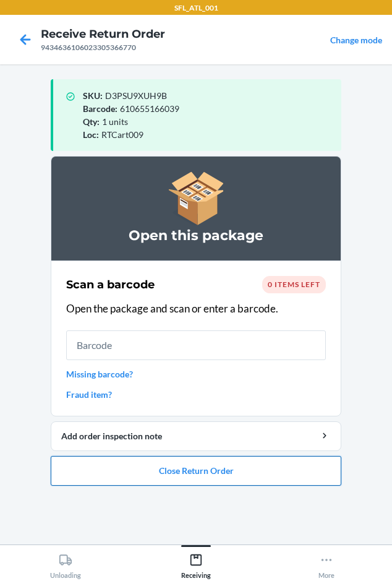
click at [82, 469] on button "Close Return Order" at bounding box center [196, 471] width 291 height 30
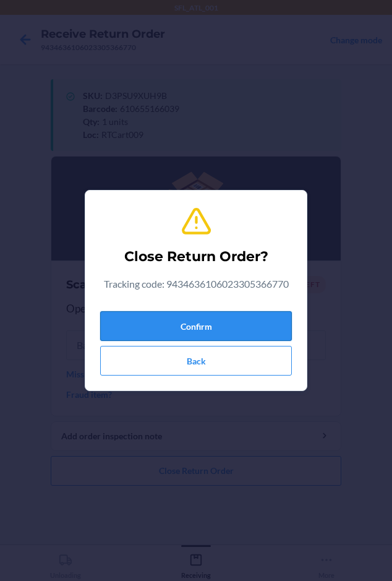
click at [126, 314] on button "Confirm" at bounding box center [196, 326] width 192 height 30
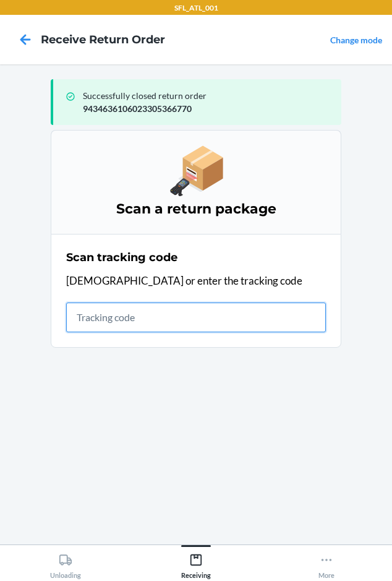
click at [84, 318] on input "text" at bounding box center [196, 318] width 260 height 30
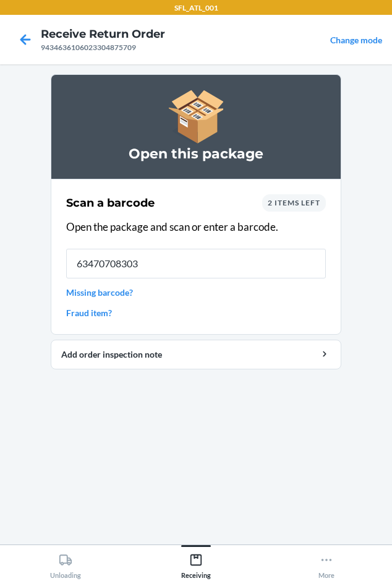
type input "634707083037"
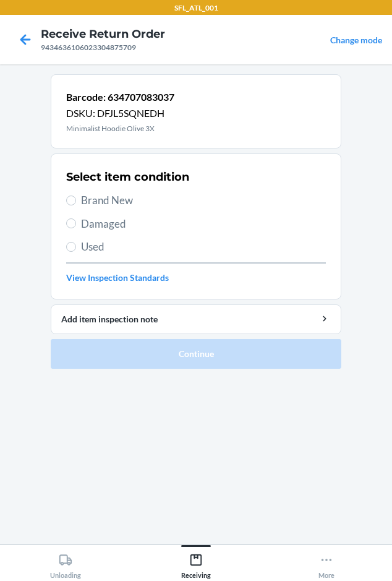
click at [111, 196] on span "Brand New" at bounding box center [203, 200] width 245 height 16
click at [76, 196] on input "Brand New" at bounding box center [71, 201] width 10 height 10
radio input "true"
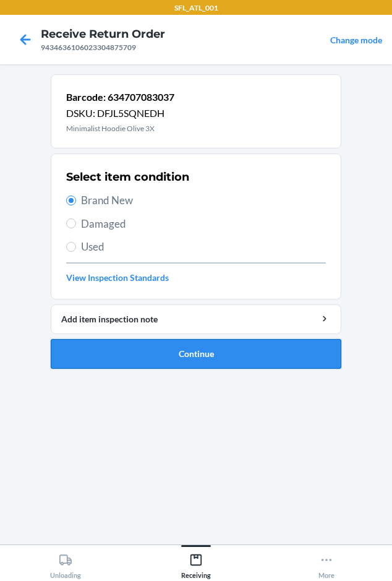
click at [160, 362] on button "Continue" at bounding box center [196, 354] width 291 height 30
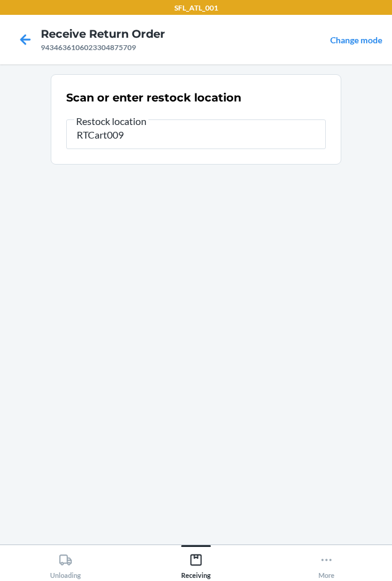
type input "RTCart009"
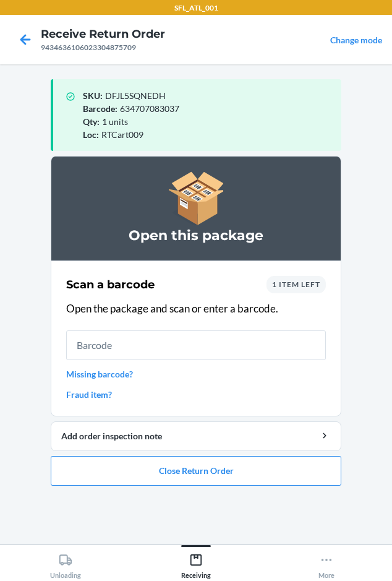
drag, startPoint x: 135, startPoint y: 509, endPoint x: 89, endPoint y: 488, distance: 50.7
drag, startPoint x: 89, startPoint y: 488, endPoint x: 339, endPoint y: 380, distance: 272.5
click at [339, 380] on section "Scan a barcode 1 item left Open the package and scan or enter a barcode. Missin…" at bounding box center [196, 339] width 291 height 156
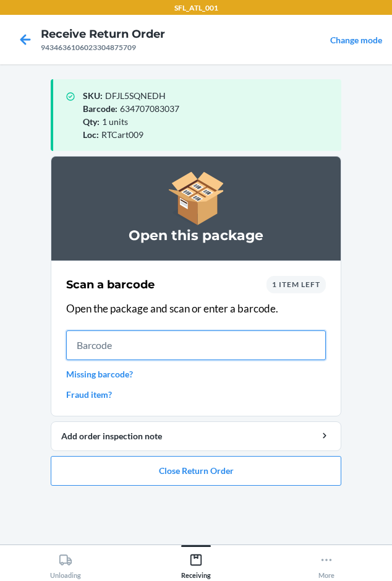
click at [275, 358] on input "text" at bounding box center [196, 346] width 260 height 30
type input "634707438981"
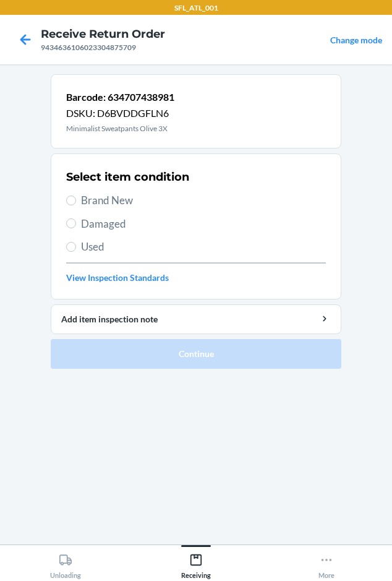
click at [105, 199] on span "Brand New" at bounding box center [203, 200] width 245 height 16
click at [76, 199] on input "Brand New" at bounding box center [71, 201] width 10 height 10
radio input "true"
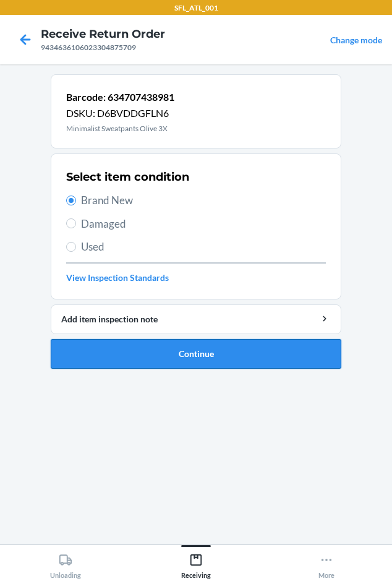
click at [118, 344] on button "Continue" at bounding box center [196, 354] width 291 height 30
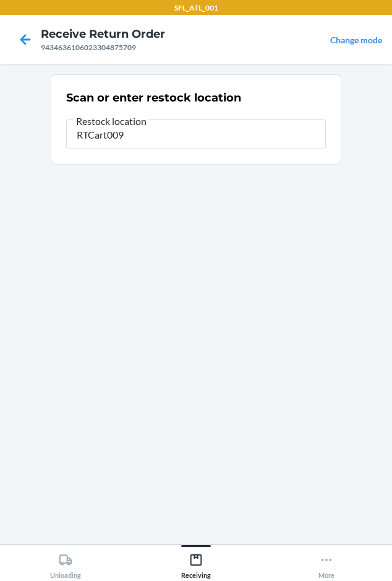
type input "RTCart009"
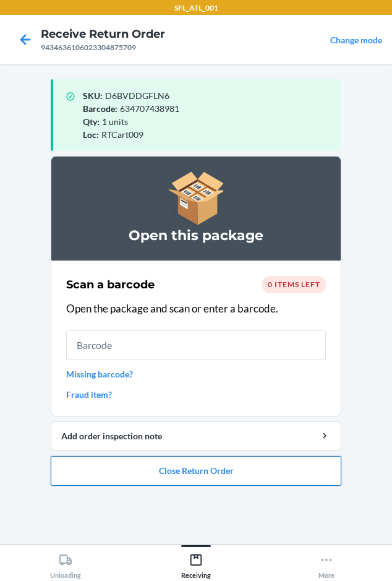
click at [142, 478] on button "Close Return Order" at bounding box center [196, 471] width 291 height 30
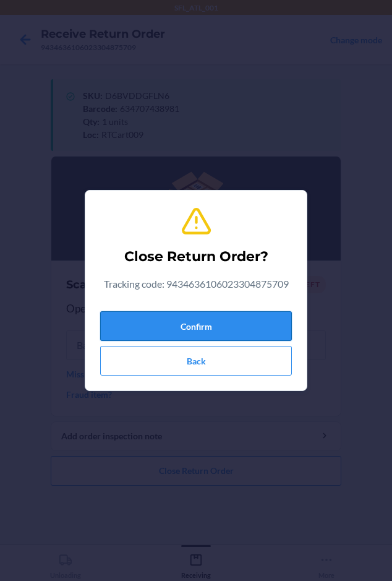
click at [183, 322] on button "Confirm" at bounding box center [196, 326] width 192 height 30
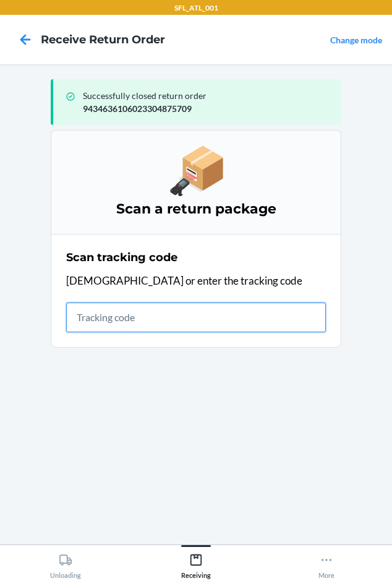
click at [87, 322] on input "text" at bounding box center [196, 318] width 260 height 30
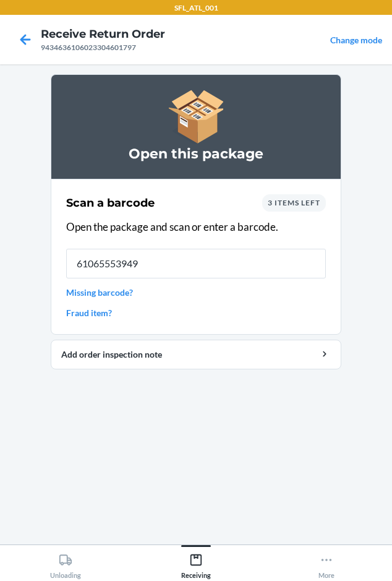
type input "610655539499"
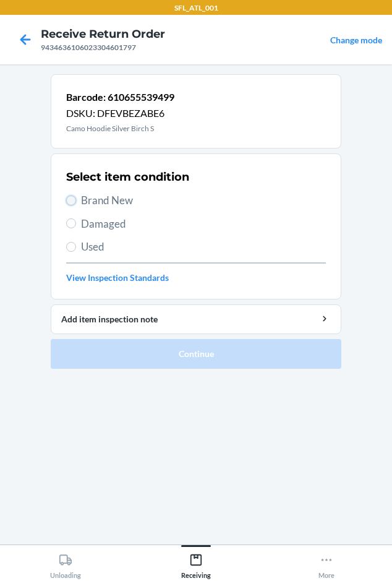
click at [75, 201] on input "Brand New" at bounding box center [71, 201] width 10 height 10
radio input "true"
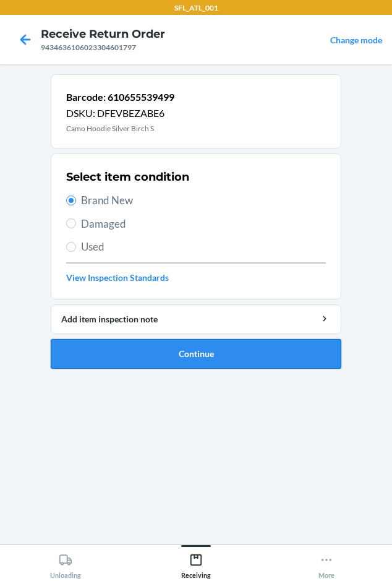
click at [140, 350] on button "Continue" at bounding box center [196, 354] width 291 height 30
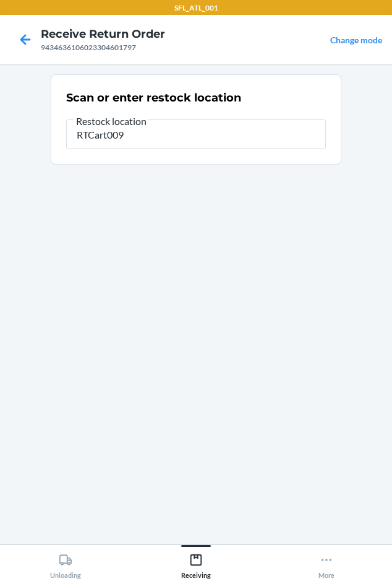
type input "RTCart009"
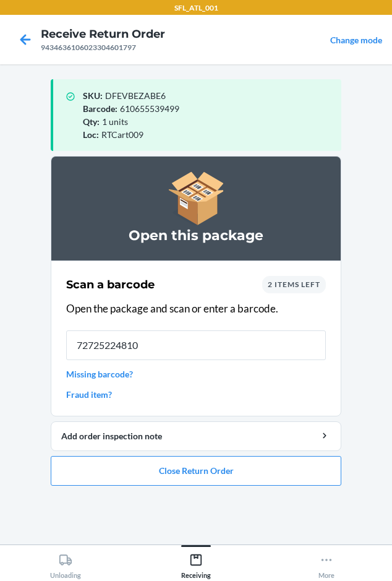
type input "727252248102"
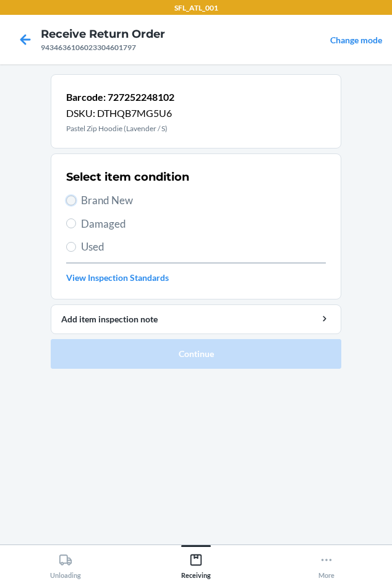
click at [68, 204] on input "Brand New" at bounding box center [71, 201] width 10 height 10
radio input "true"
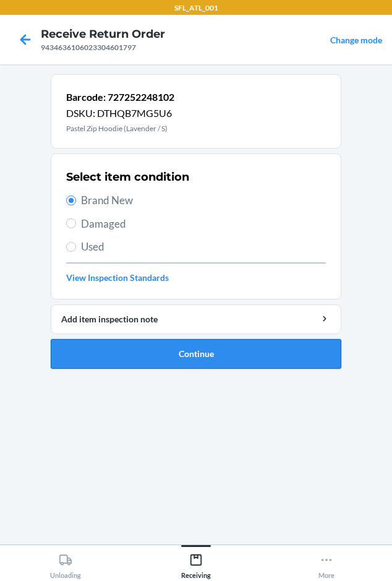
click at [102, 355] on button "Continue" at bounding box center [196, 354] width 291 height 30
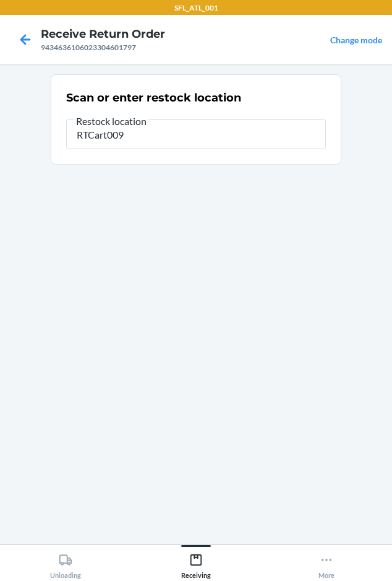
type input "RTCart009"
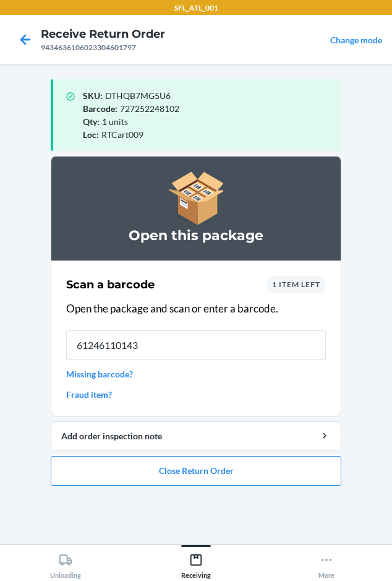
type input "612461101433"
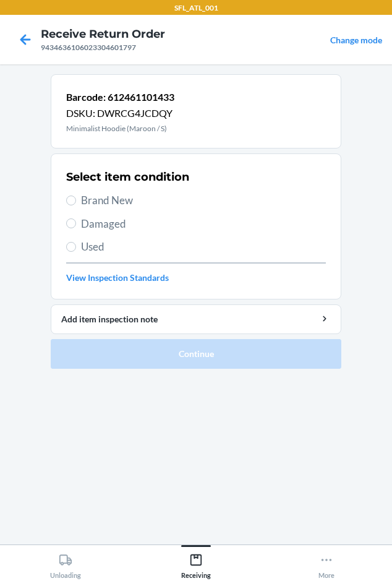
click at [117, 199] on span "Brand New" at bounding box center [203, 200] width 245 height 16
click at [76, 199] on input "Brand New" at bounding box center [71, 201] width 10 height 10
radio input "true"
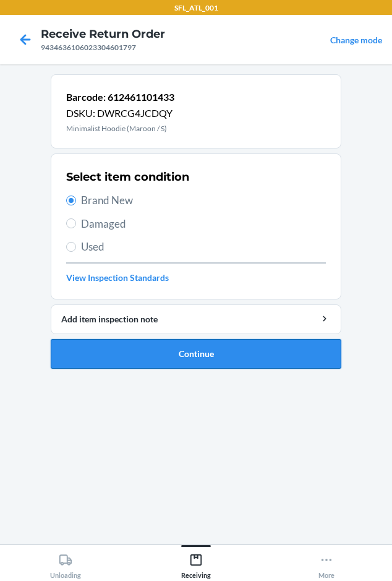
click at [135, 353] on button "Continue" at bounding box center [196, 354] width 291 height 30
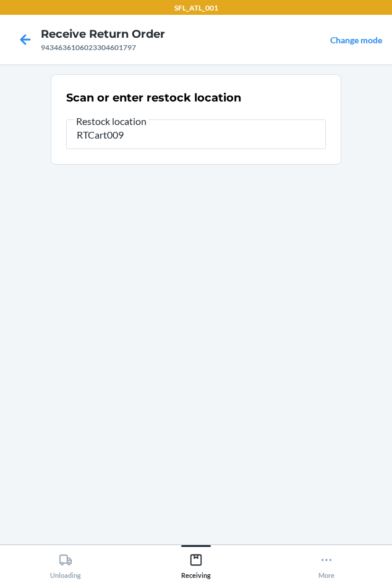
type input "RTCart009"
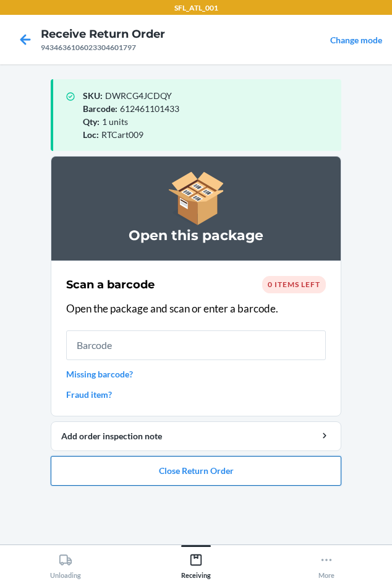
click at [173, 472] on button "Close Return Order" at bounding box center [196, 471] width 291 height 30
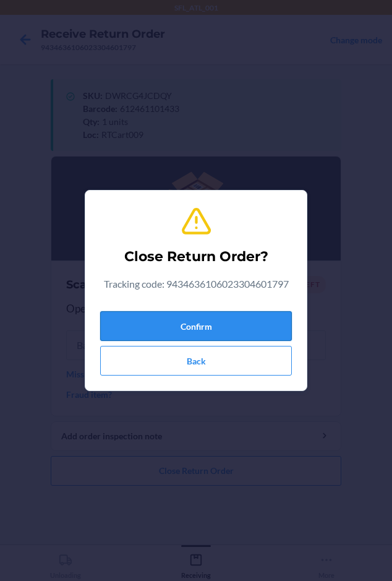
click at [197, 335] on button "Confirm" at bounding box center [196, 326] width 192 height 30
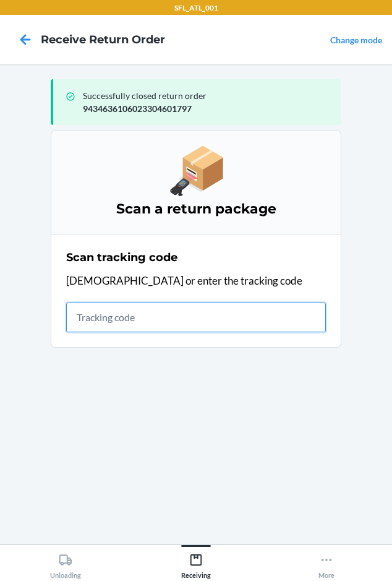
click at [76, 320] on input "text" at bounding box center [196, 318] width 260 height 30
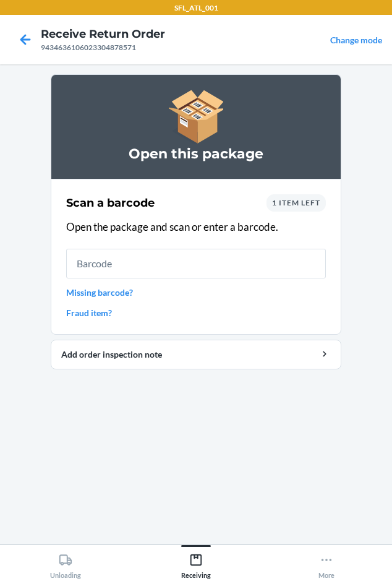
click at [293, 200] on span "1 item left" at bounding box center [296, 202] width 48 height 9
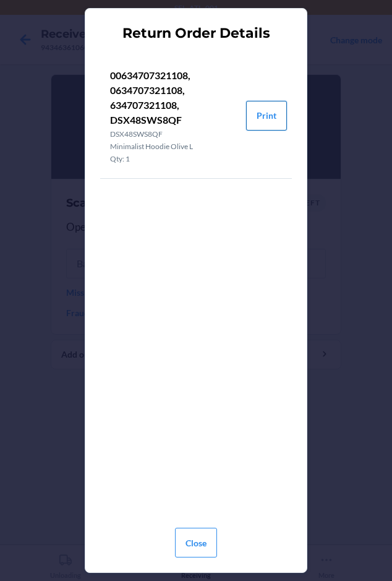
click at [255, 124] on button "Print" at bounding box center [266, 116] width 41 height 30
click at [196, 550] on button "Close" at bounding box center [196, 543] width 42 height 30
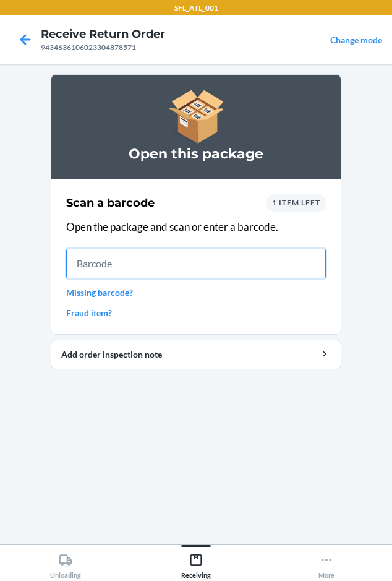
click at [113, 264] on input "text" at bounding box center [196, 264] width 260 height 30
type input "0634707321108"
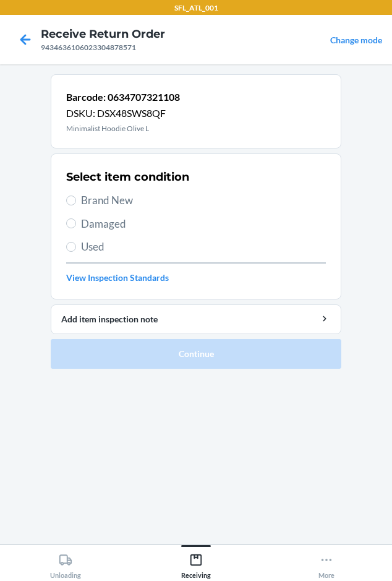
click at [113, 197] on span "Brand New" at bounding box center [203, 200] width 245 height 16
click at [76, 197] on input "Brand New" at bounding box center [71, 201] width 10 height 10
radio input "true"
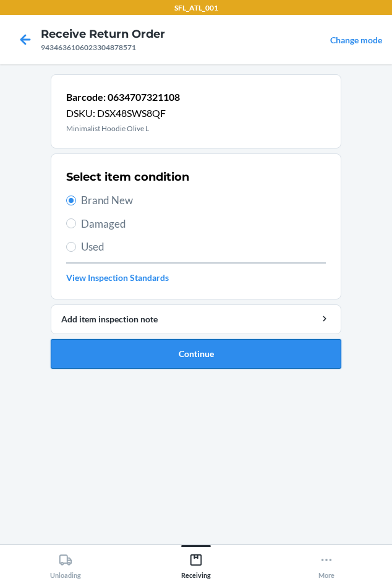
click at [163, 365] on button "Continue" at bounding box center [196, 354] width 291 height 30
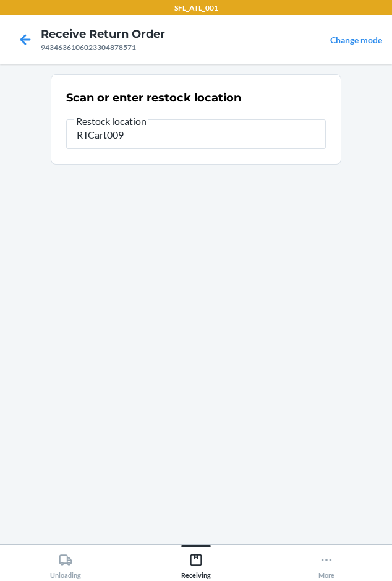
type input "RTCart009"
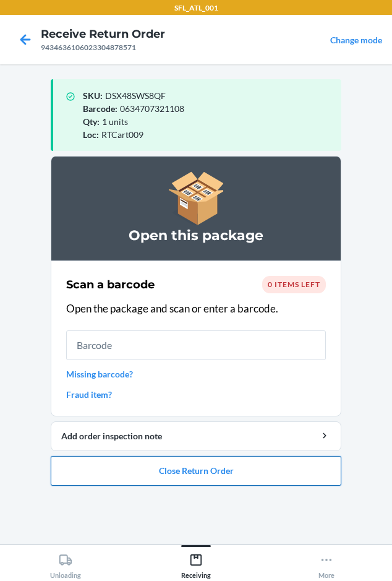
click at [160, 474] on button "Close Return Order" at bounding box center [196, 471] width 291 height 30
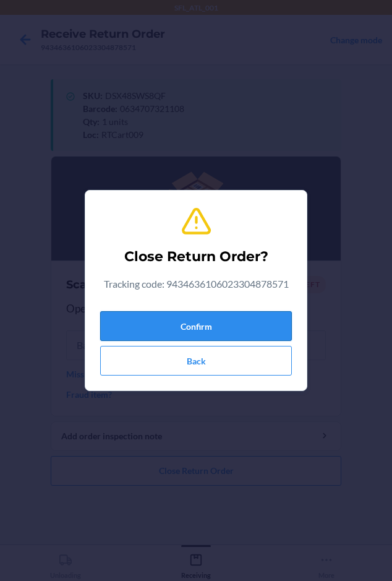
click at [155, 321] on button "Confirm" at bounding box center [196, 326] width 192 height 30
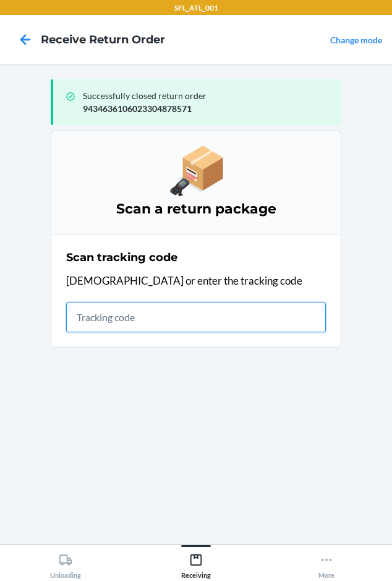
click at [82, 317] on input "text" at bounding box center [196, 318] width 260 height 30
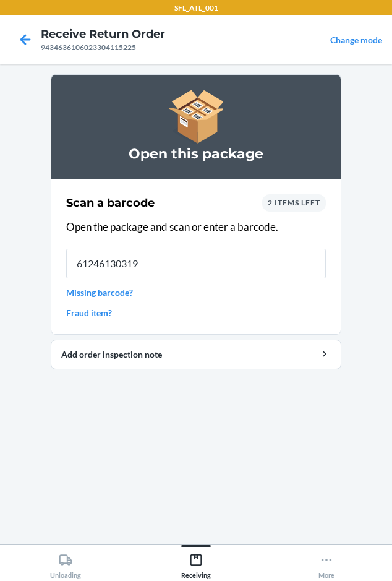
type input "612461303196"
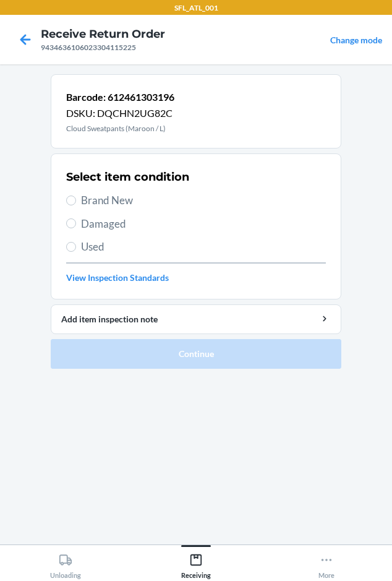
click at [126, 204] on span "Brand New" at bounding box center [203, 200] width 245 height 16
click at [76, 204] on input "Brand New" at bounding box center [71, 201] width 10 height 10
radio input "true"
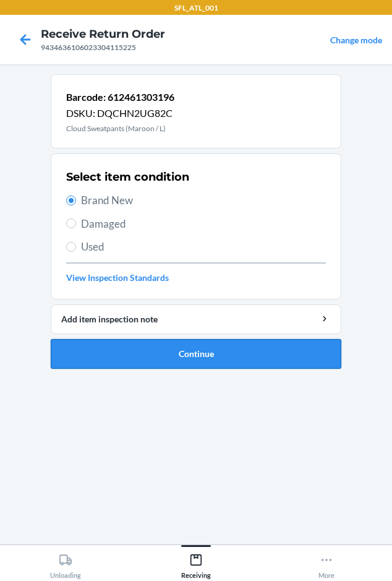
click at [158, 354] on button "Continue" at bounding box center [196, 354] width 291 height 30
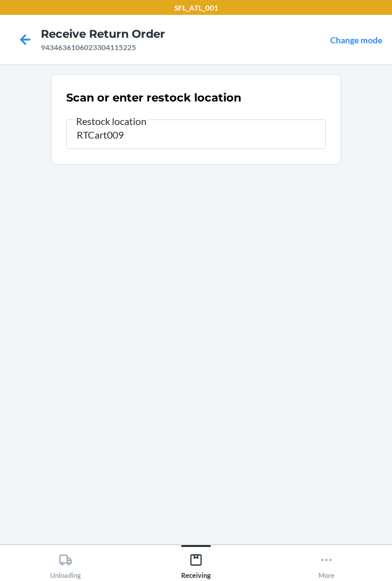
type input "RTCart009"
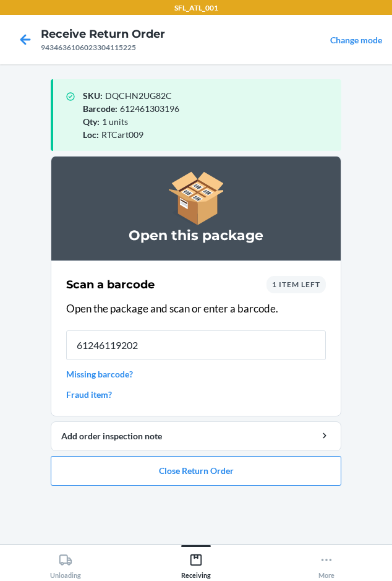
type input "612461192028"
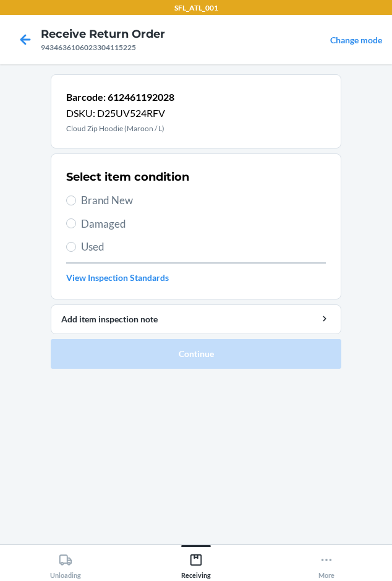
click at [119, 194] on span "Brand New" at bounding box center [203, 200] width 245 height 16
click at [76, 196] on input "Brand New" at bounding box center [71, 201] width 10 height 10
radio input "true"
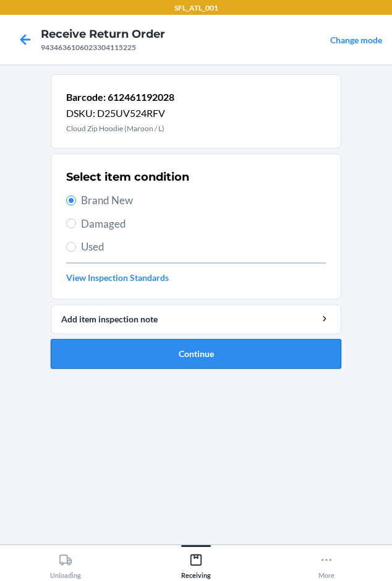
click at [90, 355] on button "Continue" at bounding box center [196, 354] width 291 height 30
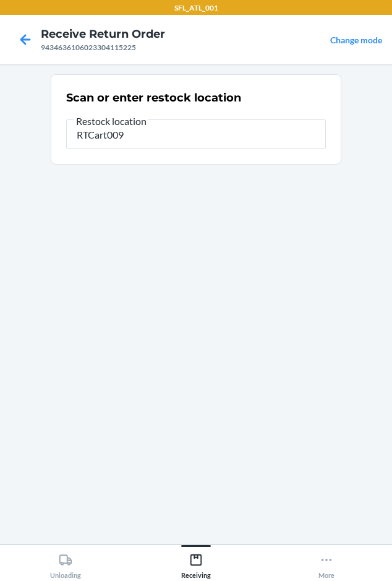
type input "RTCart009"
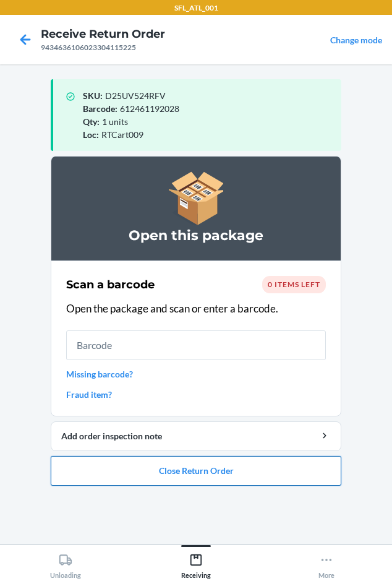
click at [89, 480] on button "Close Return Order" at bounding box center [196, 471] width 291 height 30
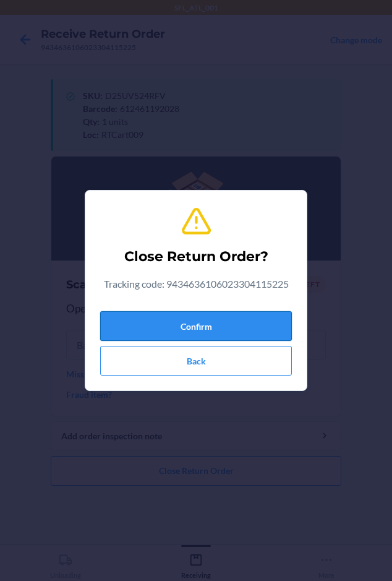
click at [134, 322] on button "Confirm" at bounding box center [196, 326] width 192 height 30
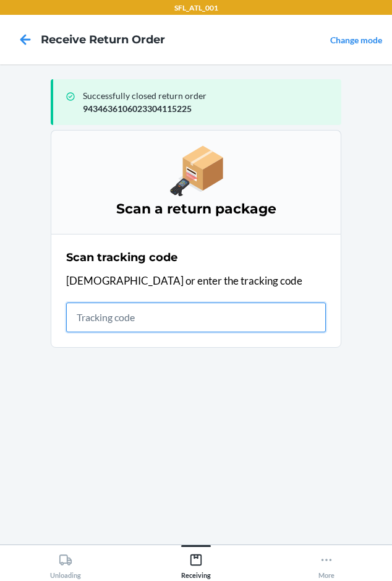
click at [125, 319] on input "text" at bounding box center [196, 318] width 260 height 30
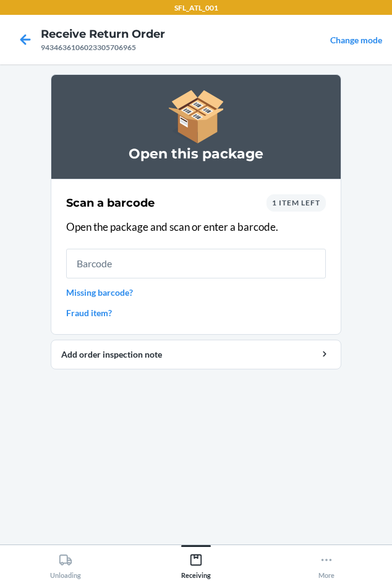
click at [278, 201] on span "1 item left" at bounding box center [296, 202] width 48 height 9
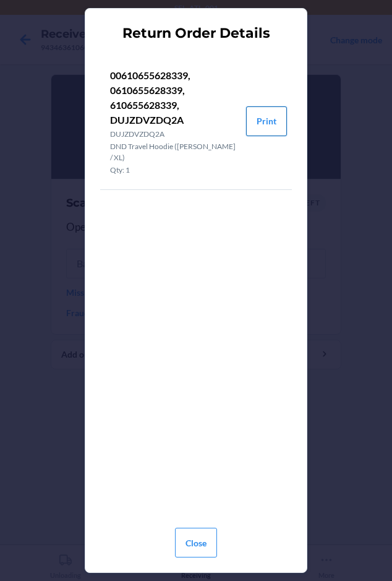
click at [253, 118] on button "Print" at bounding box center [266, 121] width 41 height 30
click at [182, 544] on button "Close" at bounding box center [196, 543] width 42 height 30
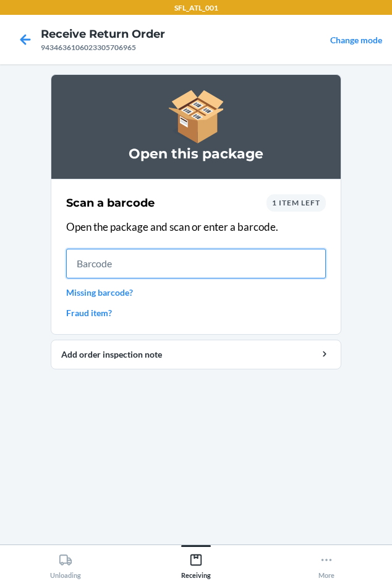
click at [107, 268] on input "text" at bounding box center [196, 264] width 260 height 30
type input "0610655628339"
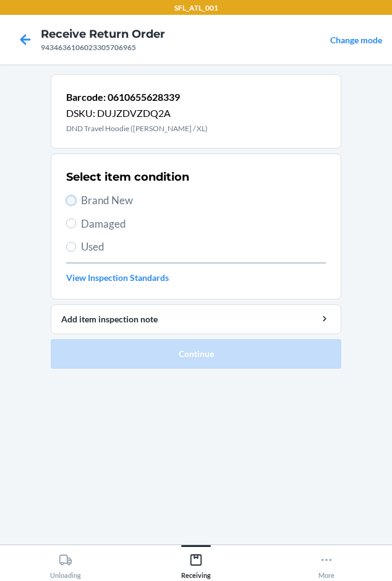
click at [69, 199] on input "Brand New" at bounding box center [71, 201] width 10 height 10
radio input "true"
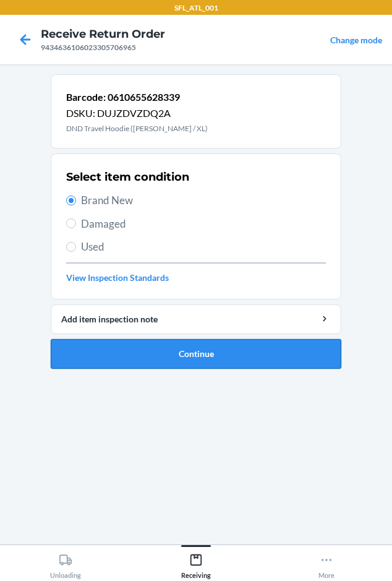
click at [101, 356] on button "Continue" at bounding box center [196, 354] width 291 height 30
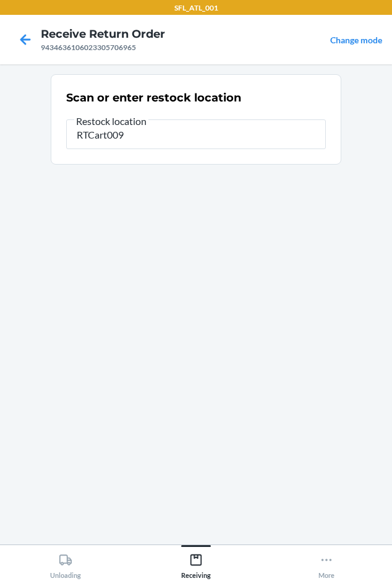
type input "RTCart009"
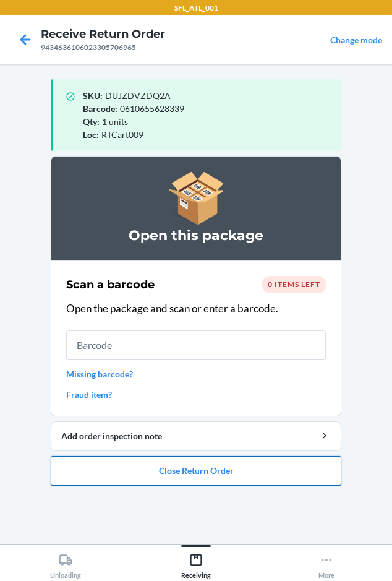
click at [126, 473] on button "Close Return Order" at bounding box center [196, 471] width 291 height 30
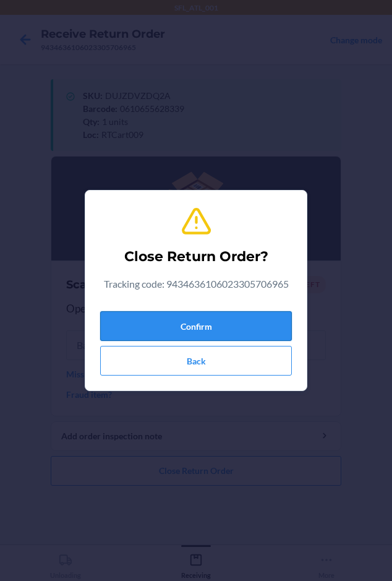
click at [115, 326] on button "Confirm" at bounding box center [196, 326] width 192 height 30
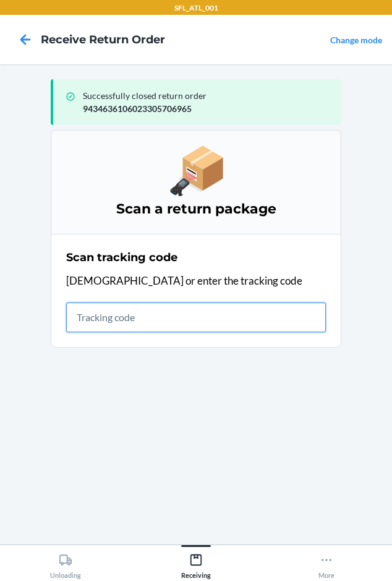
click at [79, 318] on input "text" at bounding box center [196, 318] width 260 height 30
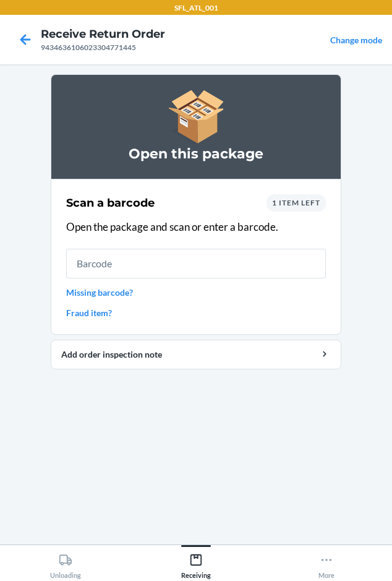
click at [292, 200] on span "1 item left" at bounding box center [296, 202] width 48 height 9
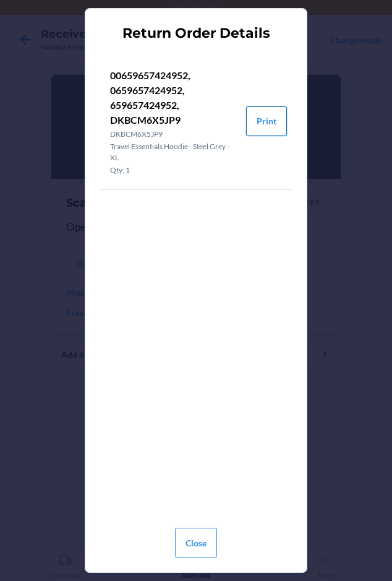
click at [265, 118] on button "Print" at bounding box center [266, 121] width 41 height 30
click at [186, 548] on button "Close" at bounding box center [196, 543] width 42 height 30
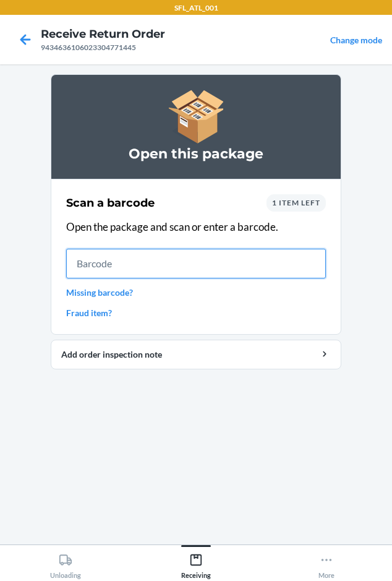
click at [114, 271] on input "text" at bounding box center [196, 264] width 260 height 30
type input "0659657424952"
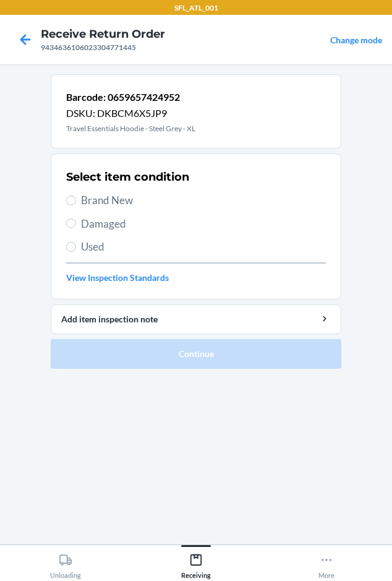
click at [110, 203] on span "Brand New" at bounding box center [203, 200] width 245 height 16
click at [76, 203] on input "Brand New" at bounding box center [71, 201] width 10 height 10
radio input "true"
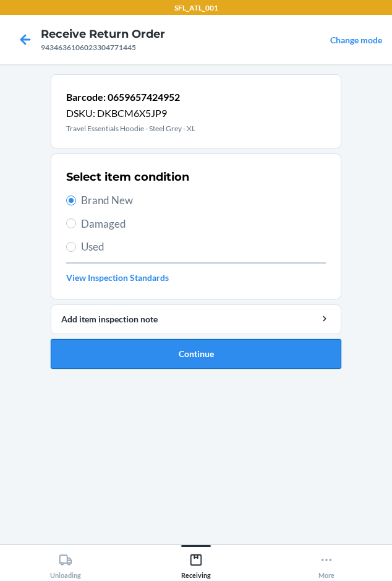
click at [126, 357] on button "Continue" at bounding box center [196, 354] width 291 height 30
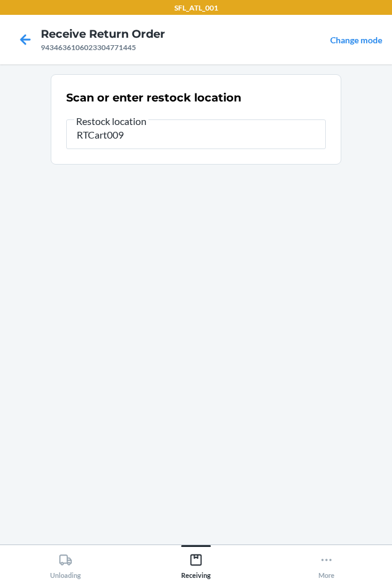
type input "RTCart009"
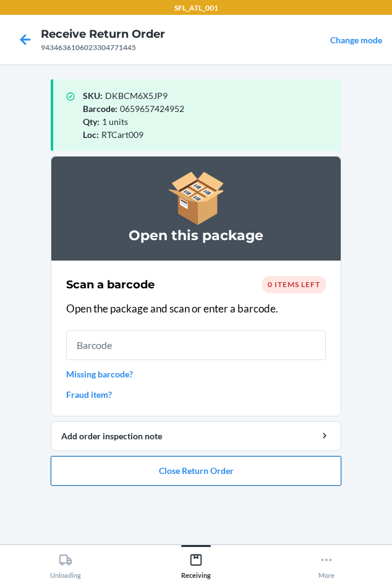
click at [129, 467] on button "Close Return Order" at bounding box center [196, 471] width 291 height 30
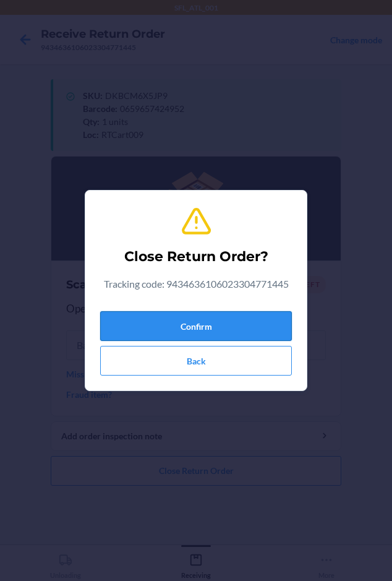
click at [157, 331] on button "Confirm" at bounding box center [196, 326] width 192 height 30
